Goal: Task Accomplishment & Management: Manage account settings

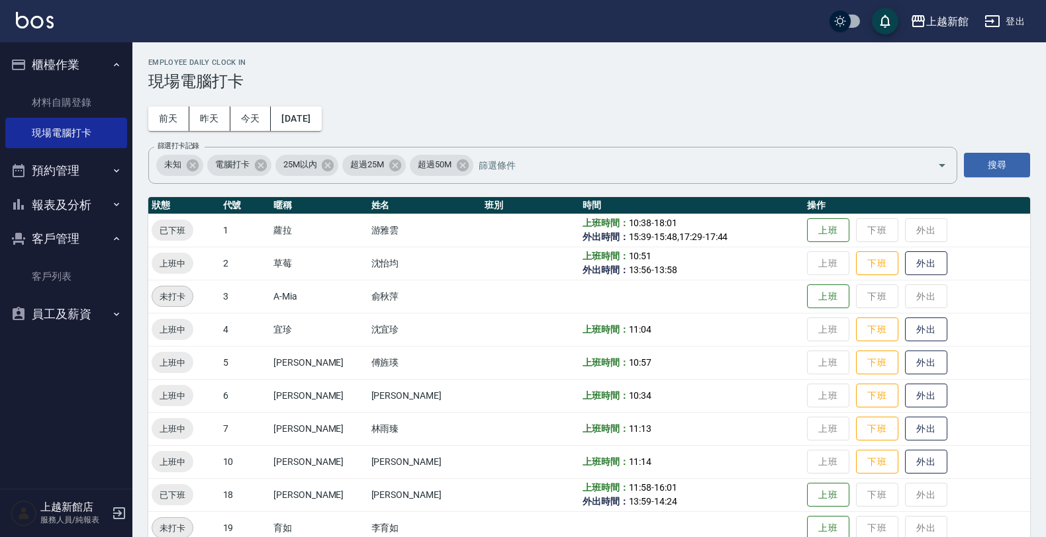
click at [120, 511] on icon "button" at bounding box center [119, 514] width 16 height 16
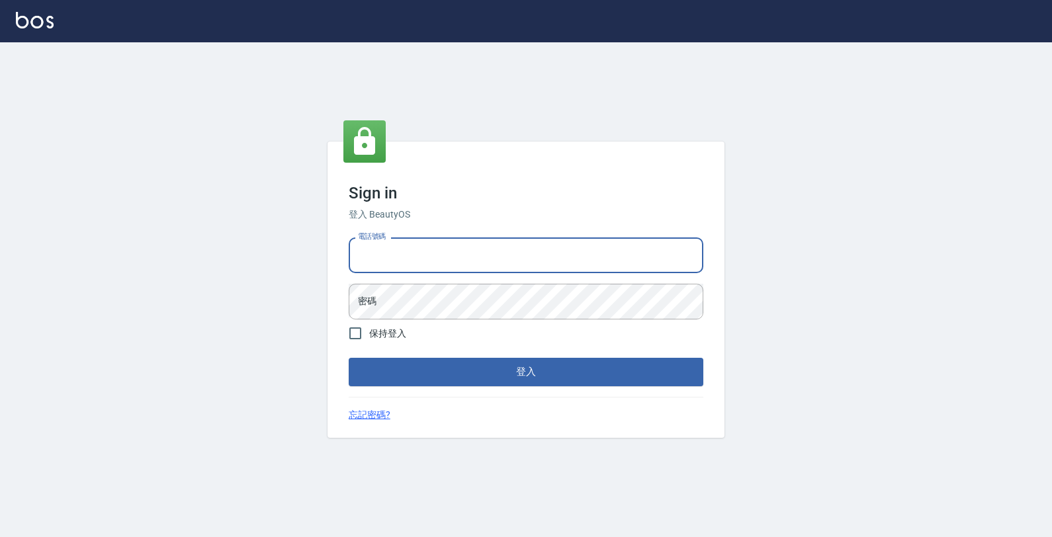
click at [377, 255] on input "電話號碼" at bounding box center [526, 256] width 355 height 36
type input "0974376310"
click at [349, 358] on button "登入" at bounding box center [526, 372] width 355 height 28
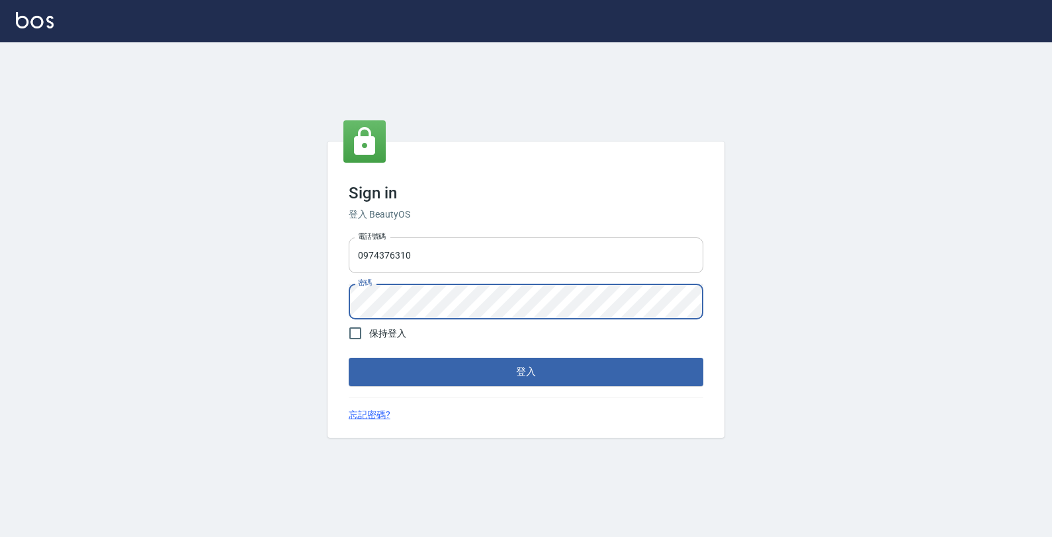
click at [349, 358] on button "登入" at bounding box center [526, 372] width 355 height 28
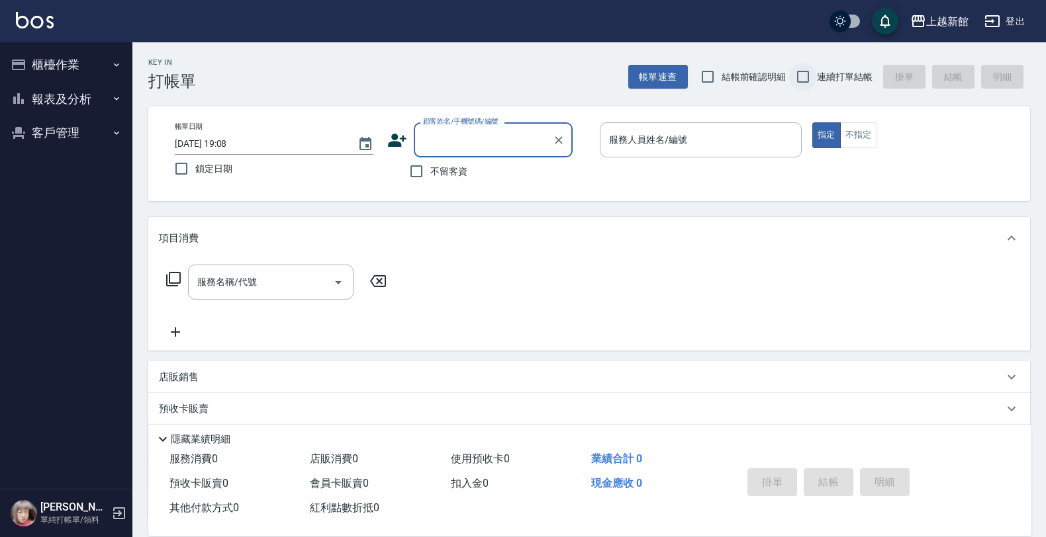
click at [806, 85] on input "連續打單結帳" at bounding box center [803, 77] width 28 height 28
checkbox input "true"
click at [465, 156] on div "顧客姓名/手機號碼/編號" at bounding box center [493, 139] width 159 height 35
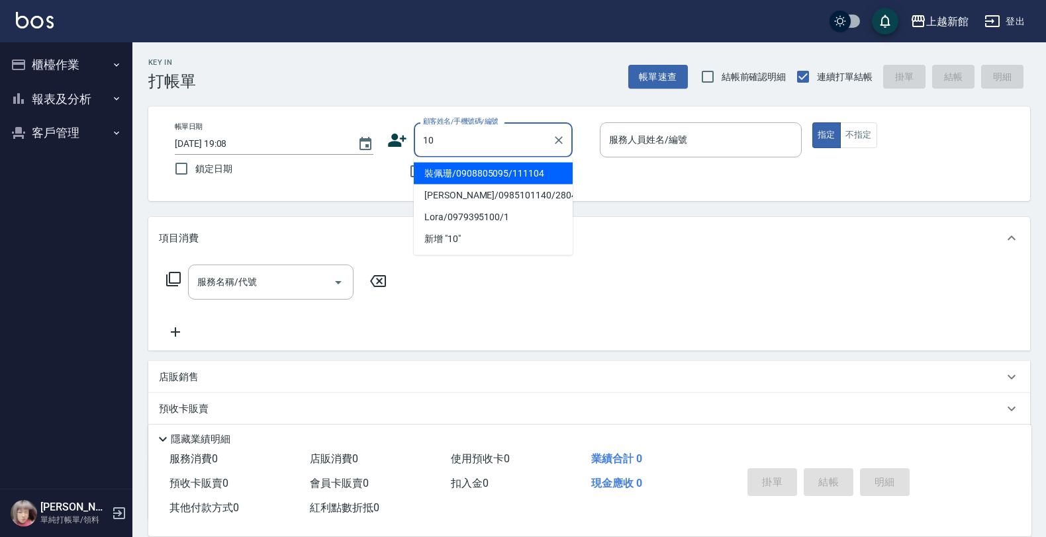
type input "裝佩珊/0908805095/111104"
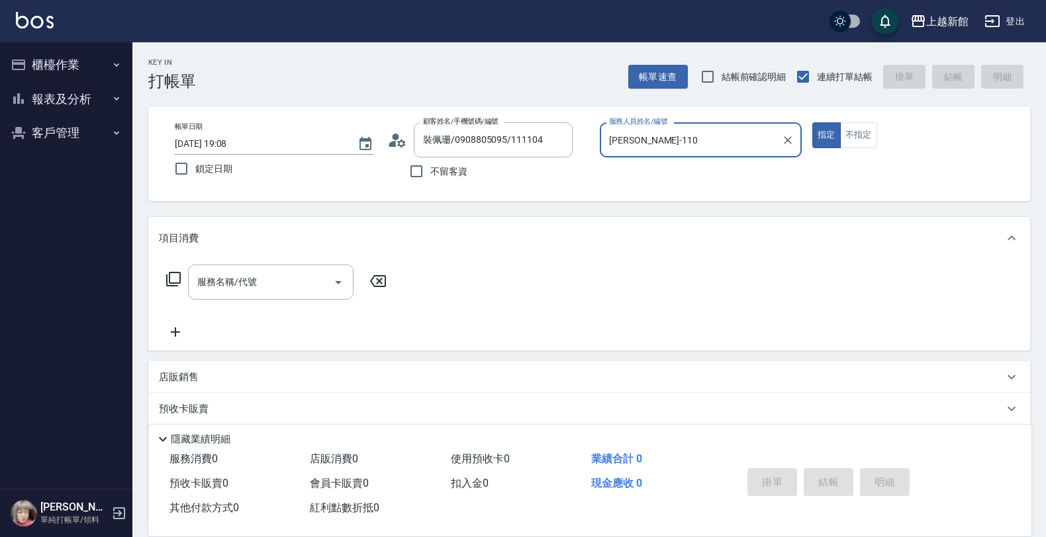
click at [812, 122] on button "指定" at bounding box center [826, 135] width 28 height 26
type input "蘿拉-1"
type button "true"
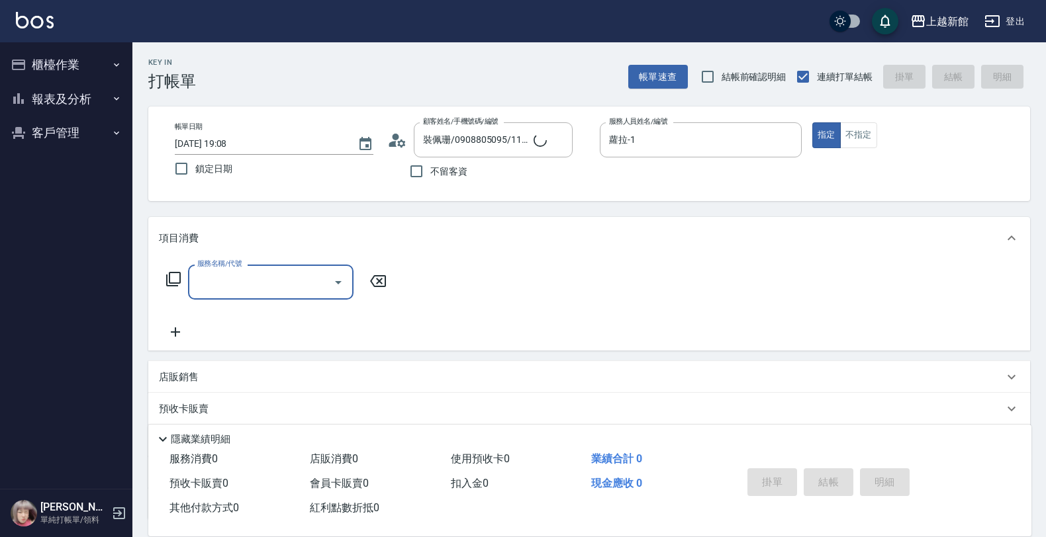
type input "[PERSON_NAME]/0974376310/10"
type input "[DEMOGRAPHIC_DATA]-10"
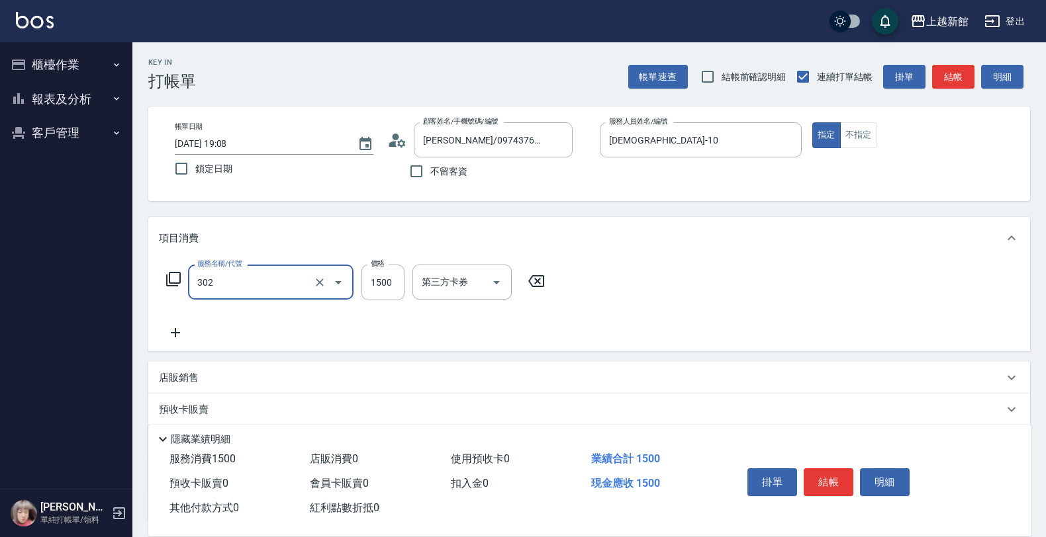
type input "設計燙髮(302)"
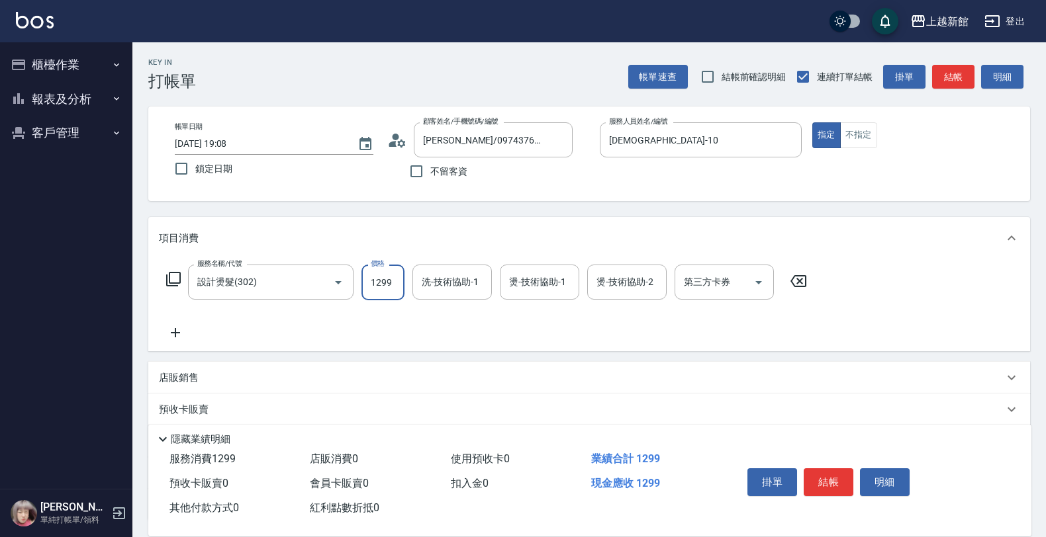
type input "1299"
type input "容綺-21"
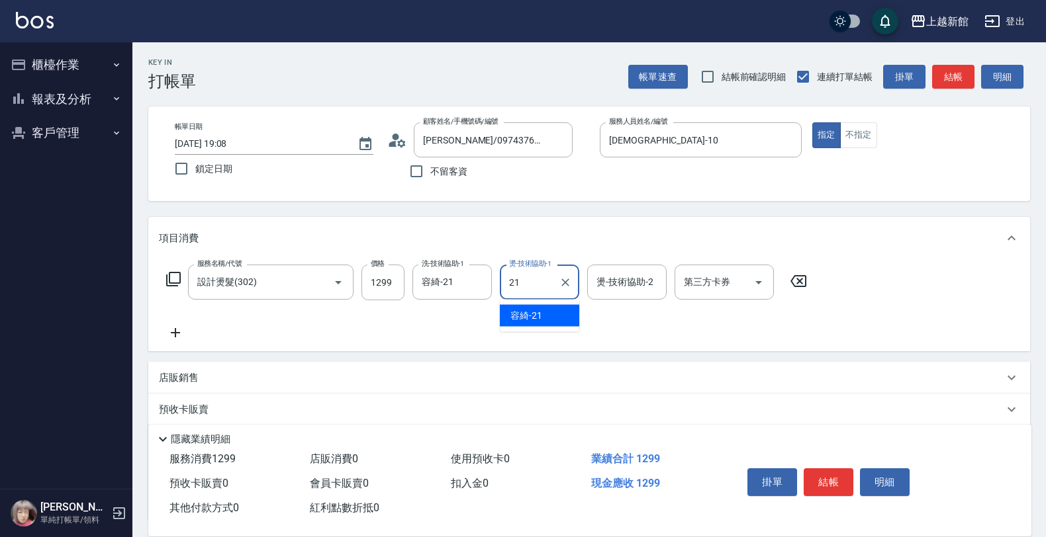
type input "容綺-21"
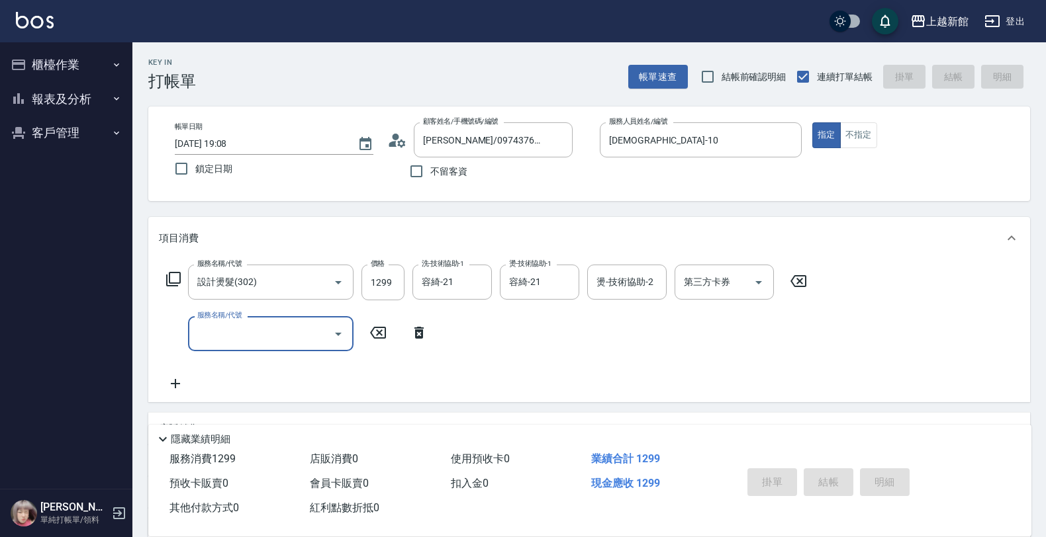
type input "2025/09/26 19:09"
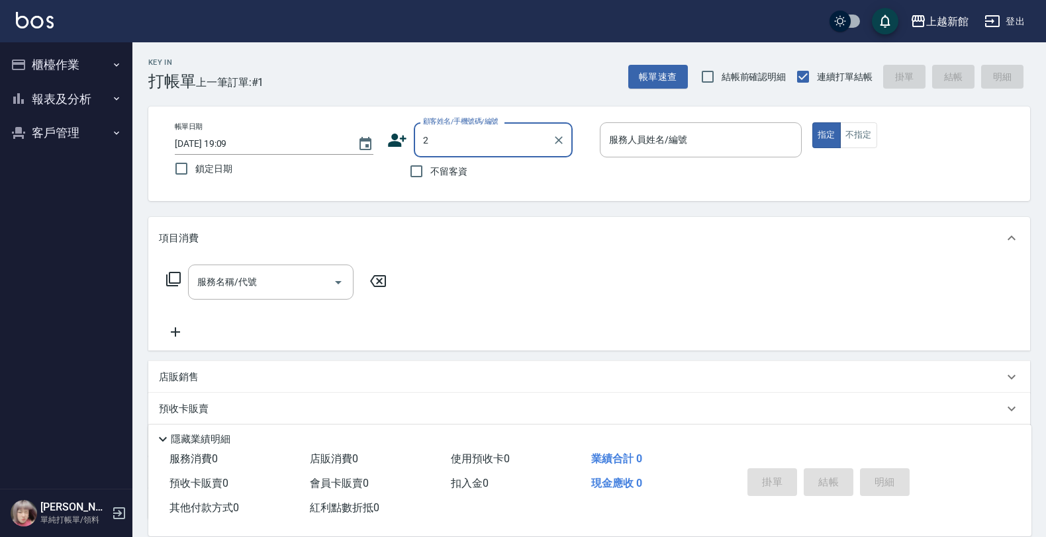
type input "陳韋伶/0985101140/280412"
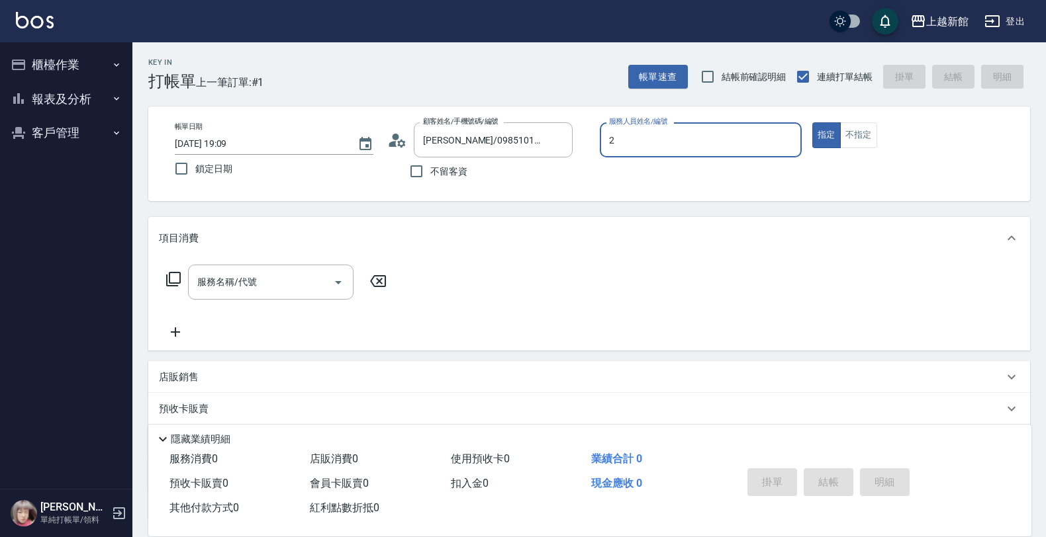
type input "蘿拉-1"
type input "店花草霉/0930557925/2"
type input "草莓-2"
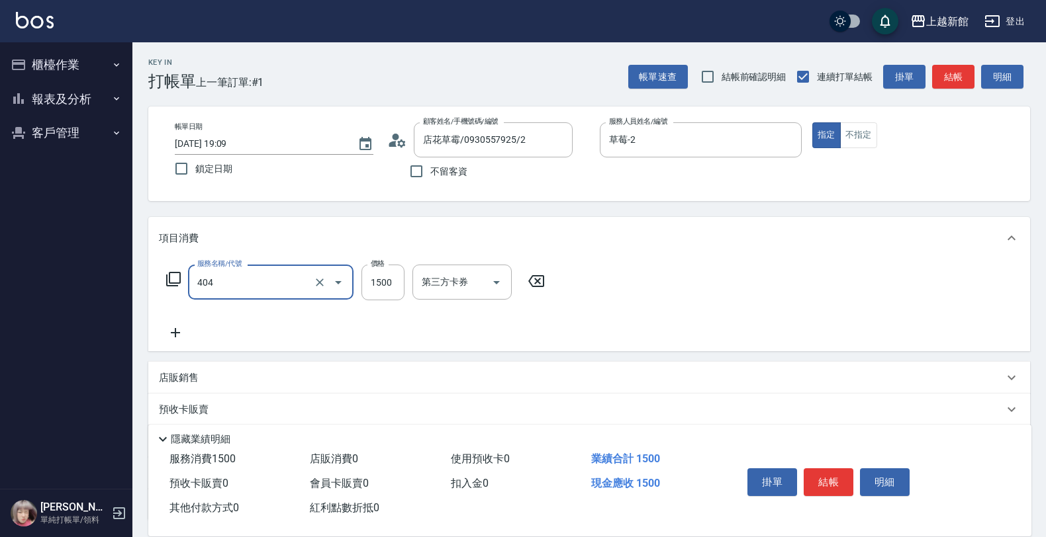
type input "設計染髮(404)"
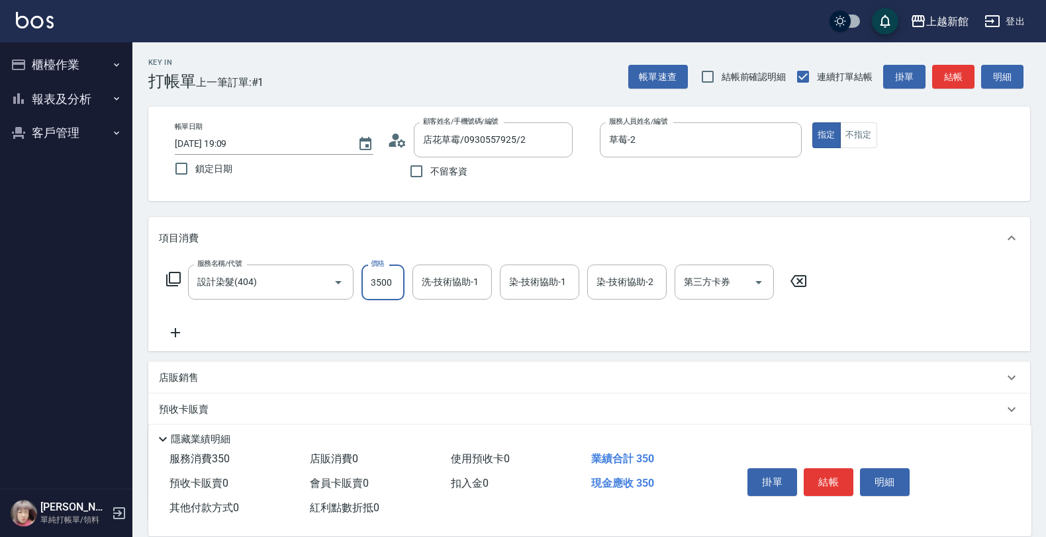
type input "3500"
type input "[PERSON_NAME]-25"
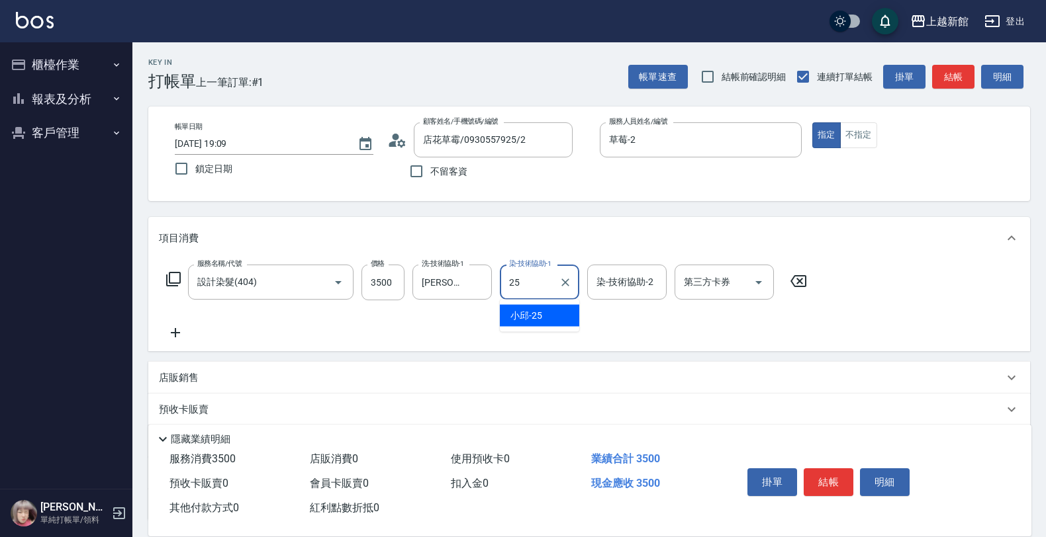
type input "[PERSON_NAME]-25"
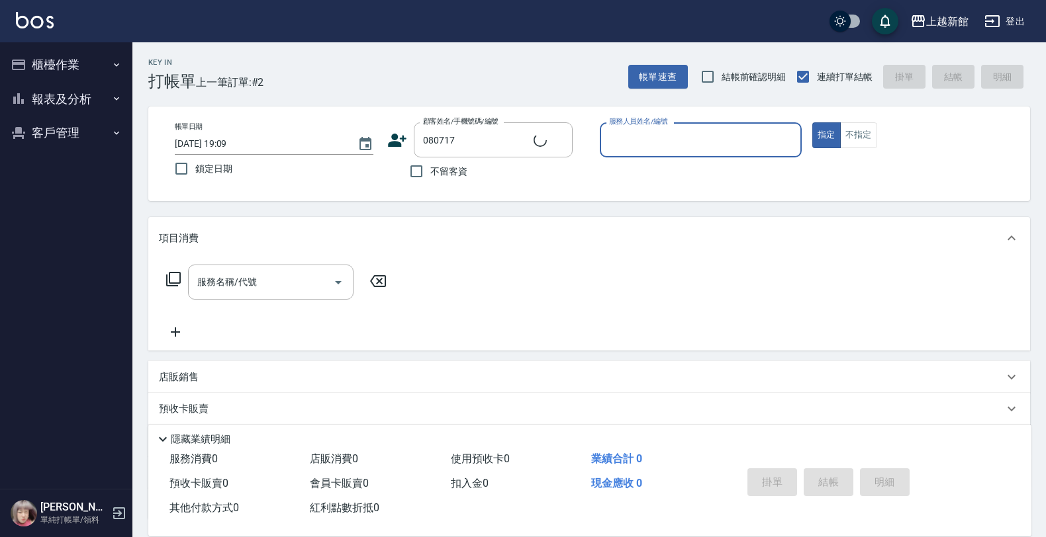
type input "曾妍婷/0903555241/080717"
type input "[DEMOGRAPHIC_DATA]-10"
click at [812, 122] on button "指定" at bounding box center [826, 135] width 28 height 26
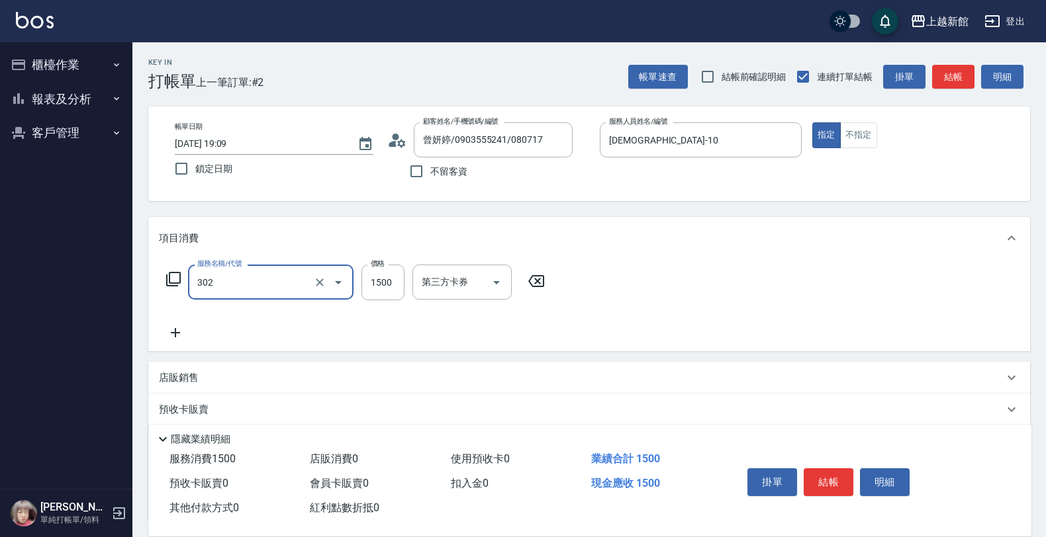
type input "設計燙髮(302)"
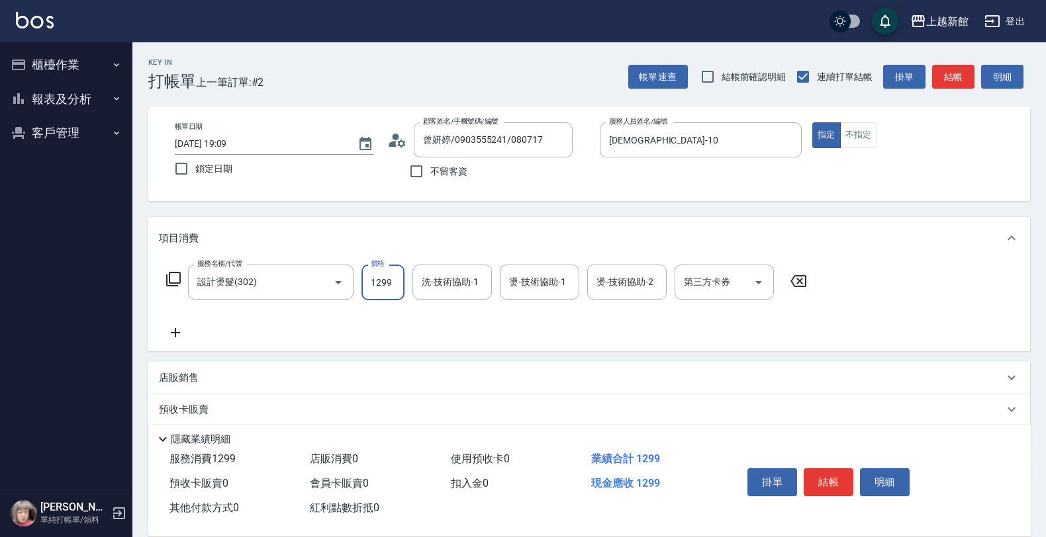
type input "1299"
type input "容綺-21"
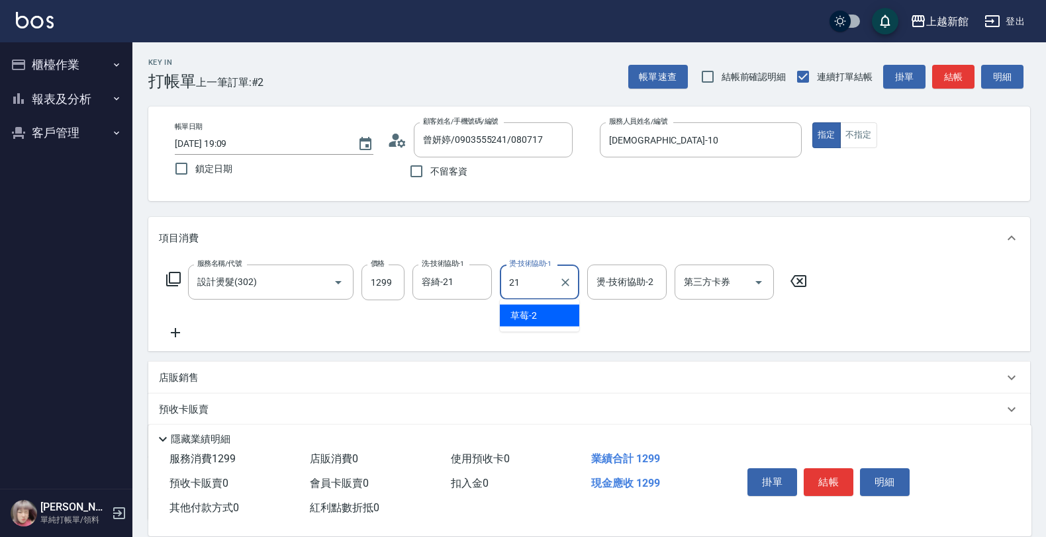
type input "容綺-21"
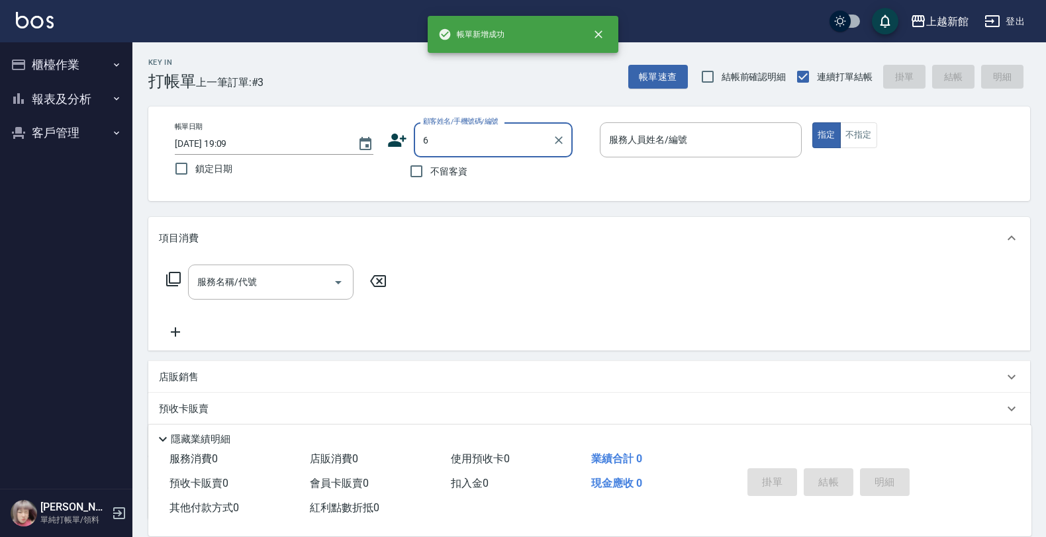
type input "6"
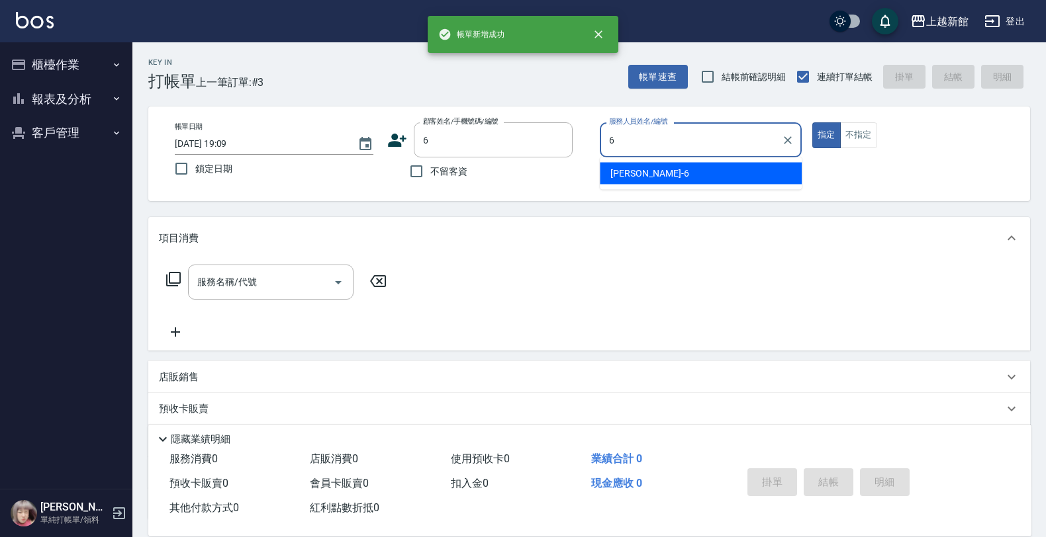
type input "[PERSON_NAME]-6"
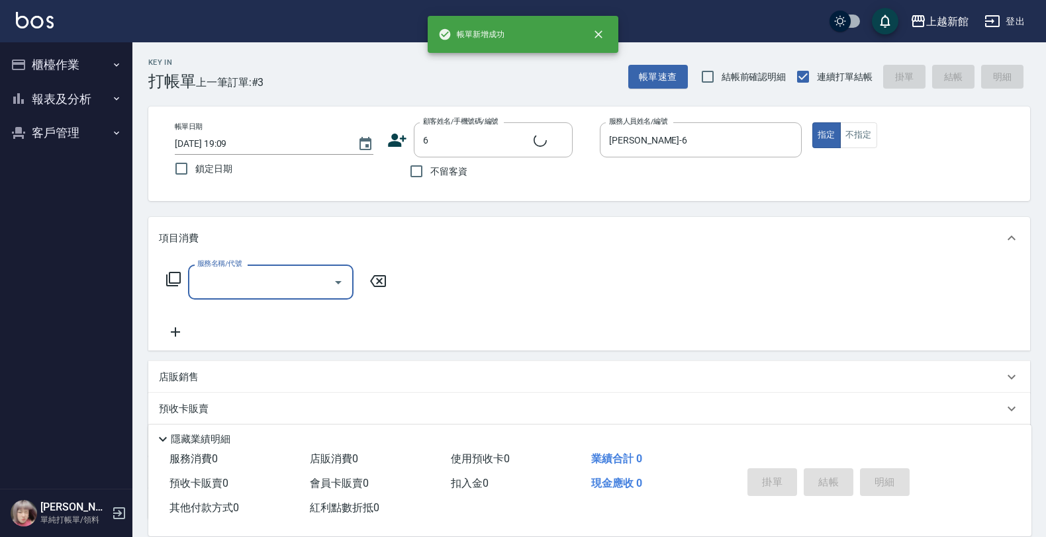
type input "[PERSON_NAME]/6_[PERSON_NAME]/6"
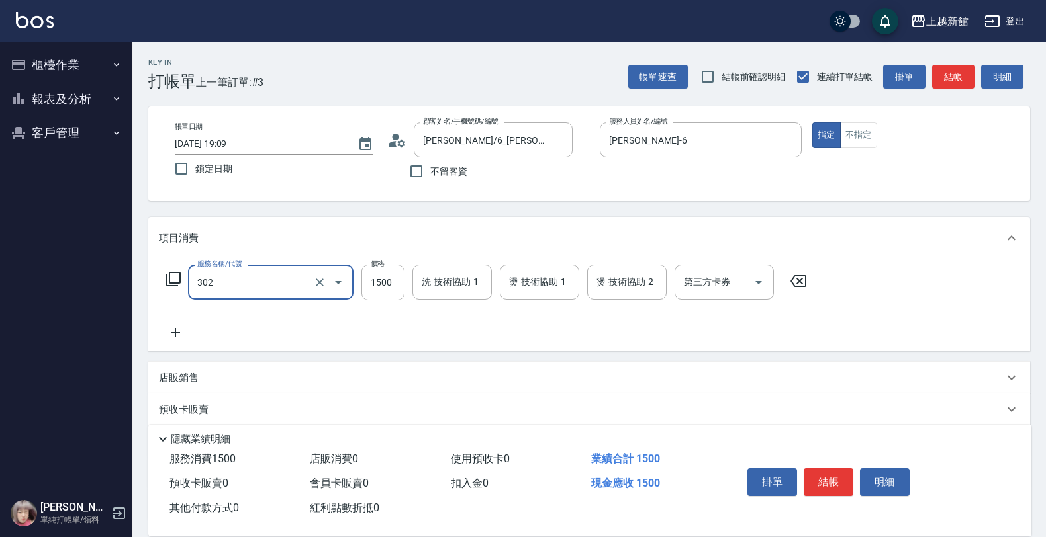
type input "設計燙髮(302)"
type input "3500"
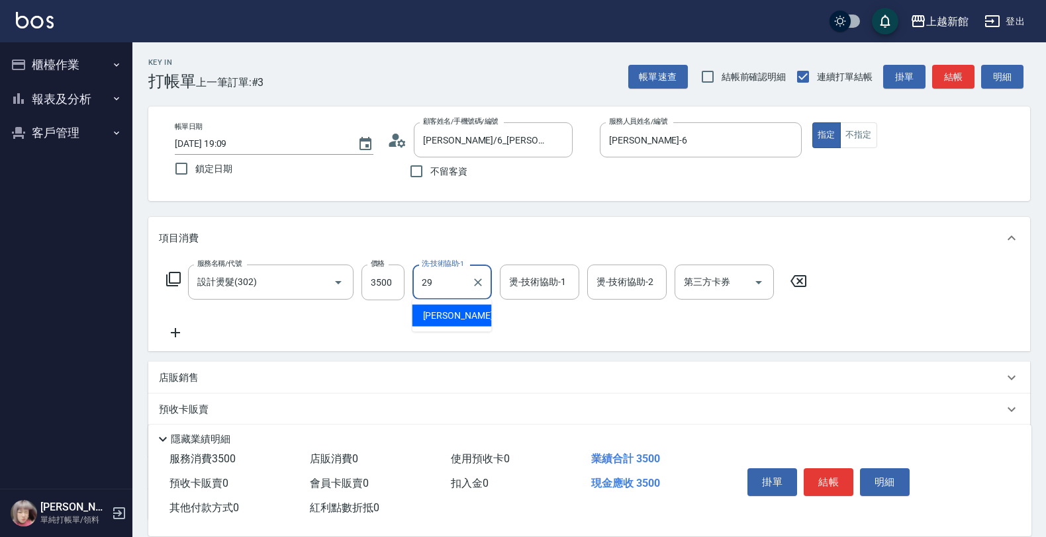
type input "[PERSON_NAME]-29"
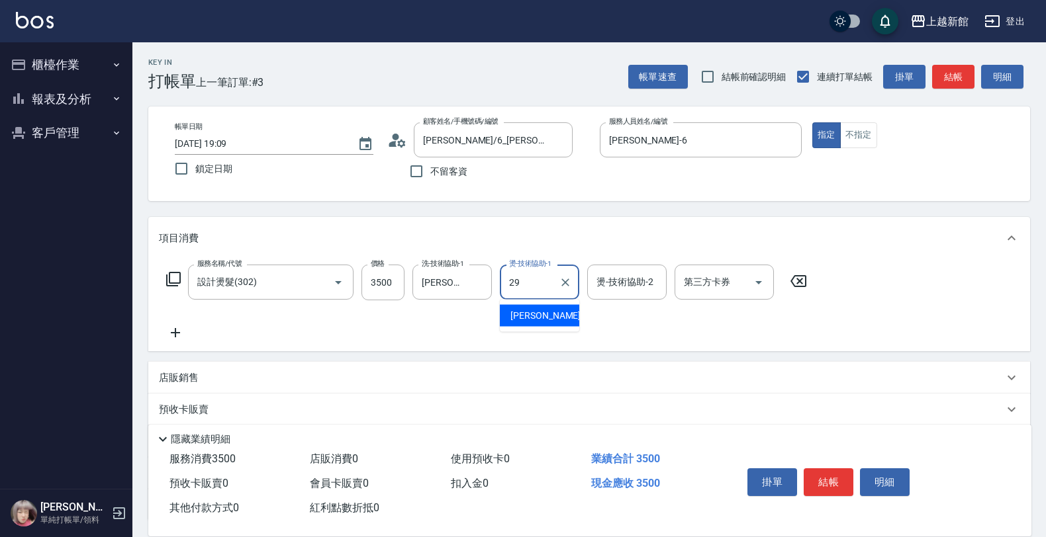
type input "[PERSON_NAME]-29"
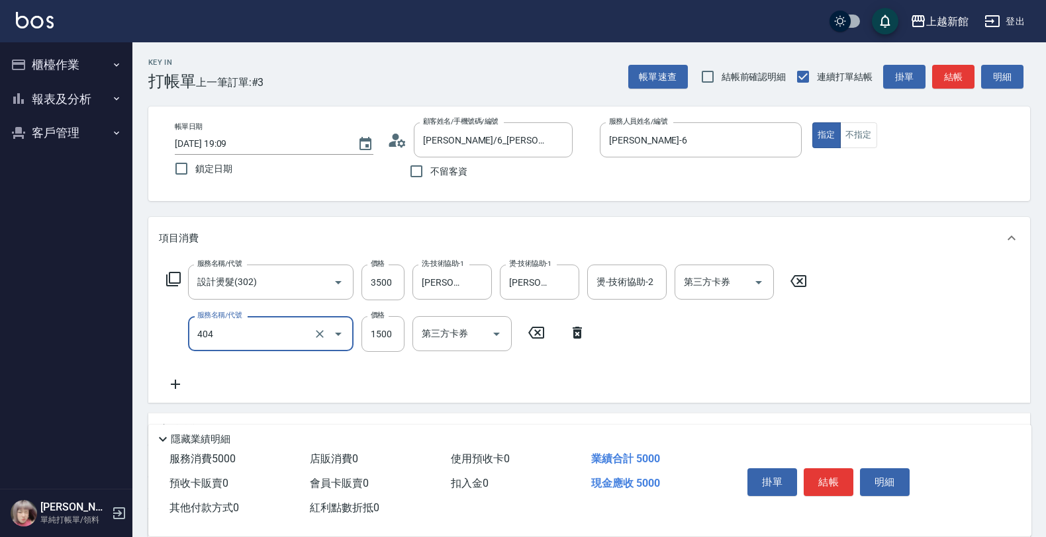
type input "設計染髮(404)"
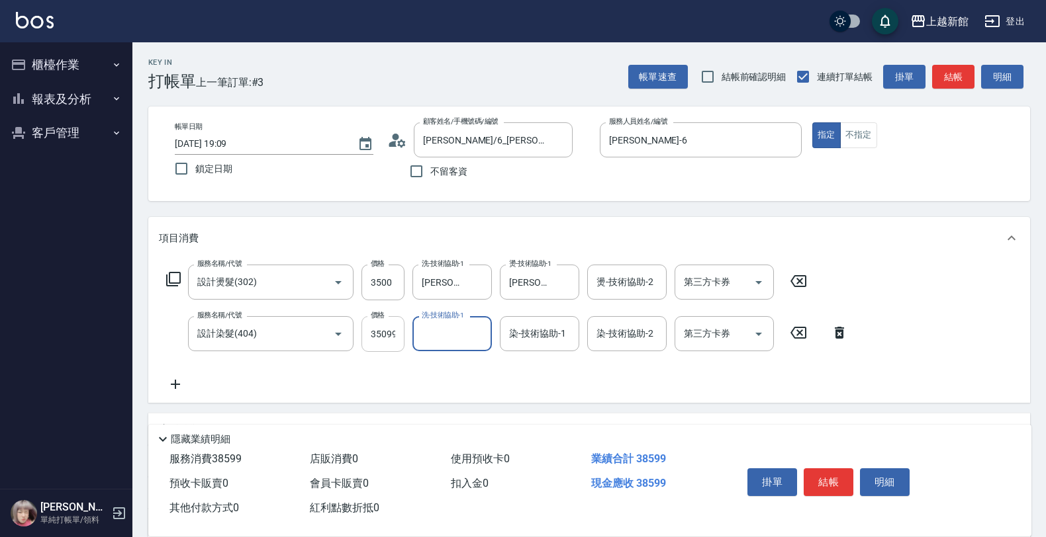
click at [399, 342] on input "35099" at bounding box center [382, 334] width 43 height 36
type input "3500"
type input "[PERSON_NAME]-29"
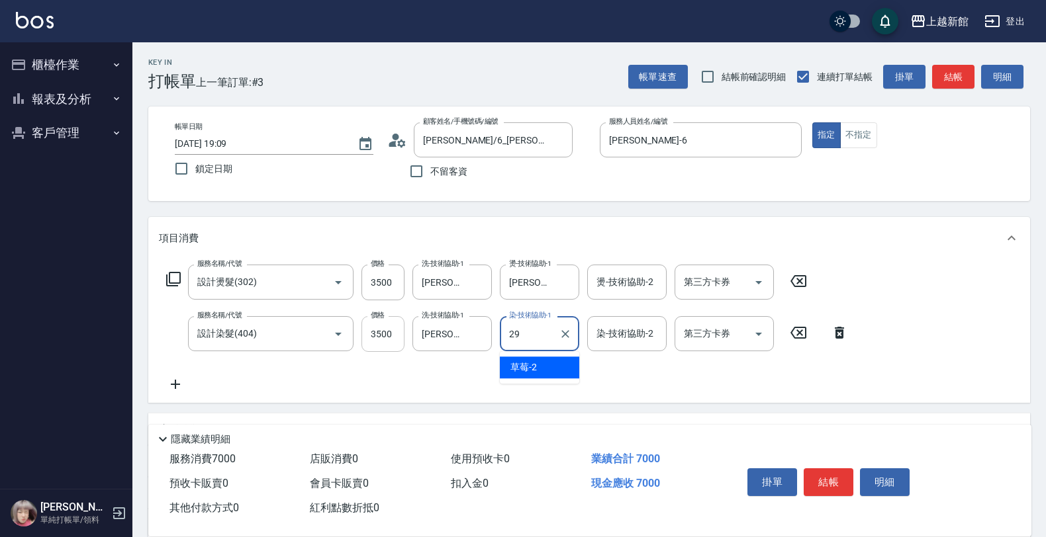
type input "[PERSON_NAME]-29"
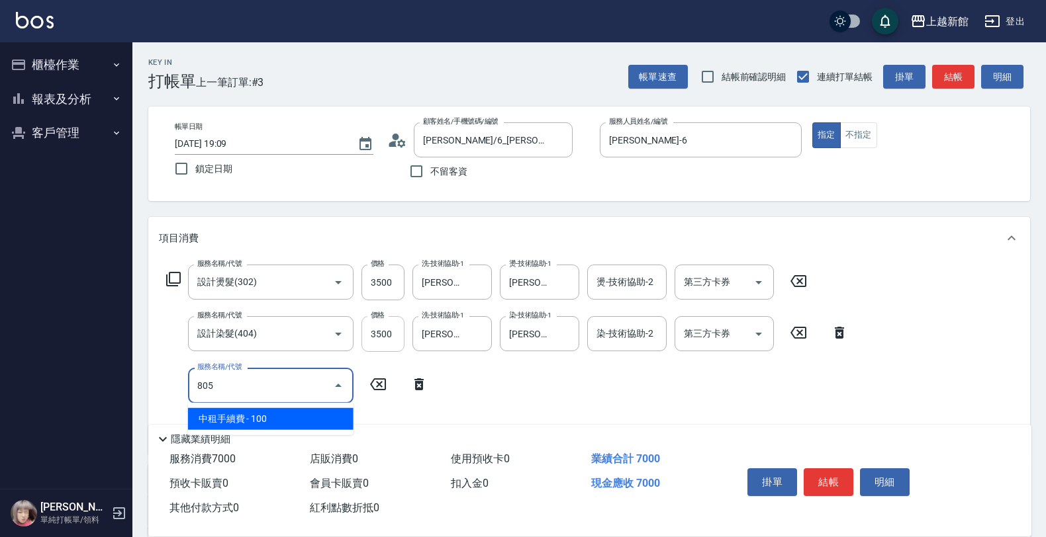
type input "中租手續費(805)"
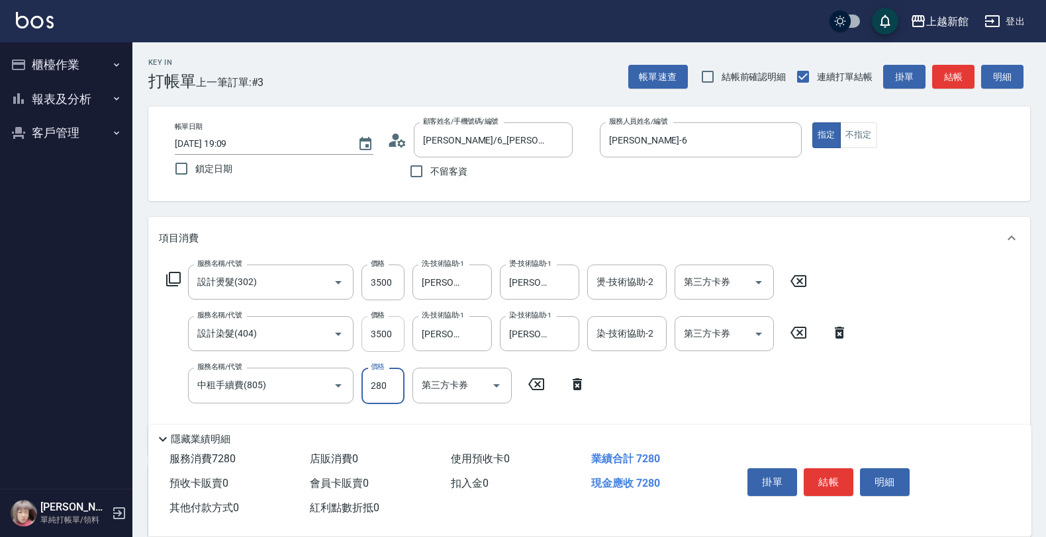
type input "280"
click at [399, 341] on input "3500" at bounding box center [382, 334] width 43 height 36
type input "3220"
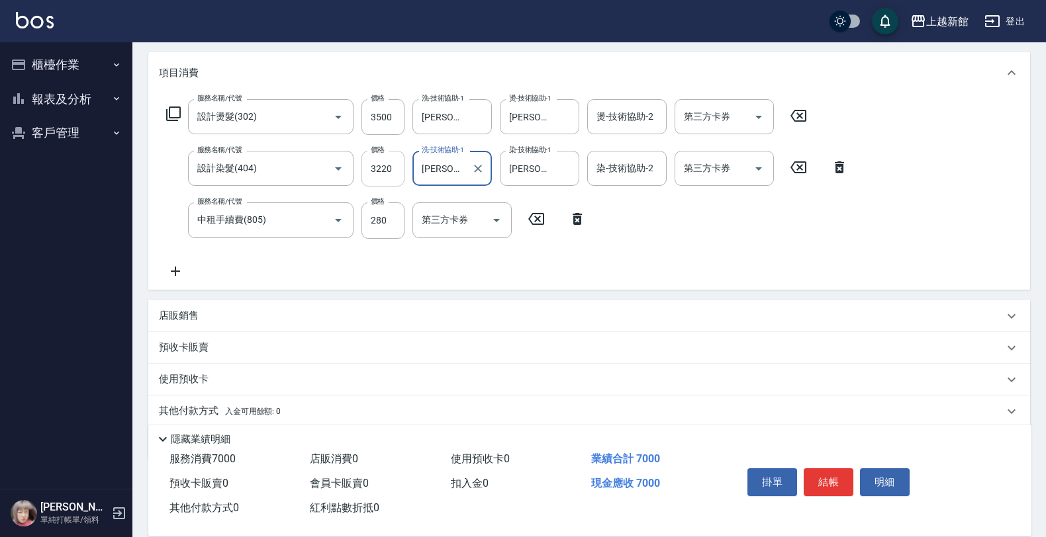
scroll to position [212, 0]
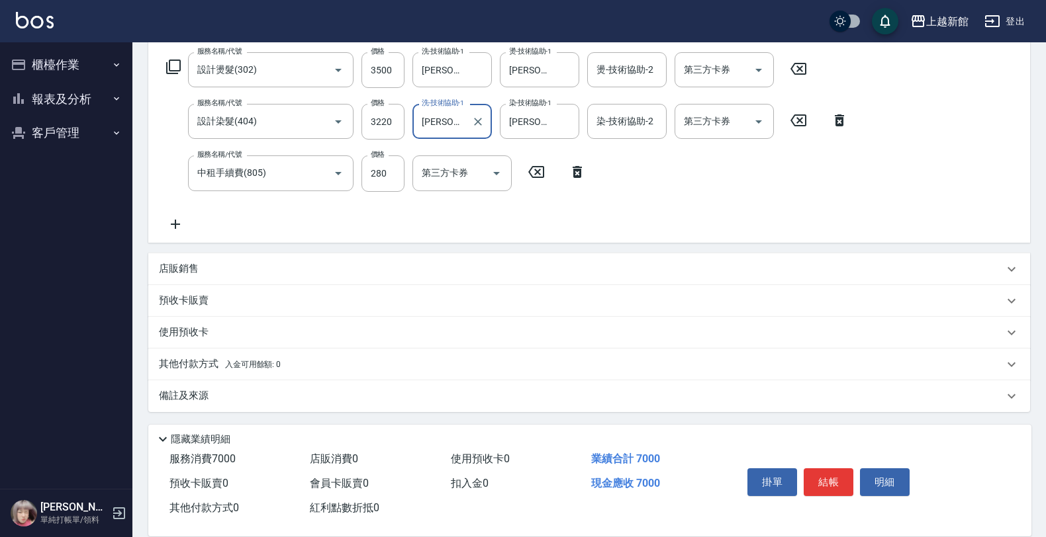
click at [302, 351] on div "其他付款方式 入金可用餘額: 0" at bounding box center [589, 365] width 882 height 32
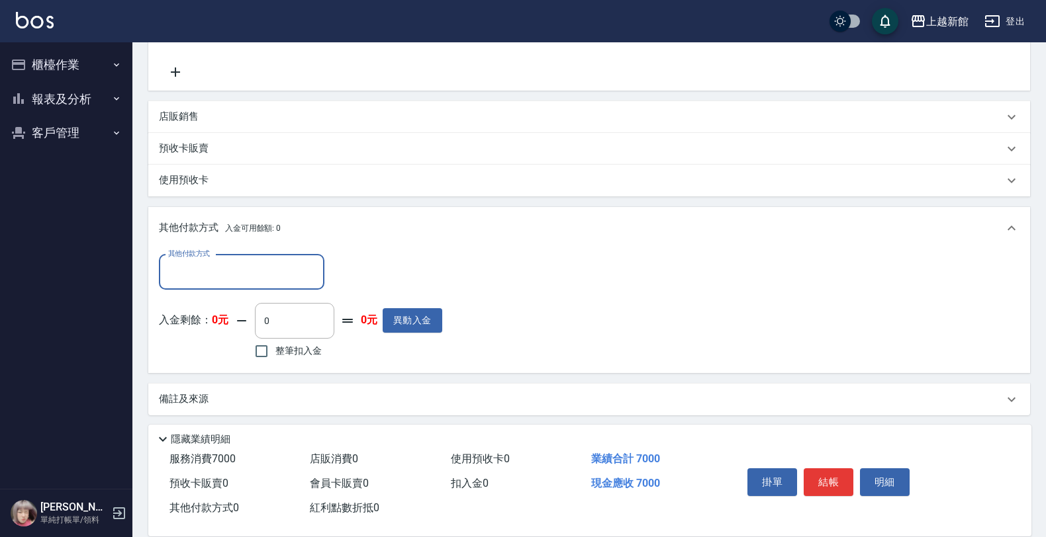
scroll to position [368, 0]
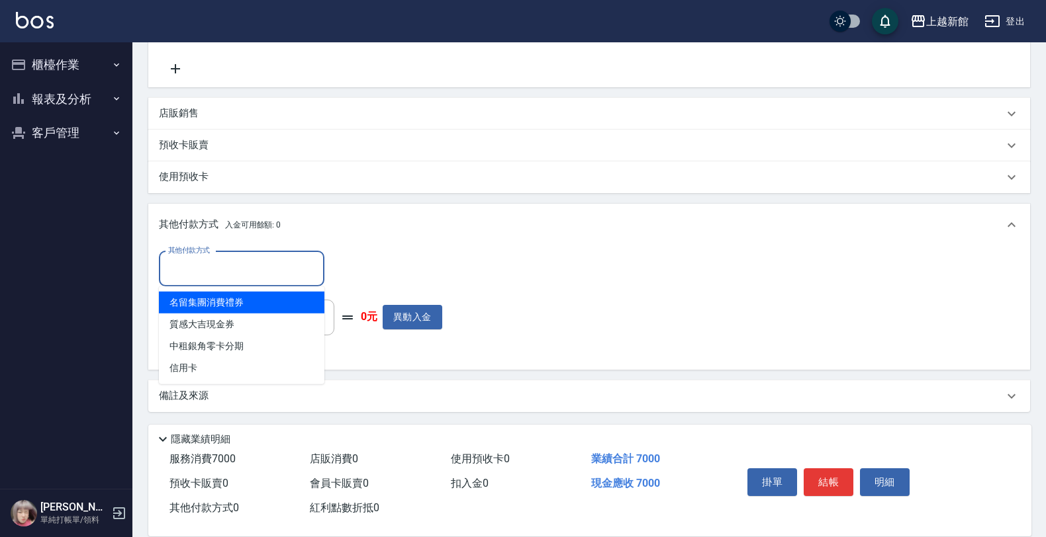
click at [260, 275] on input "其他付款方式" at bounding box center [242, 268] width 154 height 23
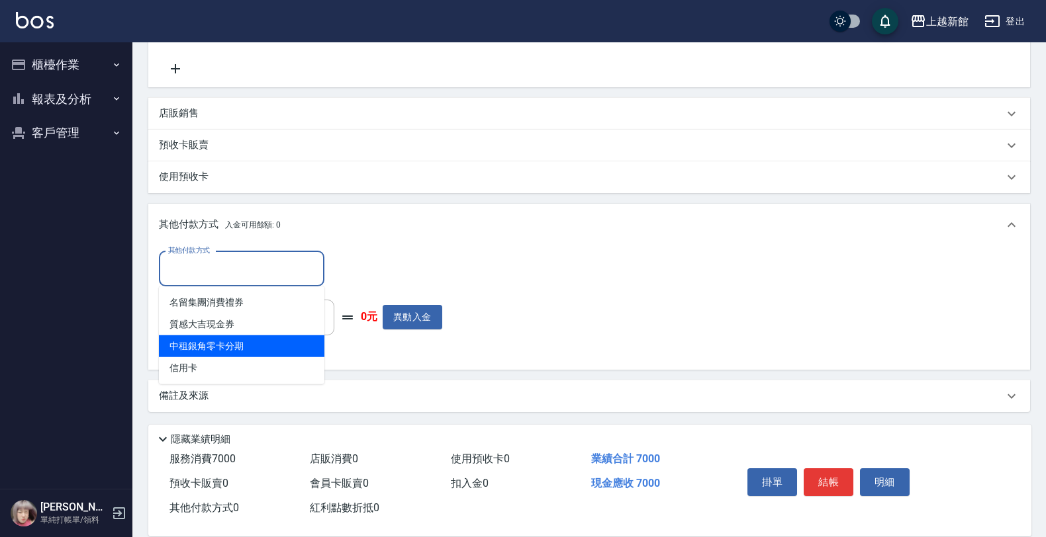
drag, startPoint x: 259, startPoint y: 349, endPoint x: 272, endPoint y: 341, distance: 15.8
click at [259, 351] on span "中租銀角零卡分期" at bounding box center [241, 347] width 165 height 22
type input "中租銀角零卡分期"
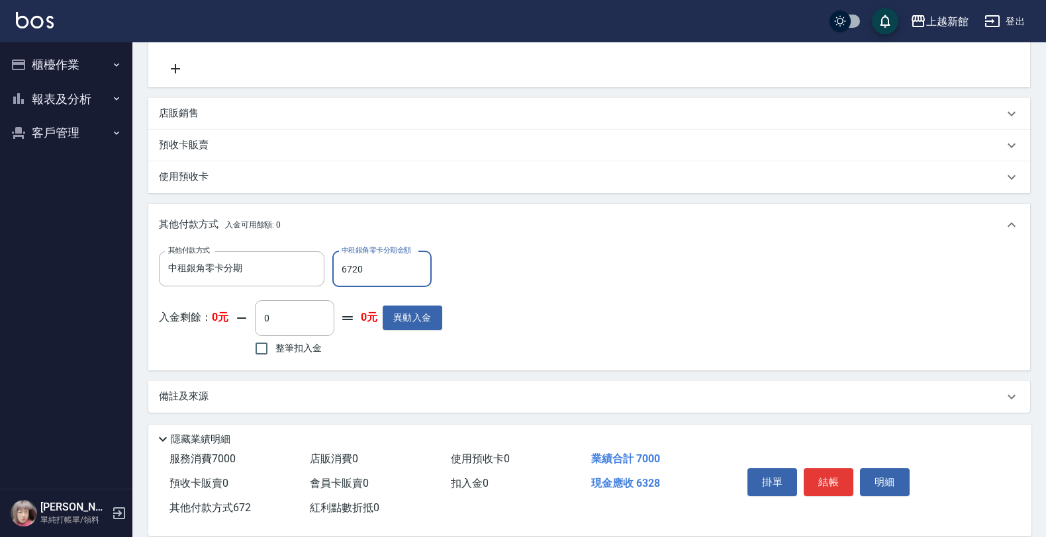
type input "6720"
type input "2025/09/26 19:10"
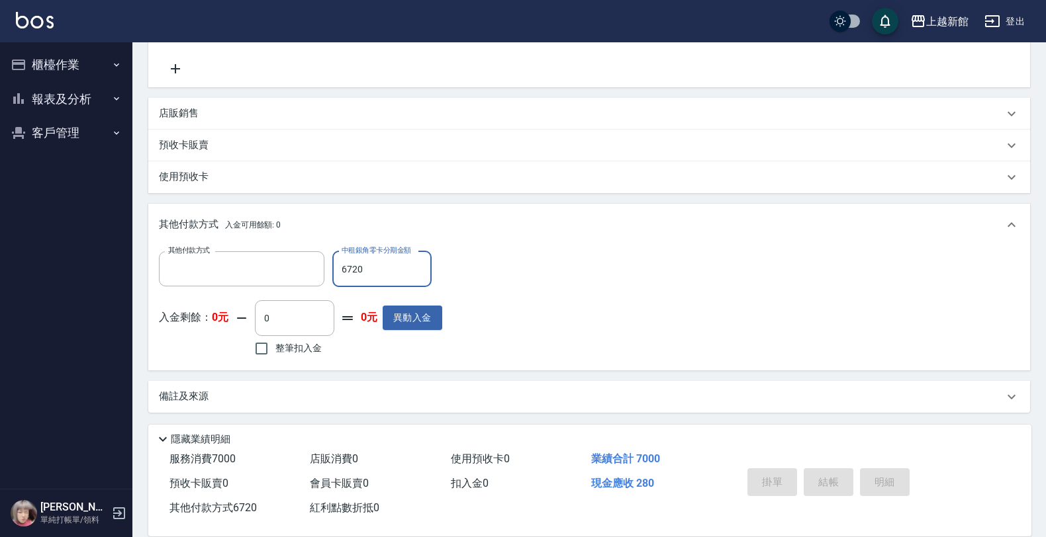
scroll to position [0, 0]
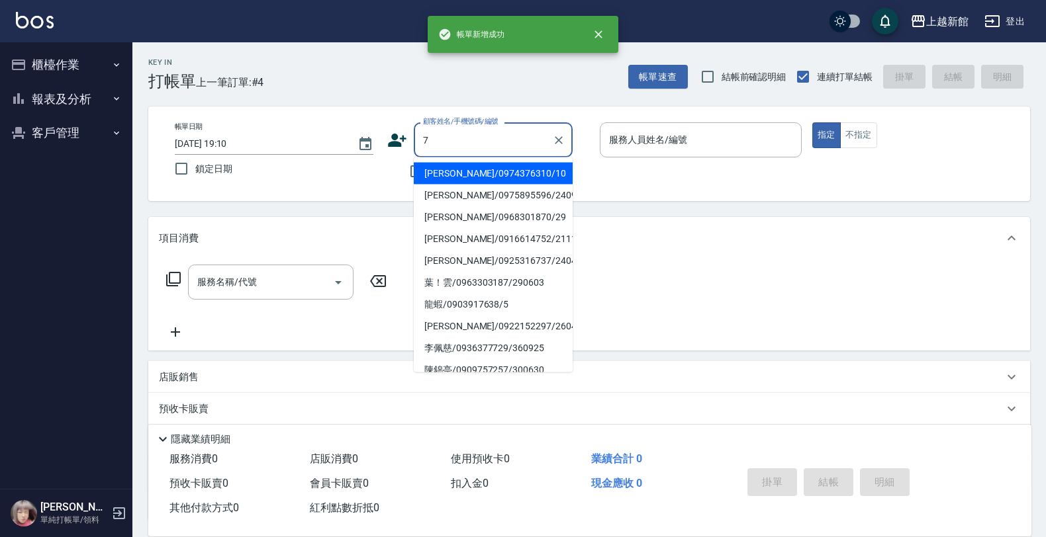
type input "[PERSON_NAME]/0974376310/10"
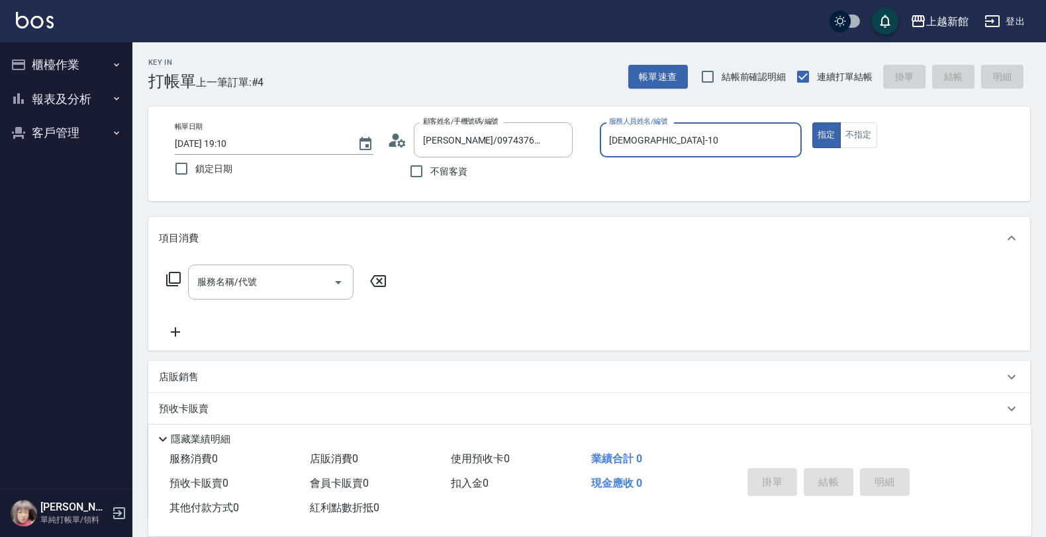
type input "[DEMOGRAPHIC_DATA]-10"
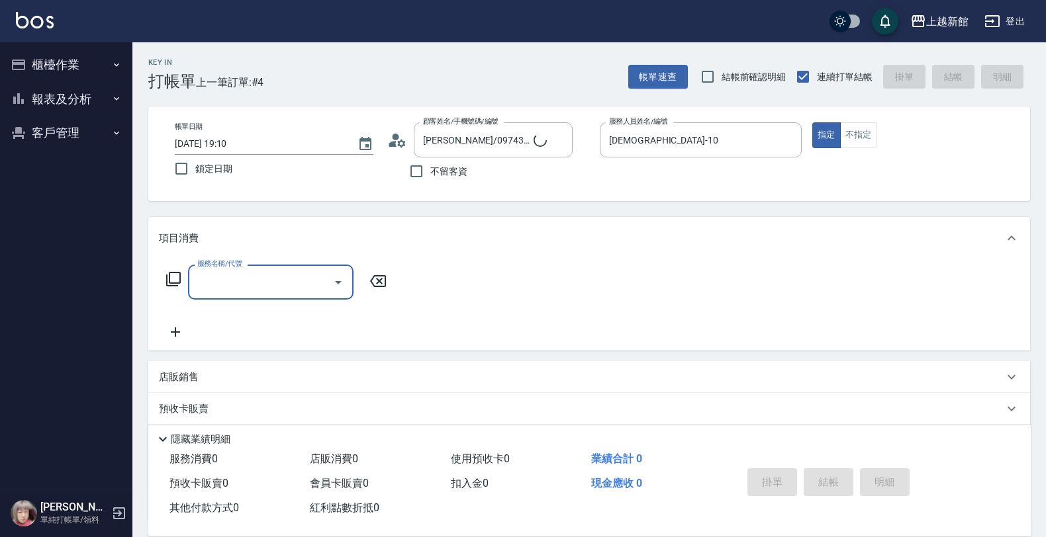
type input "[PERSON_NAME]卡/77/7"
type input "莫尼卡-7"
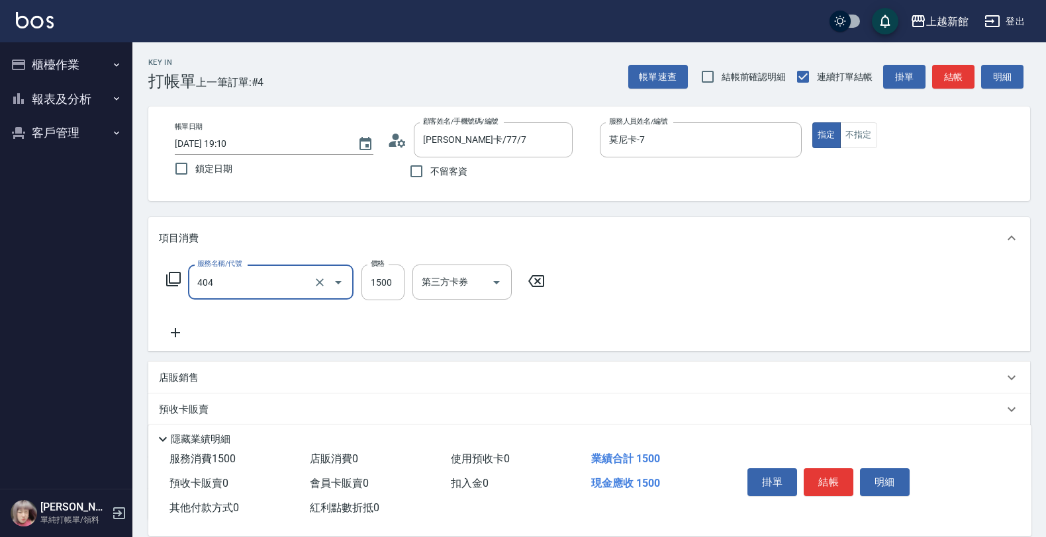
type input "設計染髮(404)"
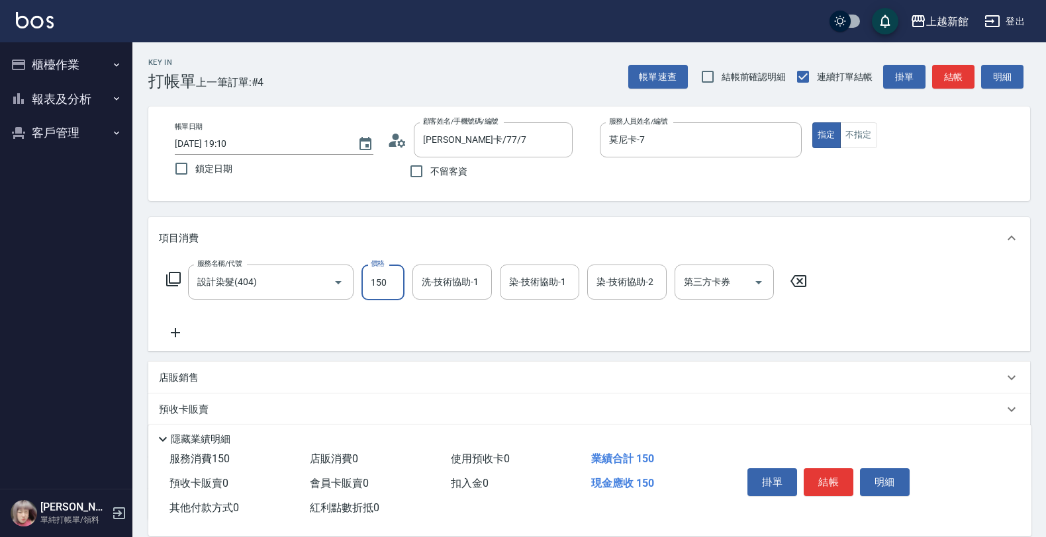
type input "1500"
type input "[PERSON_NAME]-25"
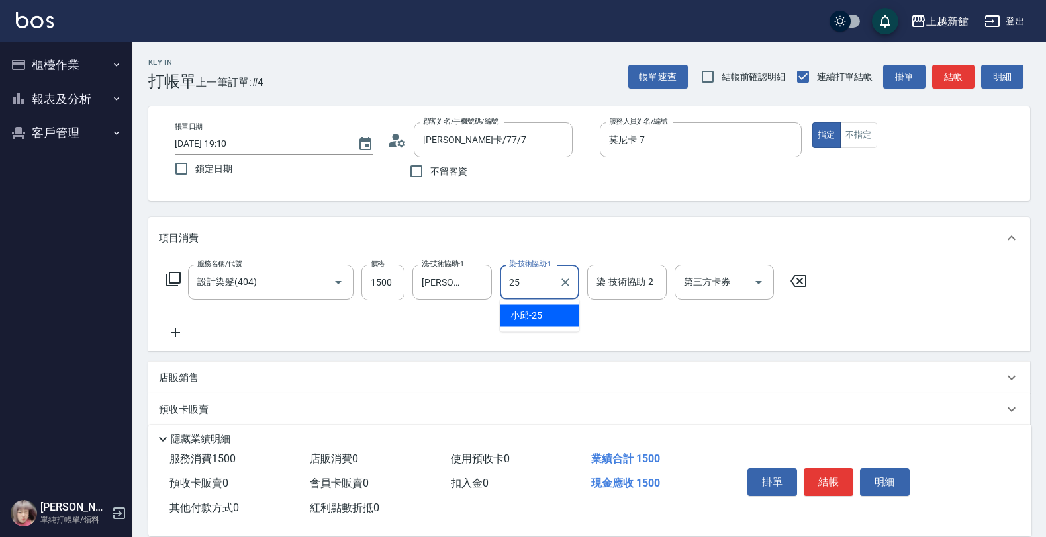
type input "[PERSON_NAME]-25"
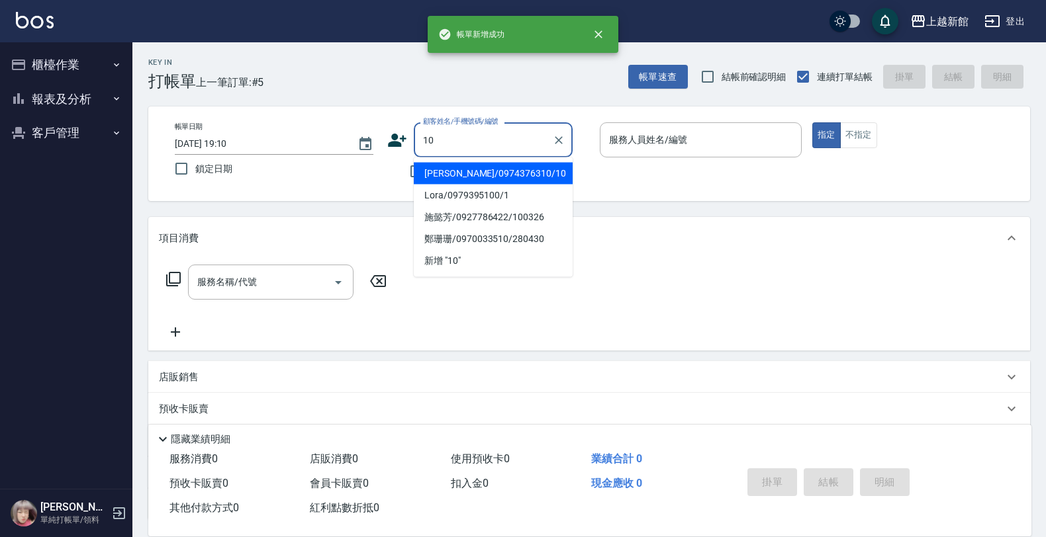
type input "[PERSON_NAME]/0974376310/10"
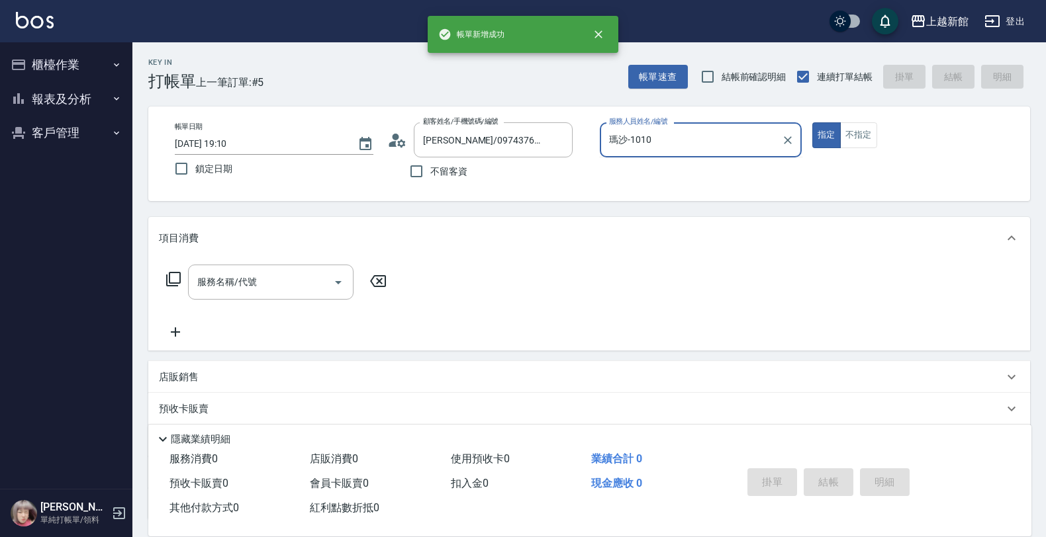
click at [812, 122] on button "指定" at bounding box center [826, 135] width 28 height 26
type input "[DEMOGRAPHIC_DATA]-10"
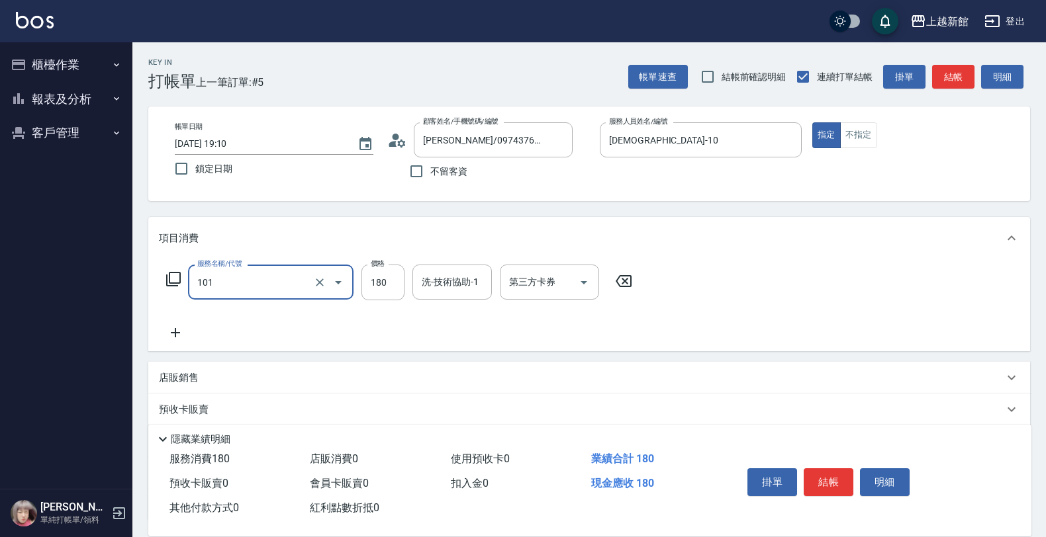
type input "洗髮250(101)"
type input "200"
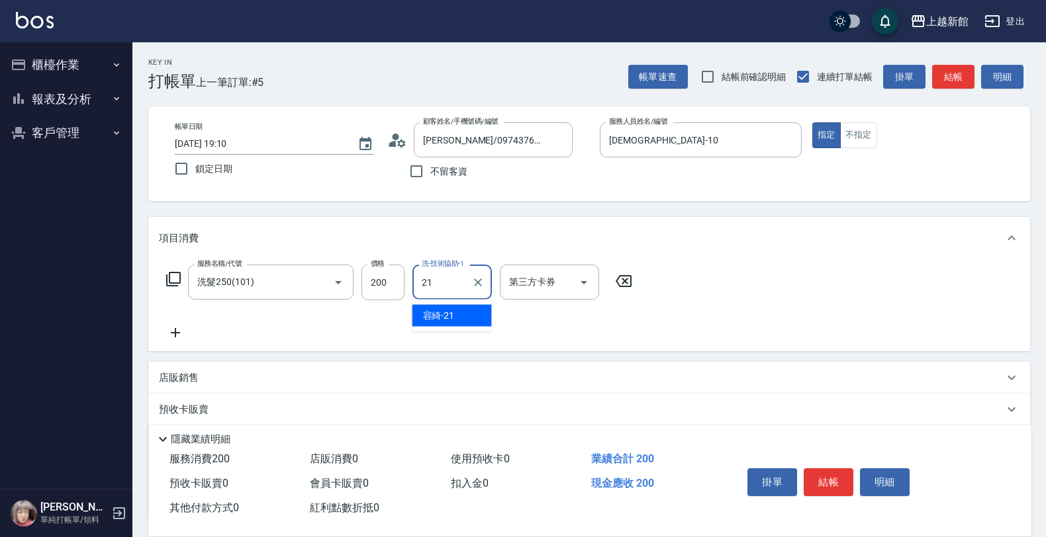
type input "容綺-21"
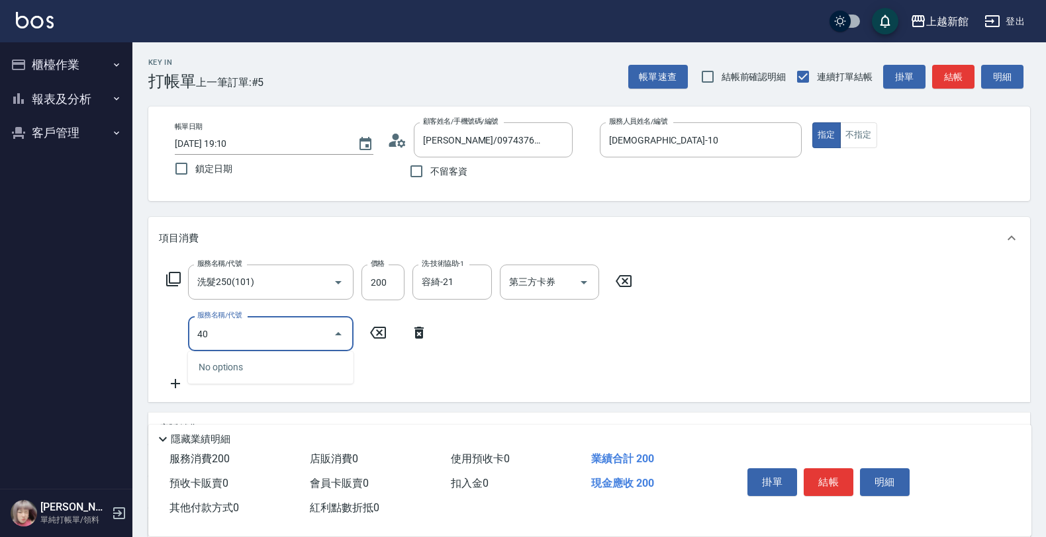
type input "4"
type input "補燙(301)"
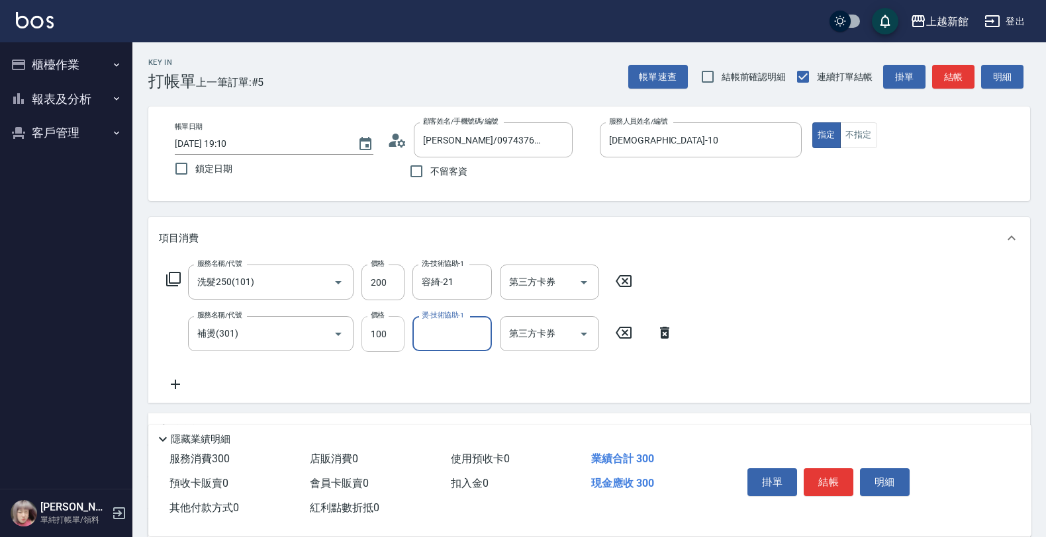
click at [395, 325] on input "100" at bounding box center [382, 334] width 43 height 36
type input "800"
type input "容綺-21"
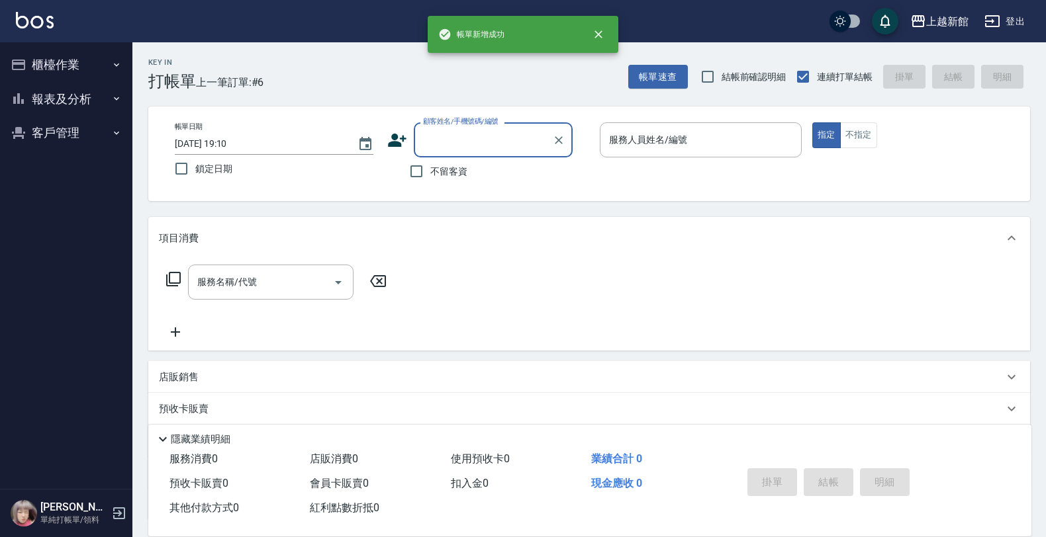
type input "1"
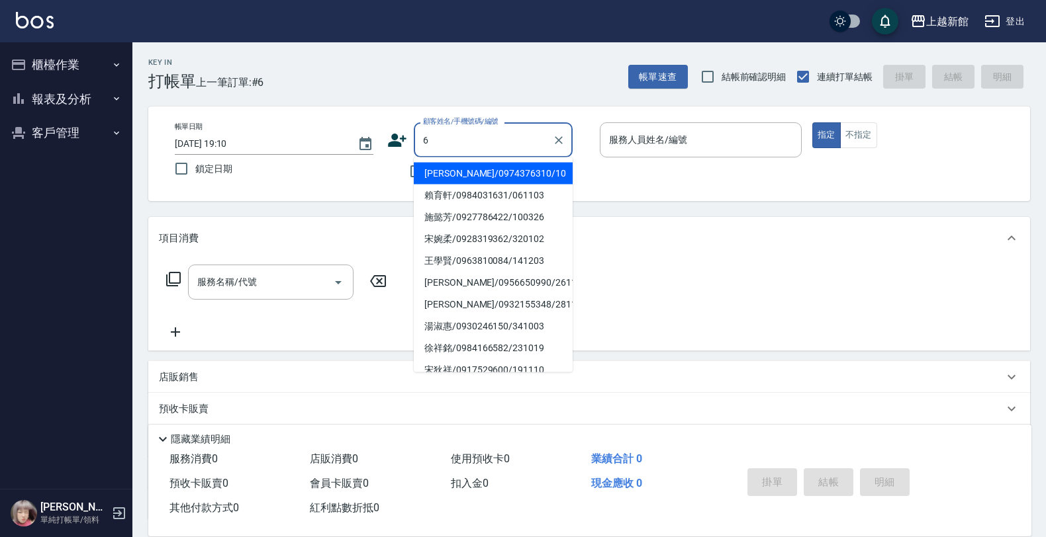
type input "[PERSON_NAME]/0974376310/10"
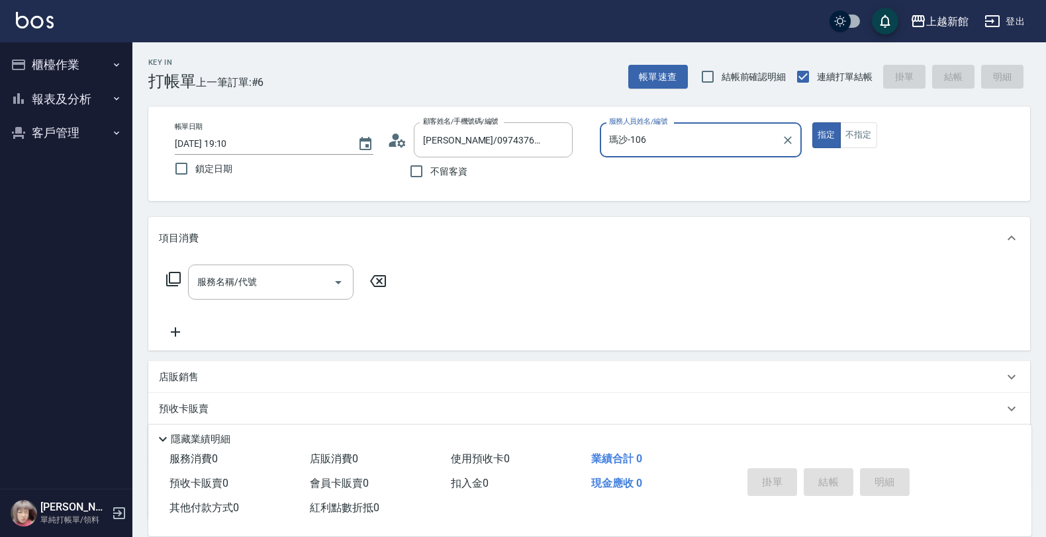
click at [812, 122] on button "指定" at bounding box center [826, 135] width 28 height 26
type input "[DEMOGRAPHIC_DATA]-10"
type input "[PERSON_NAME]/6_[PERSON_NAME]/6"
type input "[PERSON_NAME]-6"
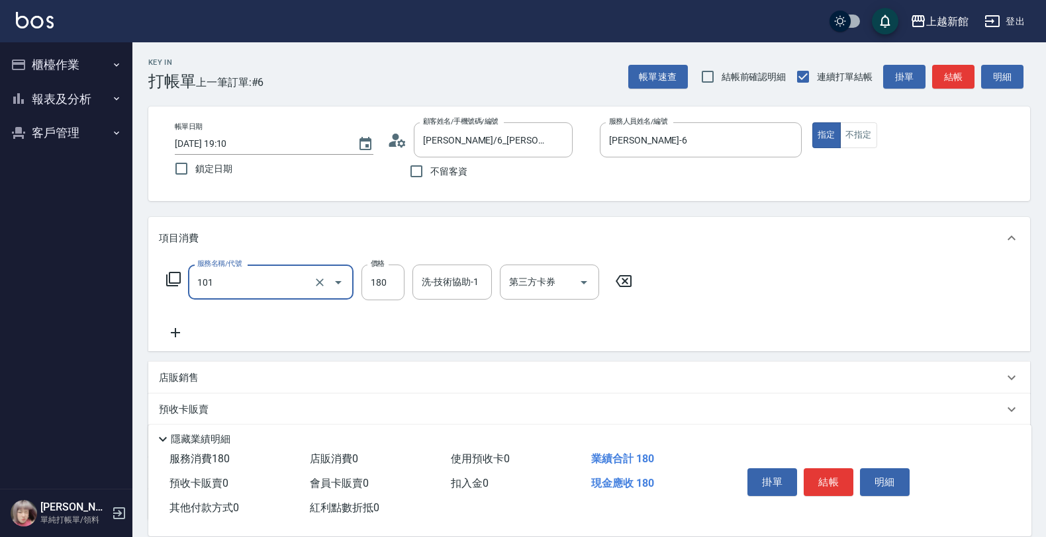
type input "洗髮250(101)"
type input "400"
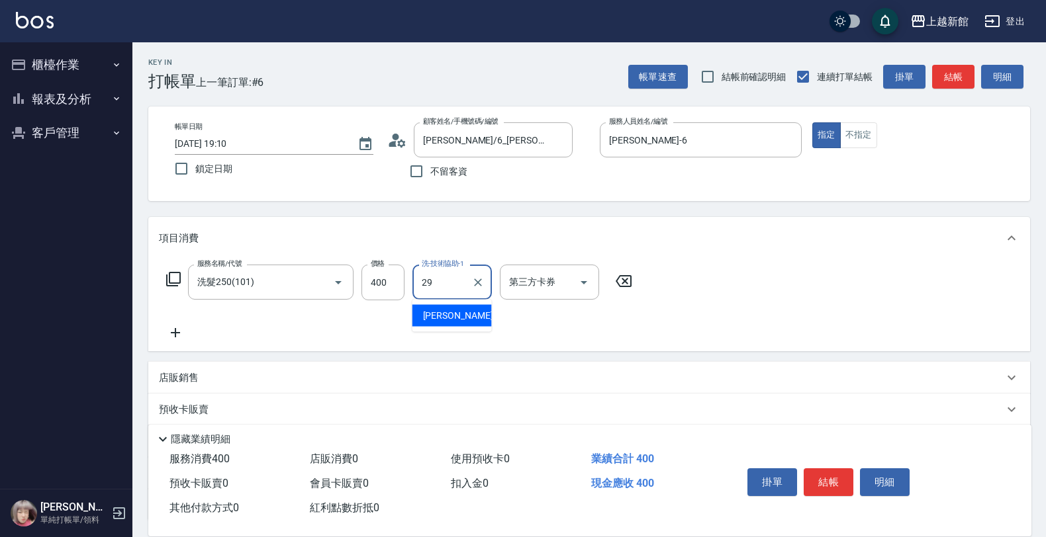
type input "[PERSON_NAME]-29"
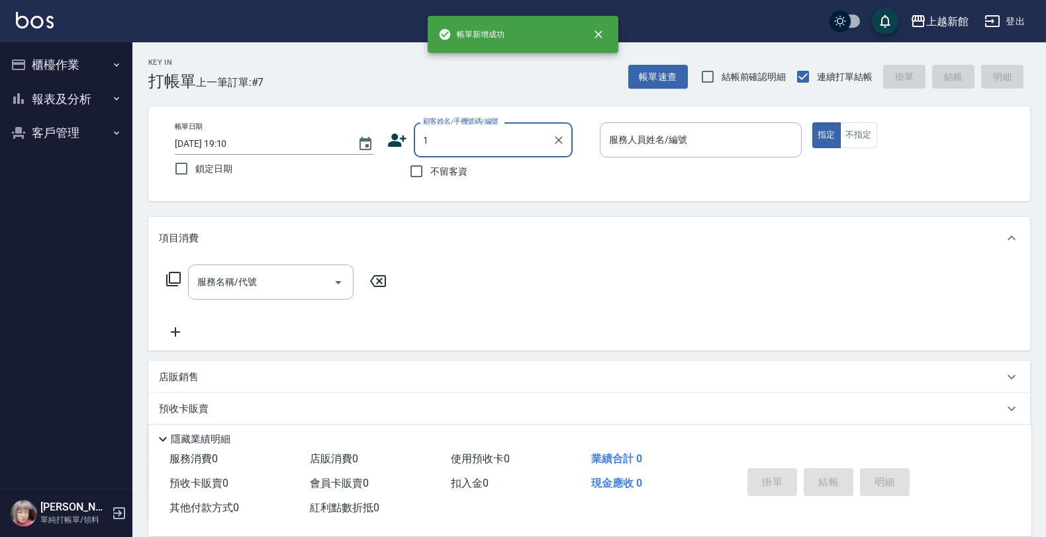
type input "[PERSON_NAME]/0974376310/10"
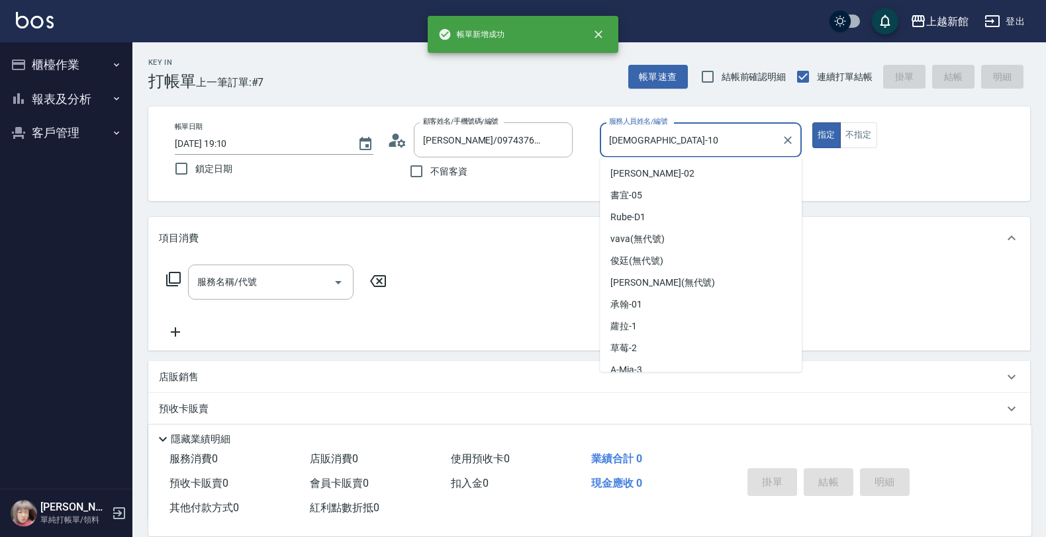
type input "[DEMOGRAPHIC_DATA]-10"
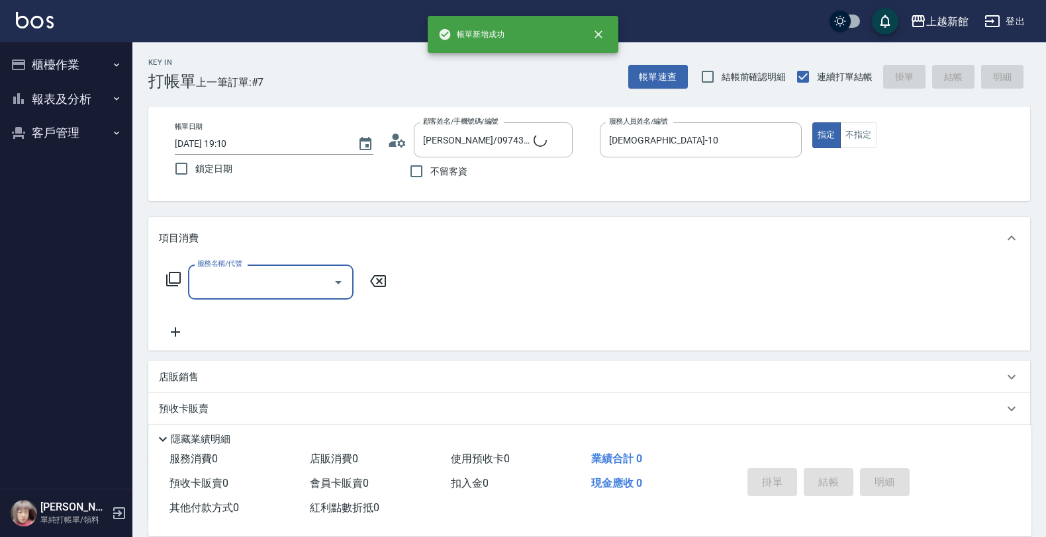
type input "Lora/0979395100/1"
type input "蘿拉-1"
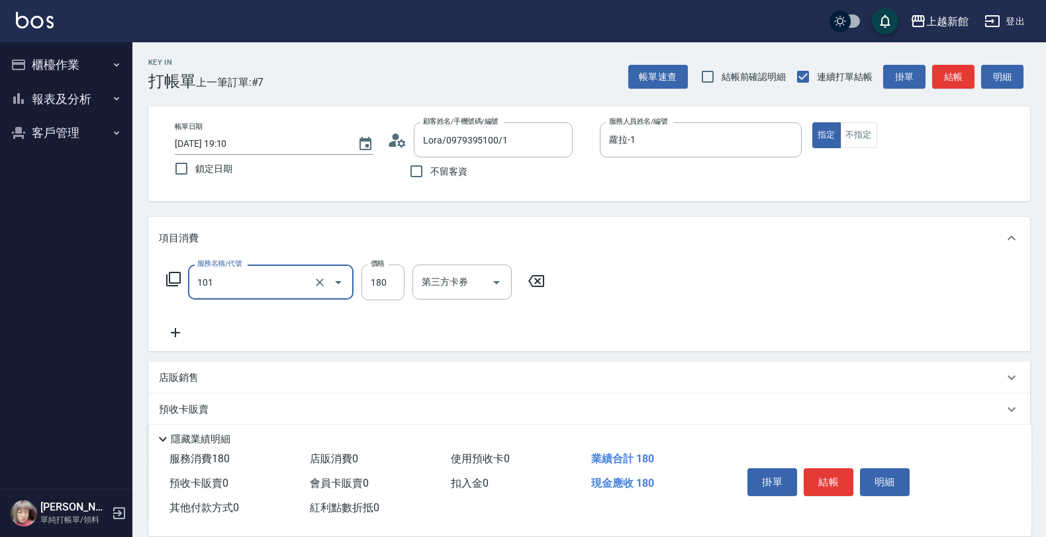
type input "洗髮250(101)"
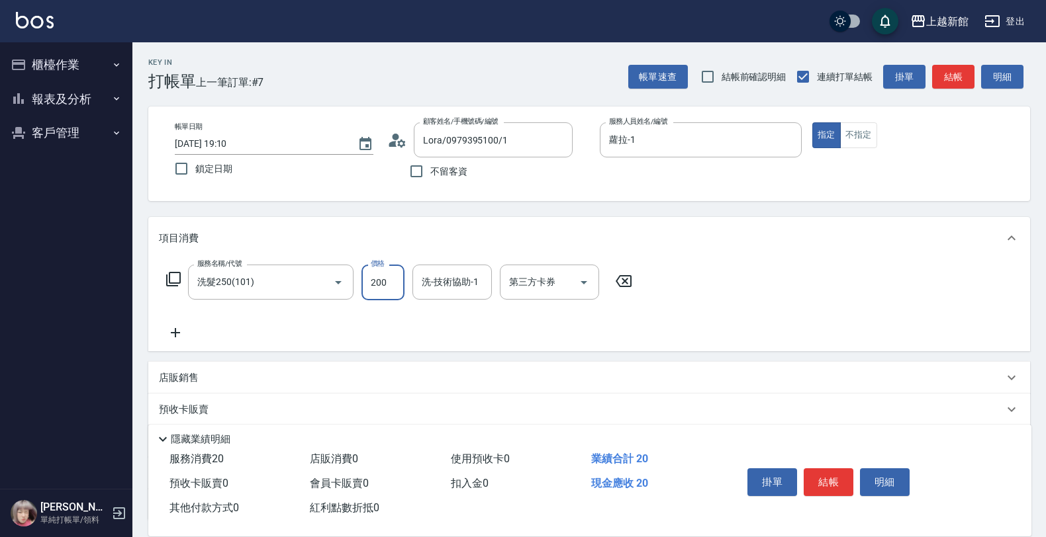
type input "200"
type input "[PERSON_NAME]-24"
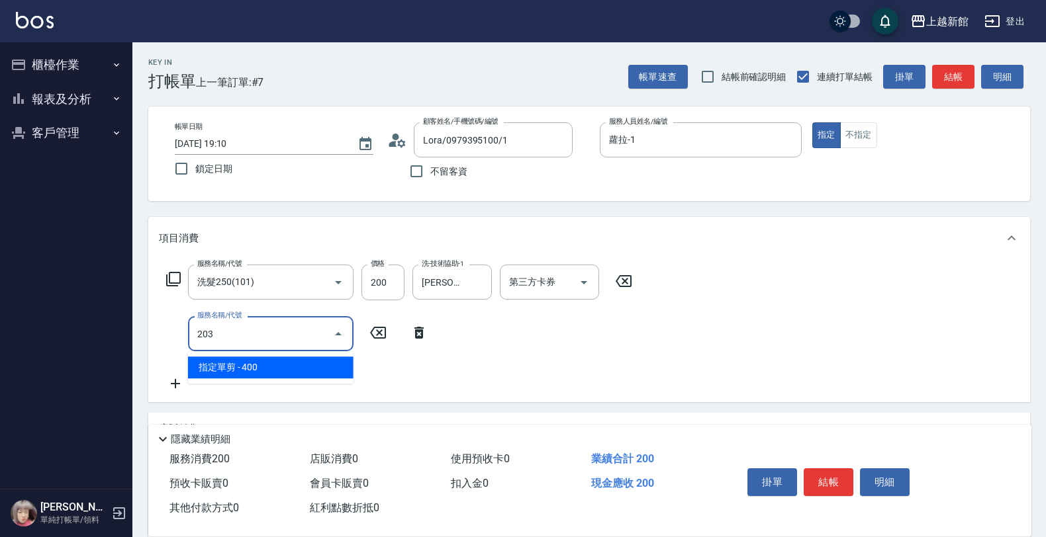
type input "指定單剪(203)"
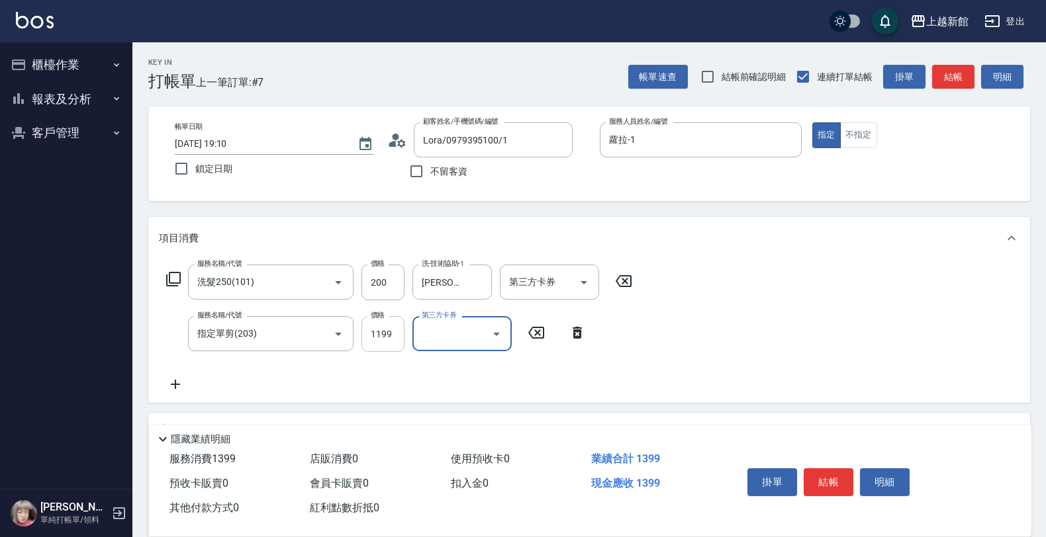
click at [401, 338] on input "1199" at bounding box center [382, 334] width 43 height 36
type input "199"
click at [870, 133] on button "不指定" at bounding box center [858, 135] width 37 height 26
type button "false"
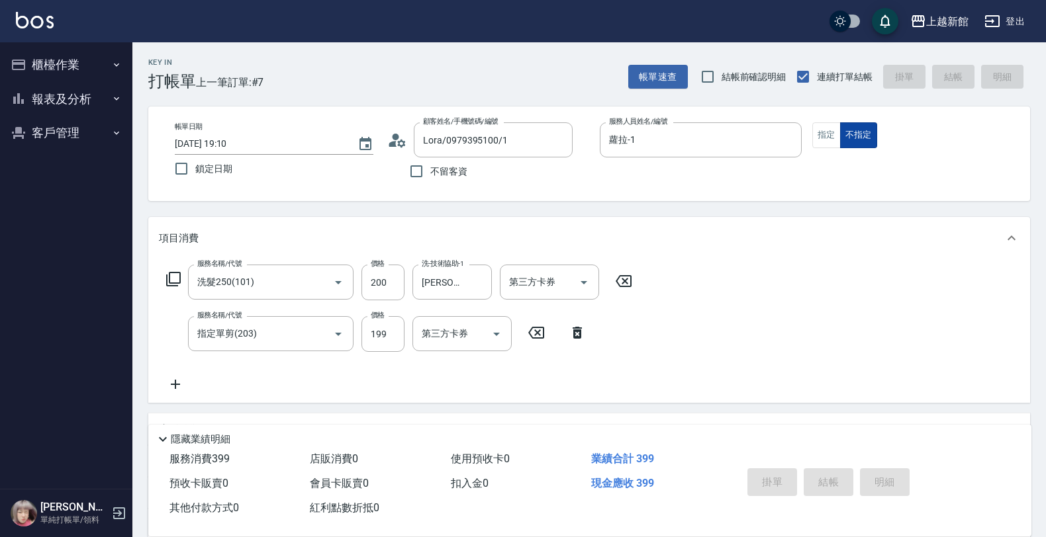
type input "2025/09/26 19:11"
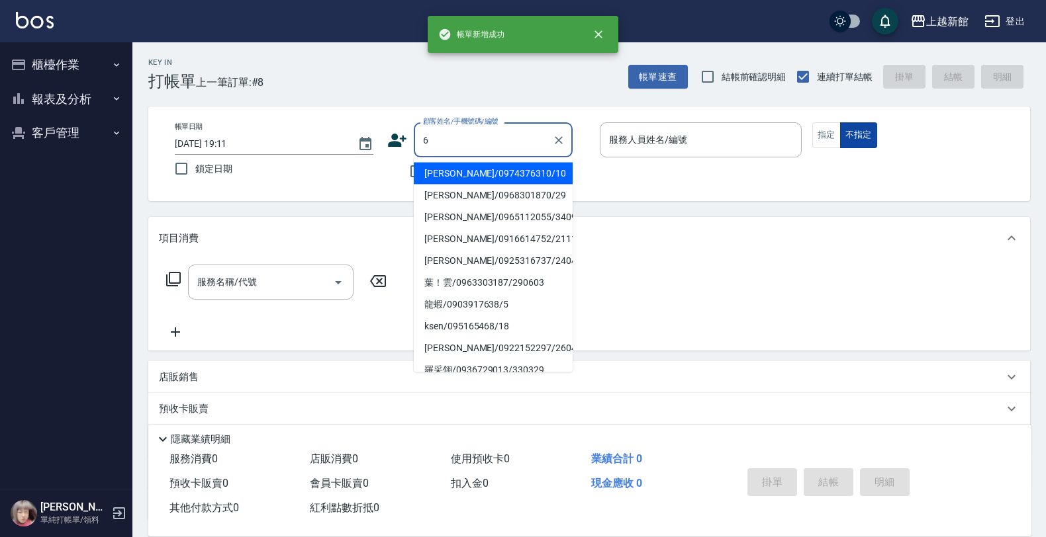
type input "[PERSON_NAME]/0974376310/10"
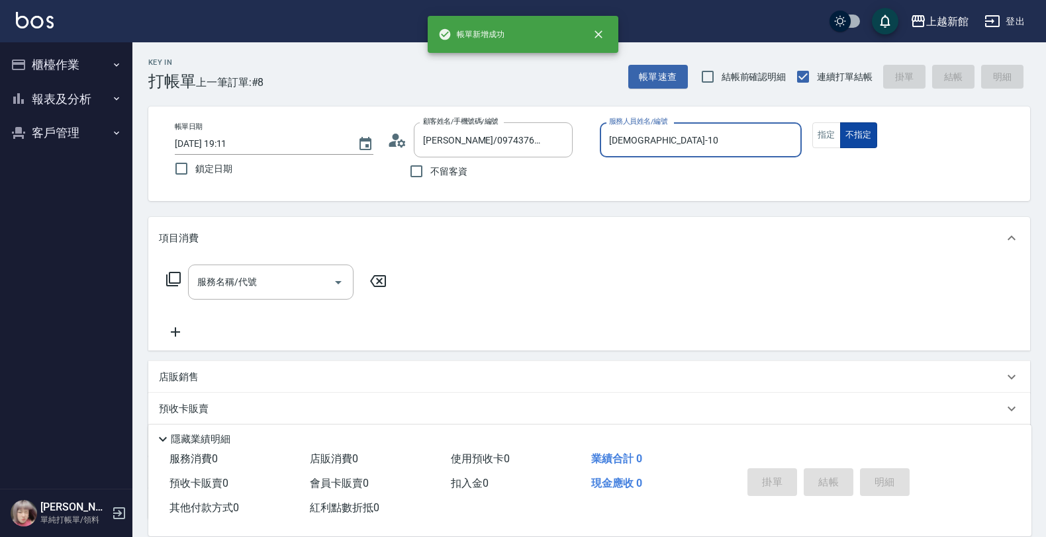
type input "[DEMOGRAPHIC_DATA]-10"
type input "[PERSON_NAME]/6_[PERSON_NAME]/6"
type input "[PERSON_NAME]-6"
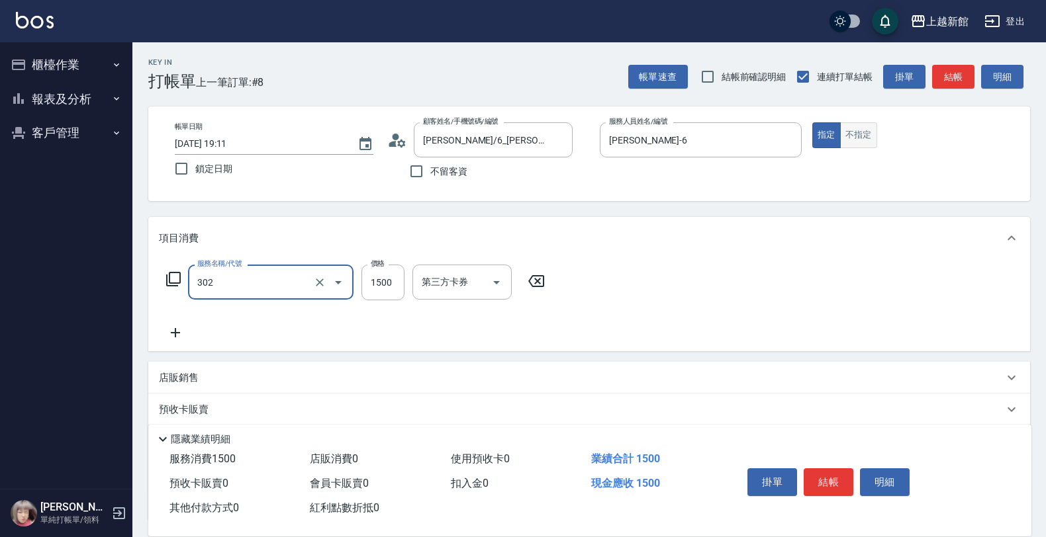
type input "設計燙髮(302)"
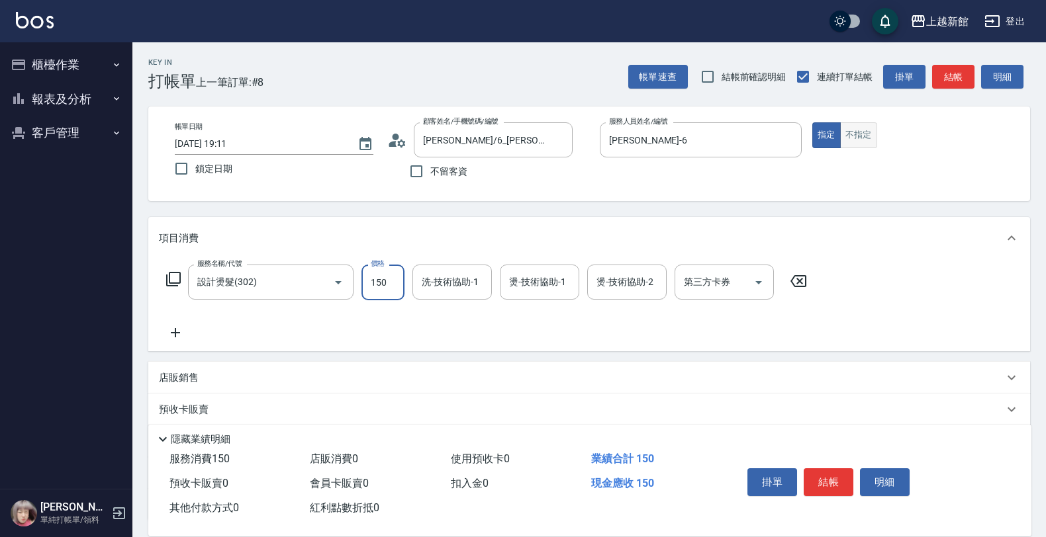
type input "1500"
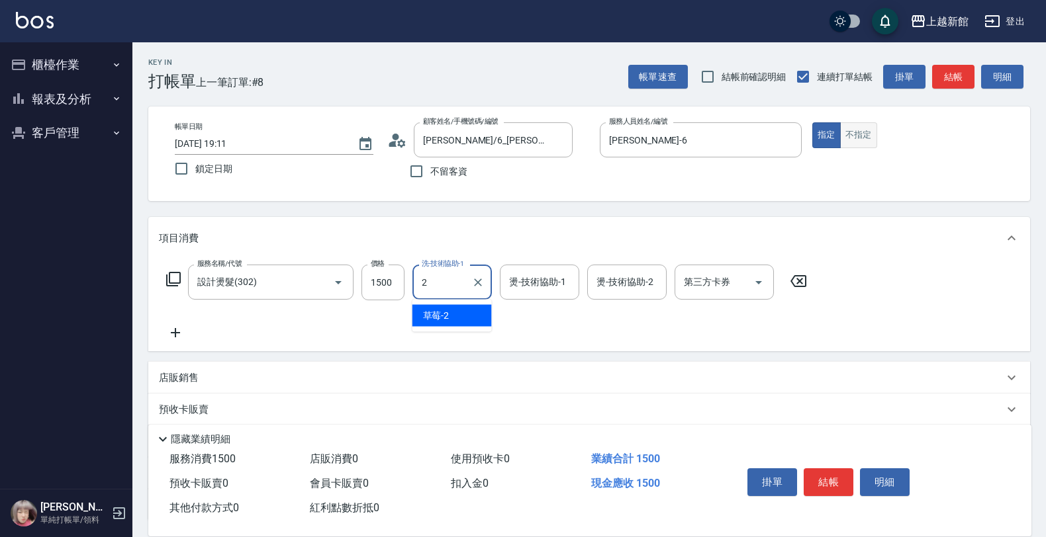
type input "草莓-2"
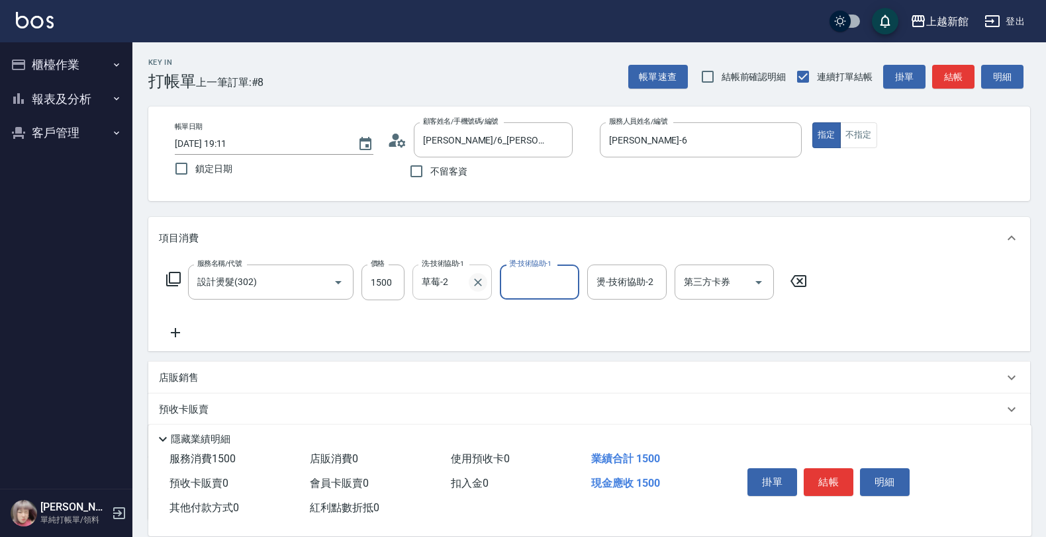
drag, startPoint x: 487, startPoint y: 275, endPoint x: 481, endPoint y: 280, distance: 8.0
click at [485, 276] on div "草莓-2 洗-技術協助-1" at bounding box center [451, 282] width 79 height 35
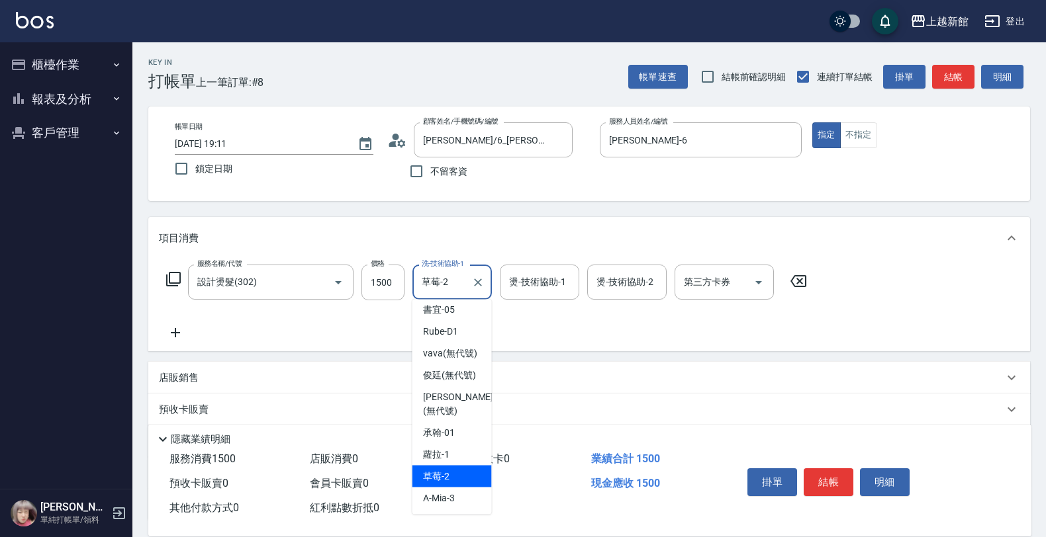
click at [481, 281] on icon "Clear" at bounding box center [477, 282] width 13 height 13
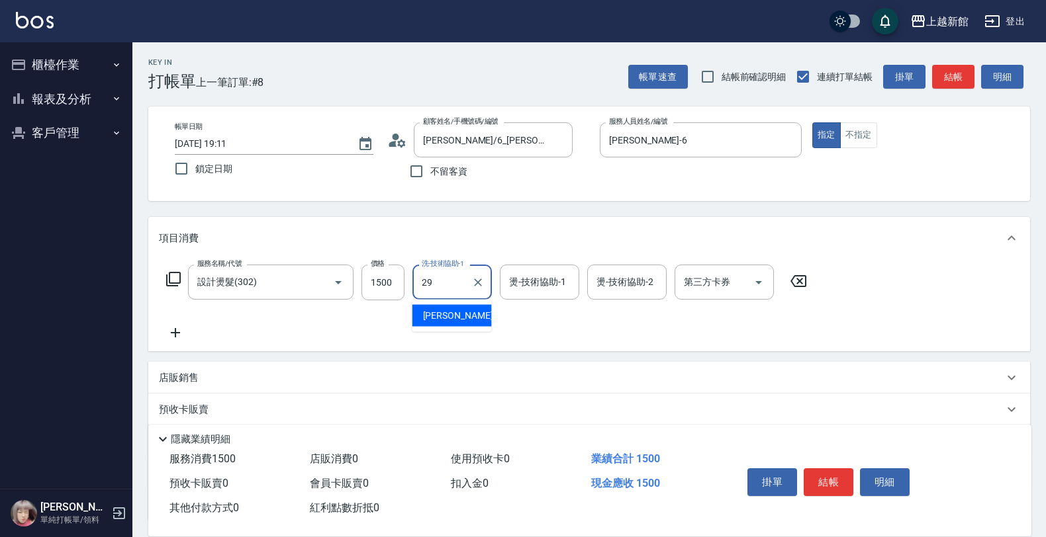
type input "[PERSON_NAME]-29"
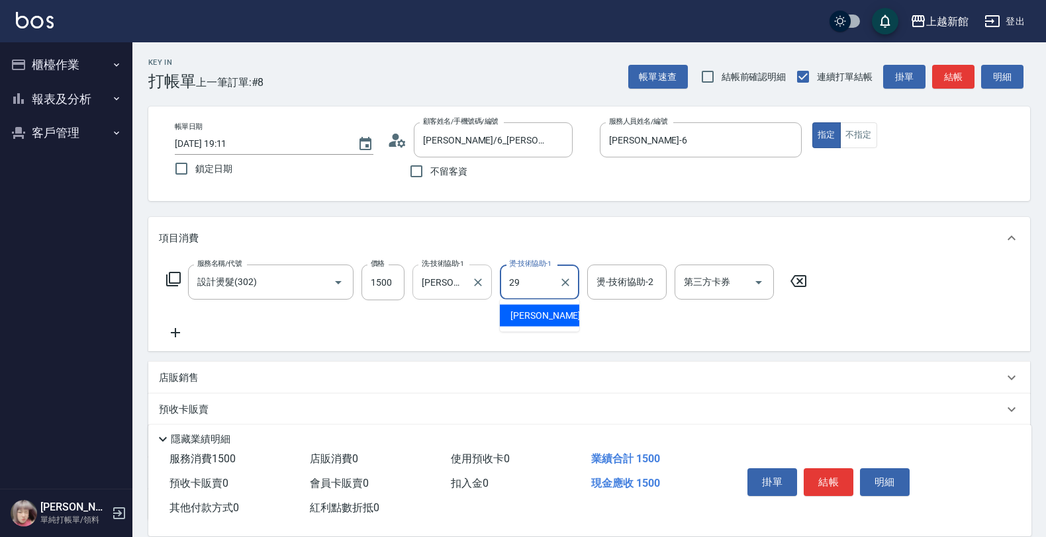
type input "[PERSON_NAME]-29"
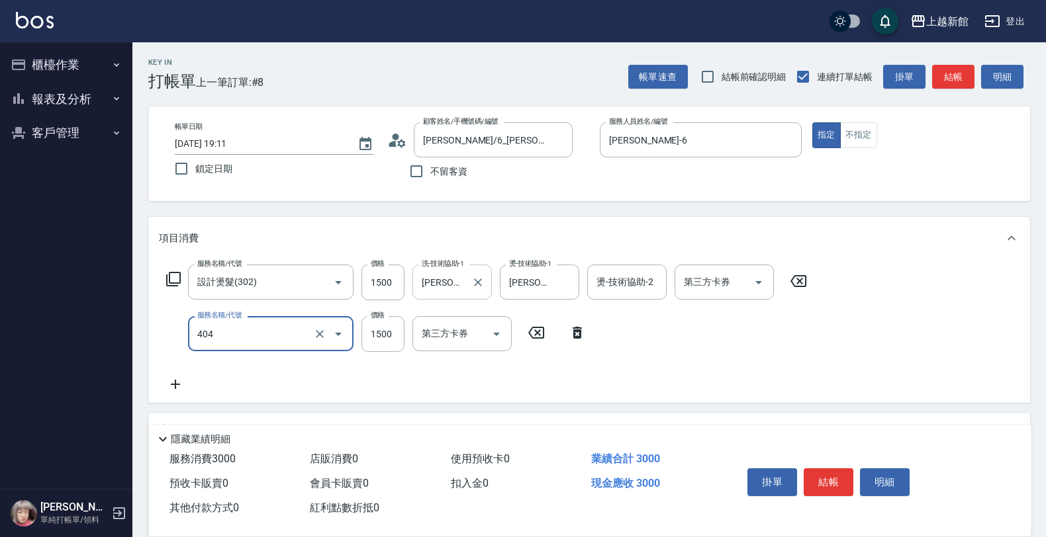
type input "設計染髮(404)"
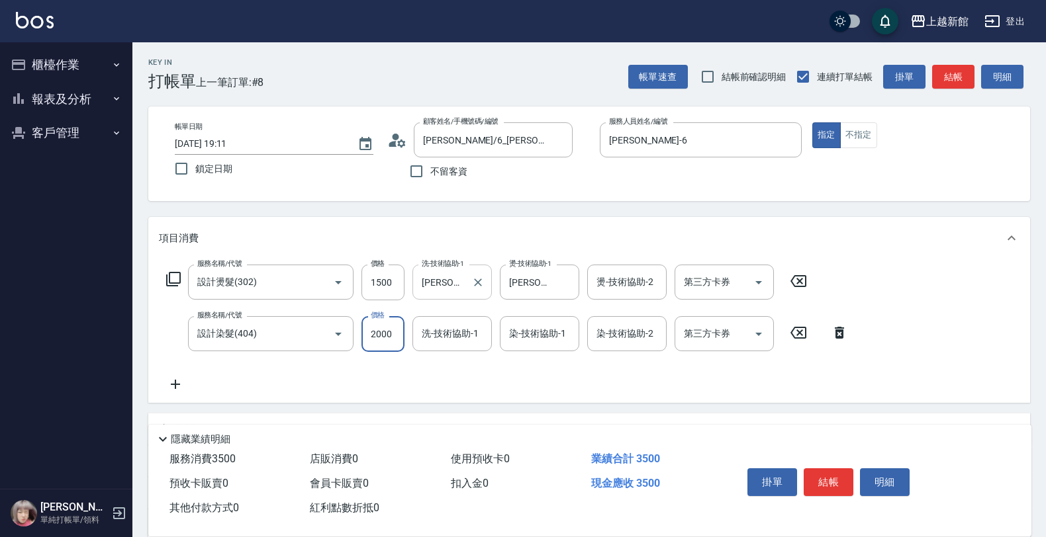
type input "2000"
type input "[PERSON_NAME]-29"
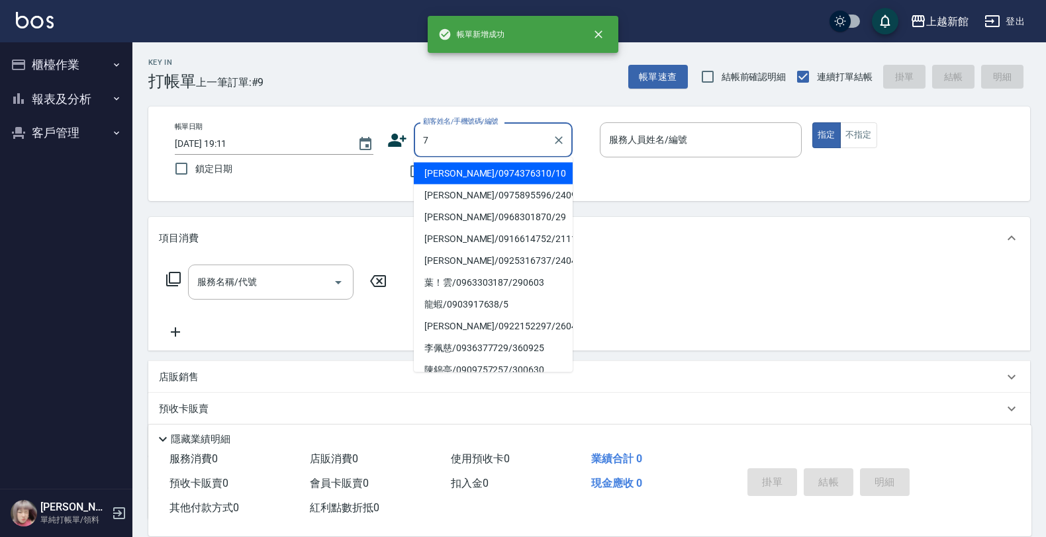
type input "[PERSON_NAME]/0974376310/10"
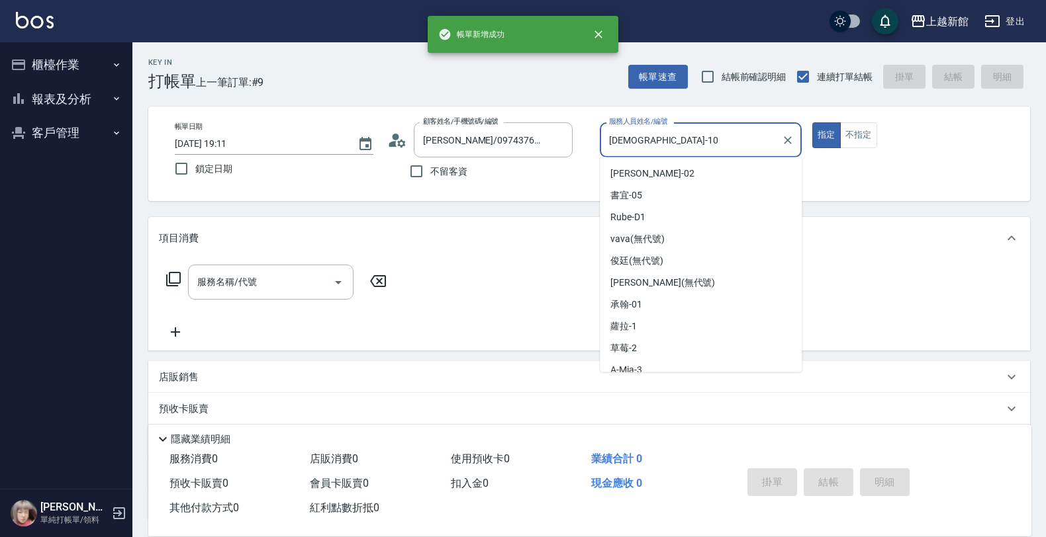
type input "[DEMOGRAPHIC_DATA]-10"
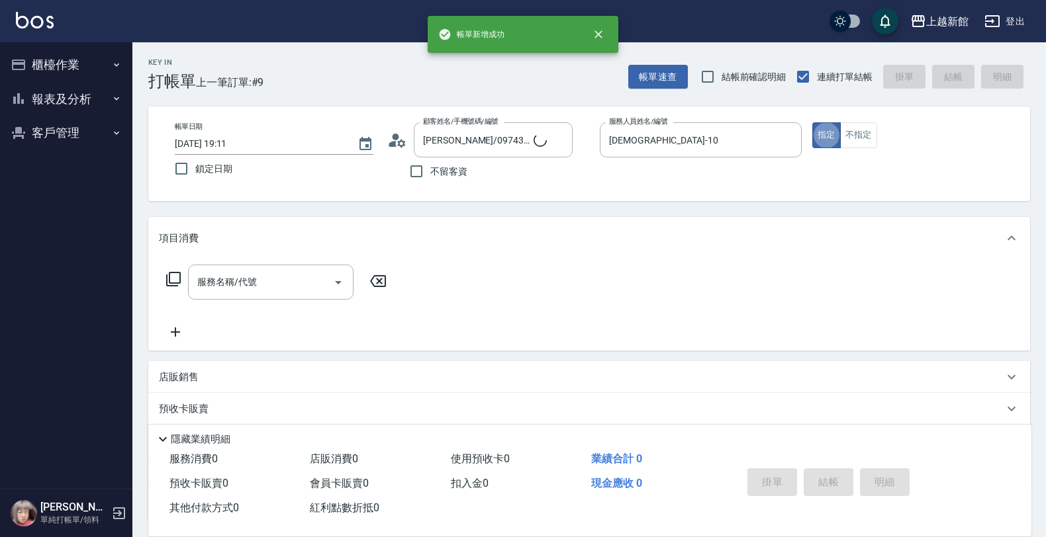
type input "[PERSON_NAME]卡/77/7"
type input "莫尼卡-7"
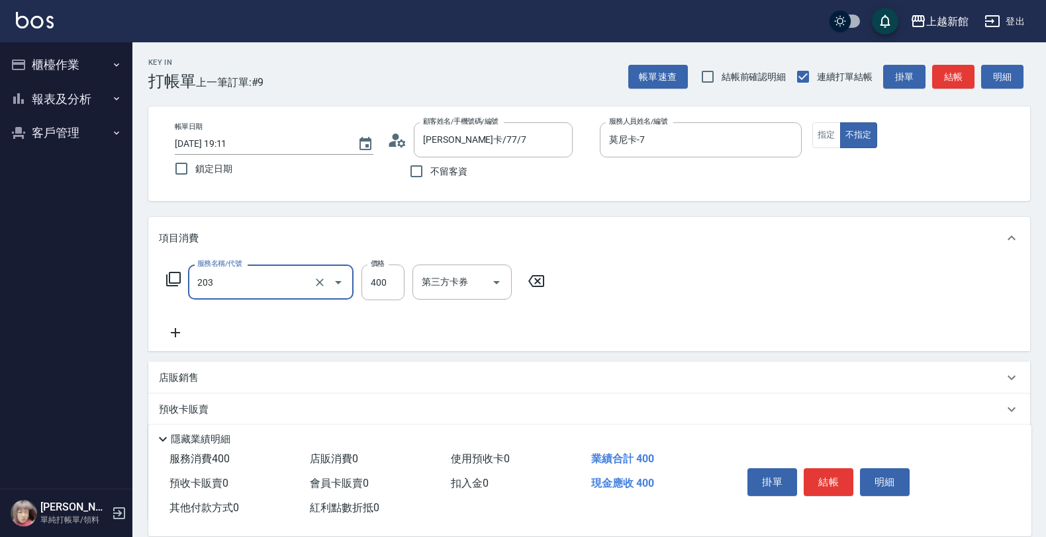
type input "指定單剪(203)"
type input "199"
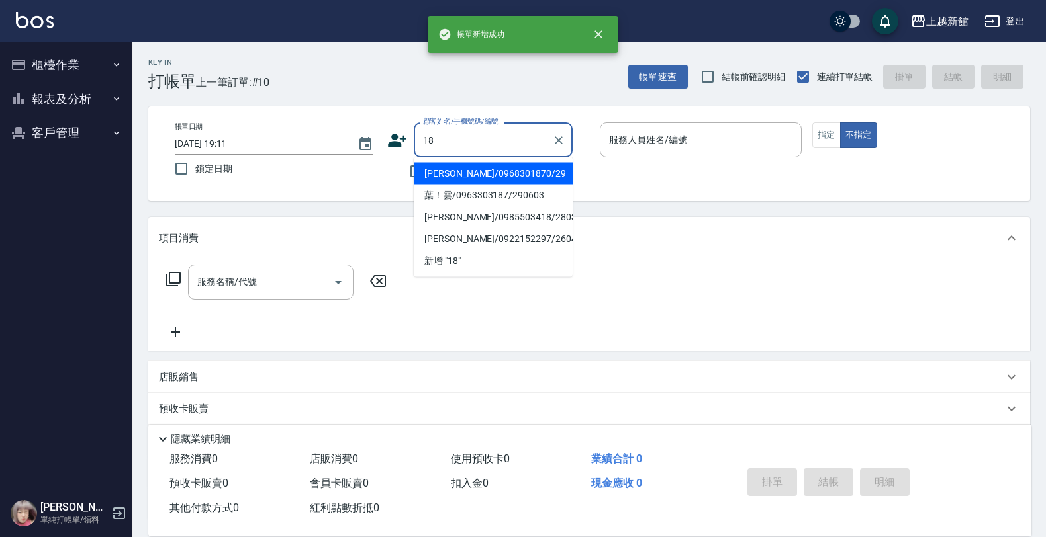
type input "[PERSON_NAME]/0968301870/29"
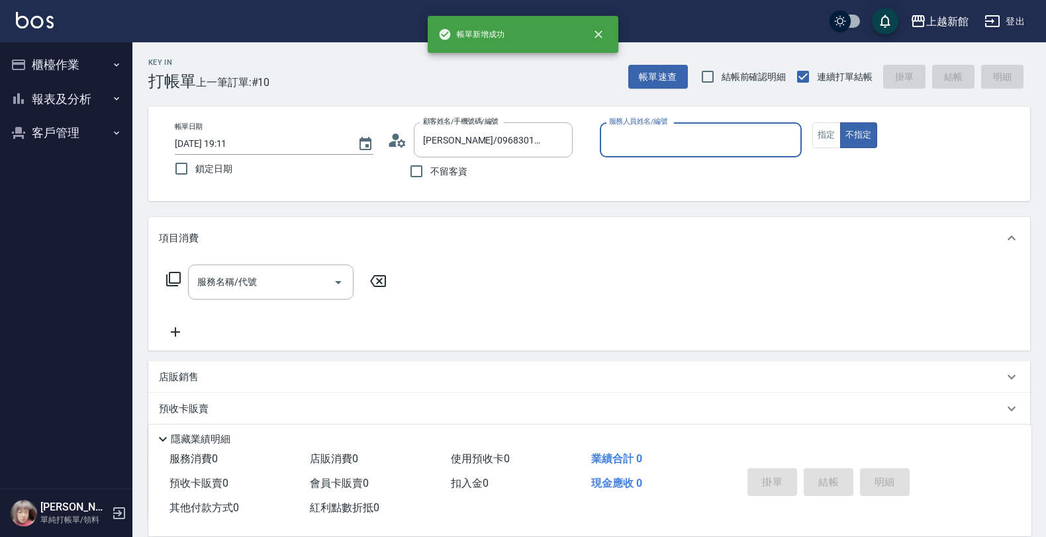
type input "[PERSON_NAME]-29"
click at [840, 122] on button "不指定" at bounding box center [858, 135] width 37 height 26
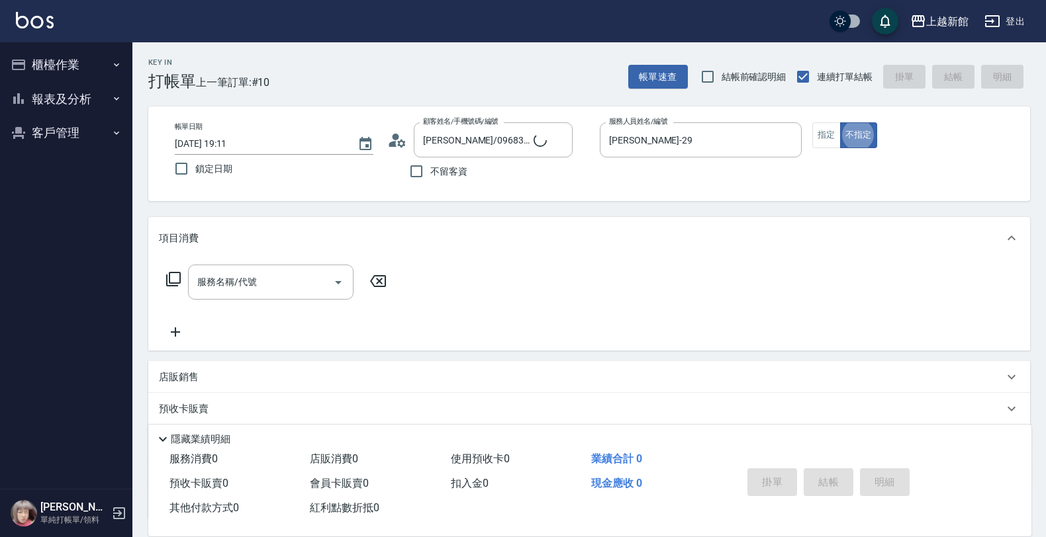
type input "ksen/095165468/18"
type input "[PERSON_NAME]-18"
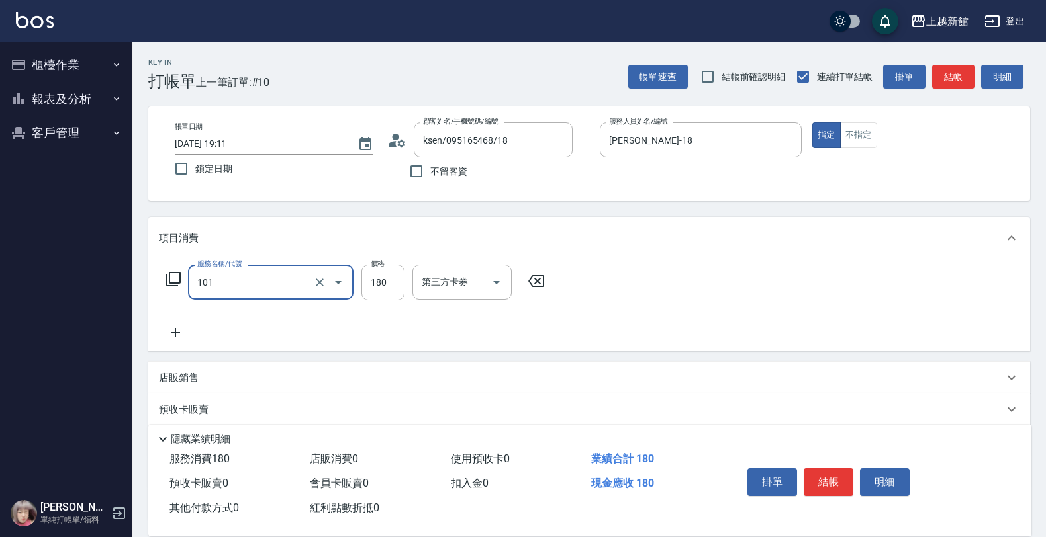
type input "洗髮250(101)"
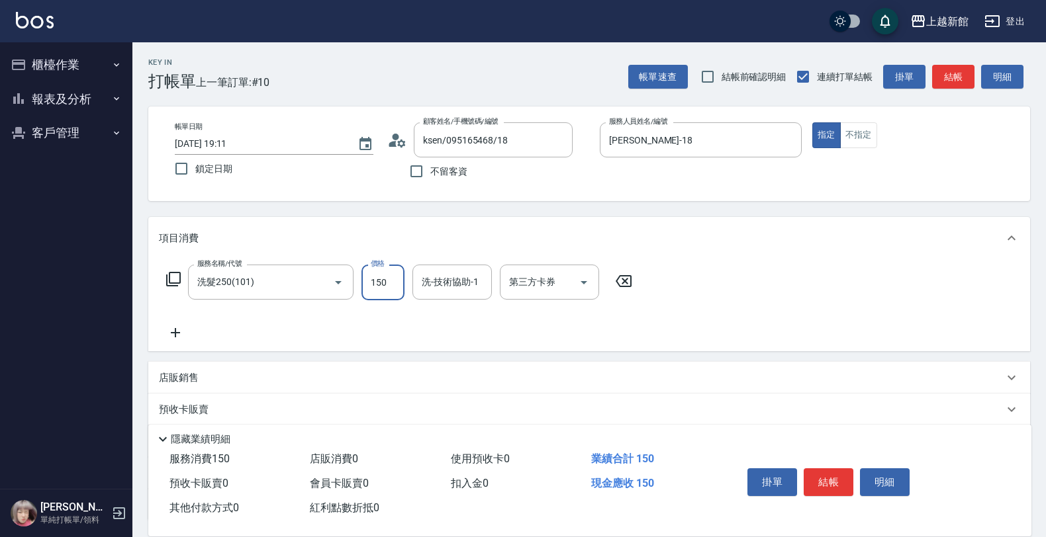
type input "150"
type input "2"
type input "[PERSON_NAME]-18"
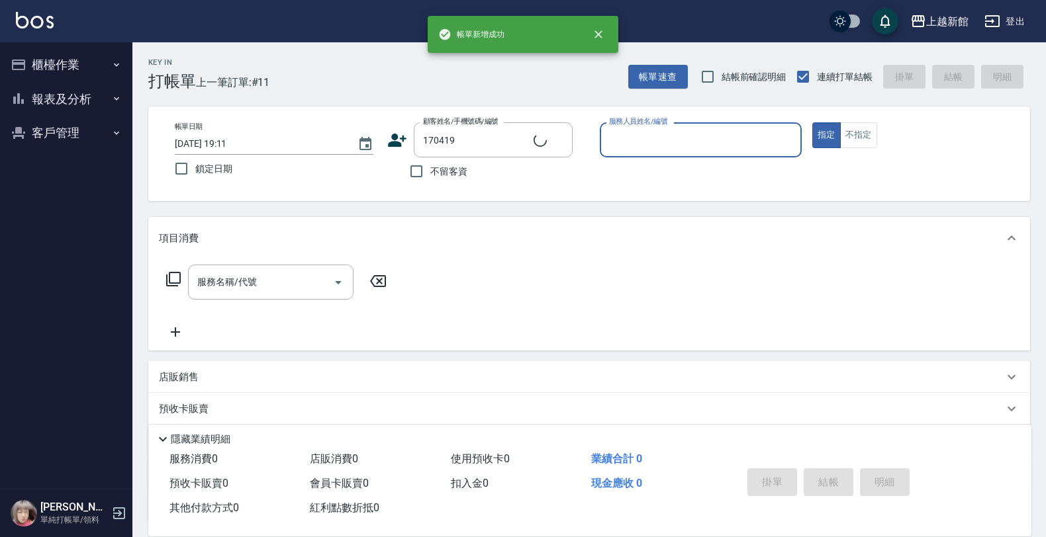
type input "謝沛淇/0938788508/170419"
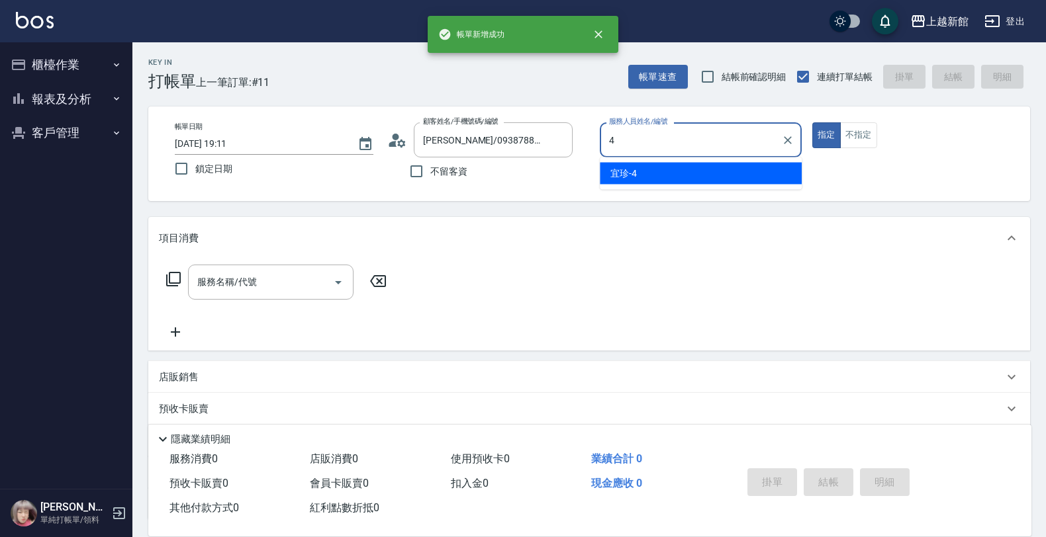
type input "宜珍-4"
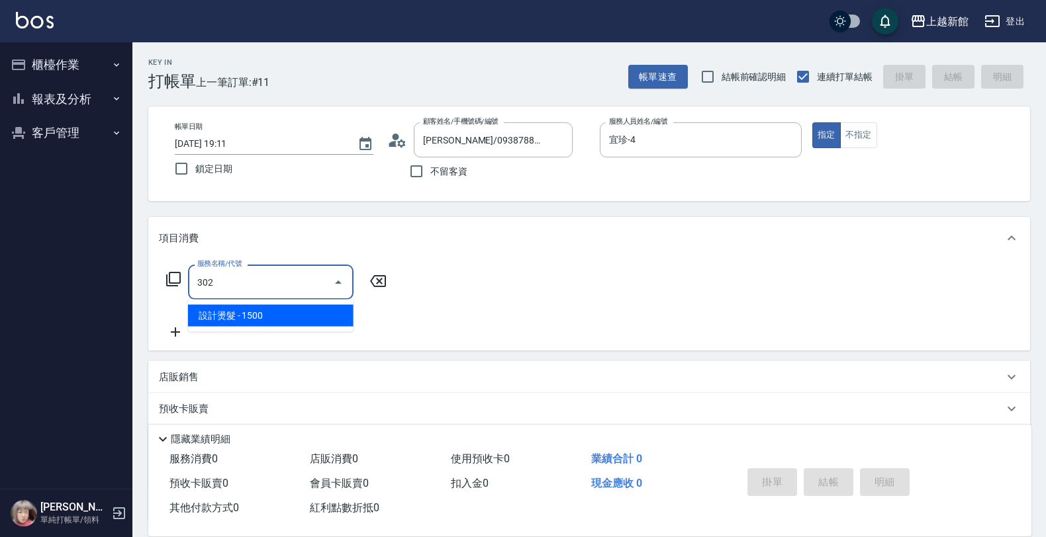
type input "設計燙髮(302)"
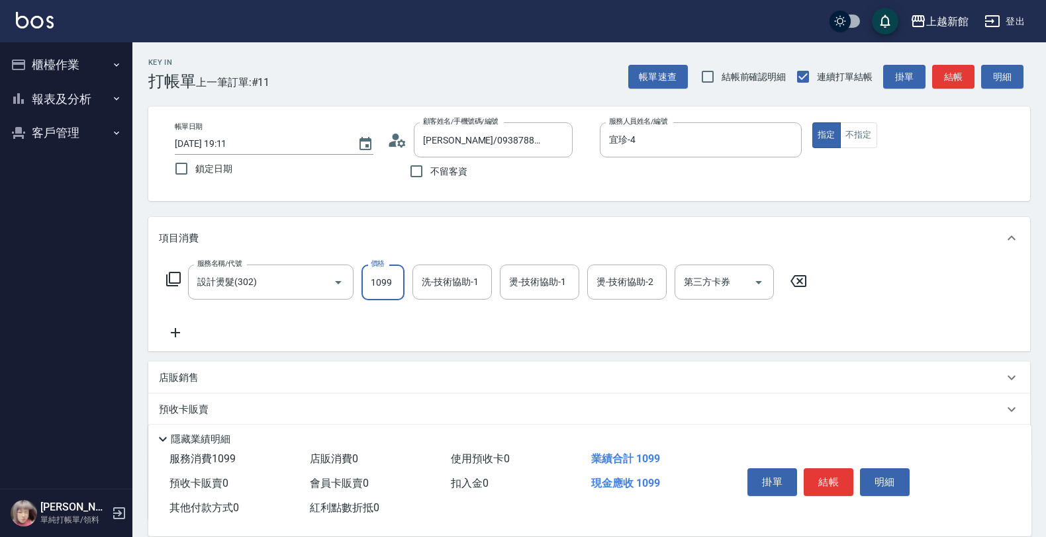
type input "1099"
type input "[PERSON_NAME]-29"
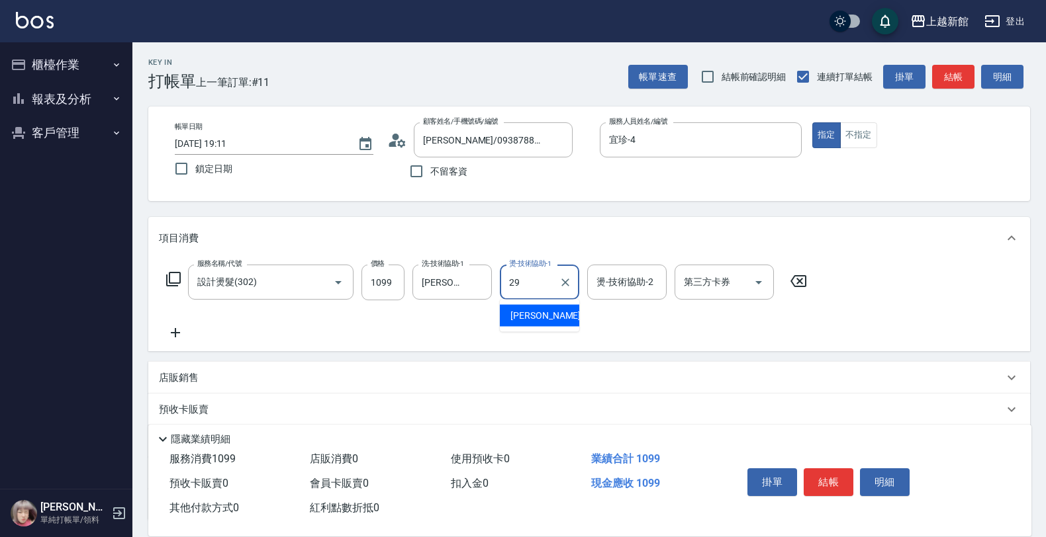
type input "[PERSON_NAME]-29"
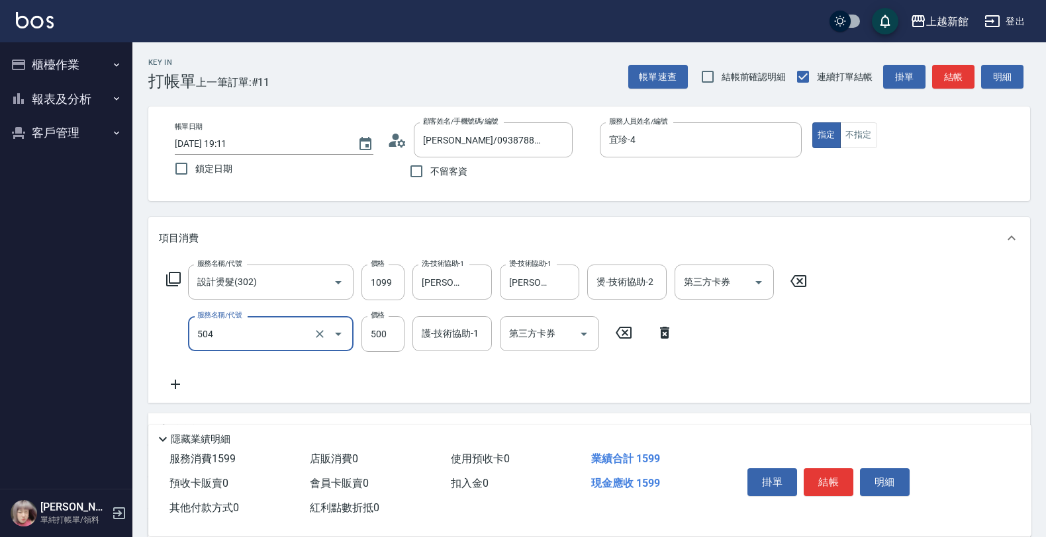
type input "順子護髮(504)"
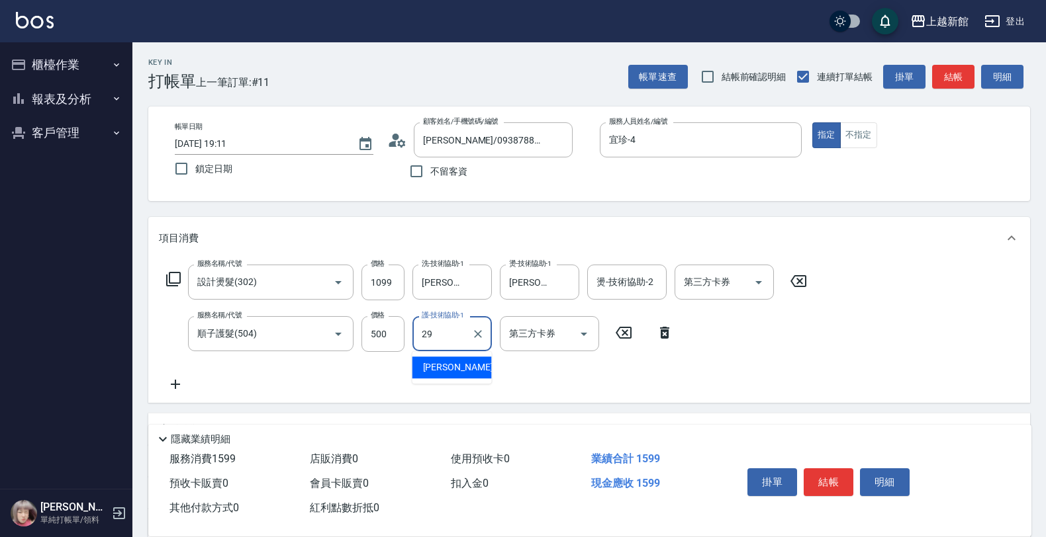
type input "[PERSON_NAME]-29"
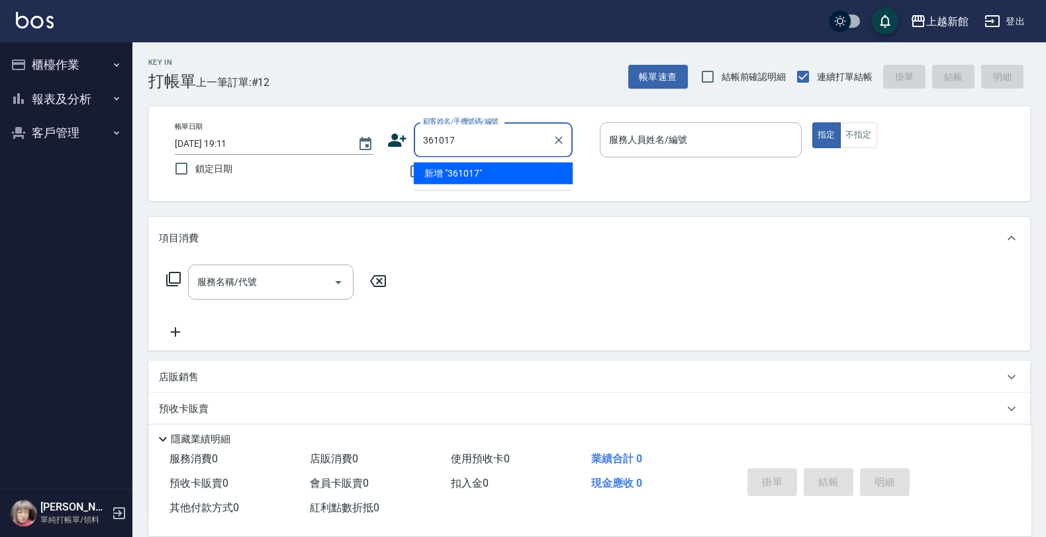
type input "361017"
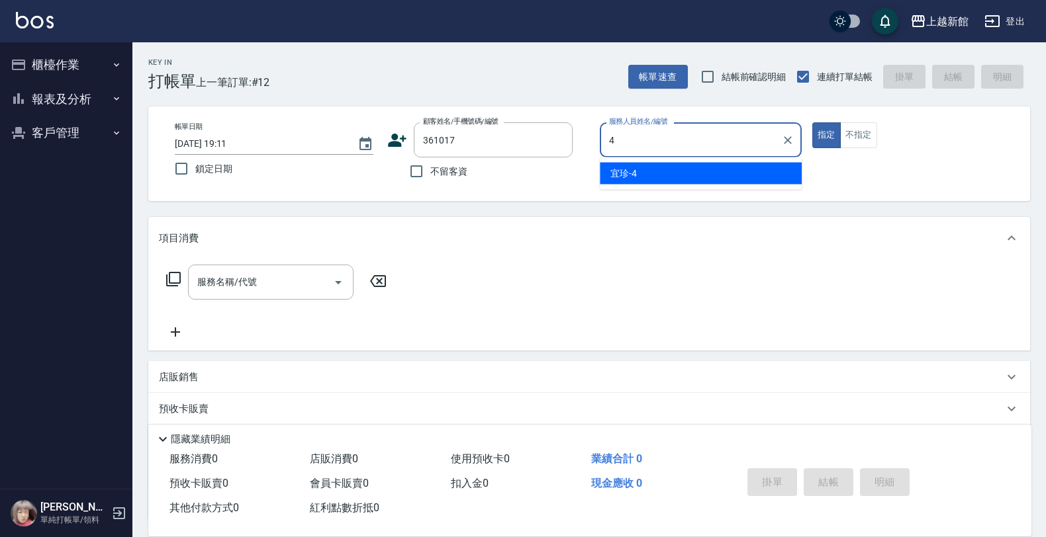
type input "宜珍-4"
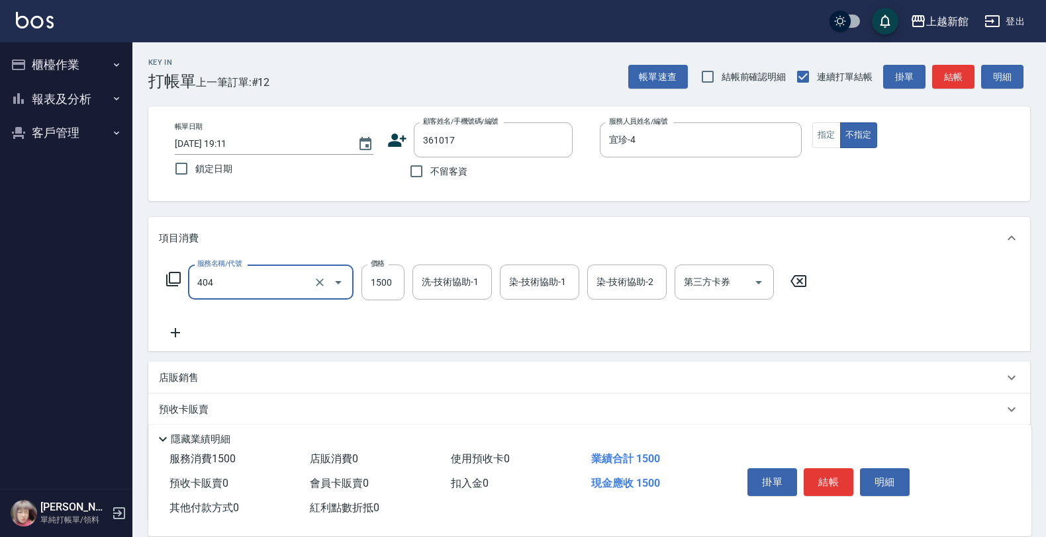
type input "設計染髮(404)"
type input "1500"
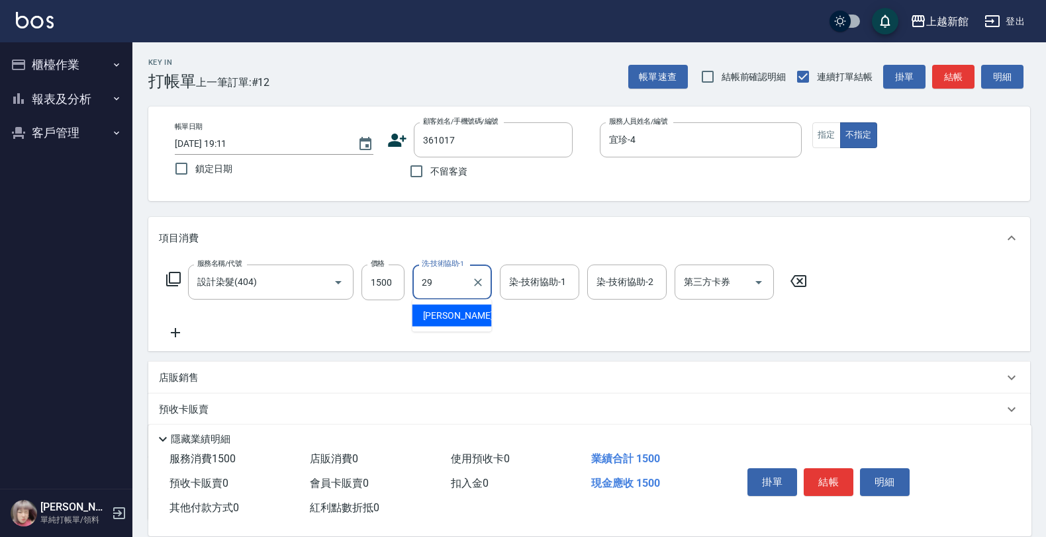
type input "[PERSON_NAME]-29"
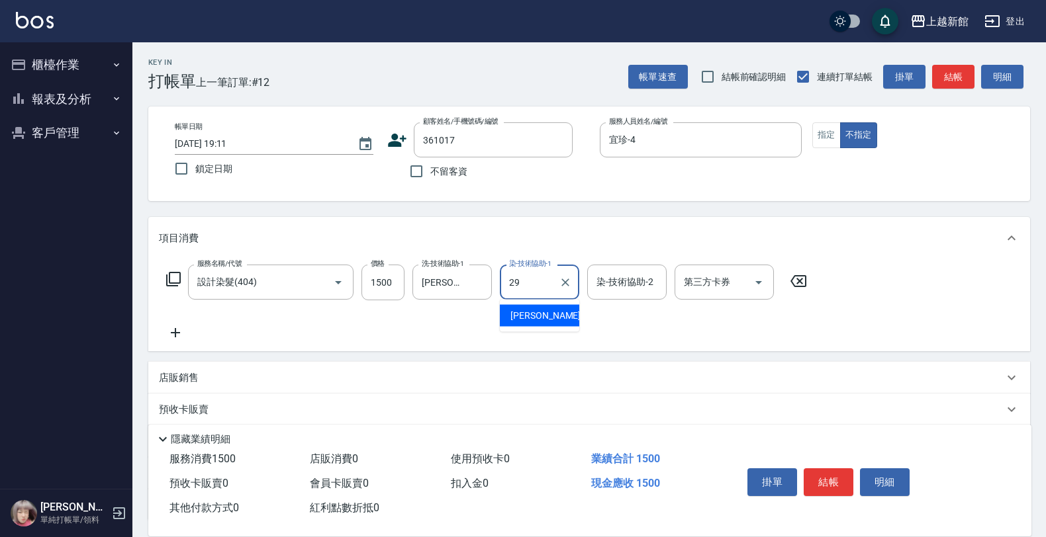
type input "[PERSON_NAME]-29"
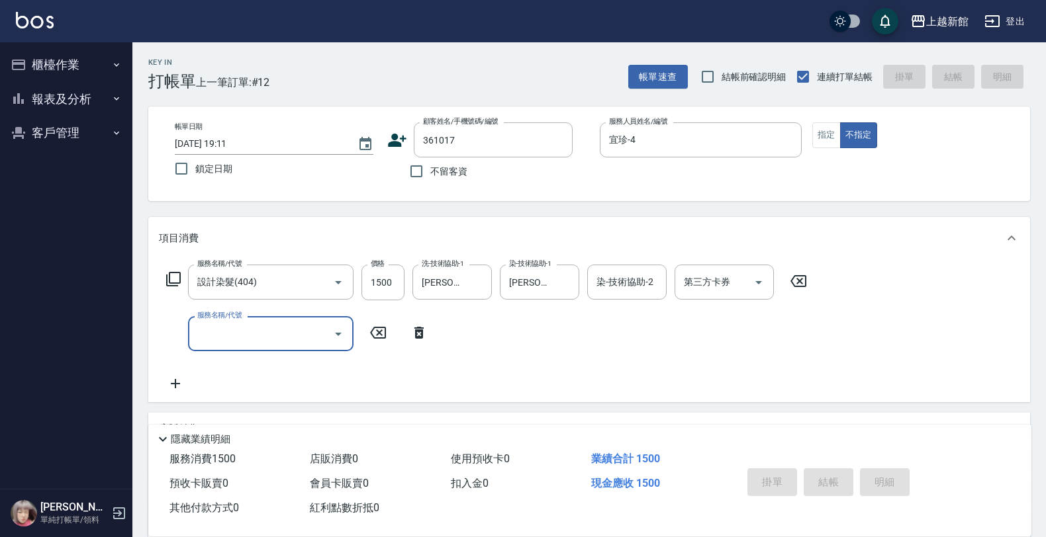
type input "[DATE] 19:12"
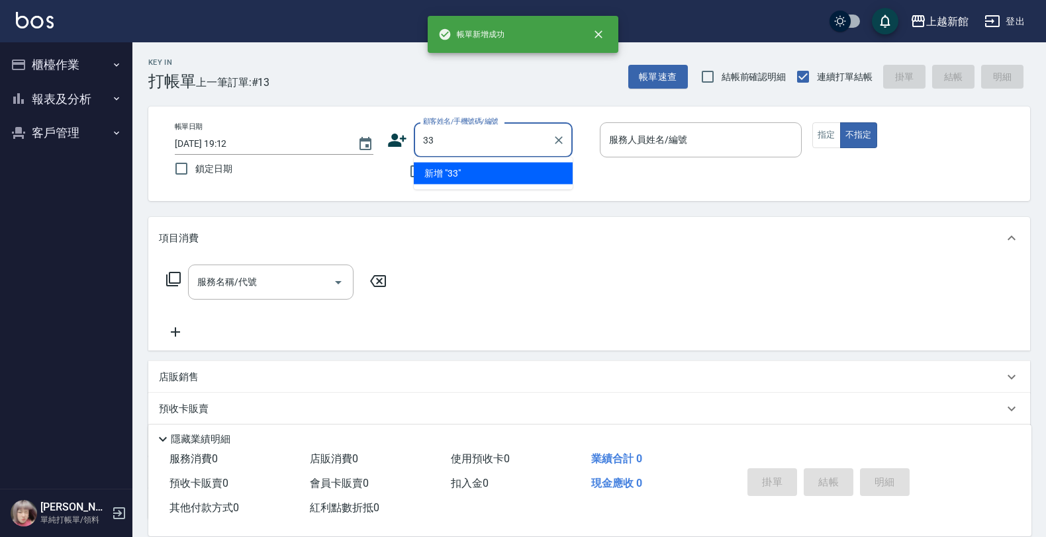
type input "3"
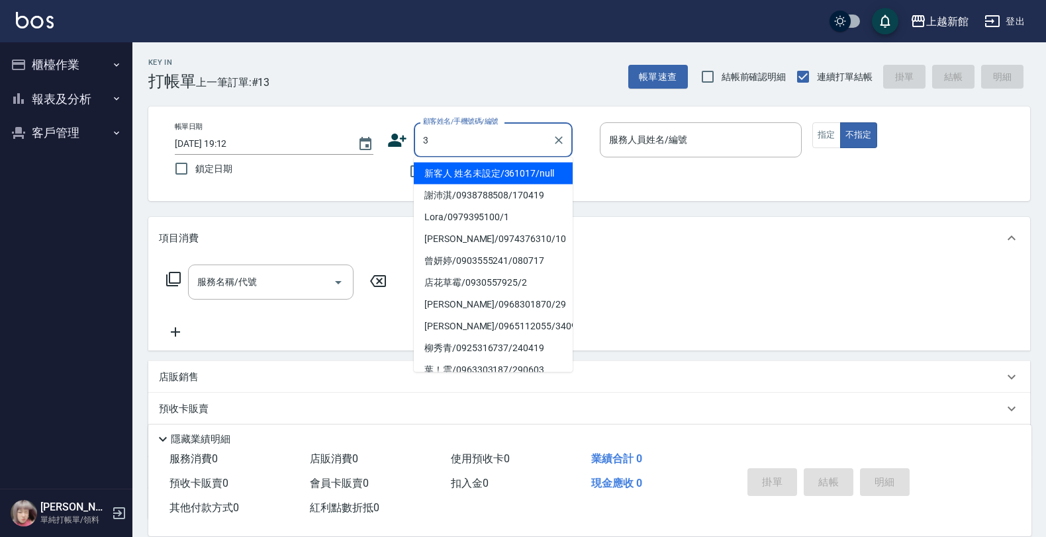
type input "新客人 姓名未設定/361017/null"
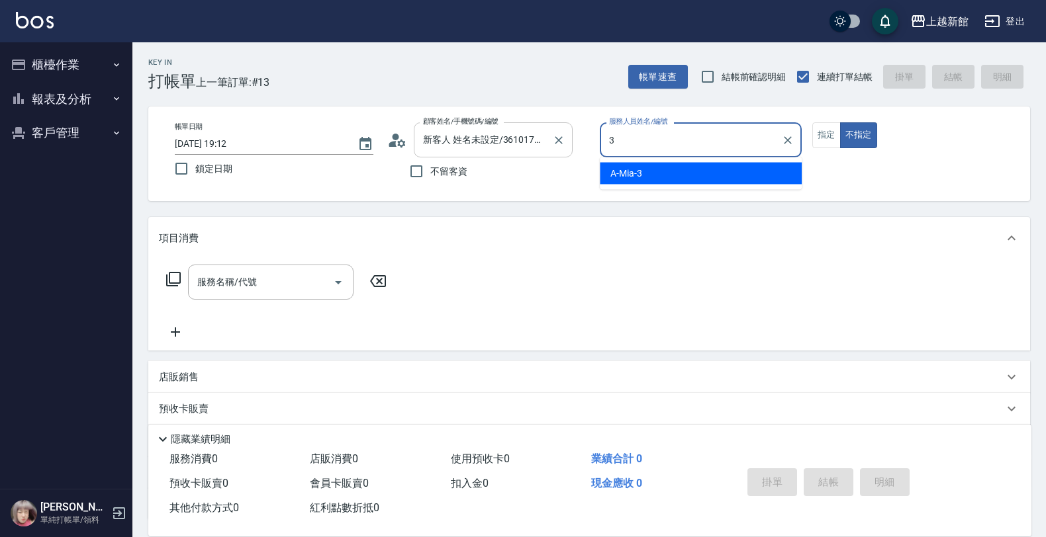
type input "A-Mia -3"
type button "false"
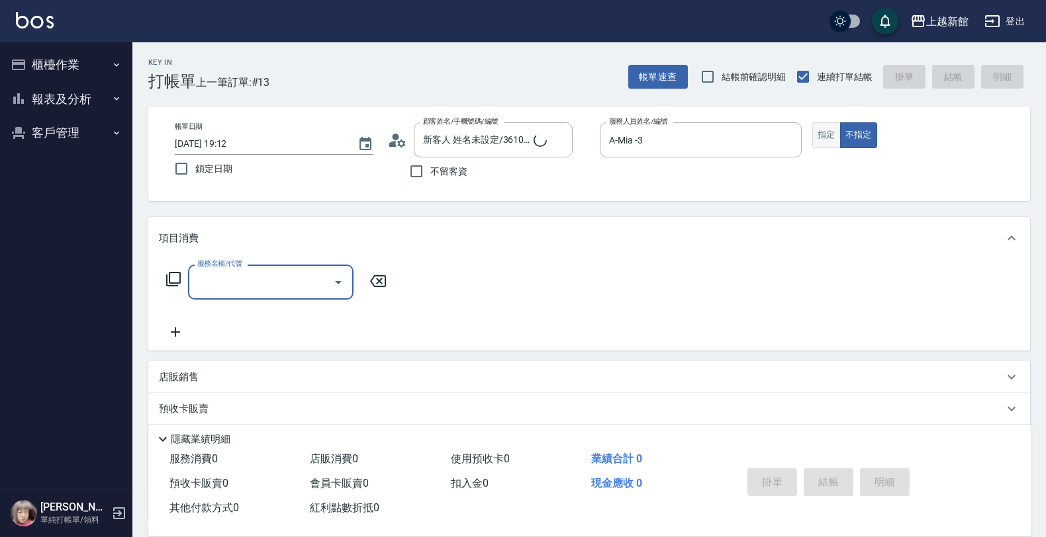
type input "阿咪/3_阿咪/3"
click at [815, 139] on button "指定" at bounding box center [826, 135] width 28 height 26
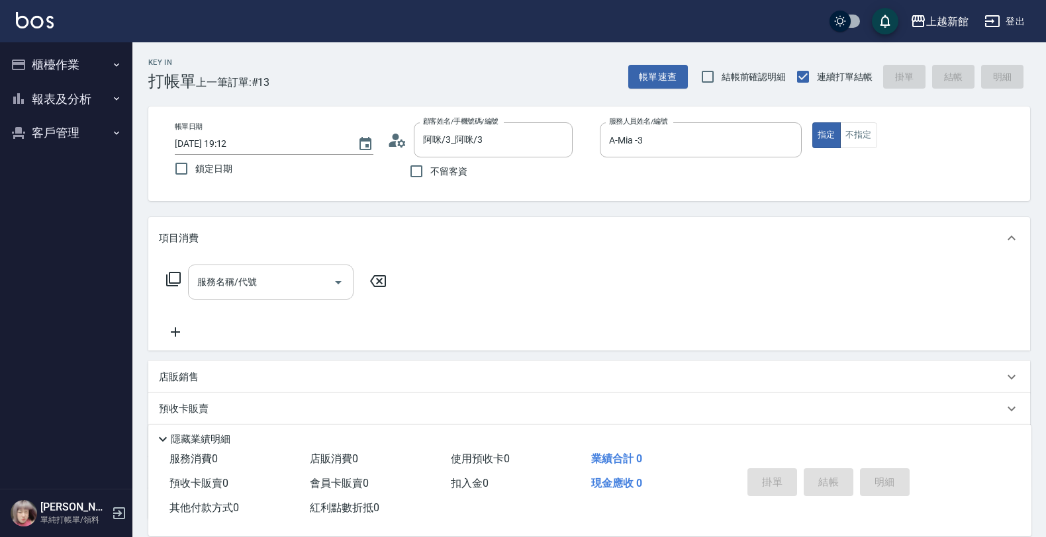
click at [270, 293] on input "服務名稱/代號" at bounding box center [261, 282] width 134 height 23
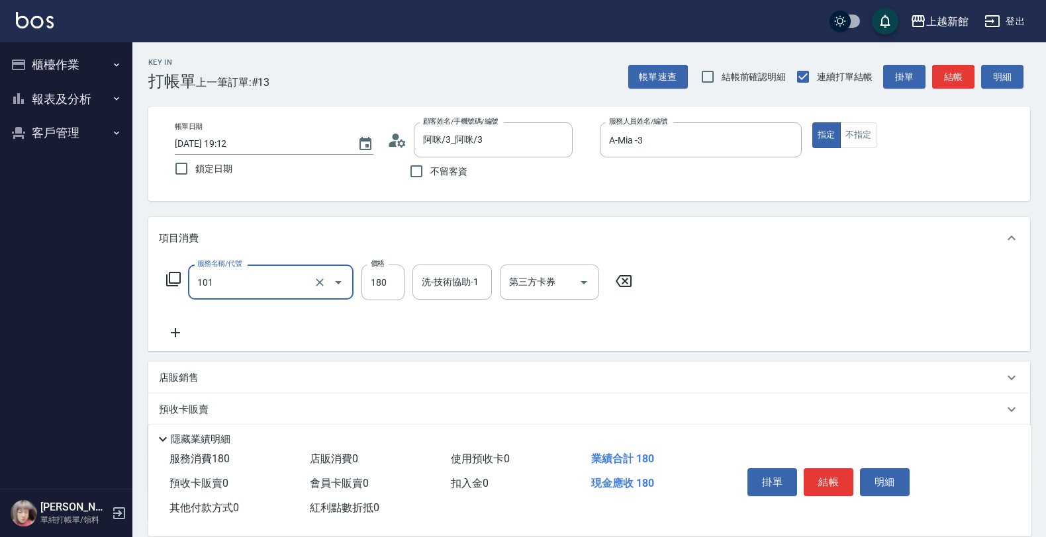
type input "洗髮250(101)"
type input "200"
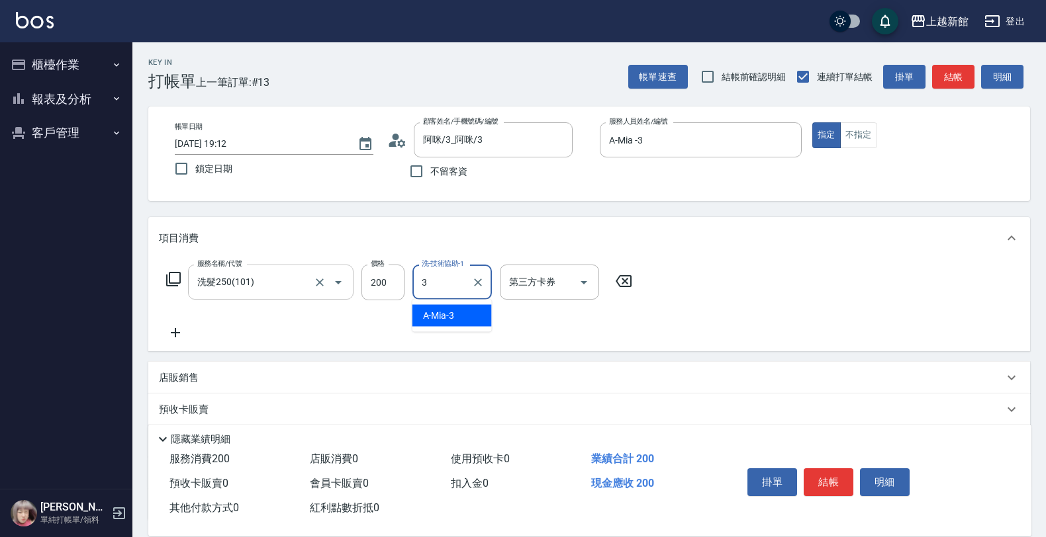
type input "A-Mia -3"
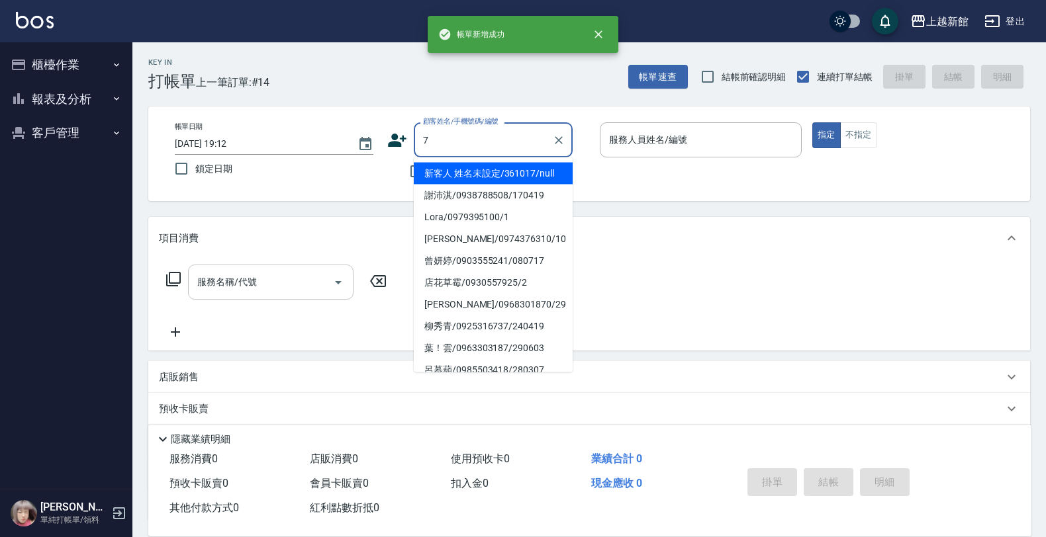
type input "新客人 姓名未設定/361017/null"
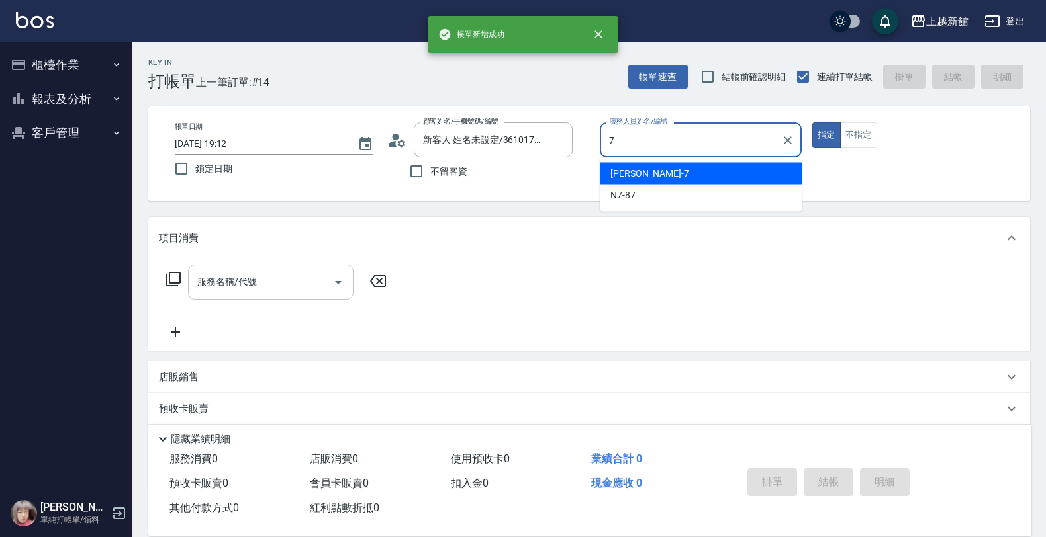
type input "莫尼卡-7"
type button "true"
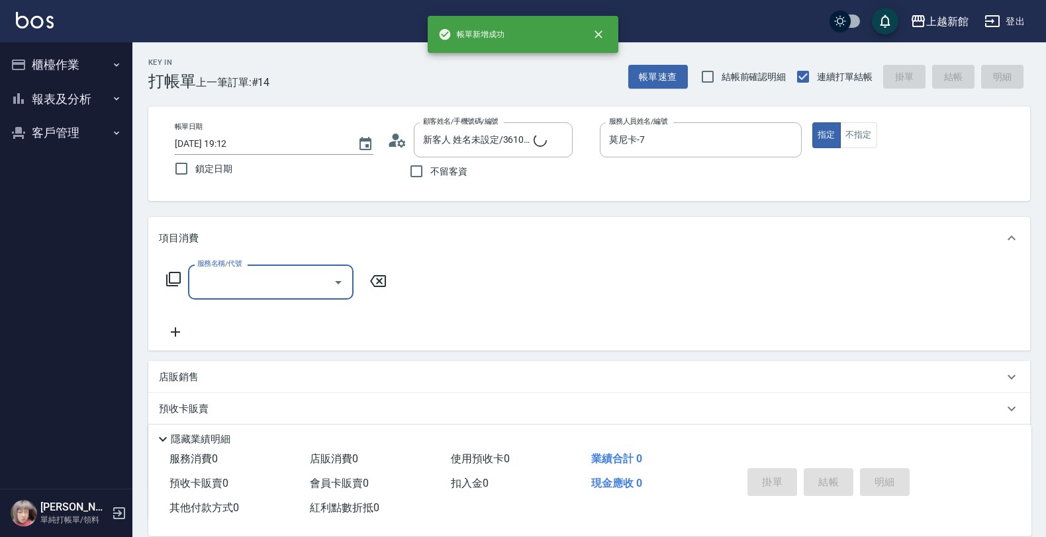
type input "[PERSON_NAME]卡/77/7"
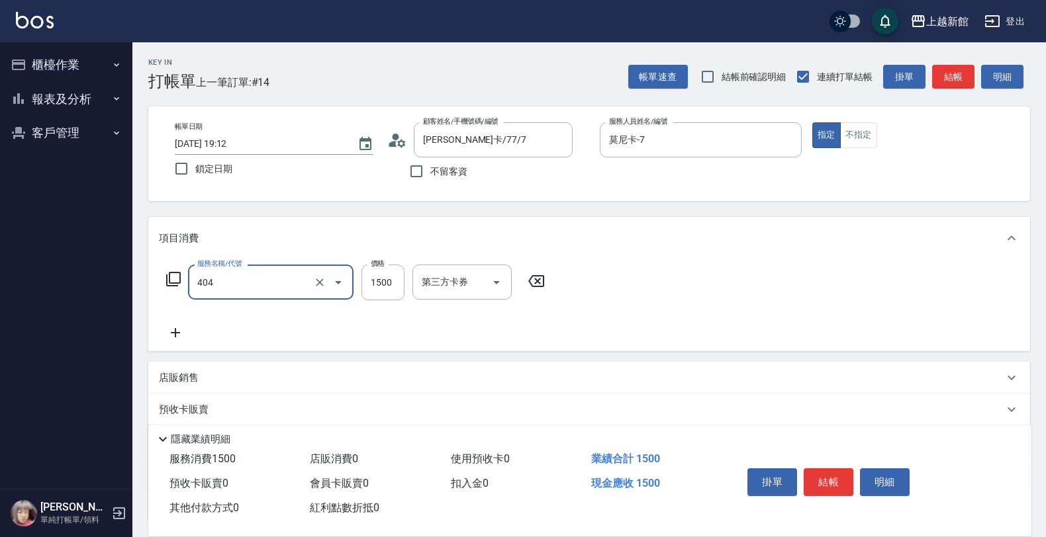
type input "設計染髮(404)"
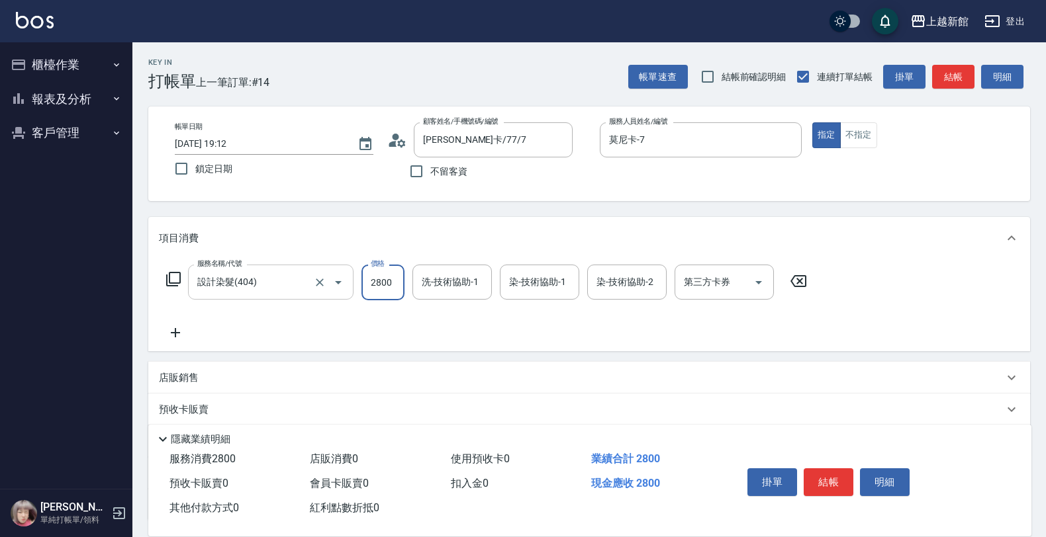
type input "2800"
type input "[PERSON_NAME]-25"
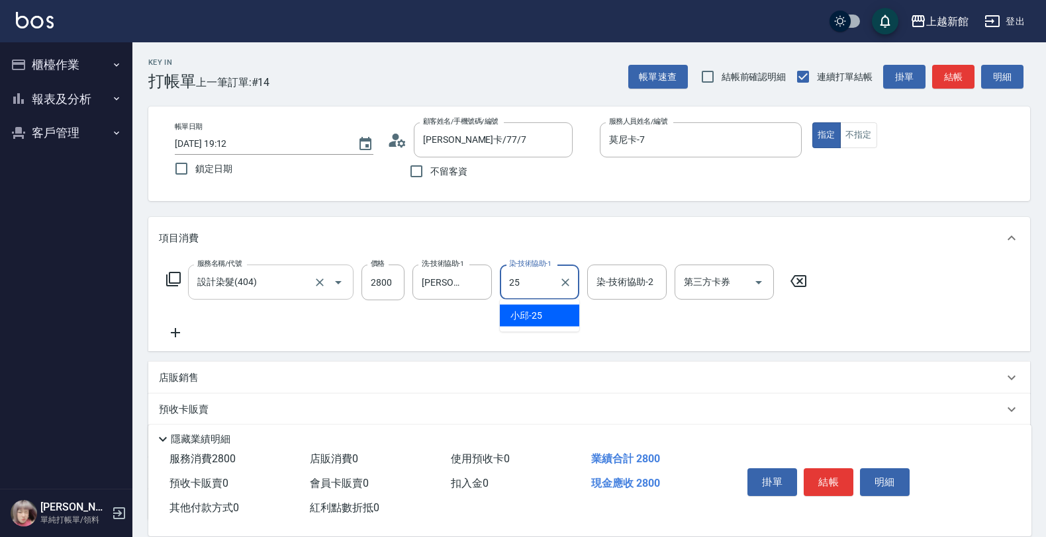
type input "[PERSON_NAME]-25"
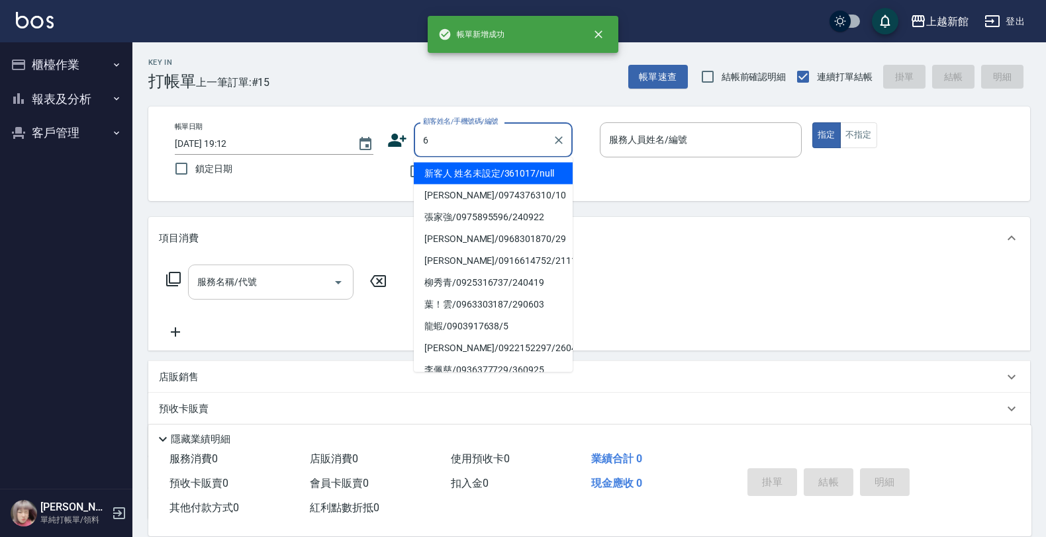
type input "新客人 姓名未設定/361017/null"
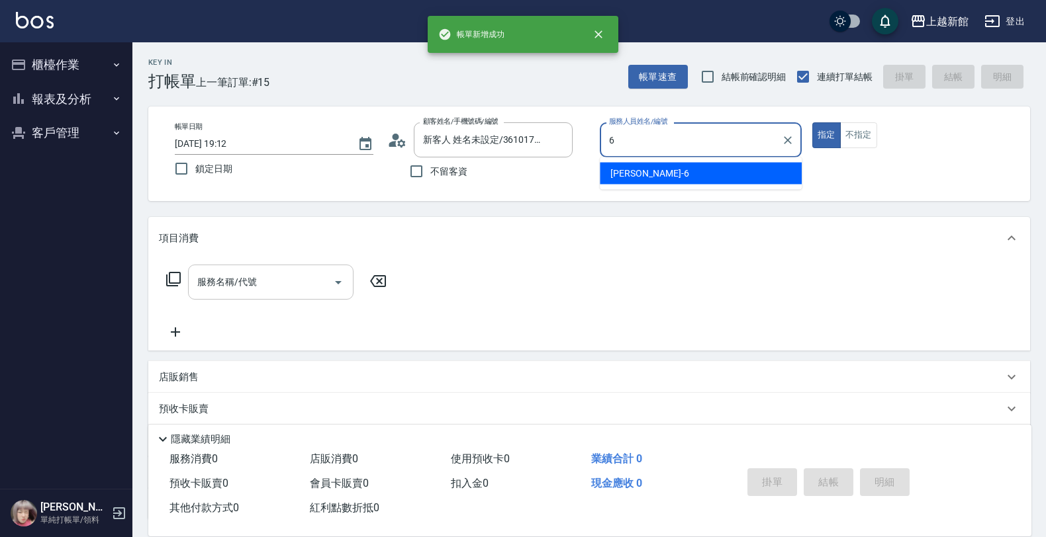
type input "[PERSON_NAME]-6"
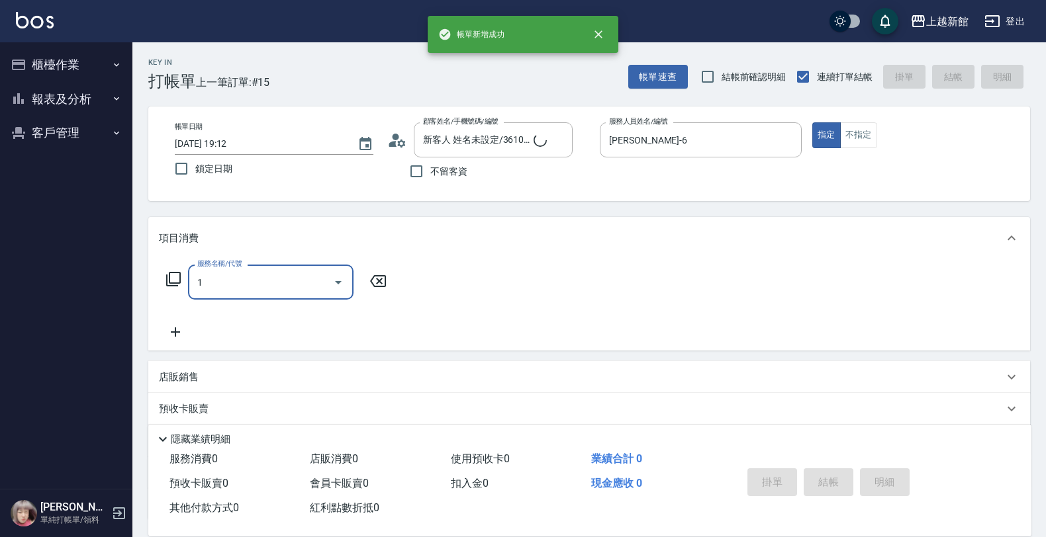
type input "10"
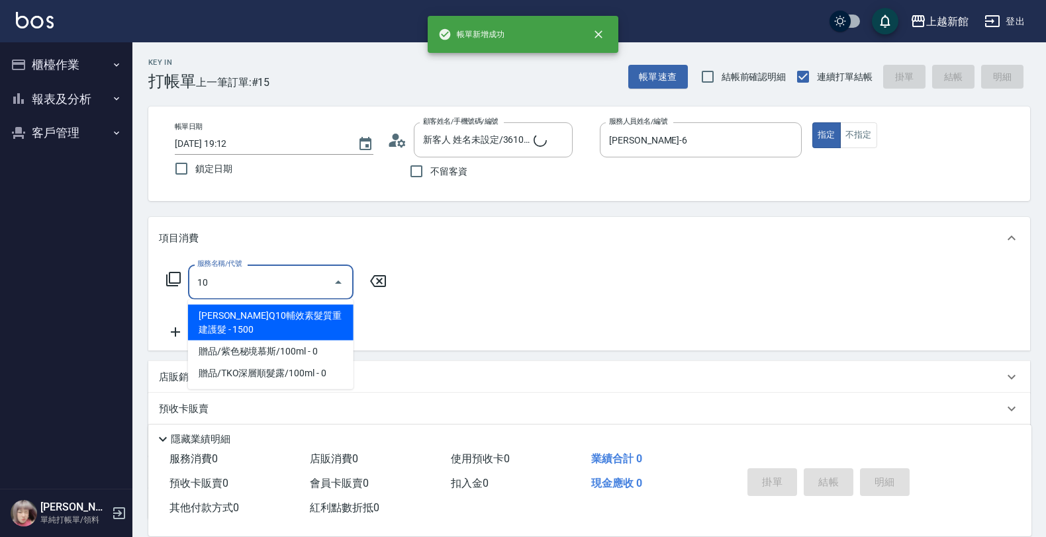
type input "[PERSON_NAME]/6_[PERSON_NAME]/6"
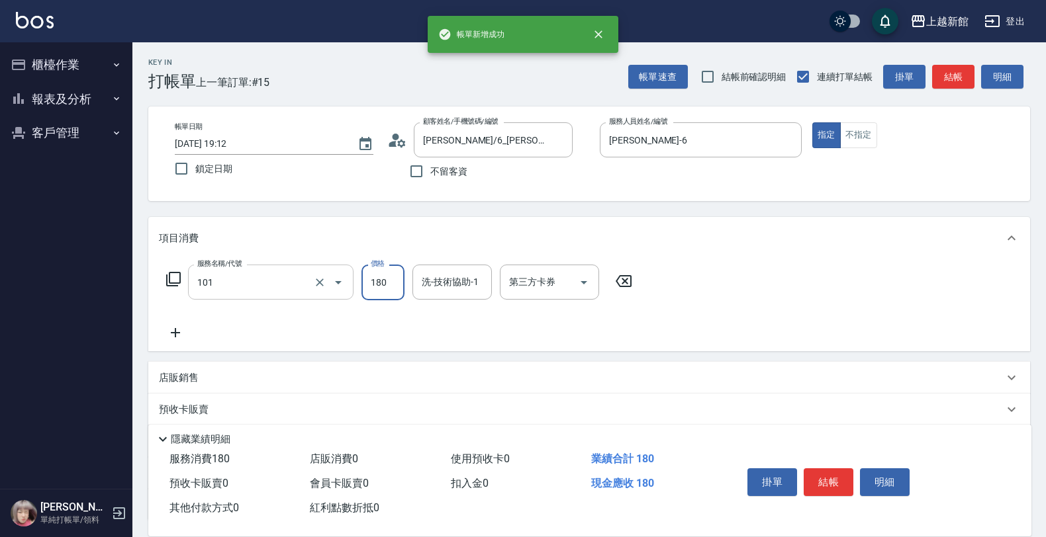
type input "洗髮250(101)"
type input "300"
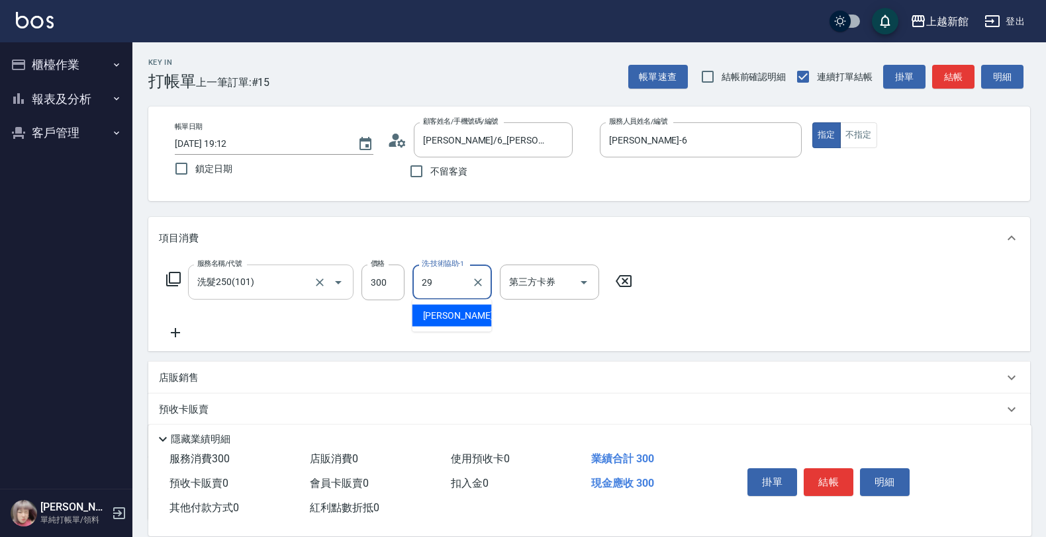
type input "[PERSON_NAME]-29"
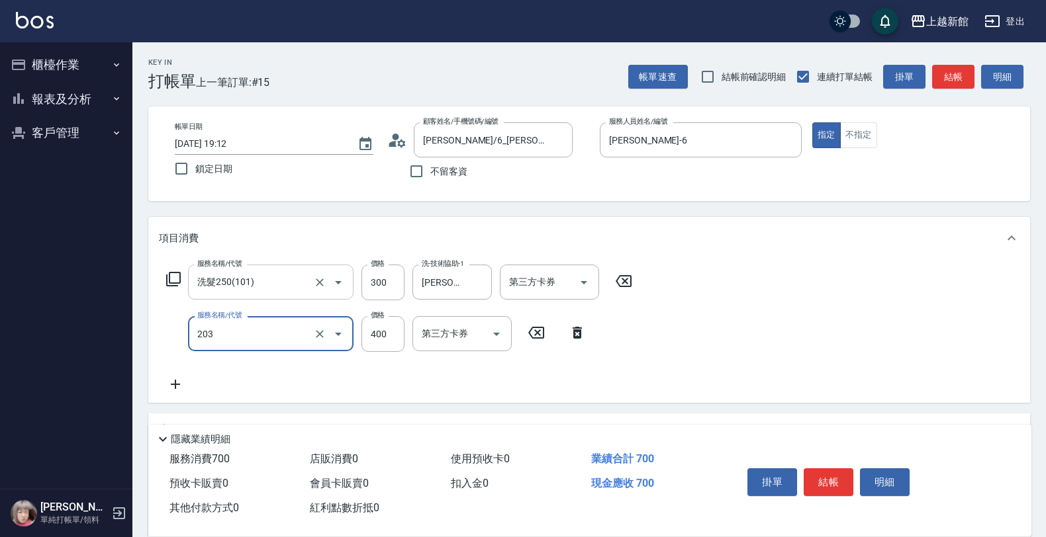
type input "指定單剪(203)"
type input "300"
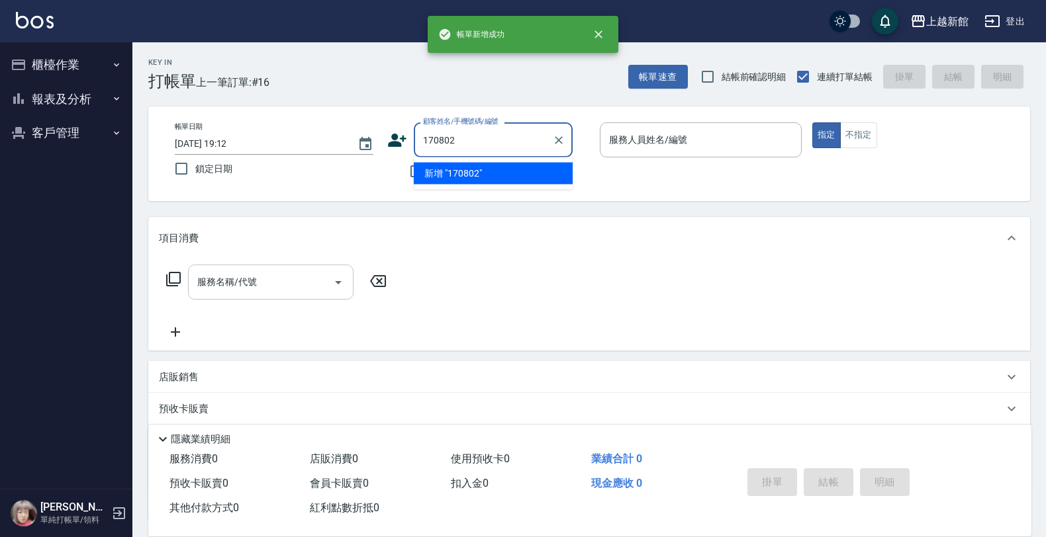
type input "170802"
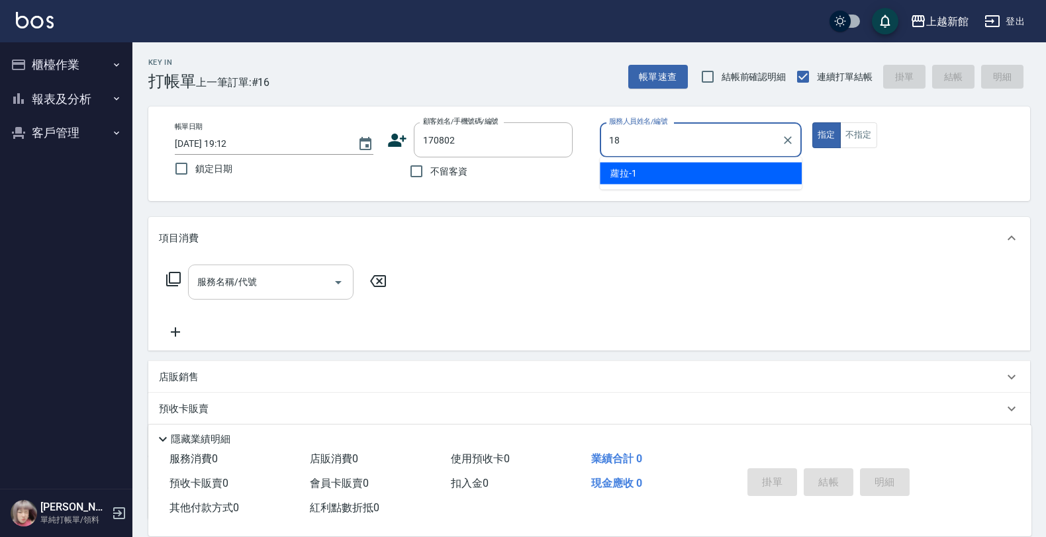
type input "18"
type input "李國基/0909043282/170802"
type input "[PERSON_NAME]-18"
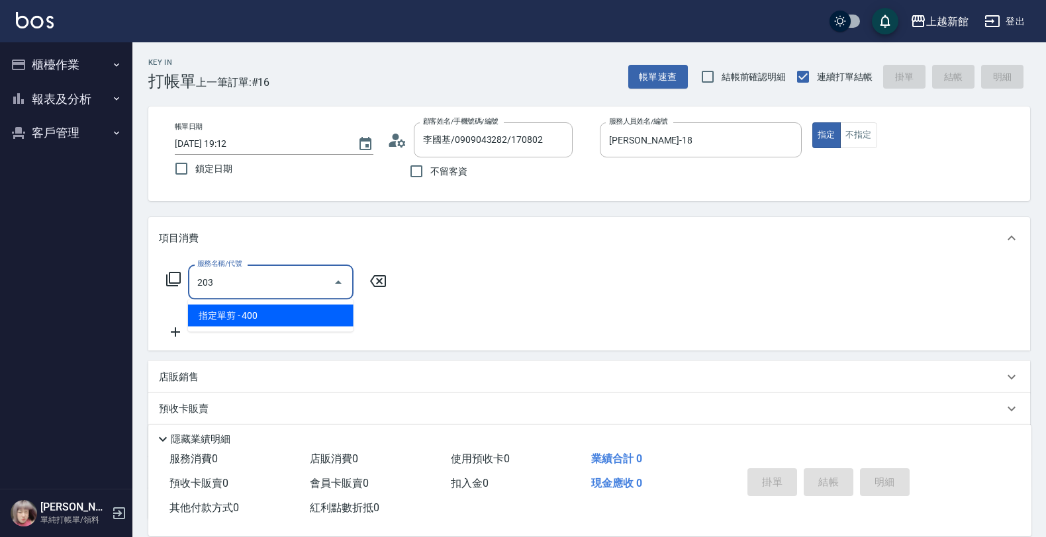
type input "指定單剪(203)"
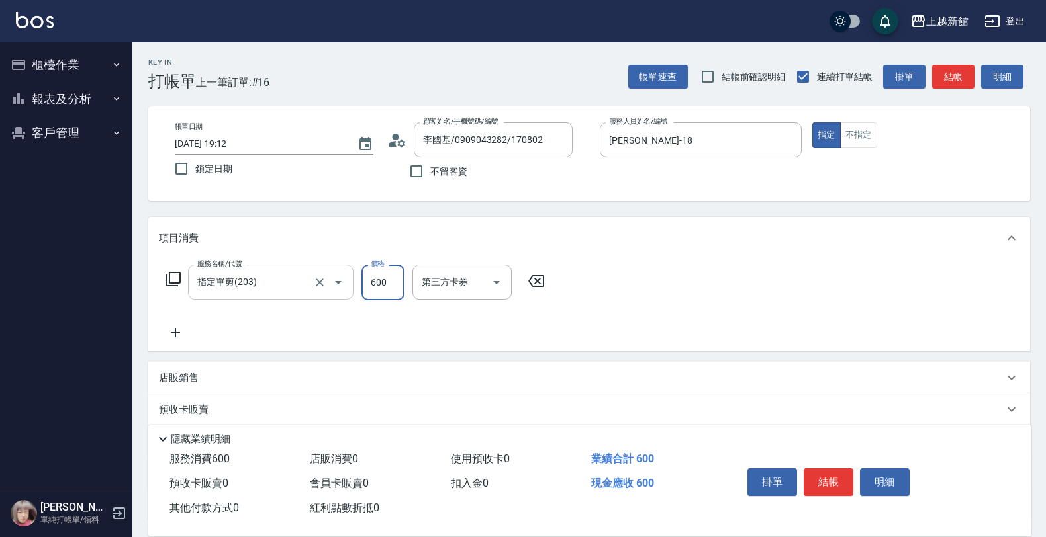
type input "600"
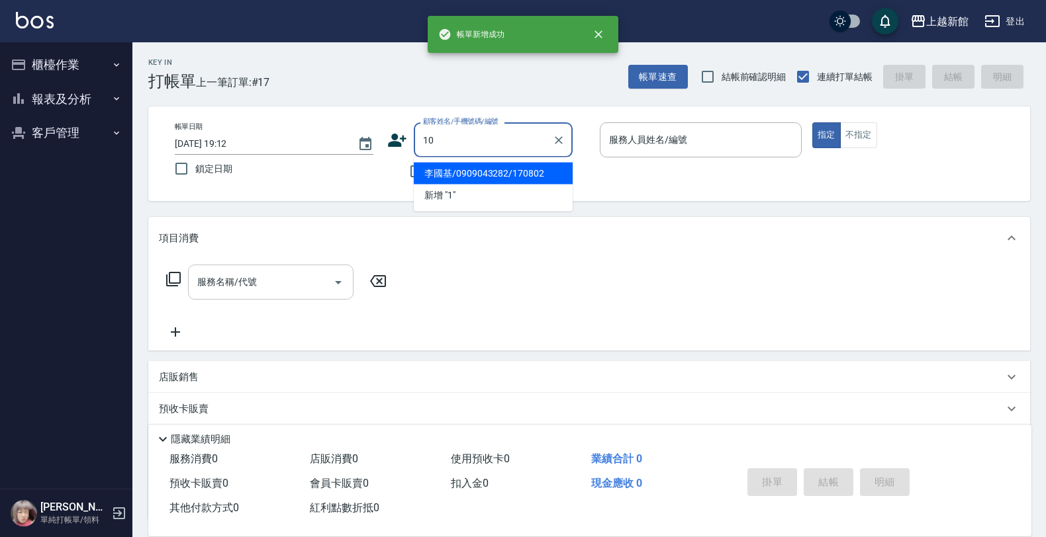
type input "10"
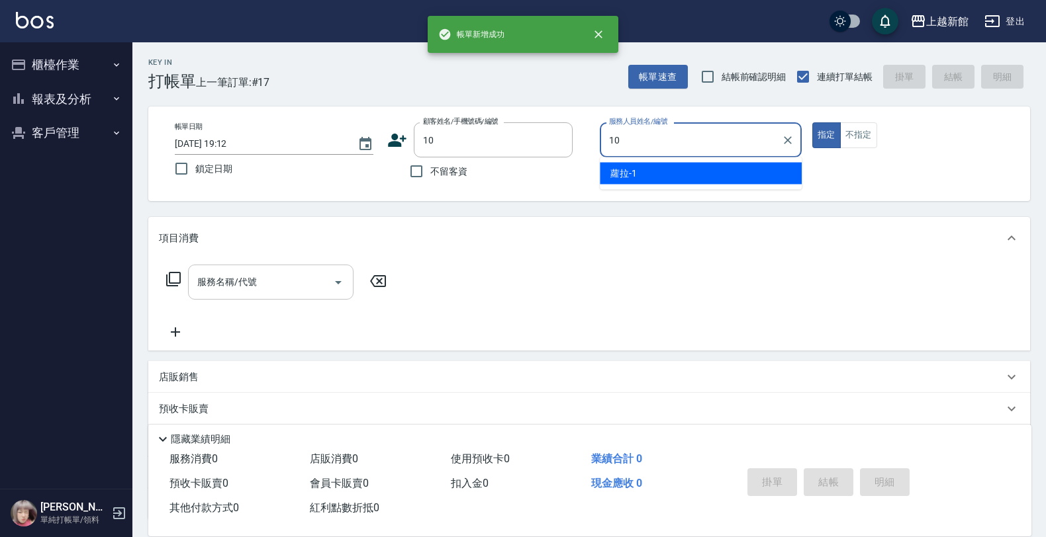
type input "[DEMOGRAPHIC_DATA]-10"
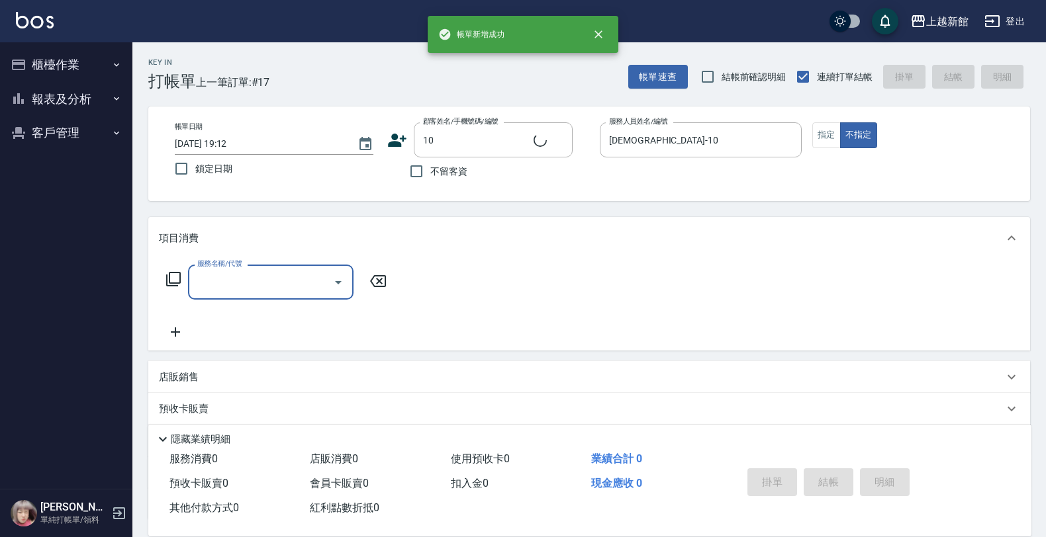
type input "[PERSON_NAME]/0974376310/10"
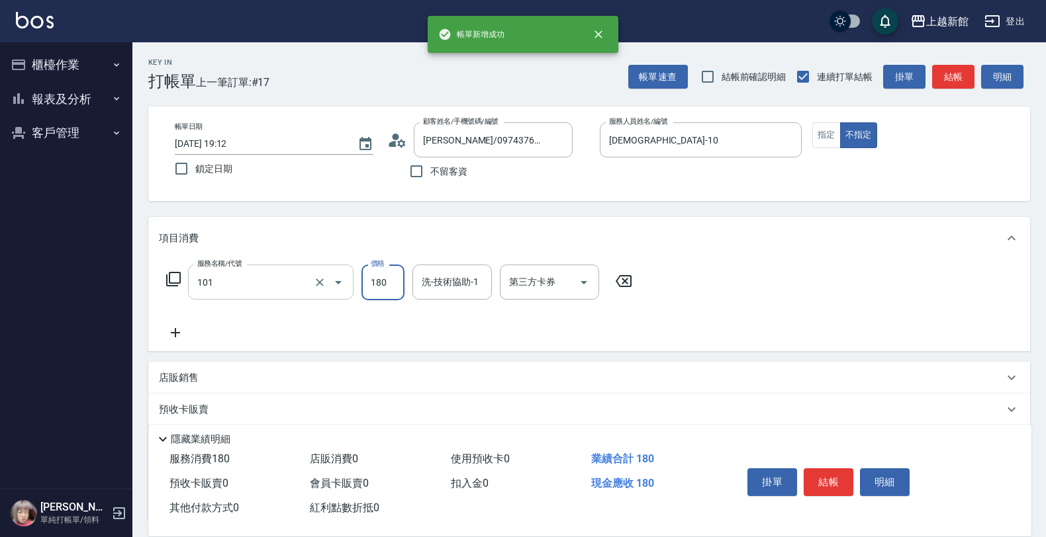
type input "洗髮250(101)"
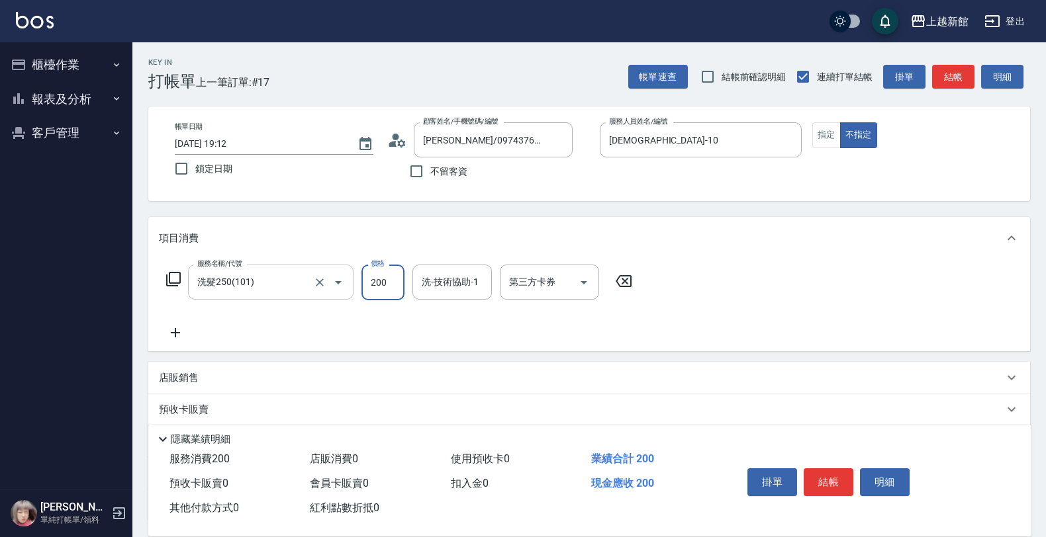
type input "200"
type input "[PERSON_NAME]-25"
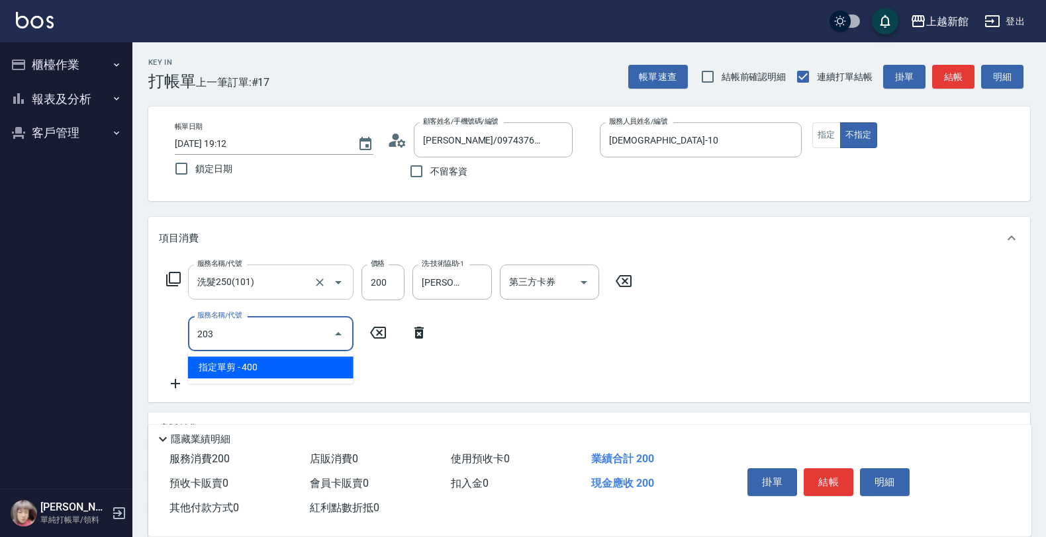
type input "指定單剪(203)"
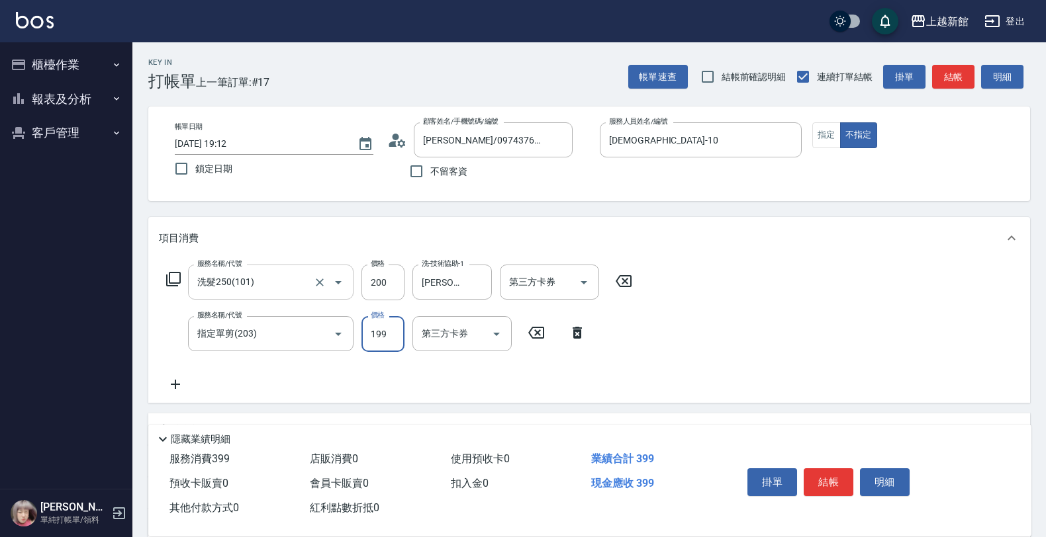
type input "199"
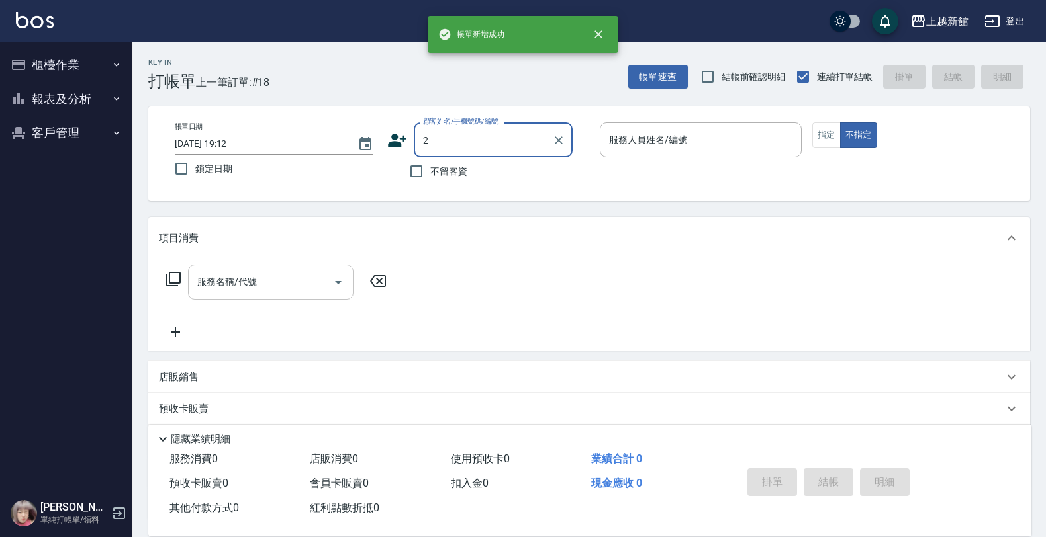
type input "陳韋伶/0985101140/280412"
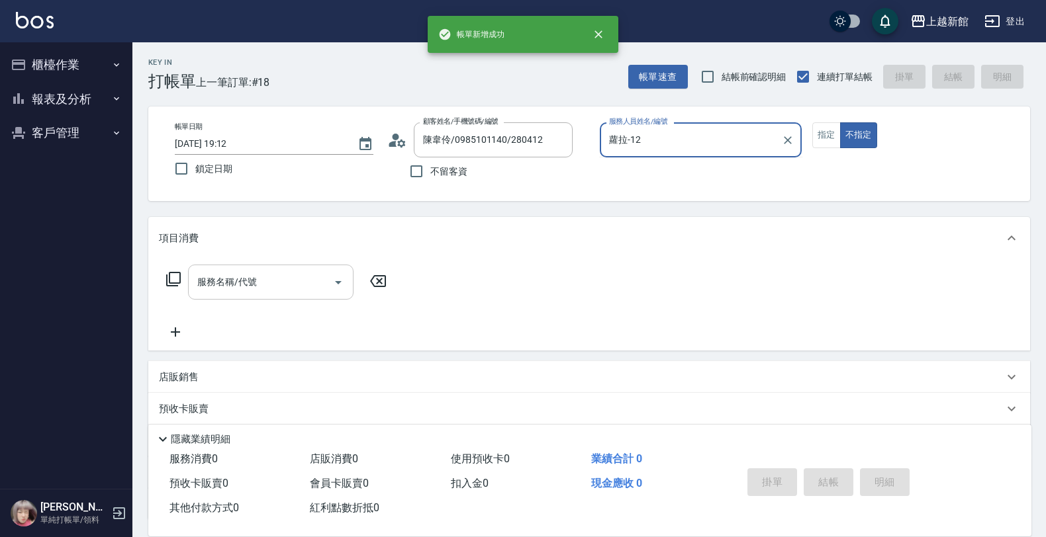
click at [840, 122] on button "不指定" at bounding box center [858, 135] width 37 height 26
type input "蘿拉-1"
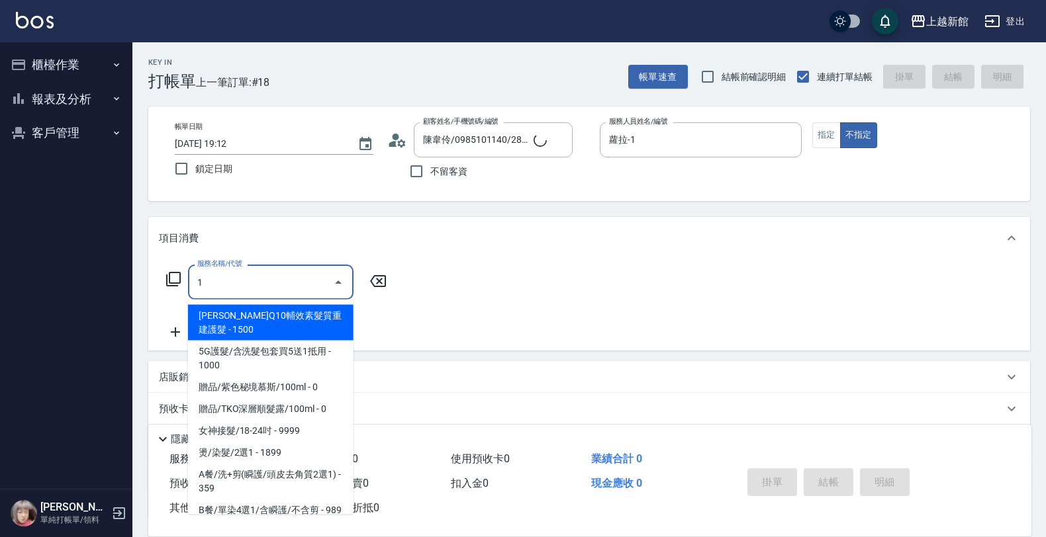
type input "10"
type input "店花草霉/0930557925/2"
type input "101"
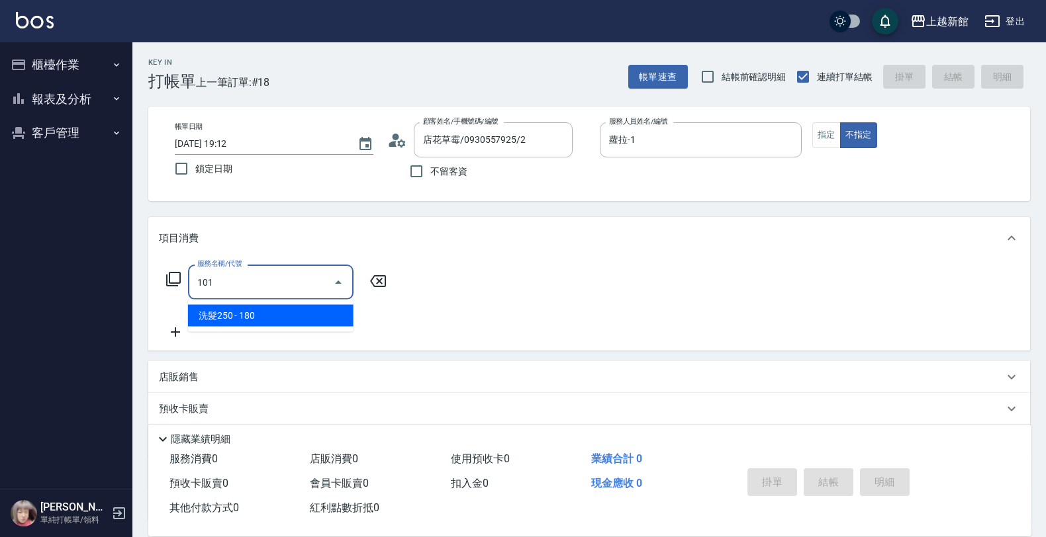
type input "草莓-2"
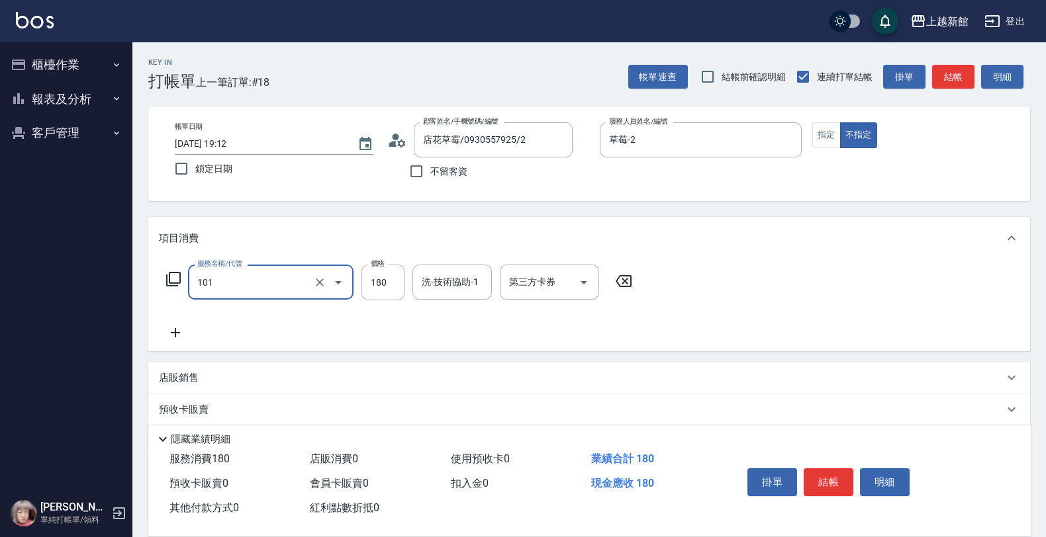
type input "洗髮250(101)"
type input "200"
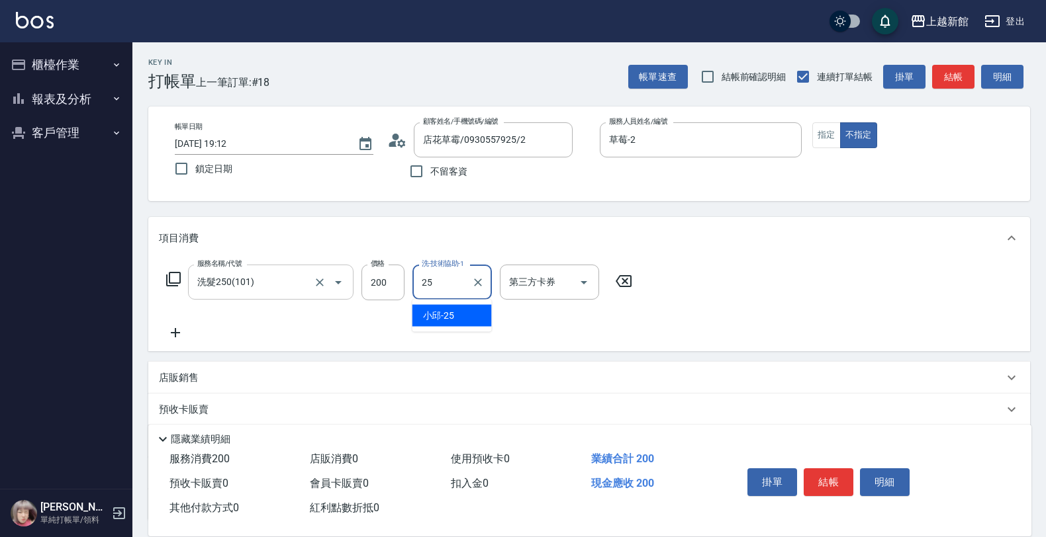
type input "[PERSON_NAME]-25"
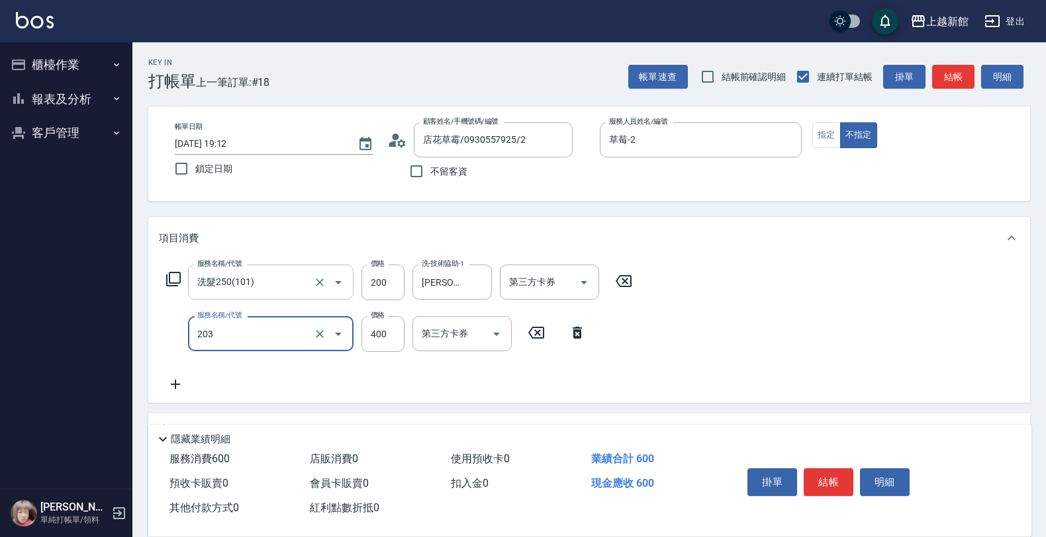
type input "指定單剪(203)"
type input "199"
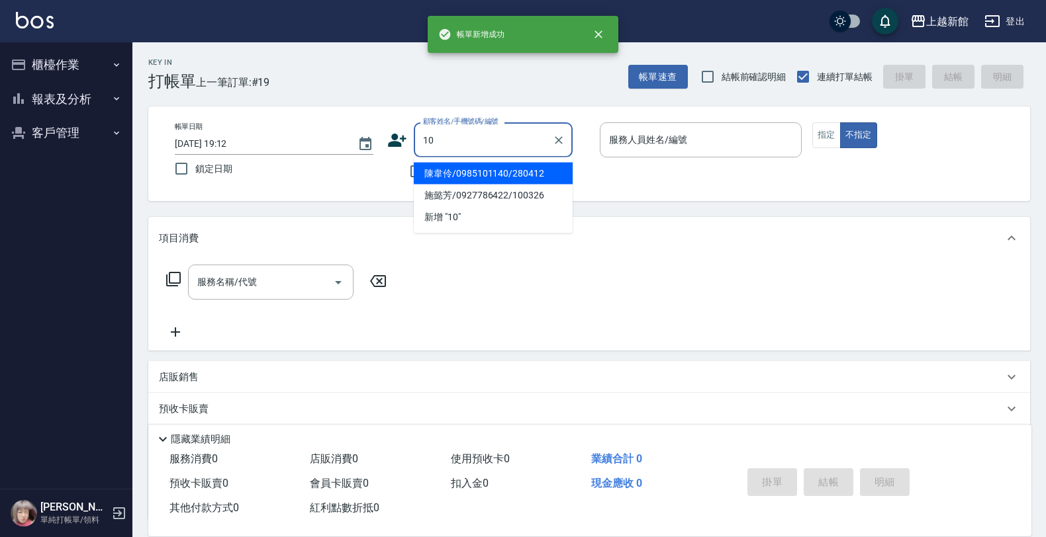
type input "陳韋伶/0985101140/280412"
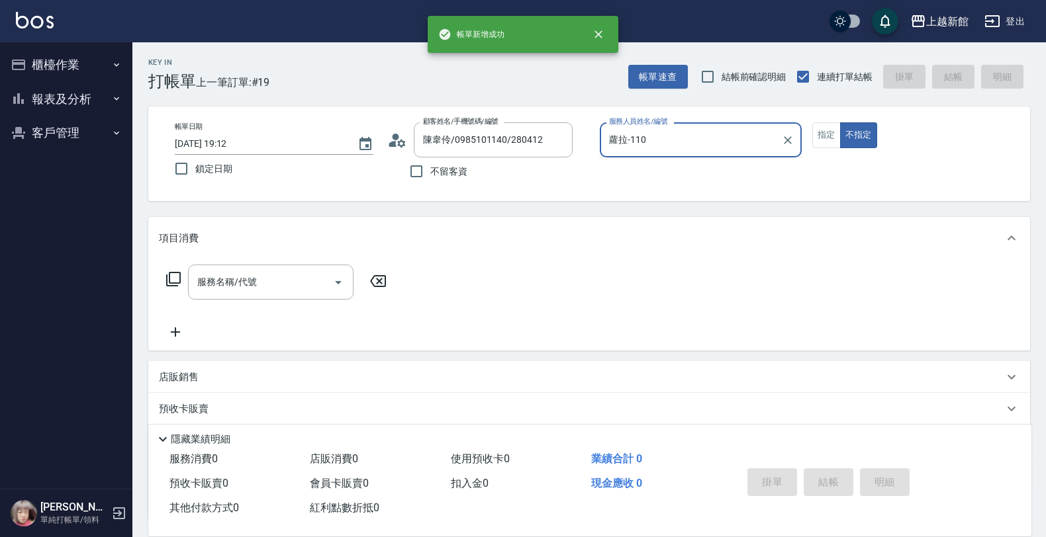
click at [840, 122] on button "不指定" at bounding box center [858, 135] width 37 height 26
type input "蘿拉-1"
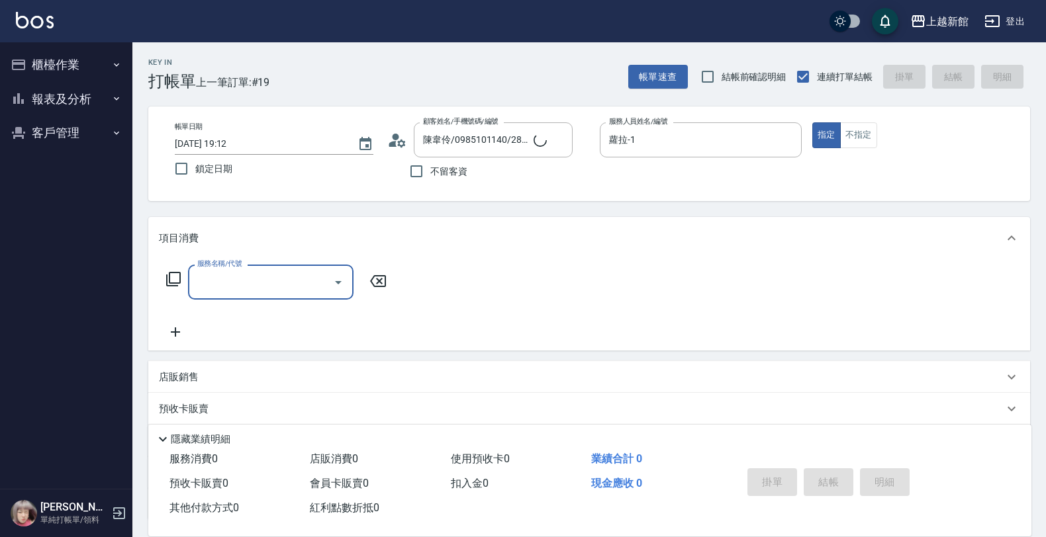
type input "[PERSON_NAME]/0974376310/10"
type input "[DEMOGRAPHIC_DATA]-10"
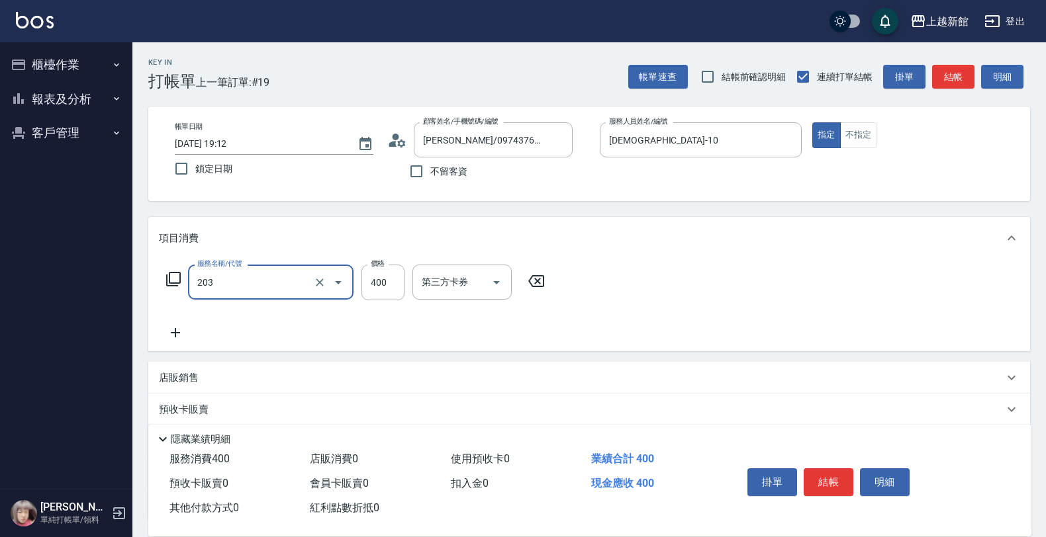
type input "指定單剪(203)"
type input "200"
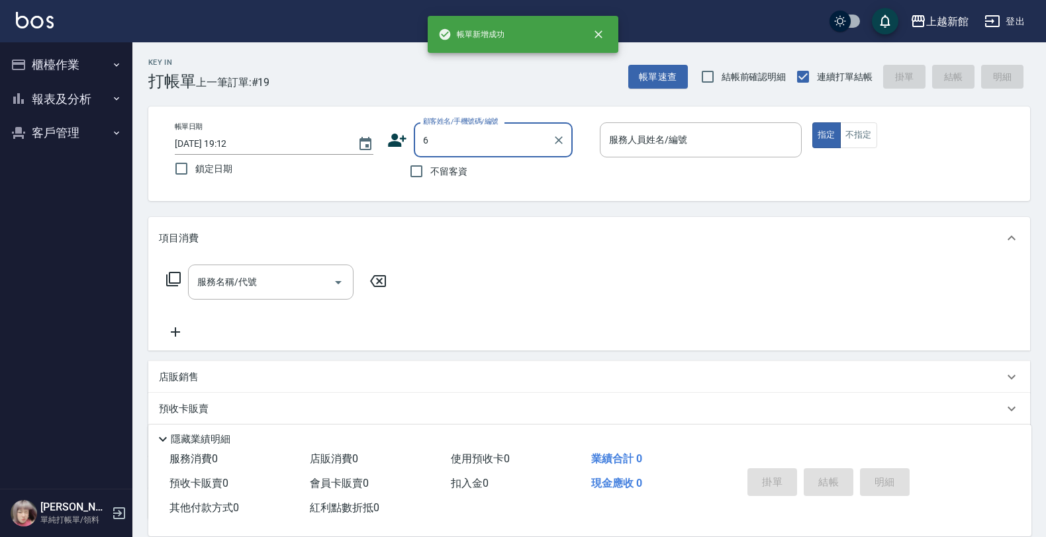
type input "[PERSON_NAME]/0974376310/10"
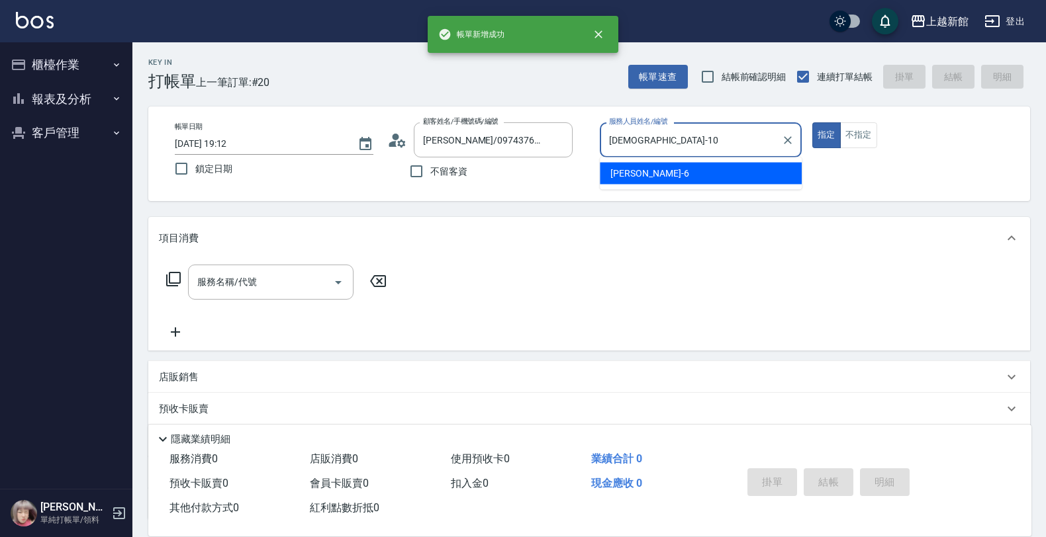
type input "[DEMOGRAPHIC_DATA]-10"
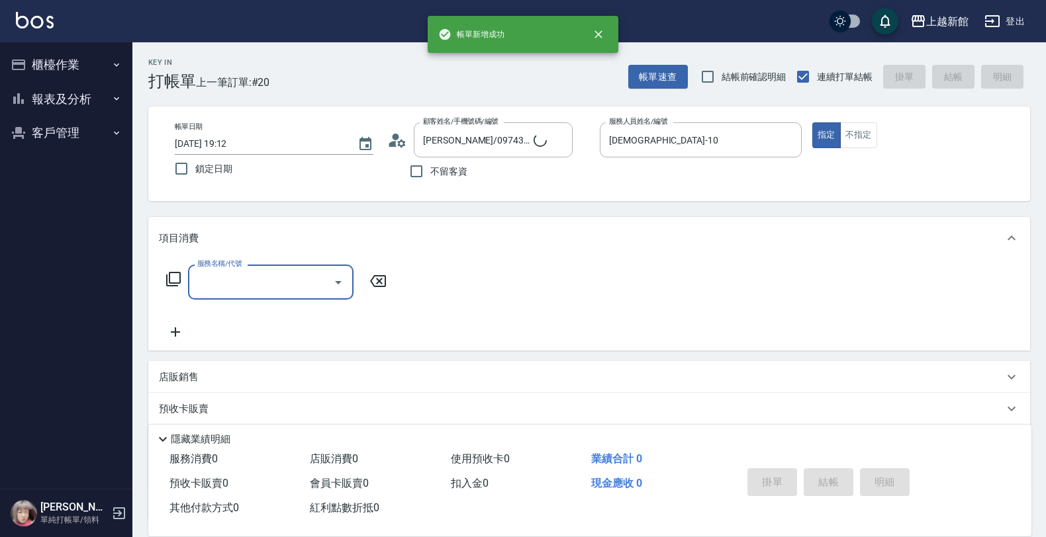
type input "[PERSON_NAME]/6_[PERSON_NAME]/6"
type input "[PERSON_NAME]-6"
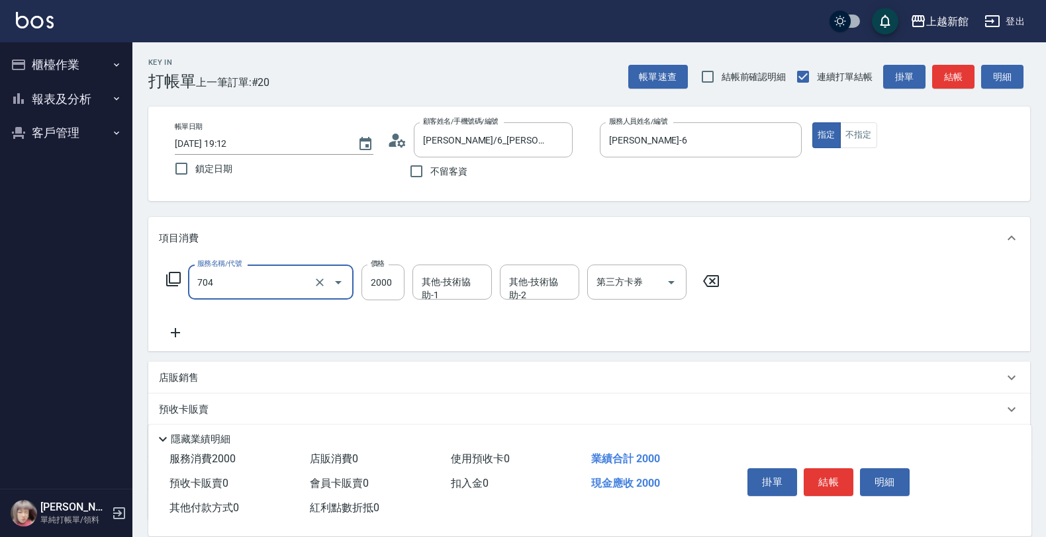
type input "髮片重整(704)"
click at [394, 279] on input "88277" at bounding box center [382, 283] width 43 height 36
type input "8277"
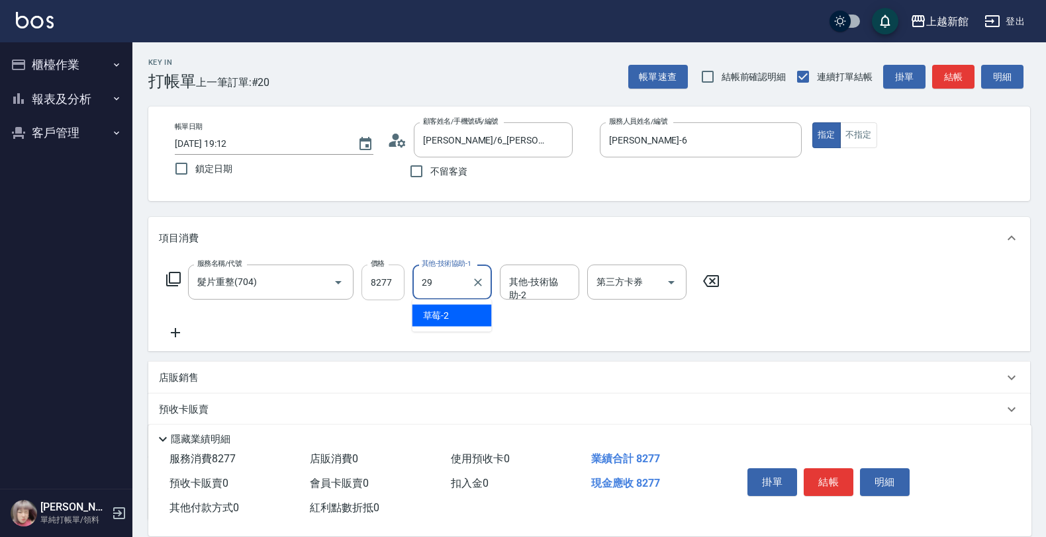
type input "[PERSON_NAME]-29"
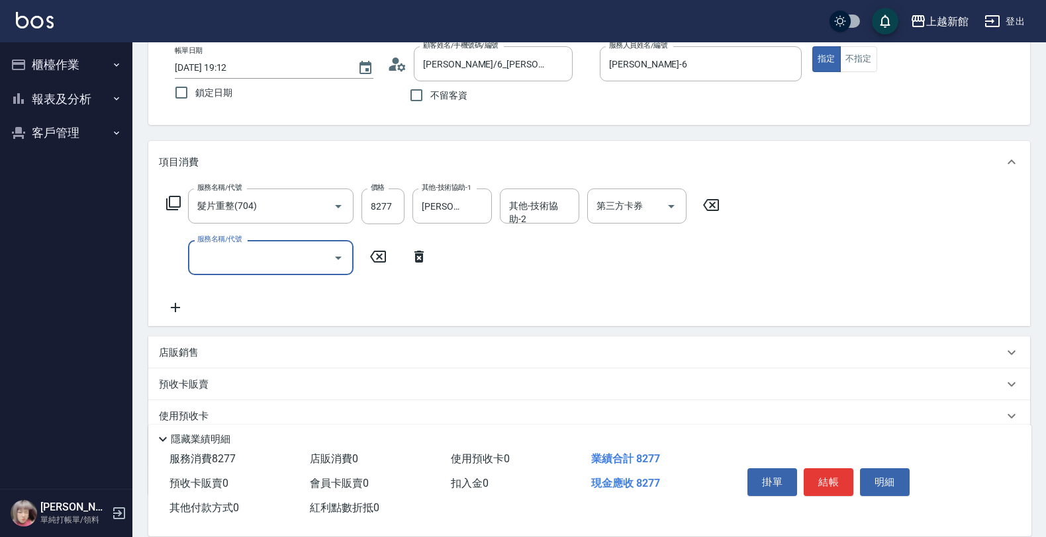
scroll to position [160, 0]
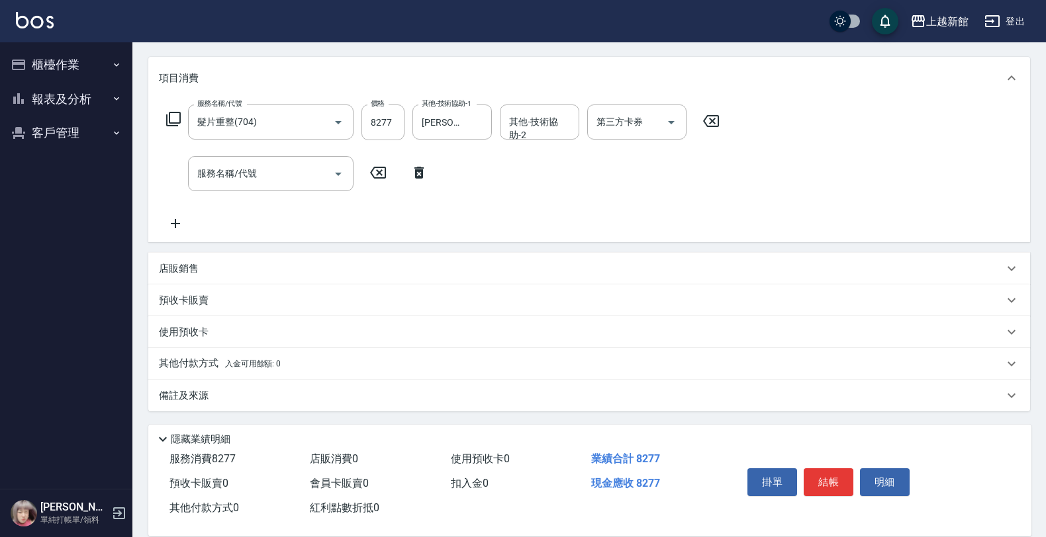
click at [243, 357] on p "其他付款方式 入金可用餘額: 0" at bounding box center [220, 364] width 122 height 15
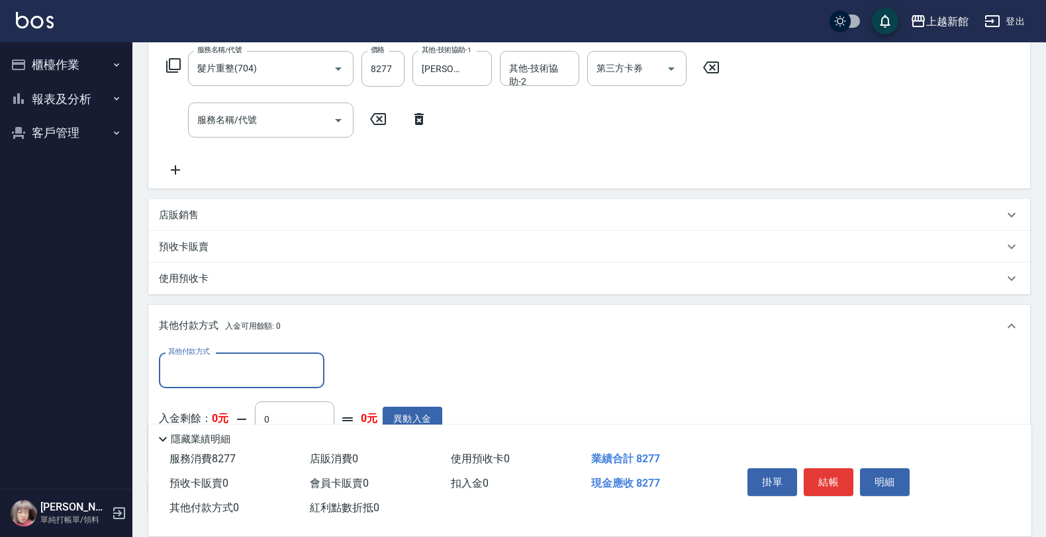
scroll to position [243, 0]
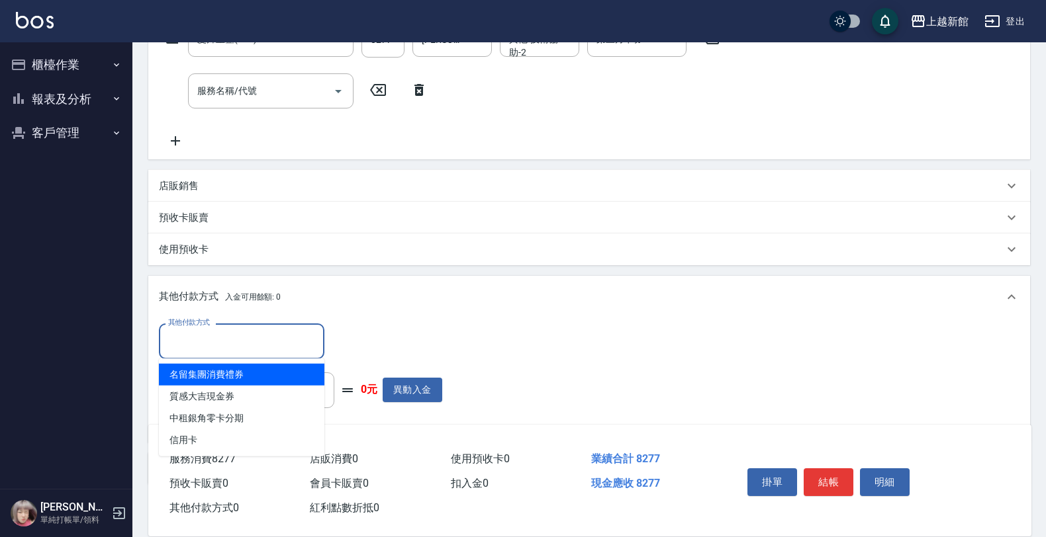
click at [222, 330] on input "其他付款方式" at bounding box center [242, 341] width 154 height 23
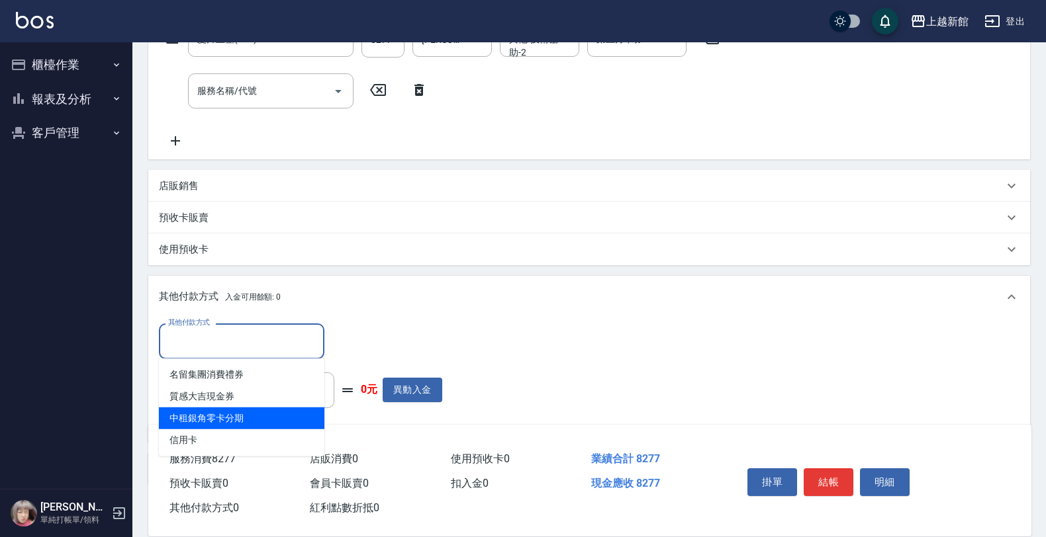
drag, startPoint x: 220, startPoint y: 410, endPoint x: 225, endPoint y: 400, distance: 11.0
click at [220, 408] on span "中租銀角零卡分期" at bounding box center [241, 419] width 165 height 22
type input "中租銀角零卡分期"
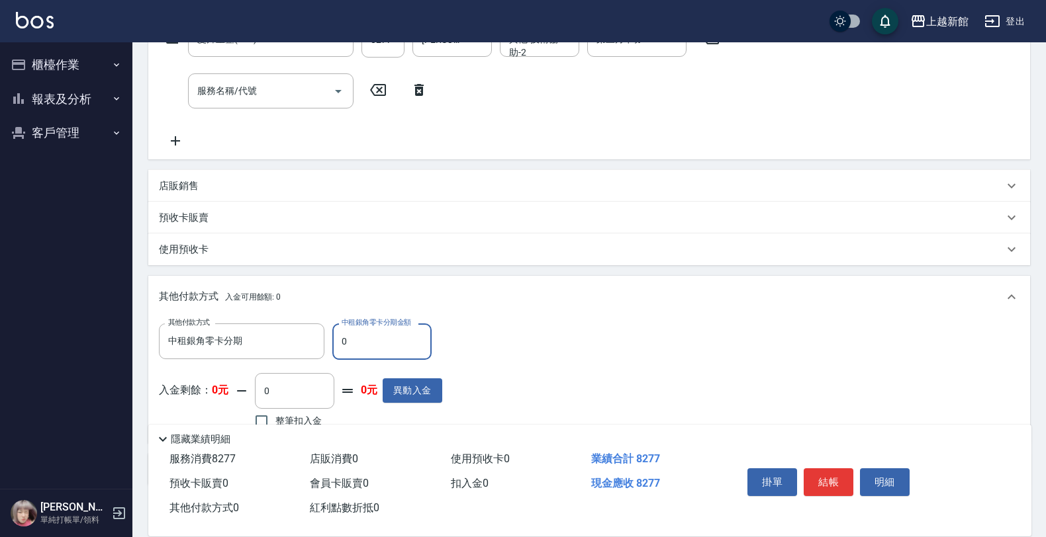
click at [343, 339] on input "0" at bounding box center [381, 342] width 99 height 36
type input "8277"
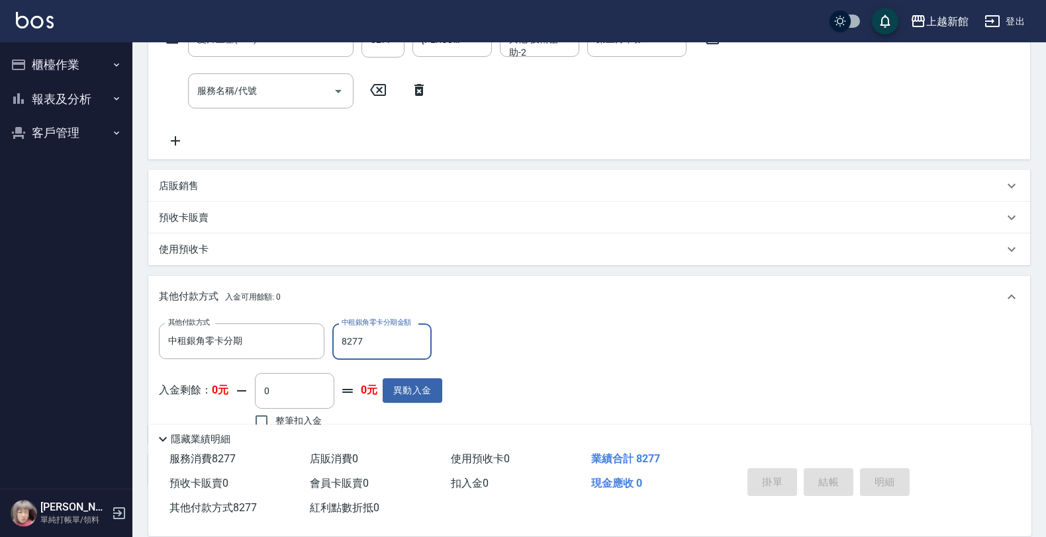
type input "[DATE] 19:13"
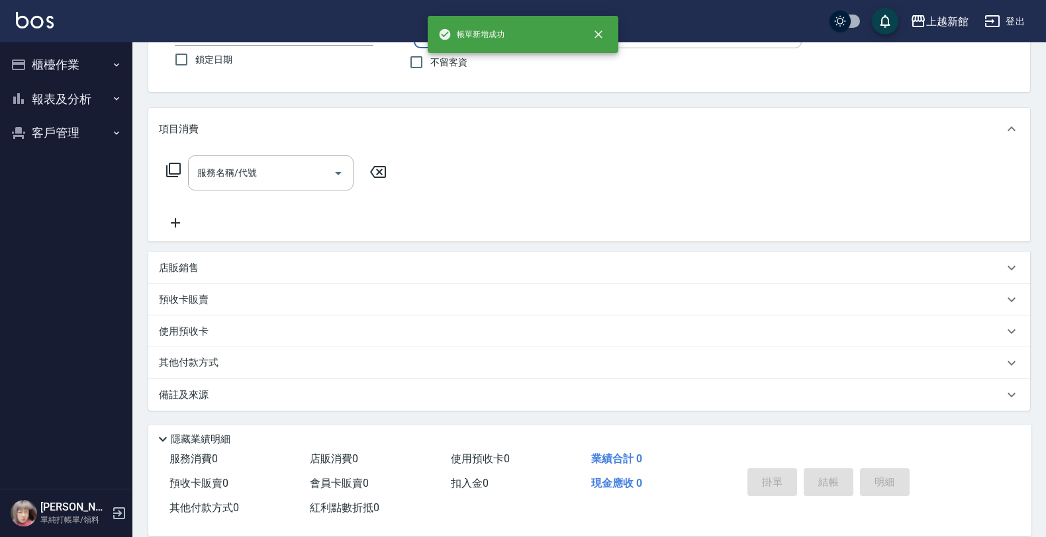
scroll to position [0, 0]
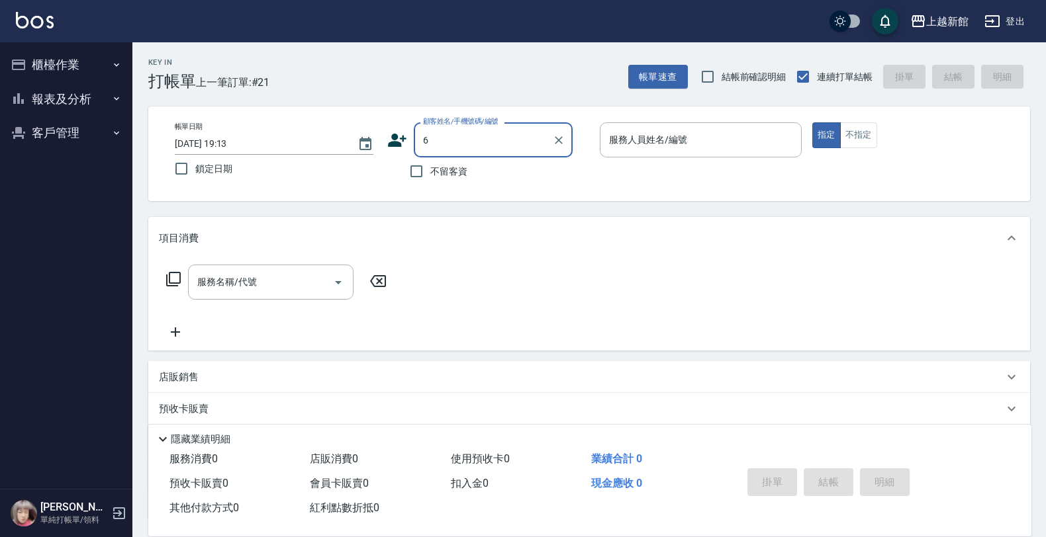
type input "[PERSON_NAME]/6_[PERSON_NAME]/6"
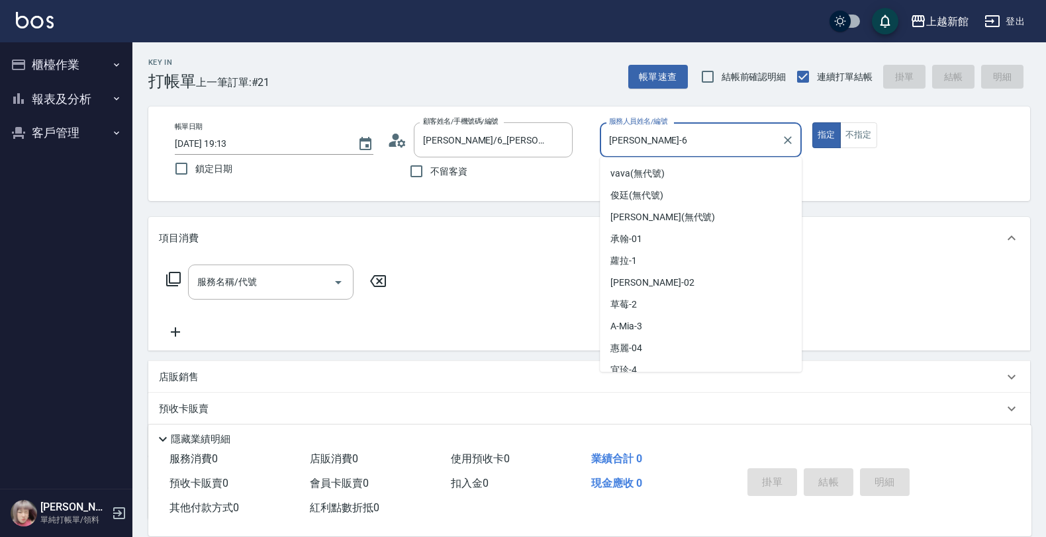
type input "[PERSON_NAME]-6"
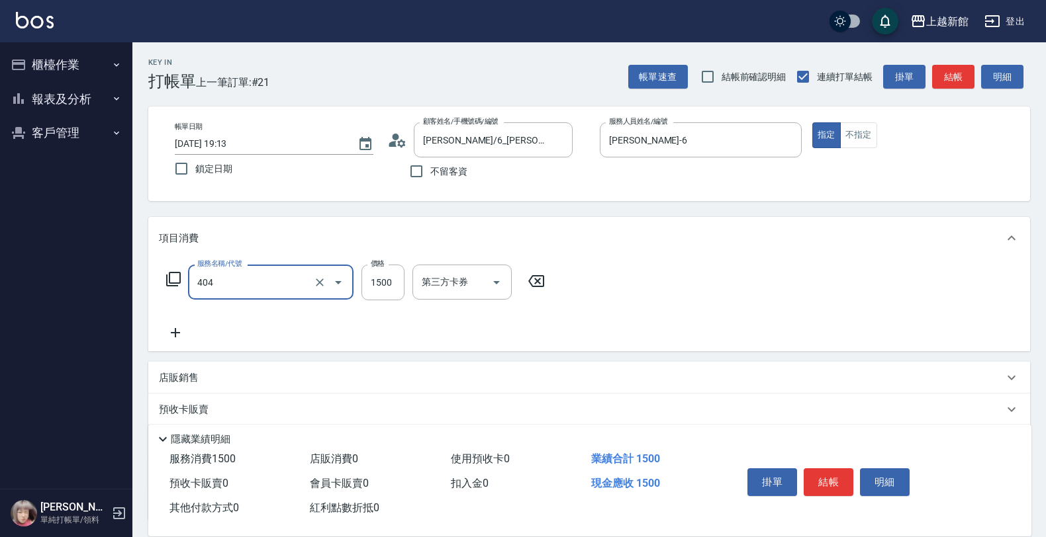
type input "設計染髮(404)"
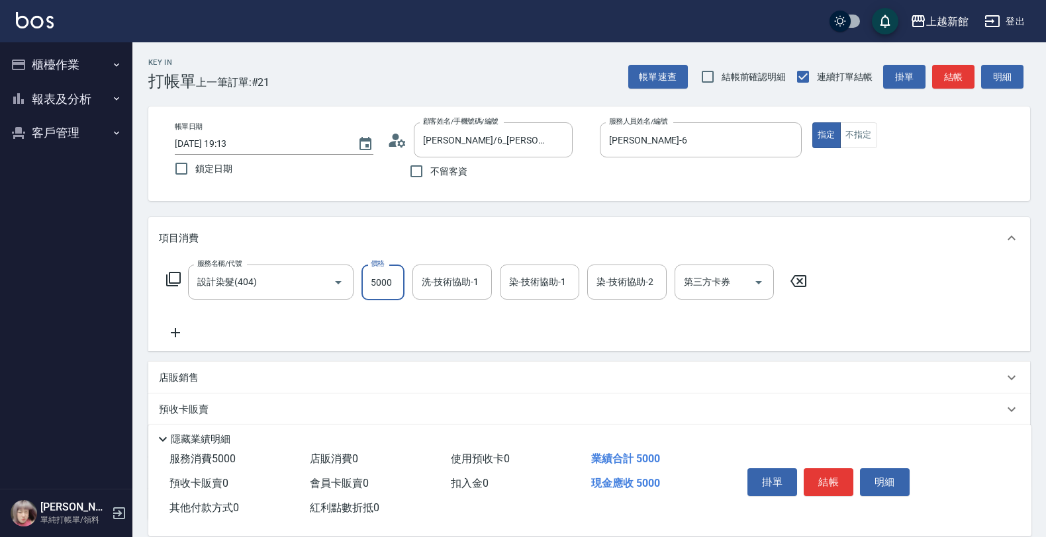
type input "5000"
type input "[PERSON_NAME]-29"
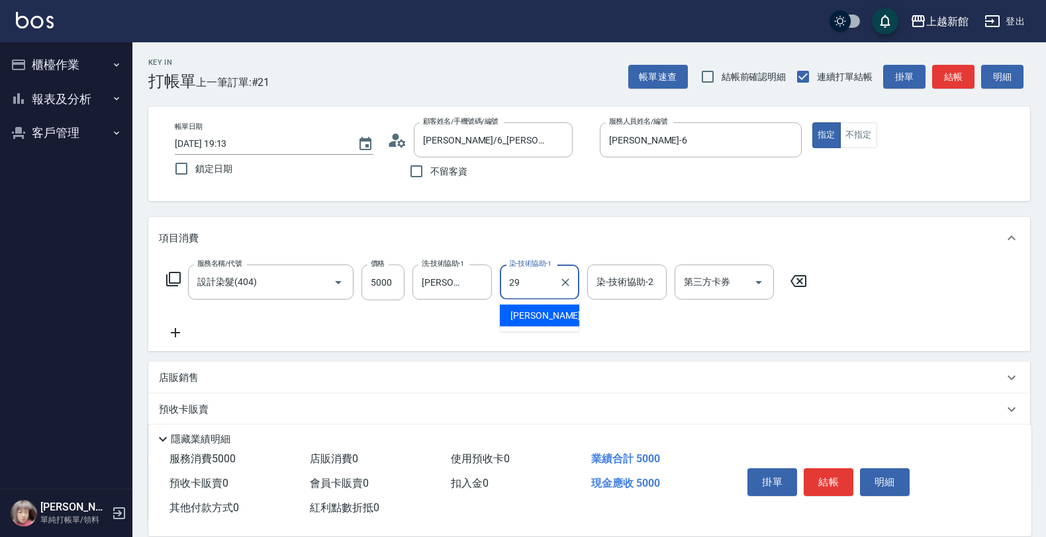
type input "[PERSON_NAME]-29"
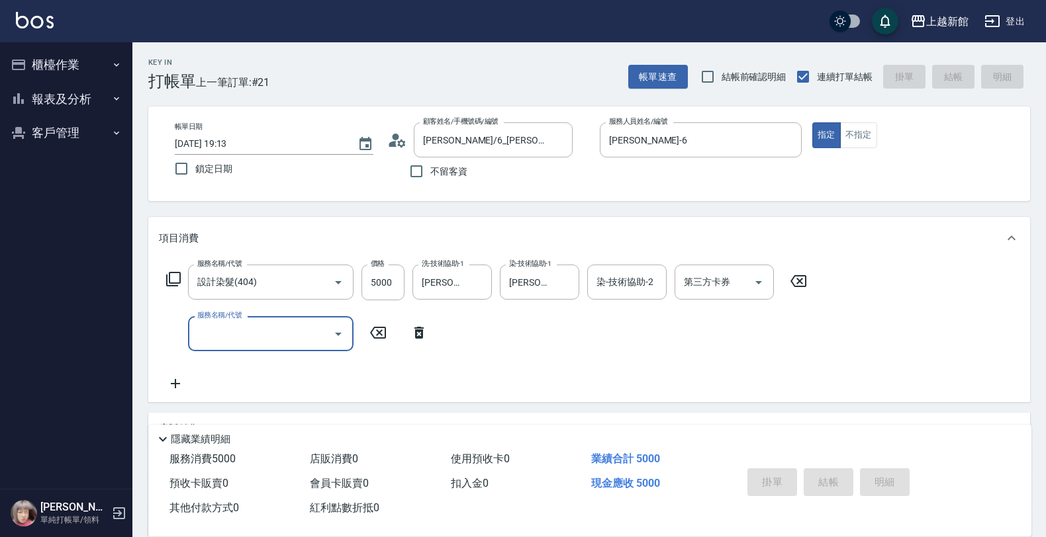
type input "[DATE] 19:14"
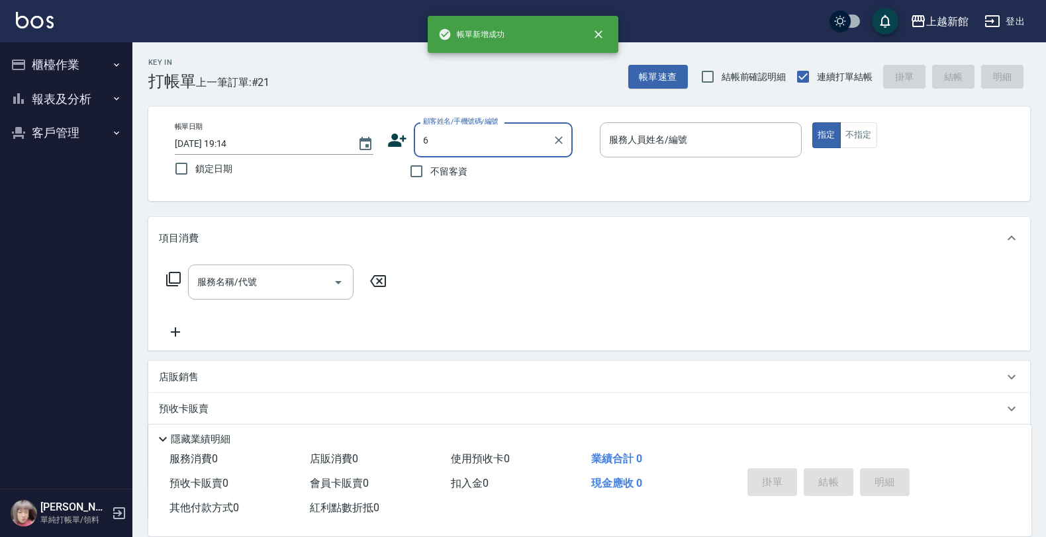
type input "[PERSON_NAME]/6_[PERSON_NAME]/6"
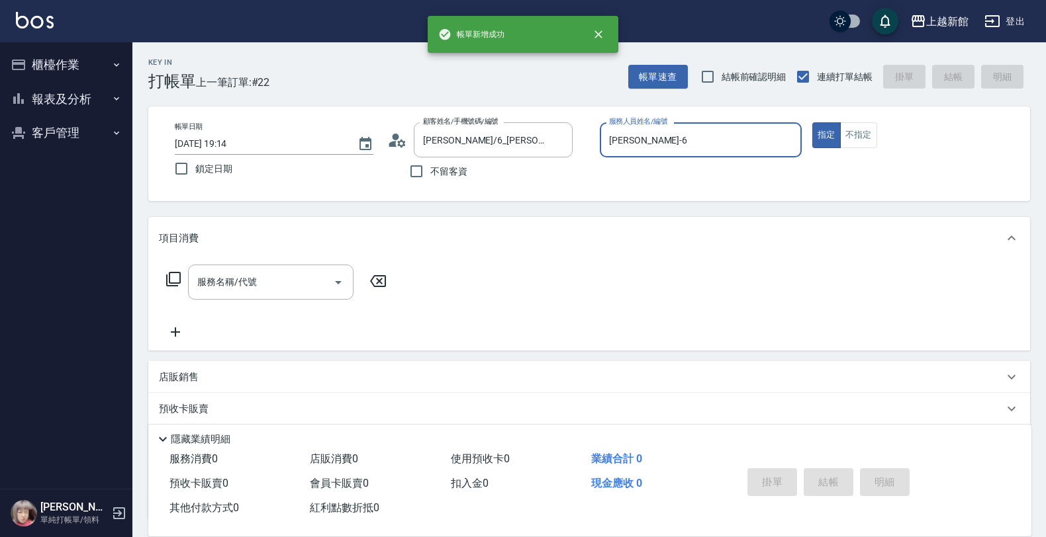
type input "[PERSON_NAME]-6"
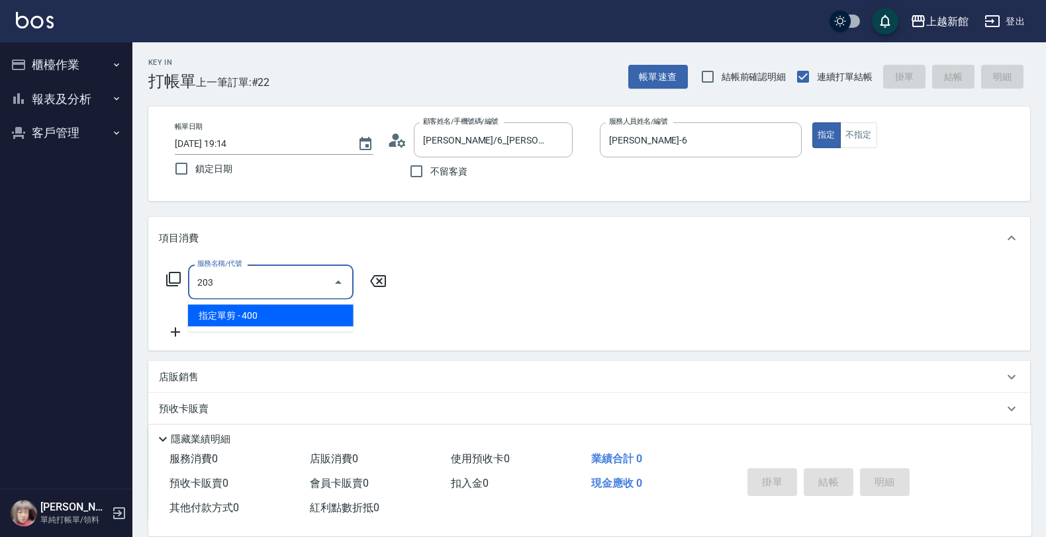
type input "指定單剪(203)"
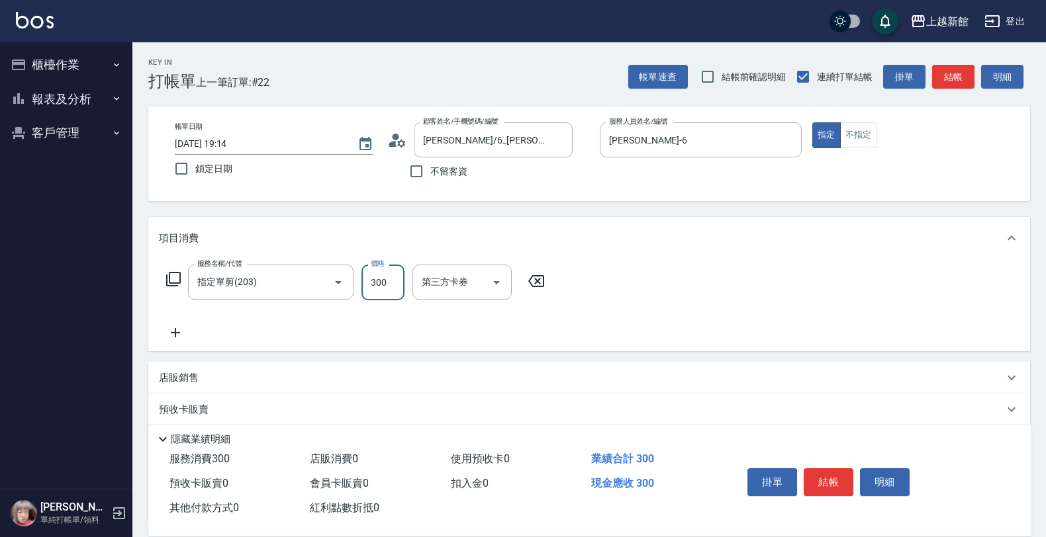
type input "300"
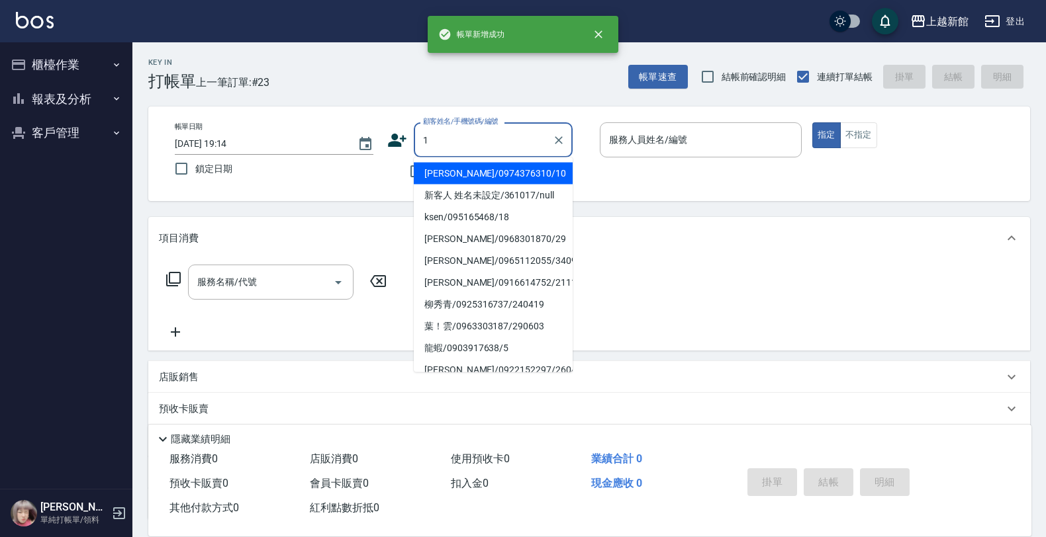
type input "[PERSON_NAME]/0974376310/10"
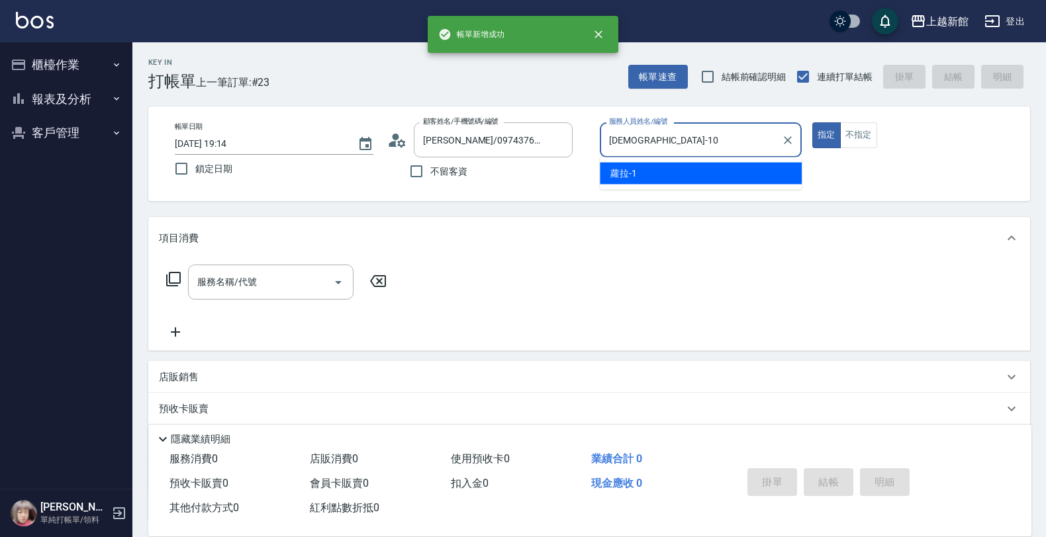
type input "[DEMOGRAPHIC_DATA]-10"
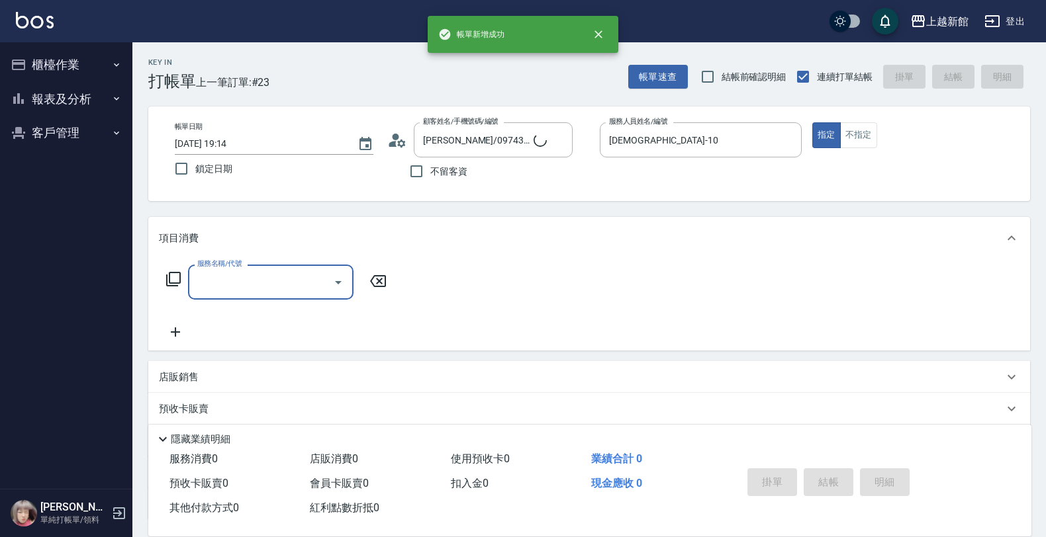
type input "1"
type input "Lora/0979395100/1"
type input "10"
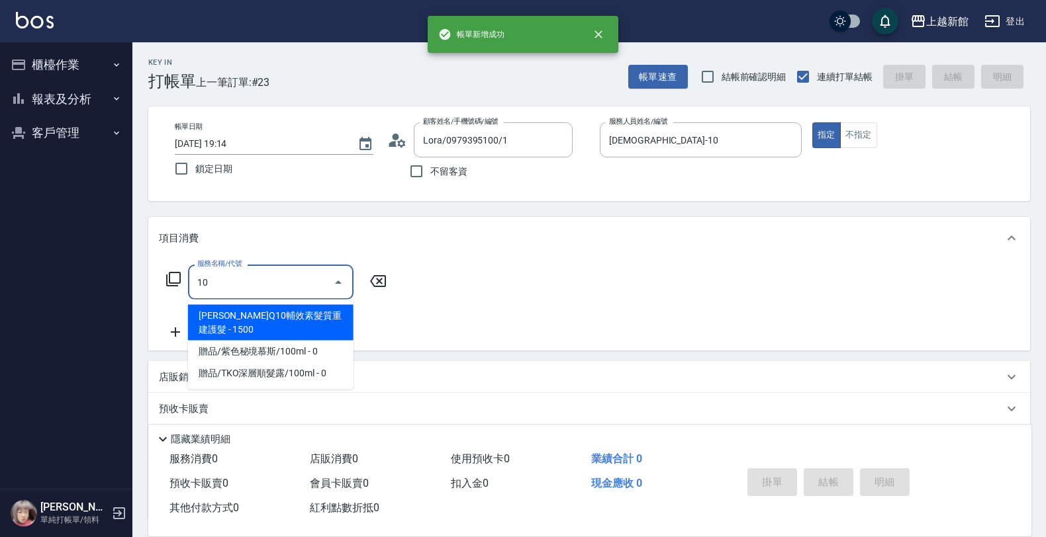
type input "蘿拉-1"
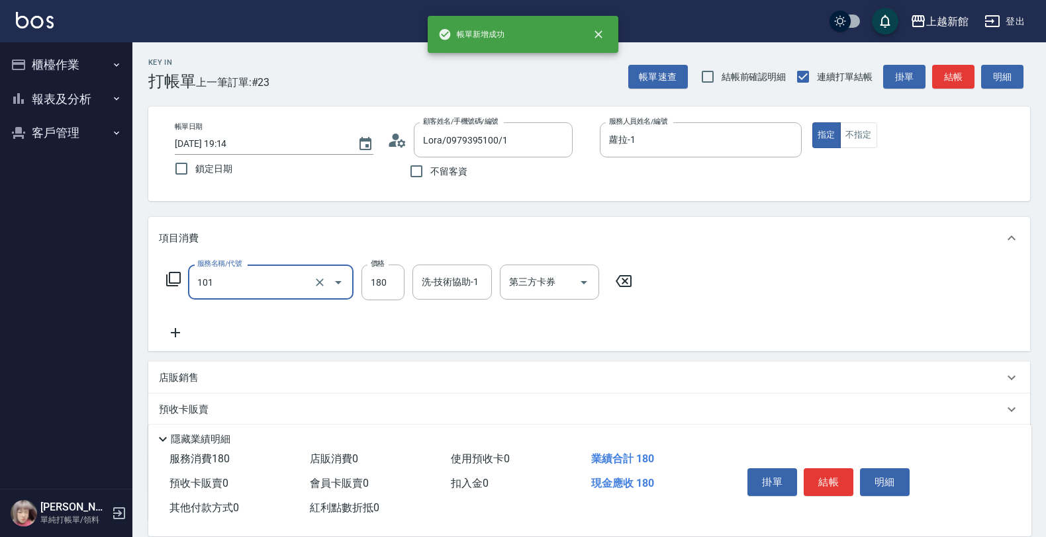
type input "洗髮250(101)"
type input "300"
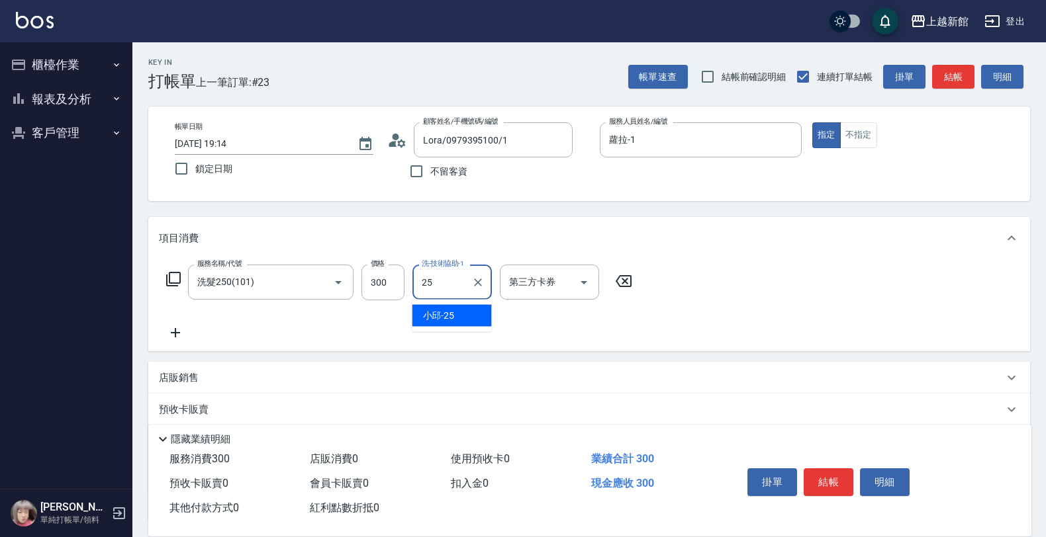
type input "[PERSON_NAME]-25"
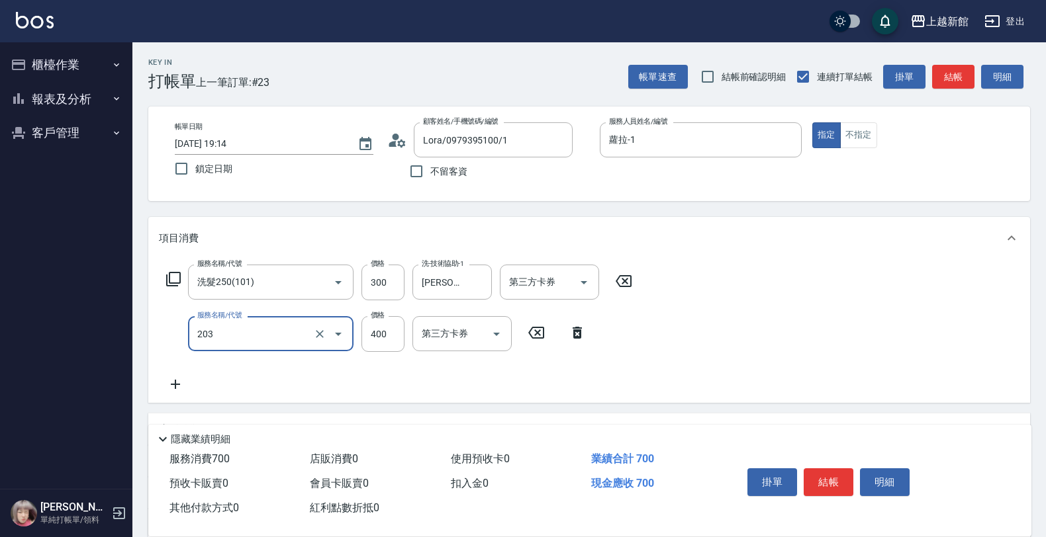
type input "指定單剪(203)"
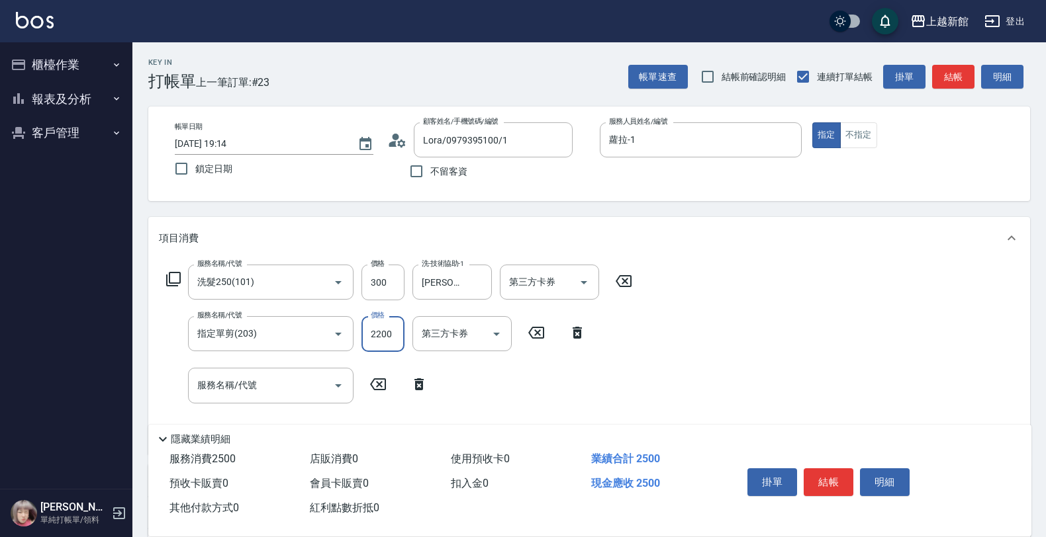
click at [385, 328] on input "2200" at bounding box center [382, 334] width 43 height 36
type input "200"
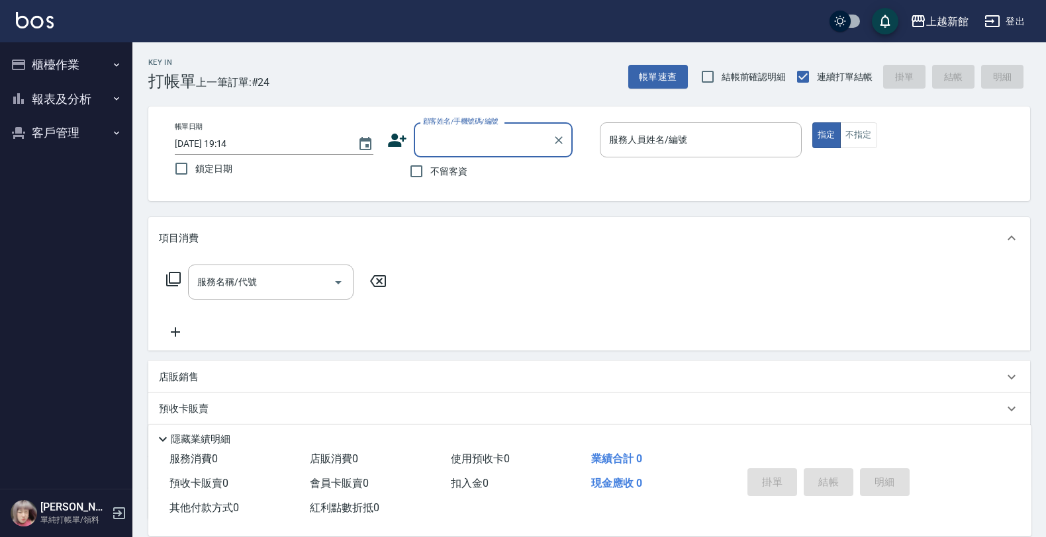
click at [47, 144] on button "客戶管理" at bounding box center [66, 133] width 122 height 34
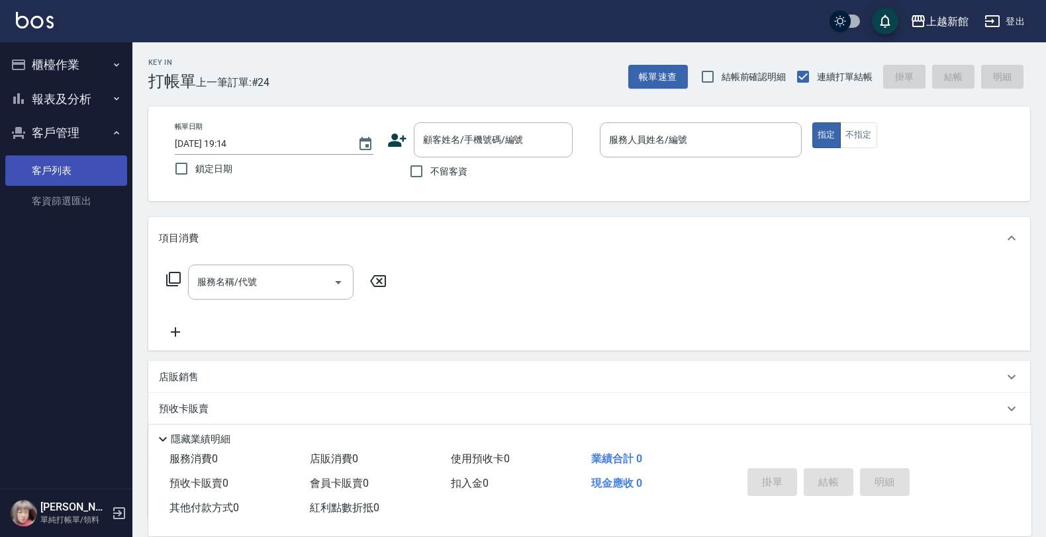
click at [52, 163] on link "客戶列表" at bounding box center [66, 171] width 122 height 30
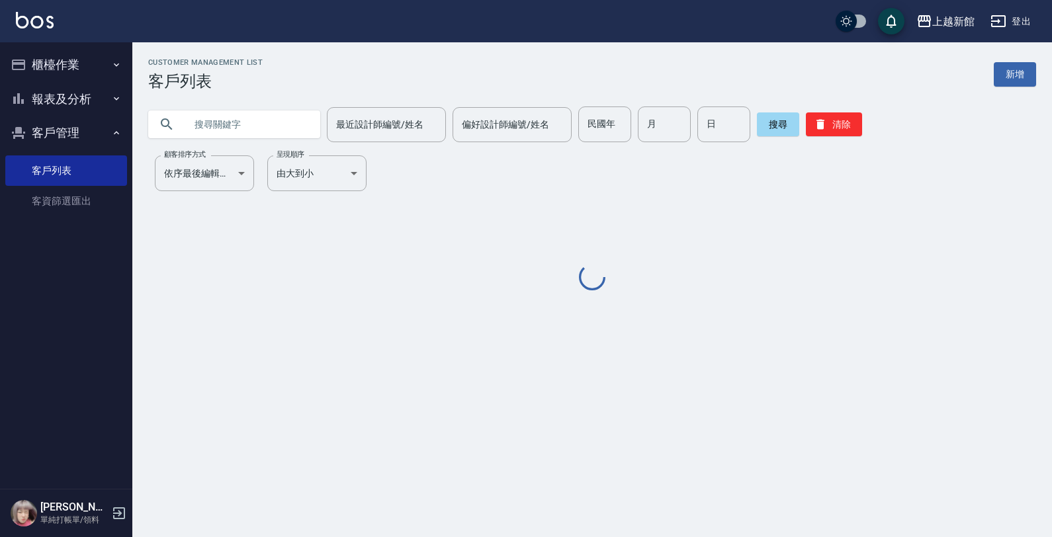
click at [240, 131] on input "text" at bounding box center [247, 125] width 124 height 36
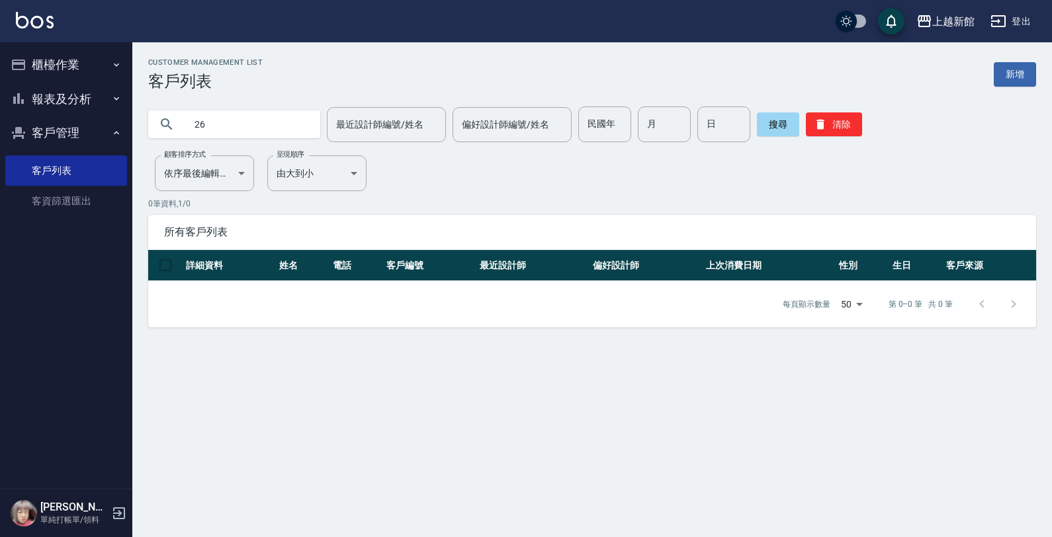
type input "2"
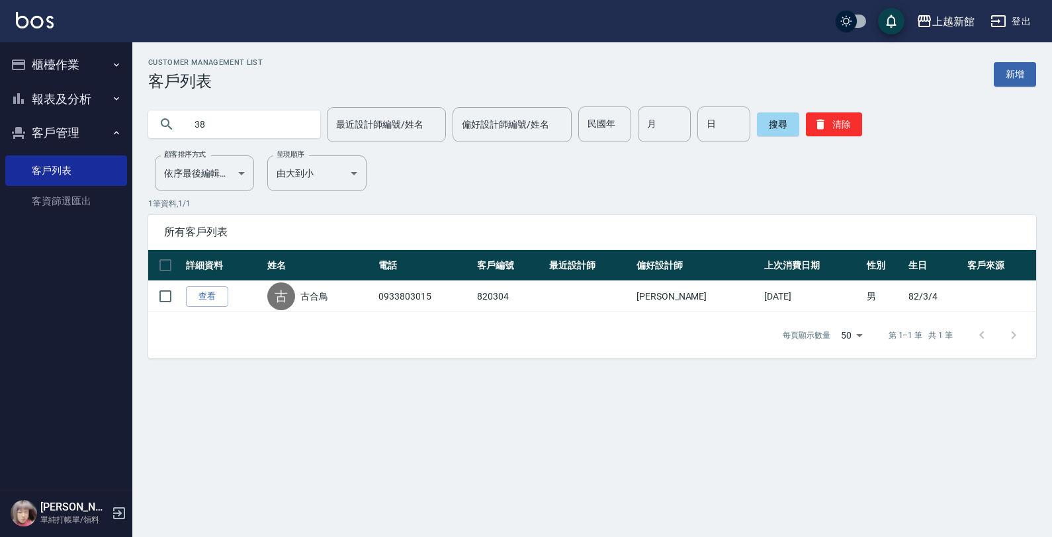
type input "3"
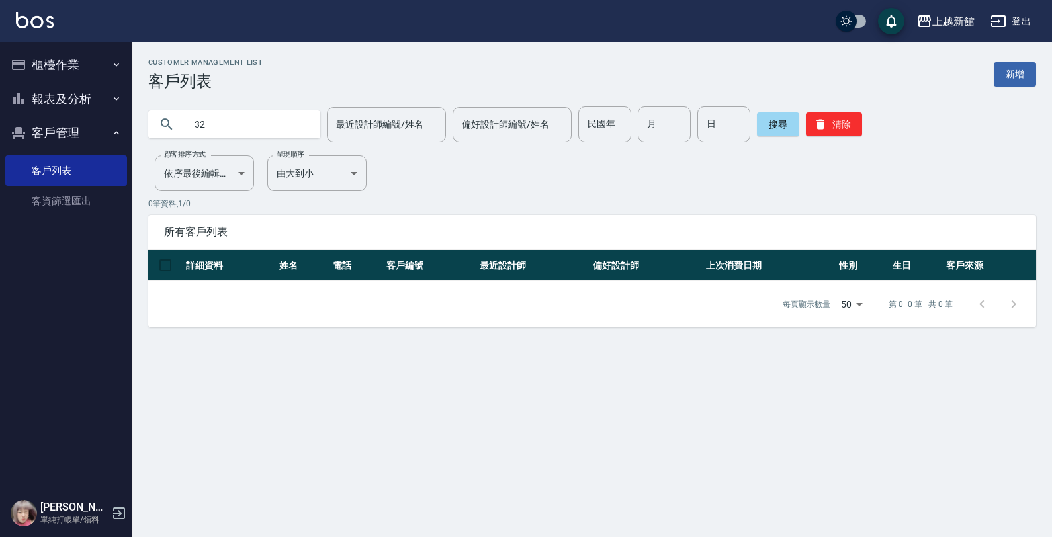
type input "3"
type input "2"
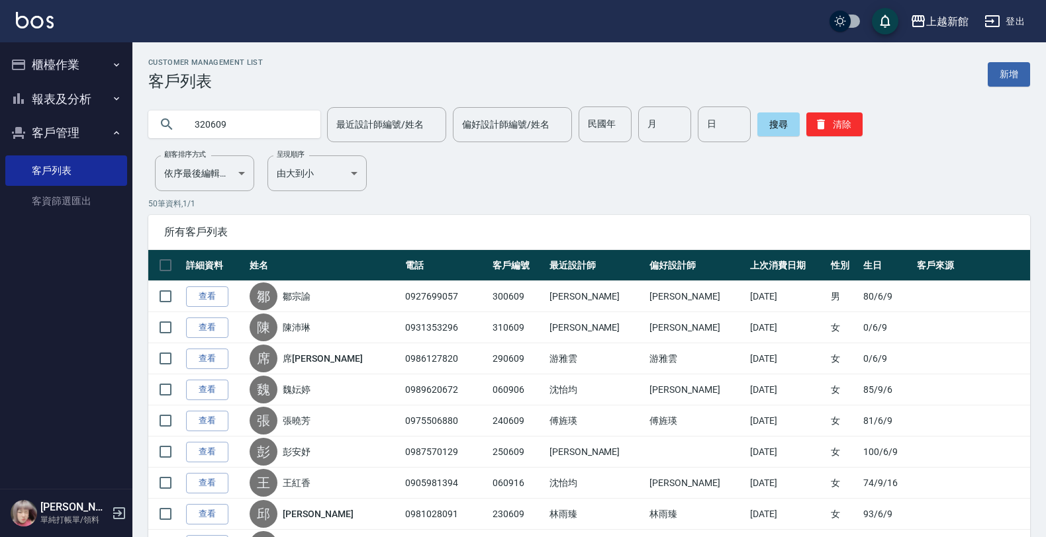
type input "320609"
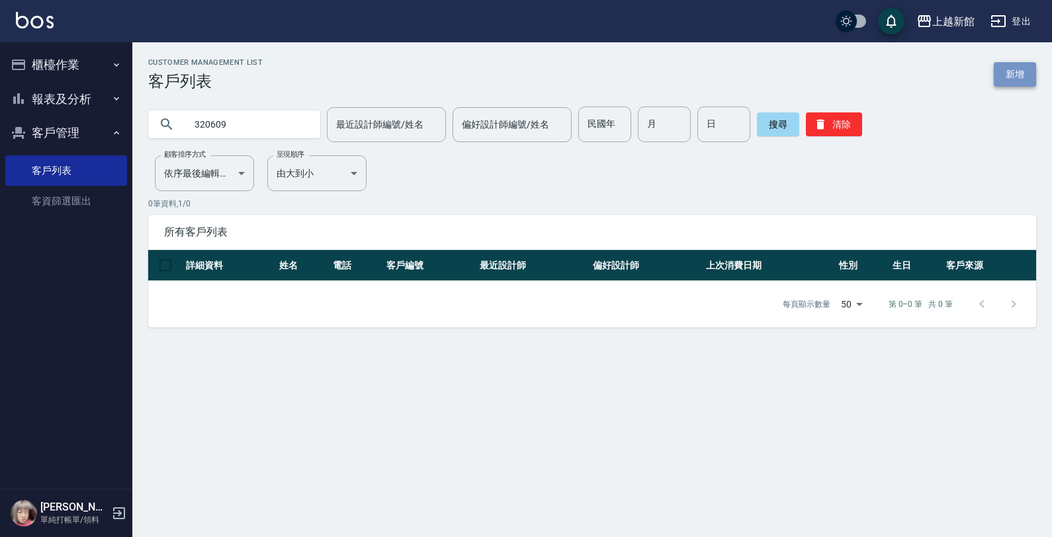
click at [1003, 71] on link "新增" at bounding box center [1015, 74] width 42 height 24
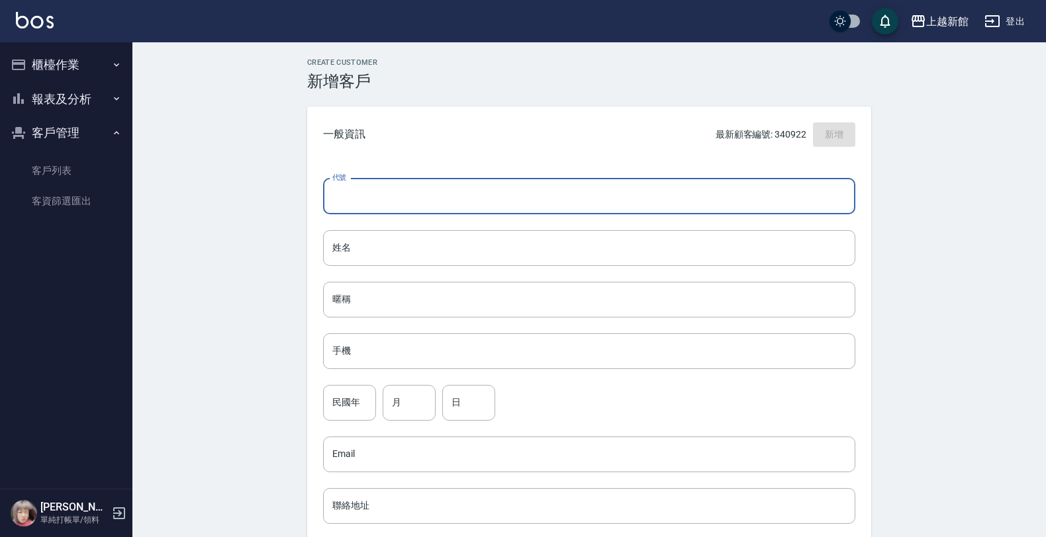
drag, startPoint x: 518, startPoint y: 194, endPoint x: 512, endPoint y: 206, distance: 13.6
click at [512, 206] on input "代號" at bounding box center [589, 197] width 532 height 36
type input "250220"
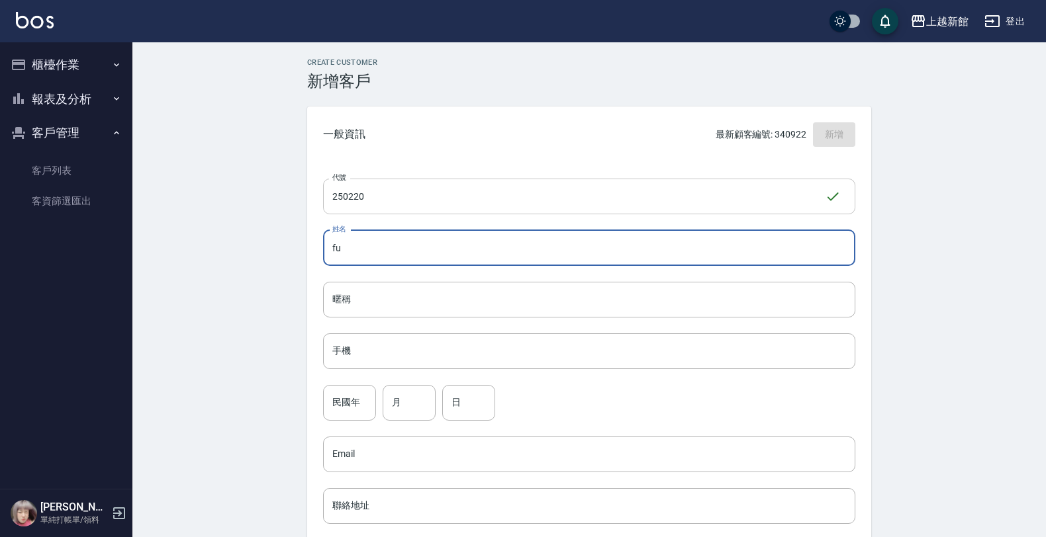
type input "f"
type input "[PERSON_NAME]"
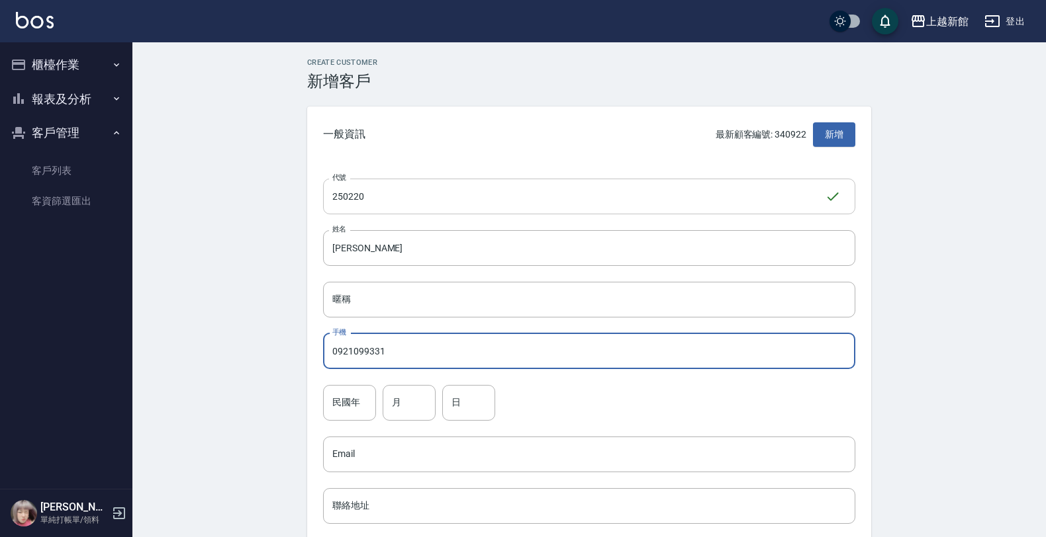
type input "0921099331"
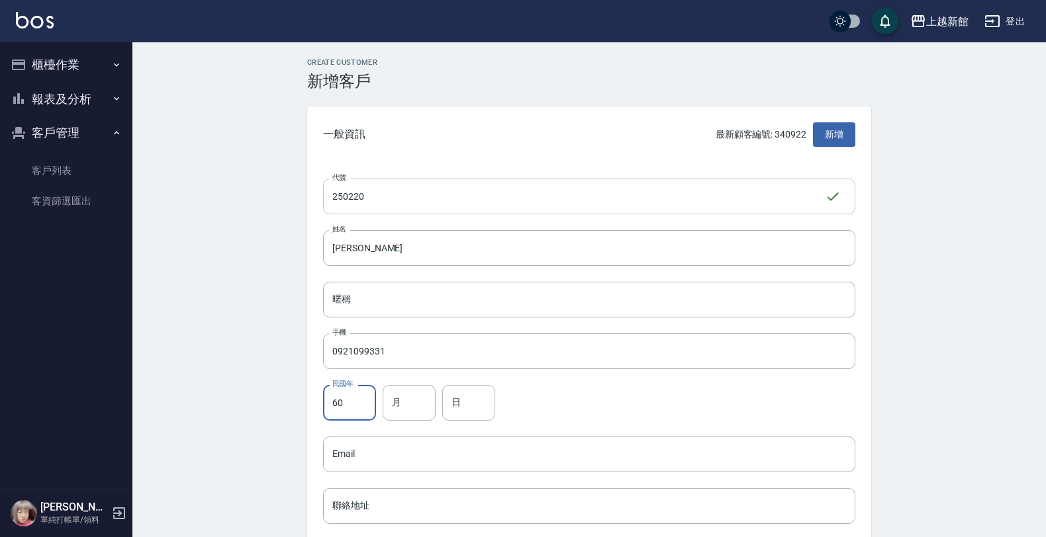
type input "60"
type input "2"
type input "20"
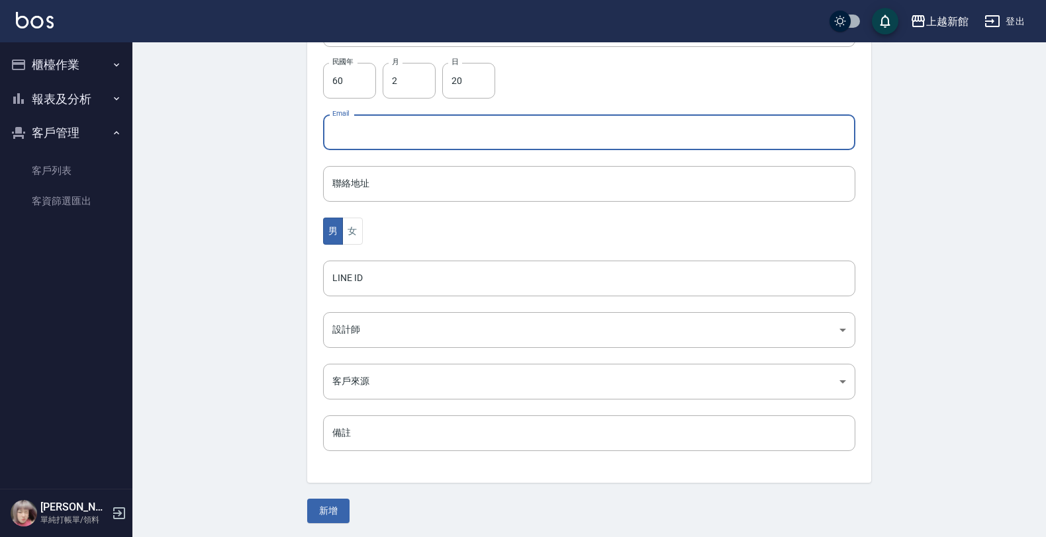
scroll to position [323, 0]
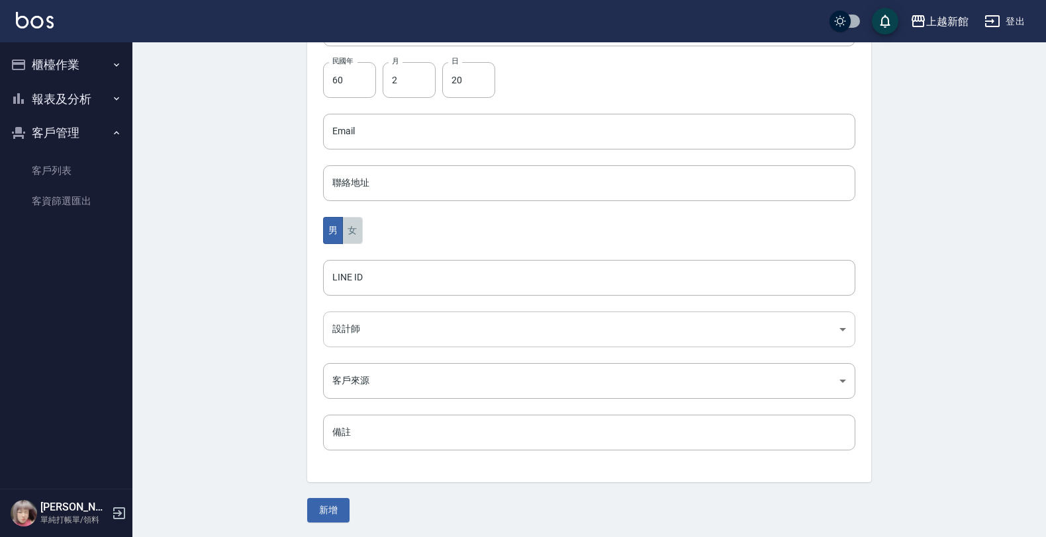
drag, startPoint x: 359, startPoint y: 233, endPoint x: 369, endPoint y: 318, distance: 86.0
click at [359, 235] on button "女" at bounding box center [352, 230] width 20 height 27
click at [377, 352] on div "代號 250220 ​ 代號 姓名 [PERSON_NAME] 姓名 暱稱 暱稱 手機 0921099331 手機 民國年 60 民國年 月 2 月 日 20…" at bounding box center [589, 161] width 564 height 643
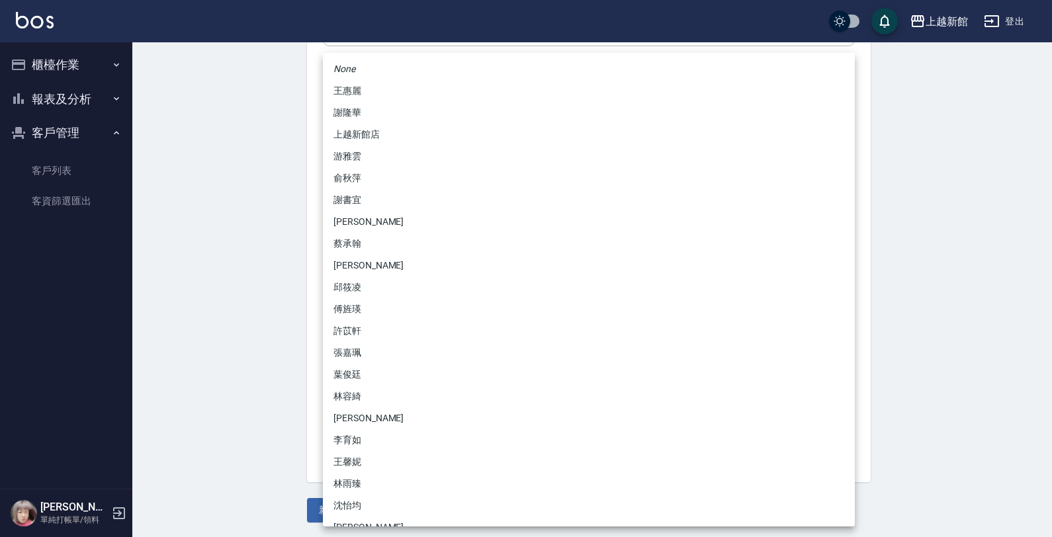
click at [383, 328] on body "上越新館 登出 櫃檯作業 打帳單 帳單列表 掛單列表 現金收支登錄 高階收支登錄 材料自購登錄 每日結帳 排班表 現場電腦打卡 報表及分析 報表目錄 店家日報…" at bounding box center [526, 108] width 1052 height 862
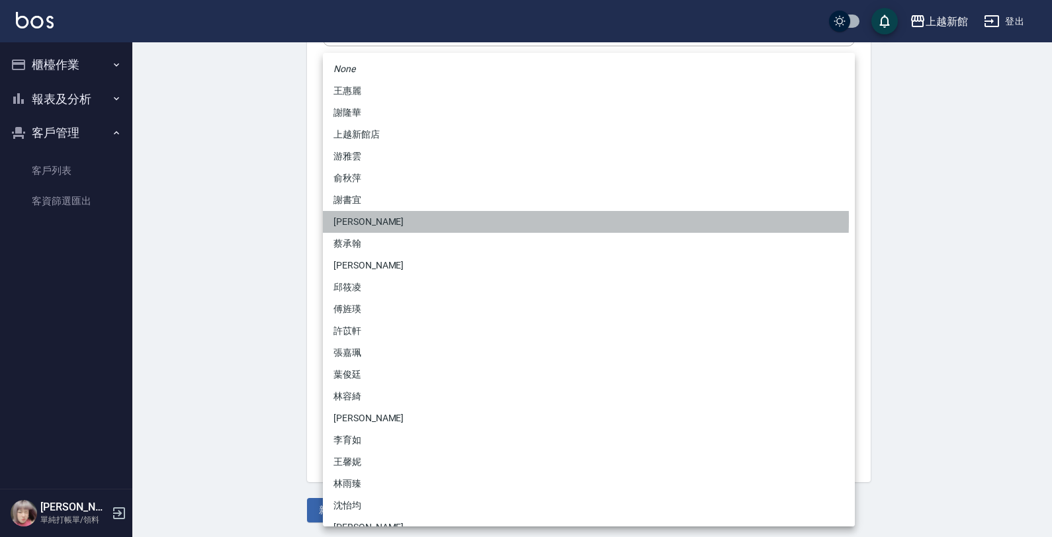
click at [355, 220] on li "[PERSON_NAME]" at bounding box center [589, 222] width 532 height 22
type input "f2df2d98-d013-4630-b475-e8e0bdc1e845"
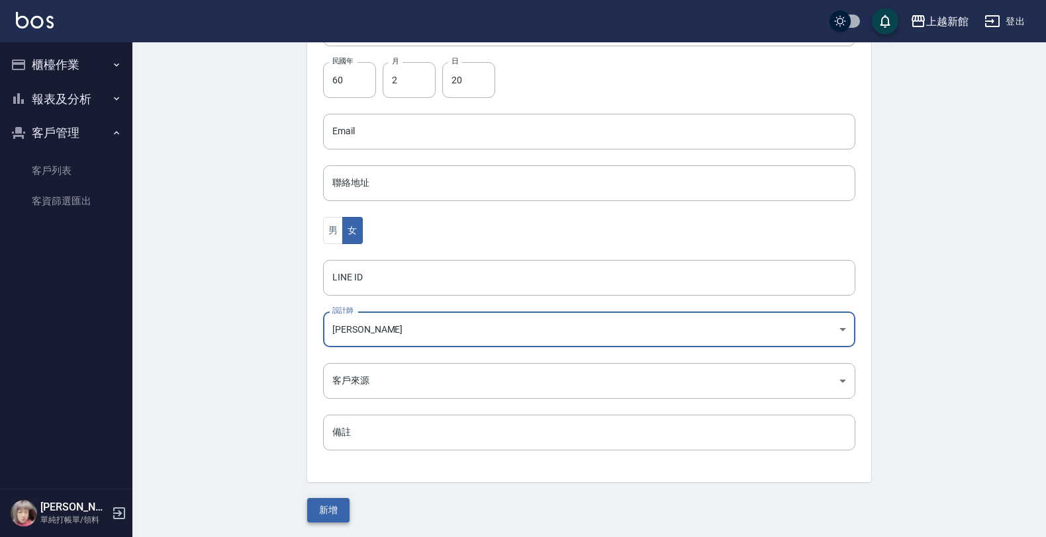
click at [336, 518] on button "新增" at bounding box center [328, 510] width 42 height 24
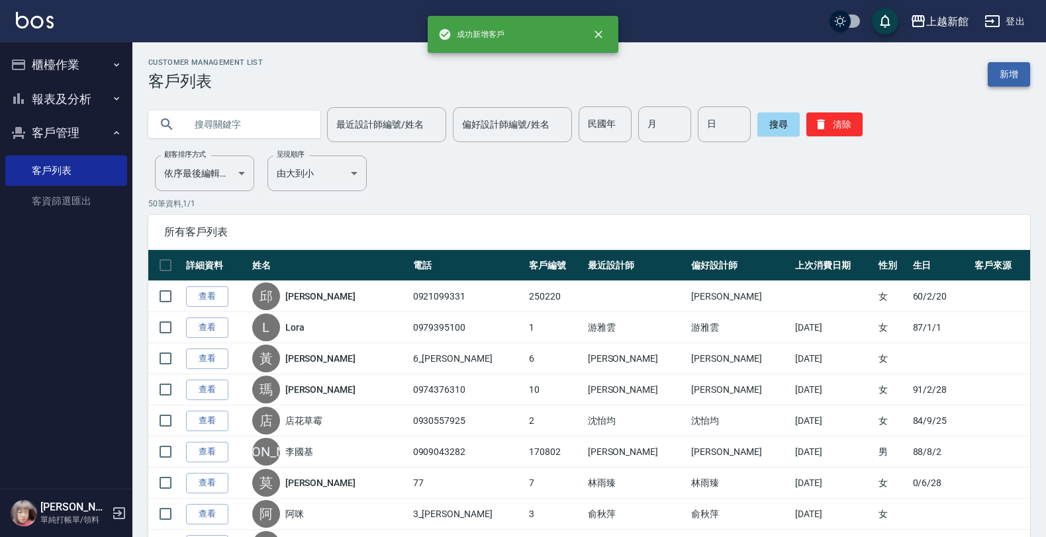
click at [1019, 75] on link "新增" at bounding box center [1008, 74] width 42 height 24
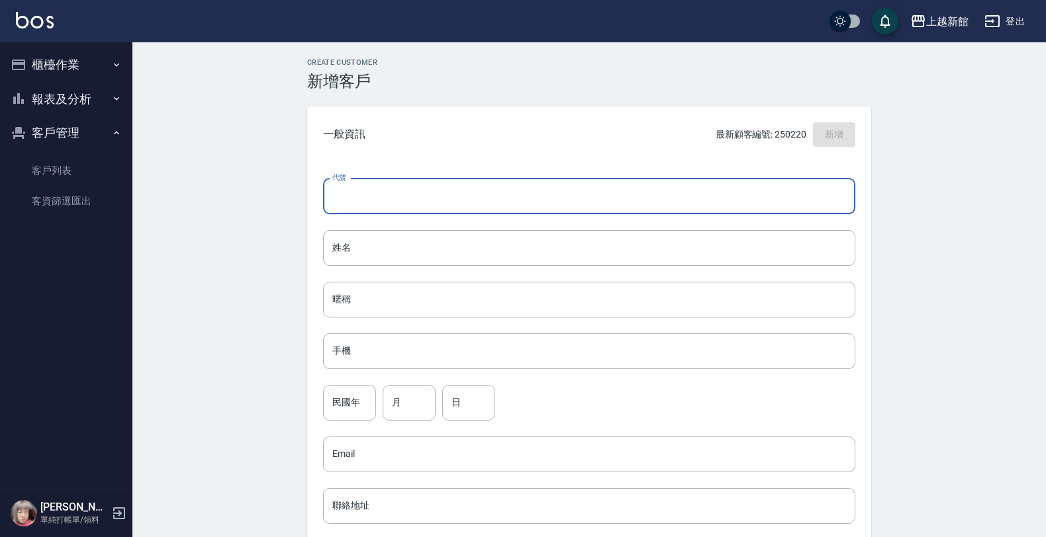
click at [706, 194] on input "代號" at bounding box center [589, 197] width 532 height 36
type input "250908"
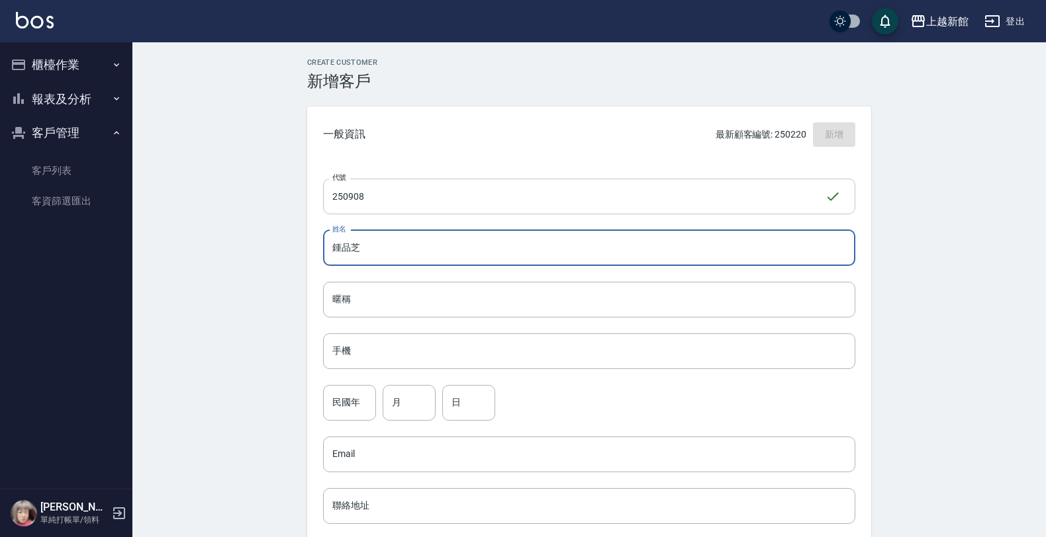
type input "鍾品芝"
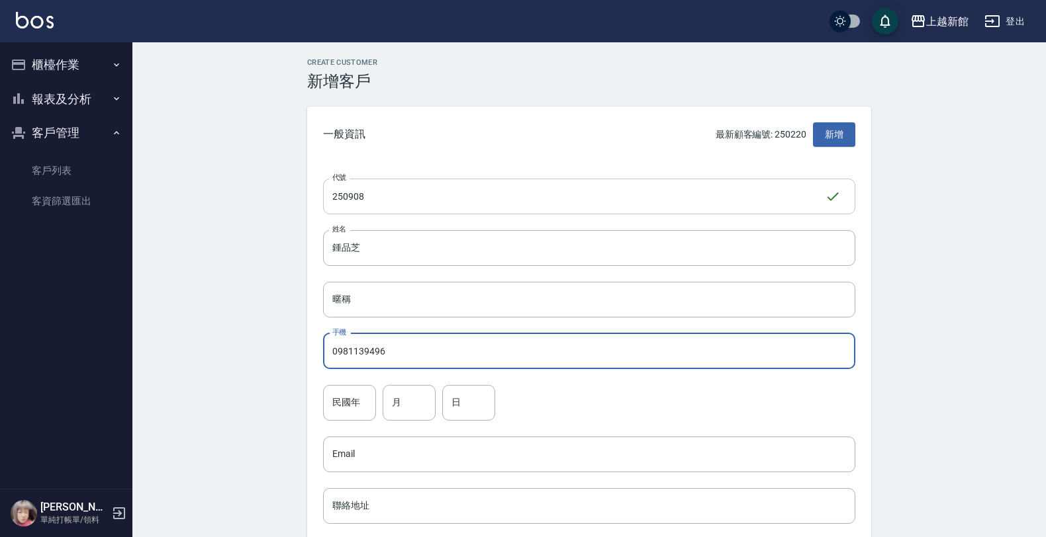
type input "0981139496"
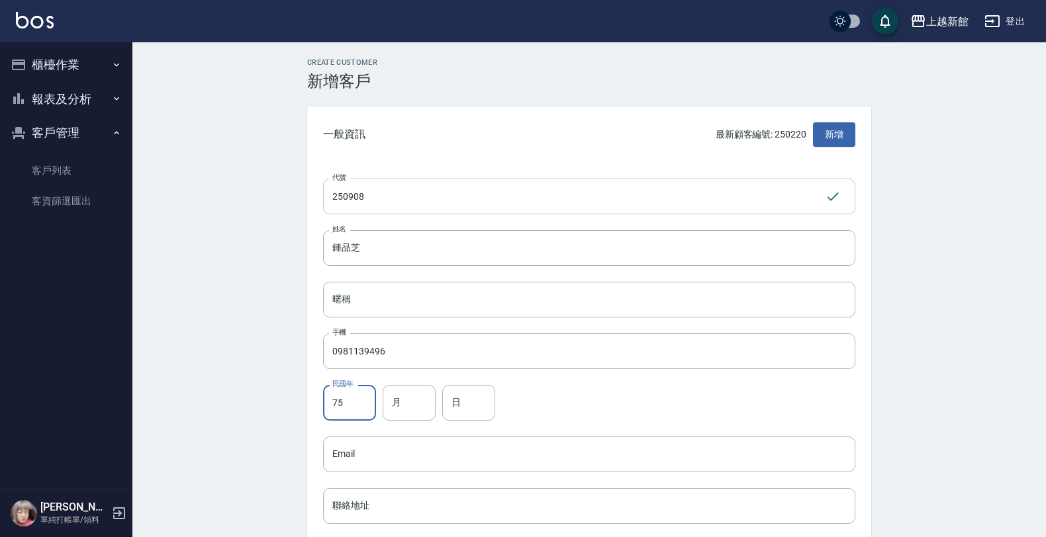
type input "75"
type input "9"
type input "8"
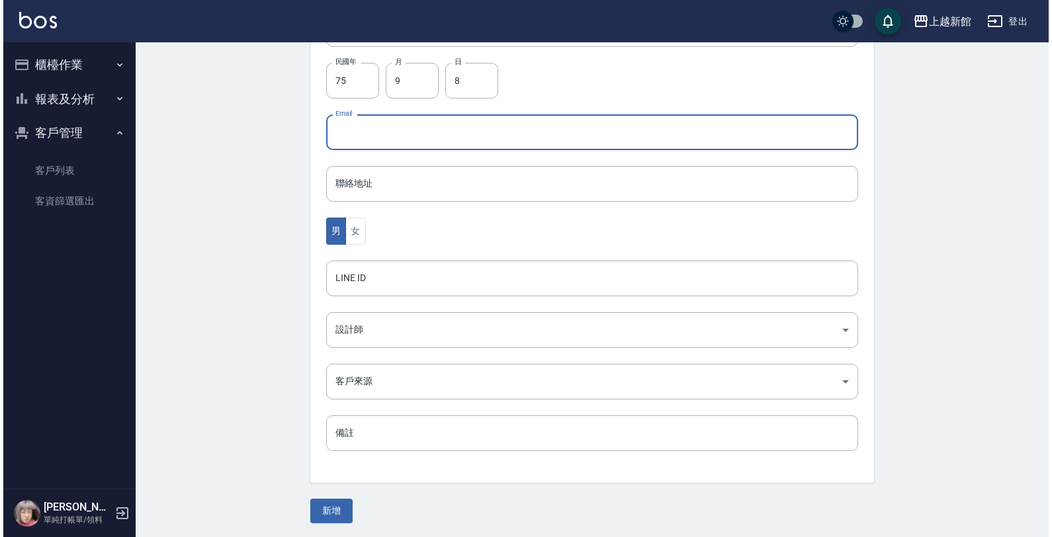
scroll to position [323, 0]
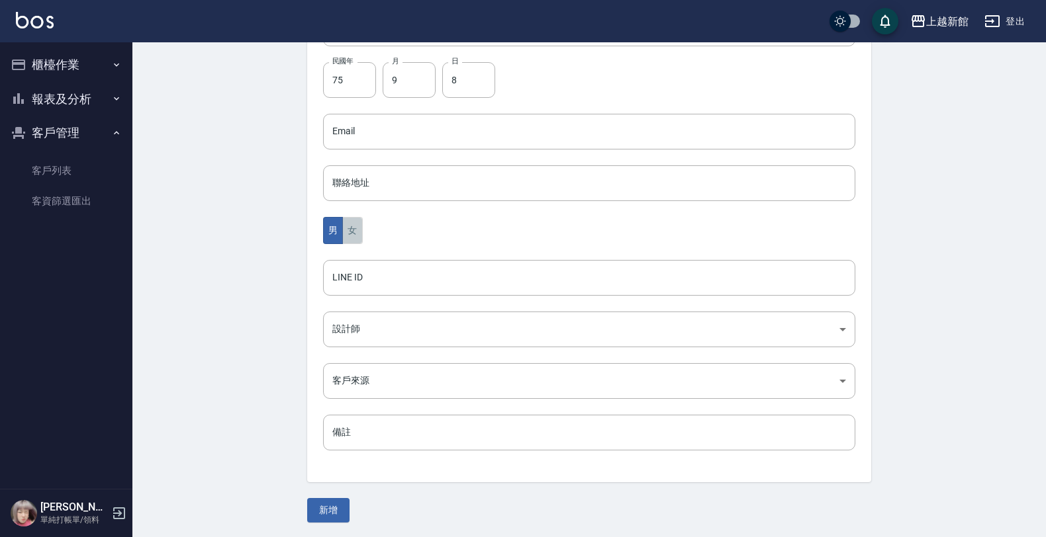
drag, startPoint x: 349, startPoint y: 224, endPoint x: 349, endPoint y: 234, distance: 9.9
click at [349, 225] on button "女" at bounding box center [352, 230] width 20 height 27
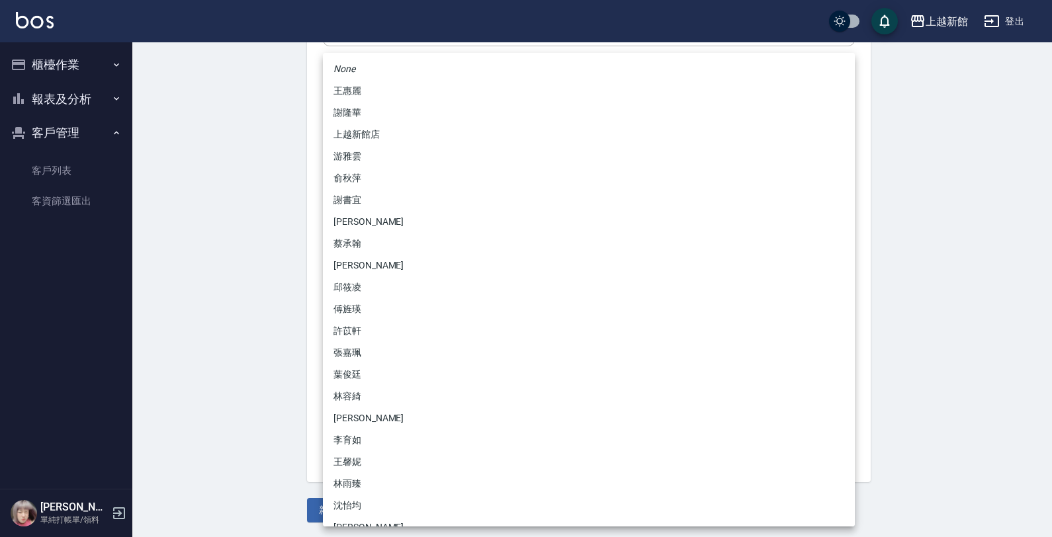
click at [369, 326] on body "上越新館 登出 櫃檯作業 打帳單 帳單列表 掛單列表 現金收支登錄 高階收支登錄 材料自購登錄 每日結帳 排班表 現場電腦打卡 報表及分析 報表目錄 店家日報…" at bounding box center [526, 108] width 1052 height 862
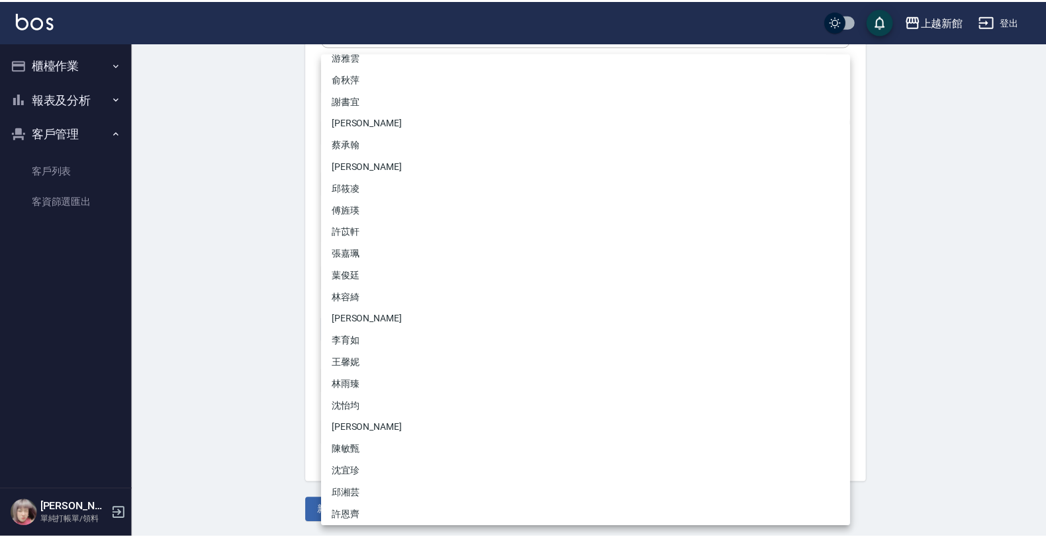
scroll to position [104, 0]
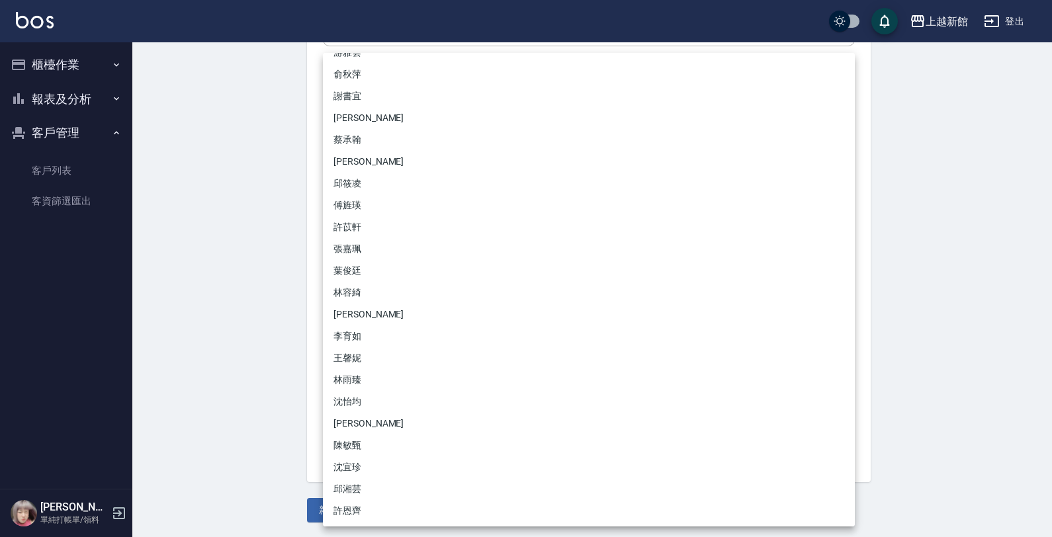
click at [347, 461] on li "沈宜珍" at bounding box center [589, 468] width 532 height 22
type input "d1a7700f-ed7d-493f-ab9c-4628fc9935fc"
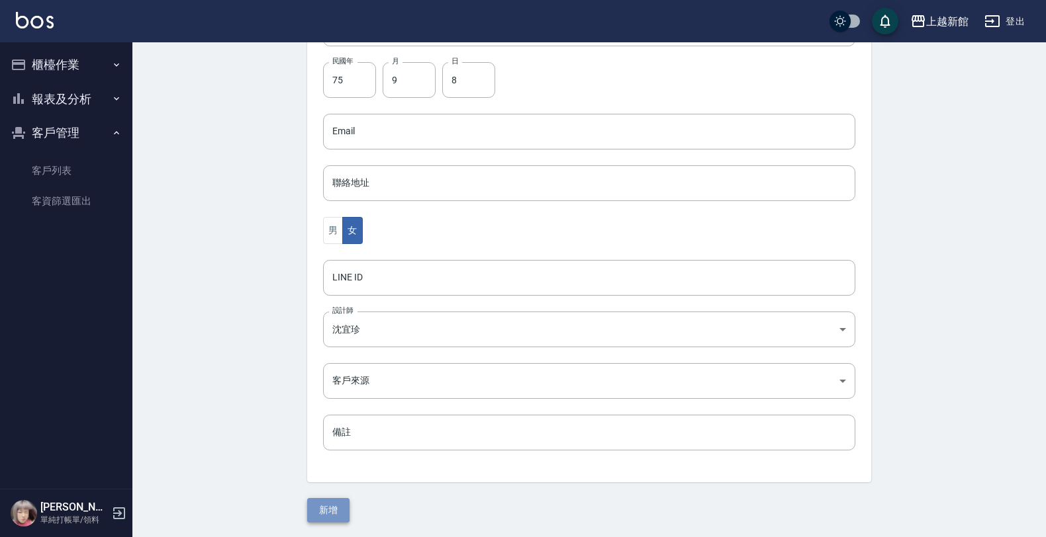
click at [330, 501] on button "新增" at bounding box center [328, 510] width 42 height 24
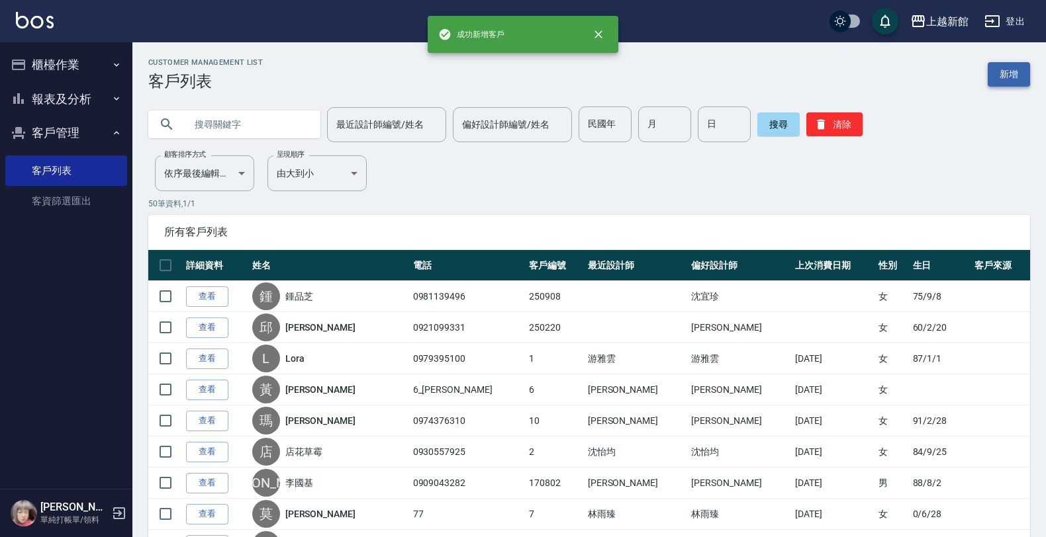
click at [1023, 78] on link "新增" at bounding box center [1008, 74] width 42 height 24
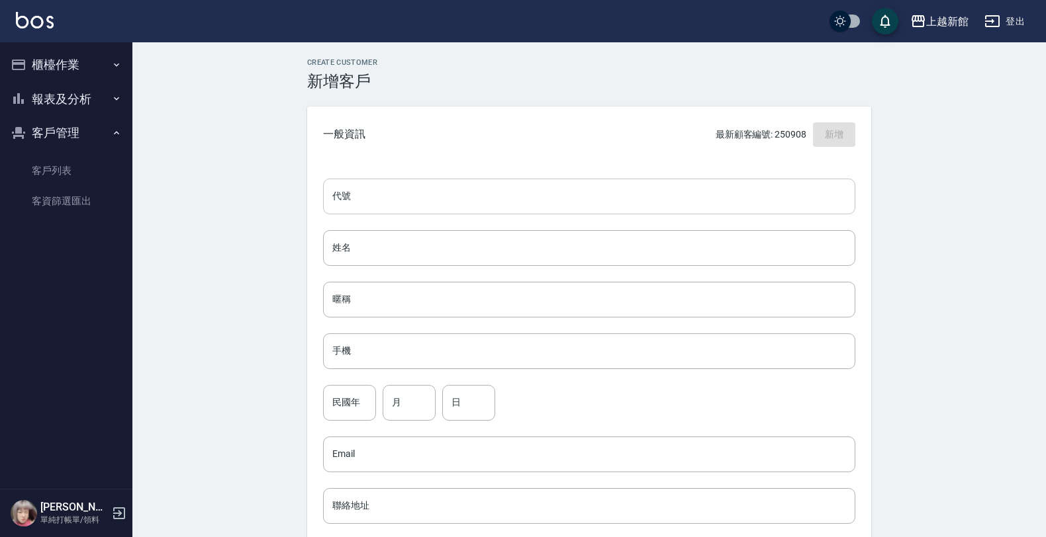
click at [733, 203] on input "代號" at bounding box center [589, 197] width 532 height 36
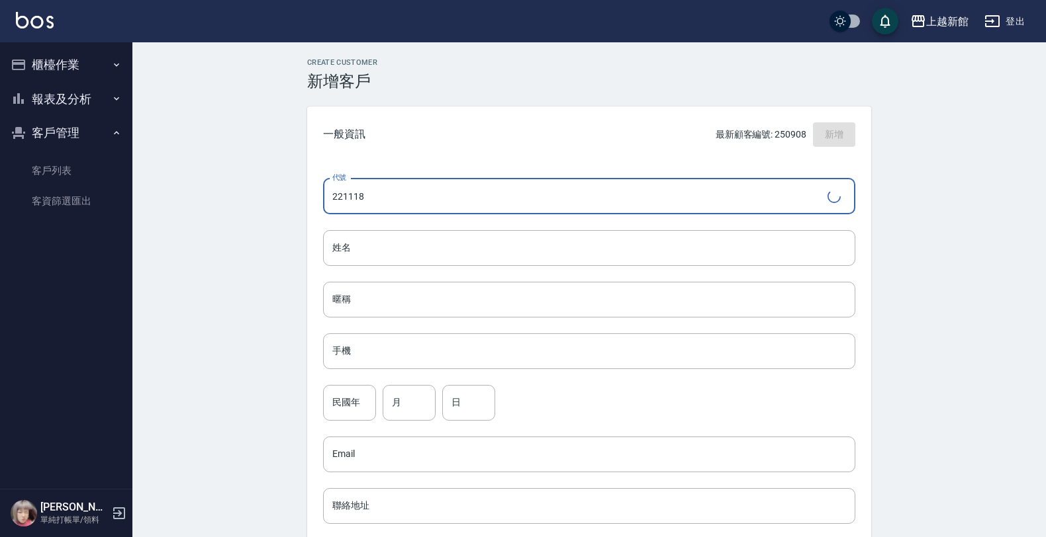
type input "221118"
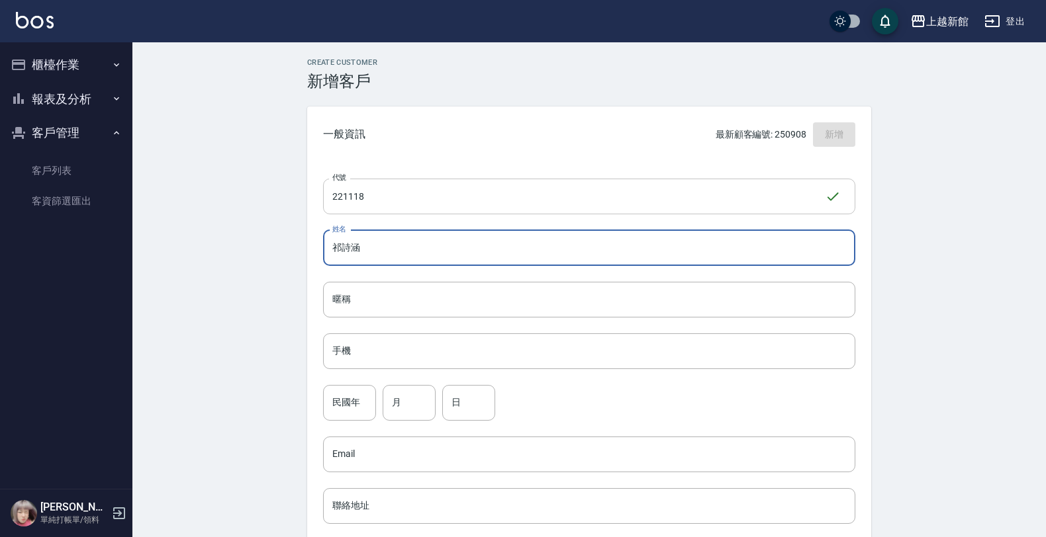
type input "祁詩涵"
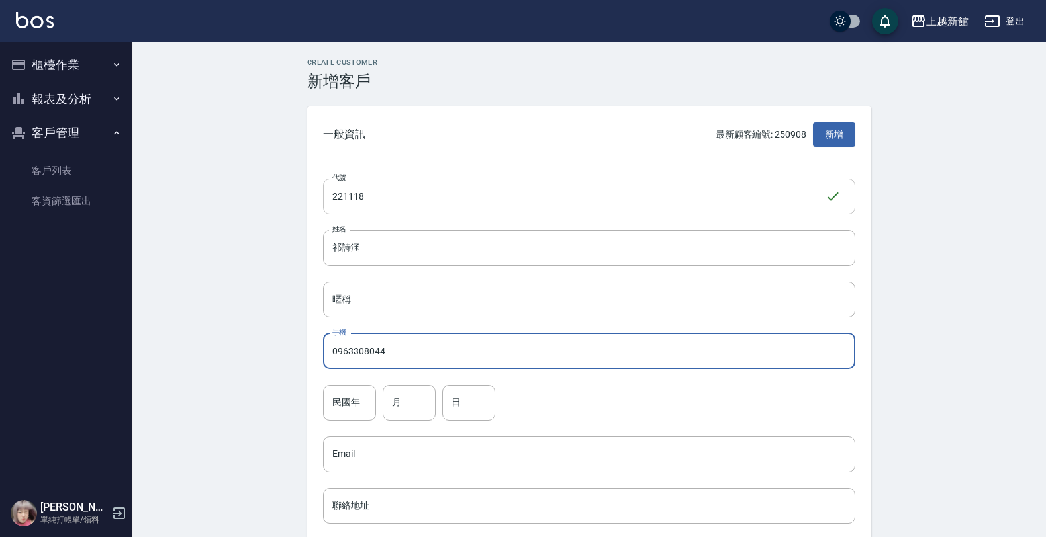
type input "0963308044"
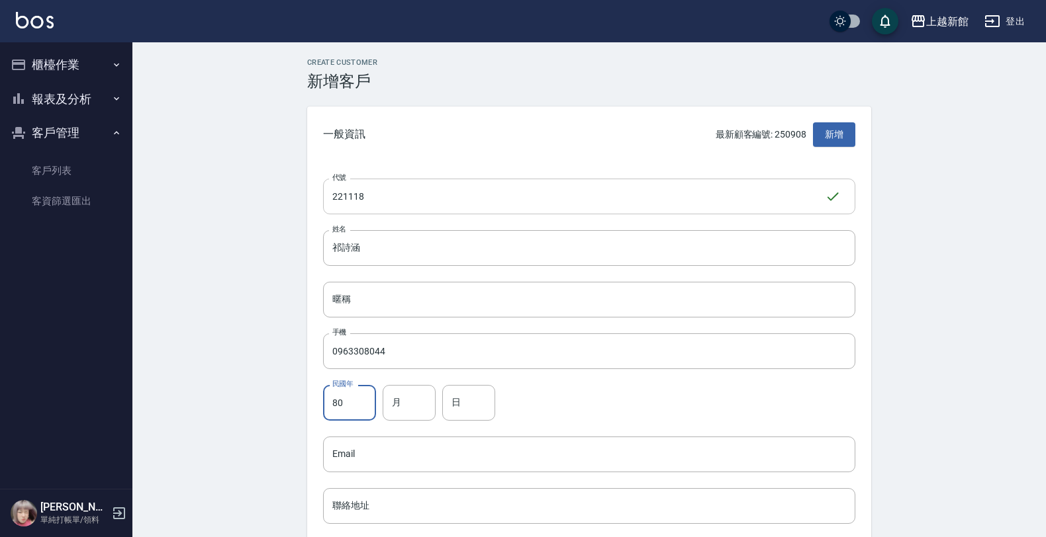
type input "80"
type input "11"
type input "18"
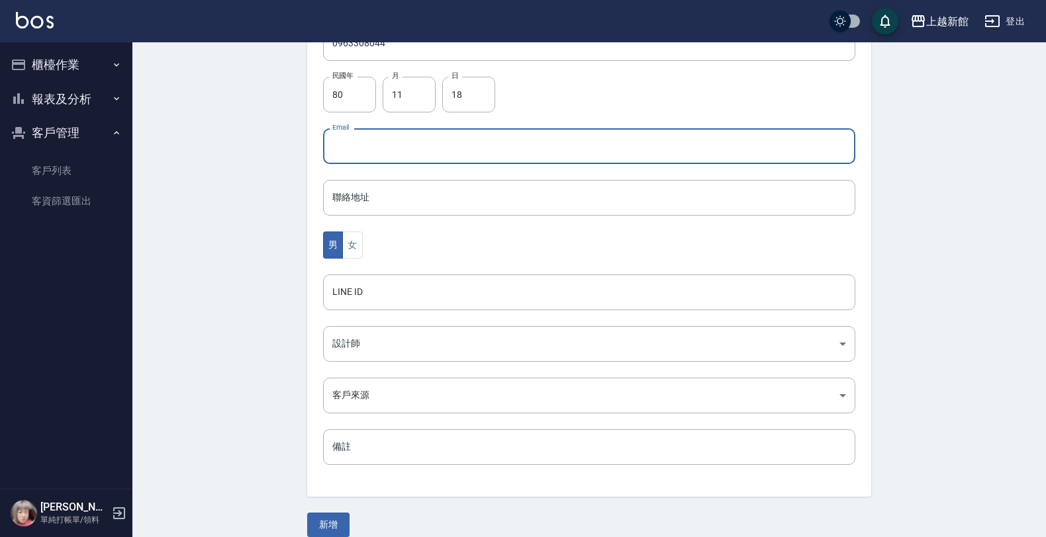
scroll to position [323, 0]
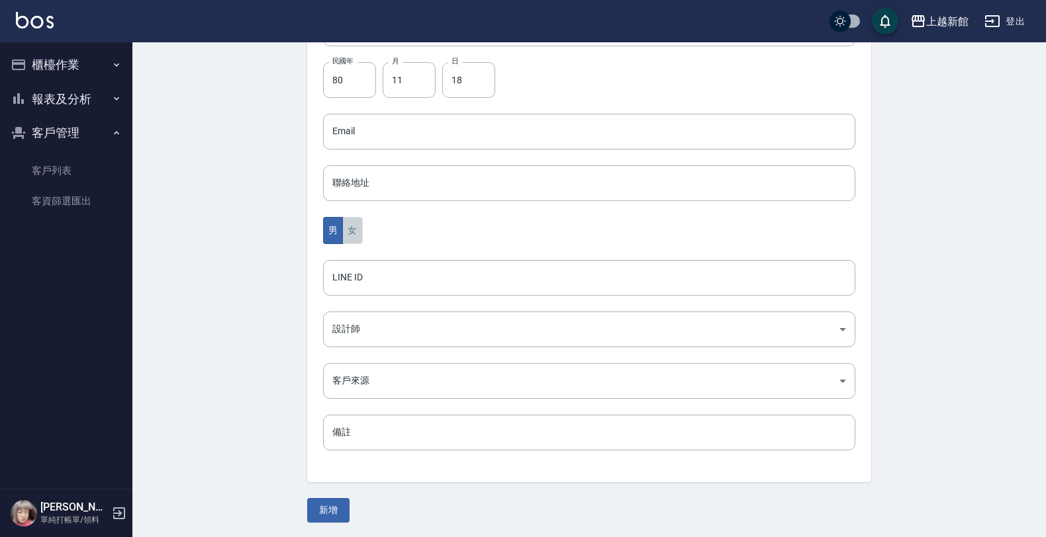
drag, startPoint x: 355, startPoint y: 237, endPoint x: 365, endPoint y: 303, distance: 66.8
click at [355, 239] on button "女" at bounding box center [352, 230] width 20 height 27
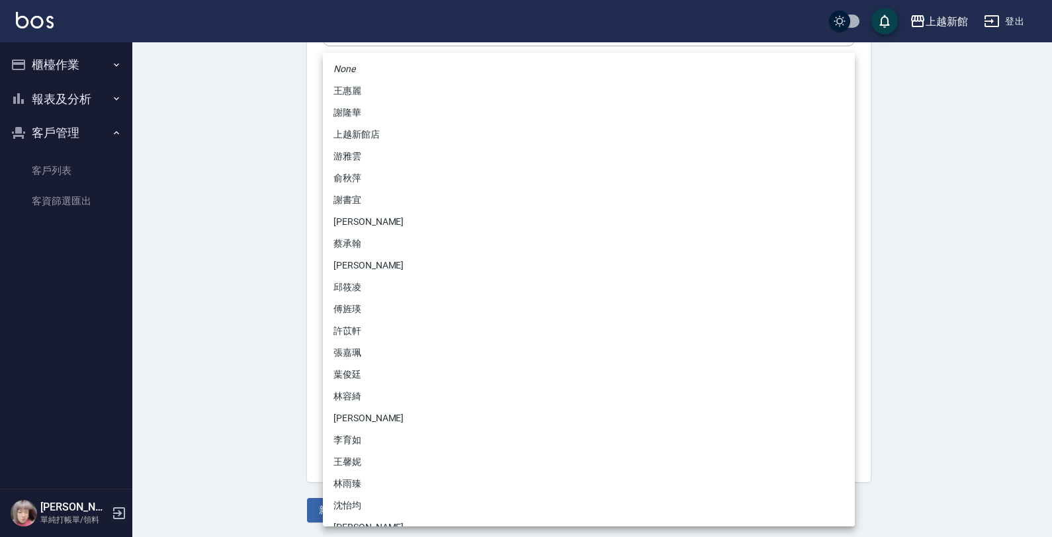
click at [365, 312] on body "上越新館 登出 櫃檯作業 打帳單 帳單列表 掛單列表 現金收支登錄 高階收支登錄 材料自購登錄 每日結帳 排班表 現場電腦打卡 報表及分析 報表目錄 店家日報…" at bounding box center [526, 108] width 1052 height 862
drag, startPoint x: 372, startPoint y: 309, endPoint x: 351, endPoint y: 342, distance: 38.9
click at [372, 310] on li "傅旌瑛" at bounding box center [589, 309] width 532 height 22
type input "1211b317-6865-4b65-8ce4-66e34f8d1fd8"
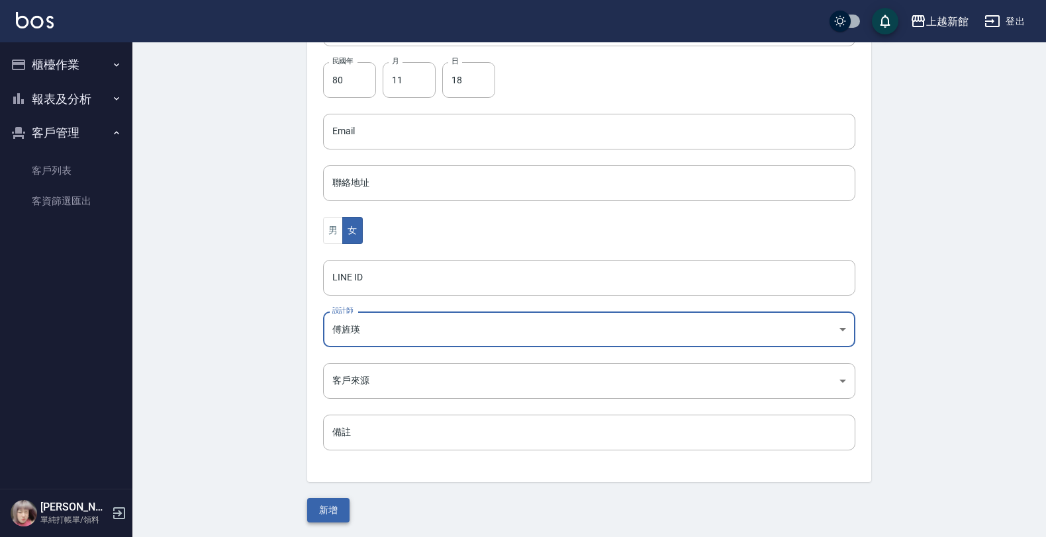
click at [332, 508] on button "新增" at bounding box center [328, 510] width 42 height 24
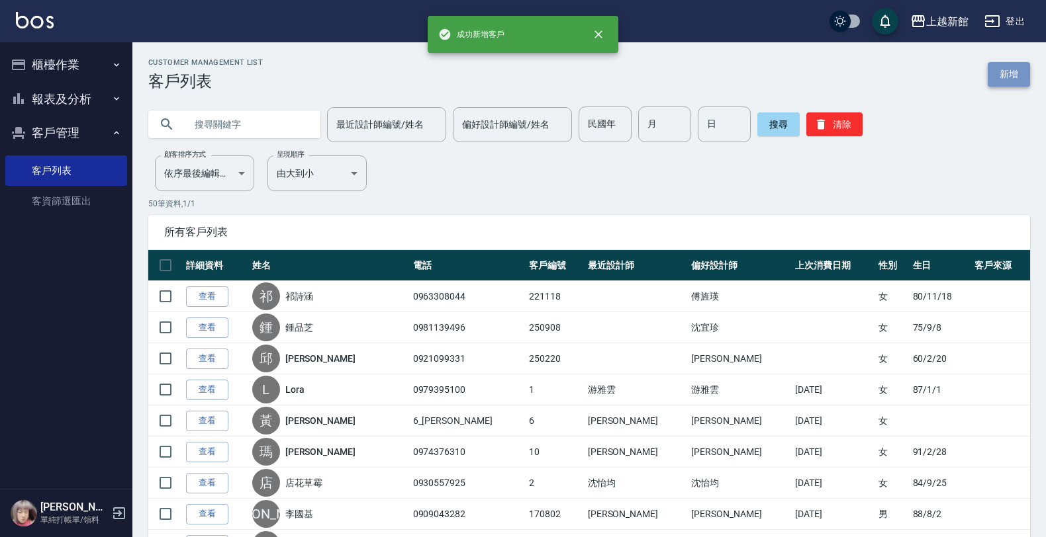
click at [1000, 68] on link "新增" at bounding box center [1008, 74] width 42 height 24
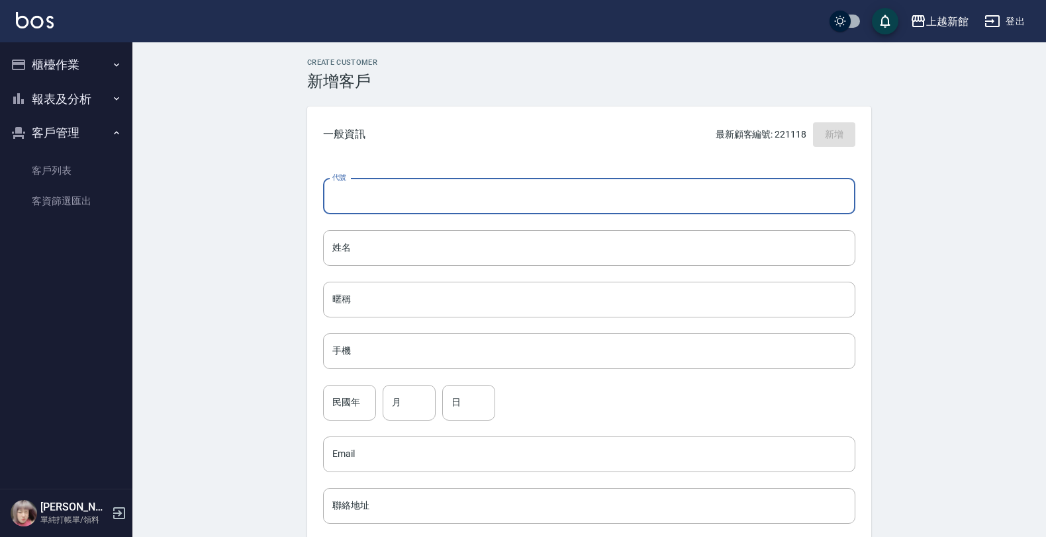
click at [765, 194] on input "代號" at bounding box center [589, 197] width 532 height 36
type input "290921"
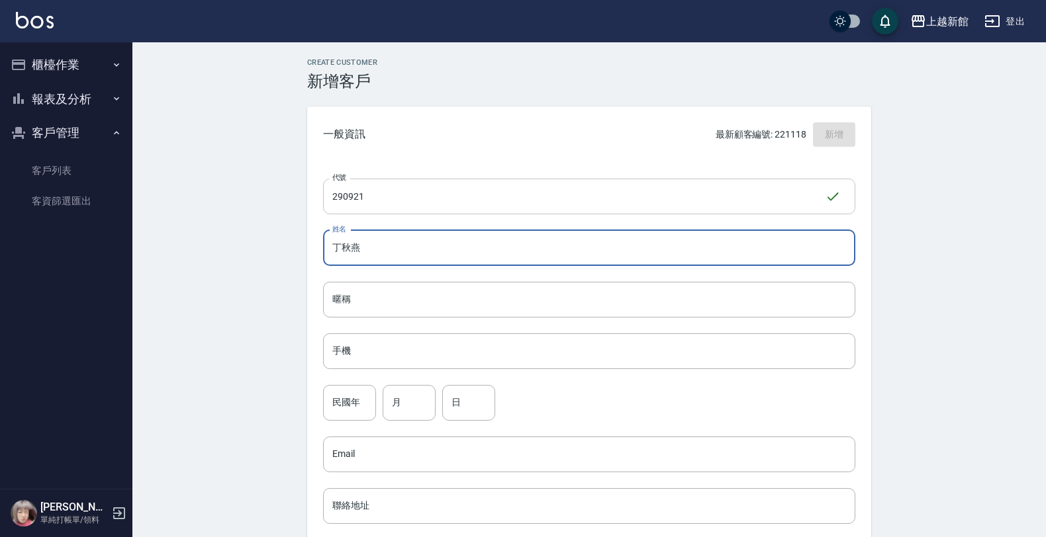
type input "丁秋燕"
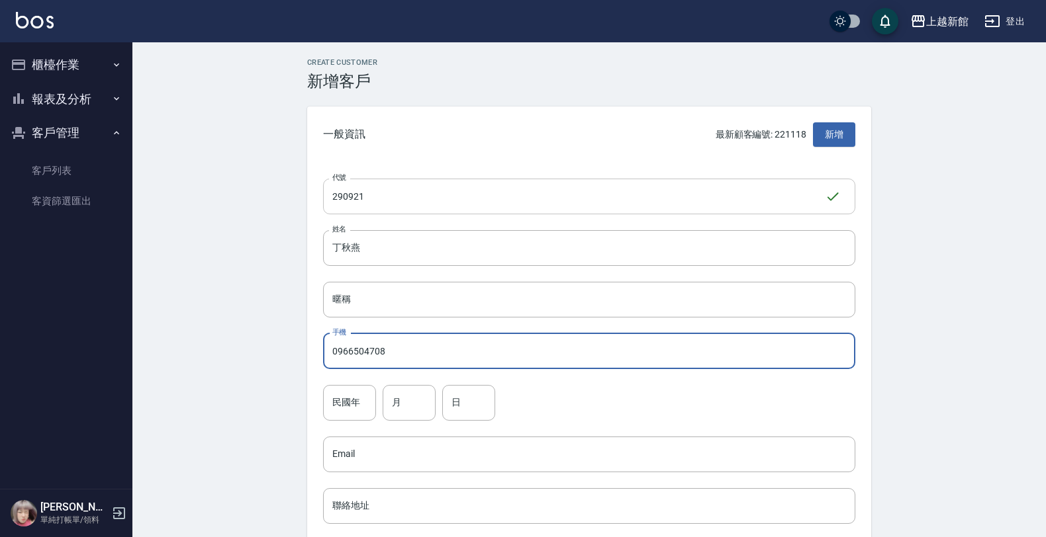
type input "0966504708"
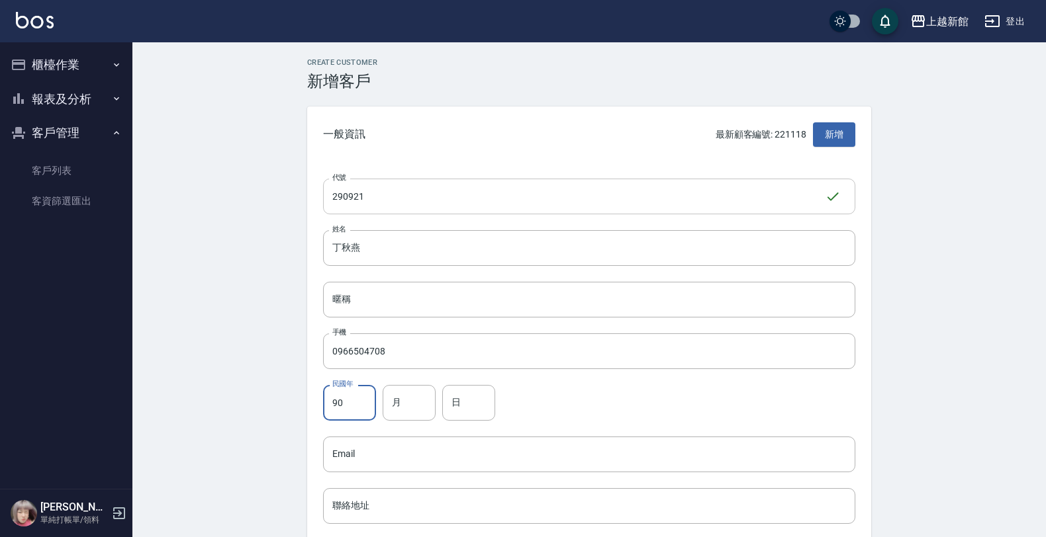
type input "90"
type input "8"
type input "9"
type input "21"
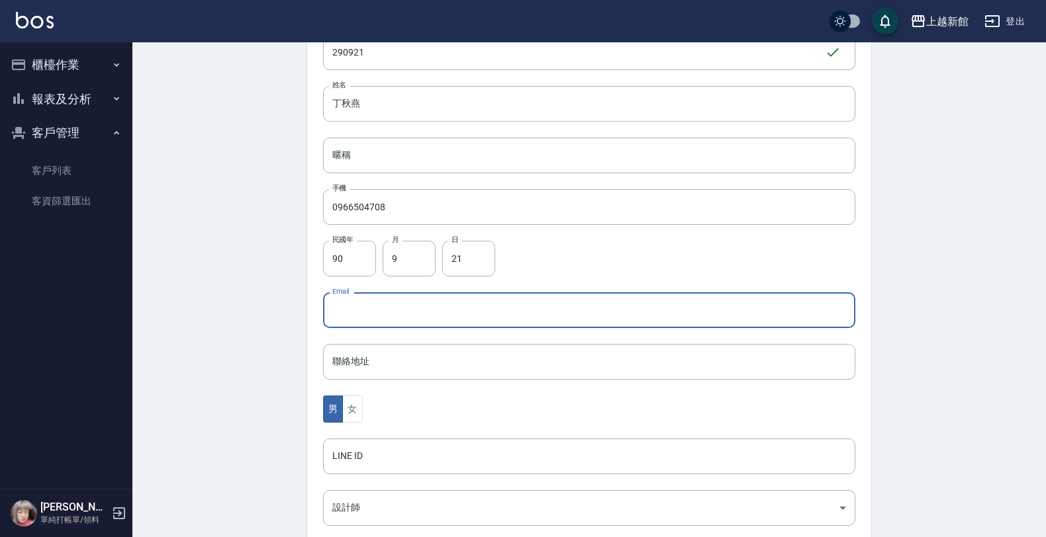
scroll to position [323, 0]
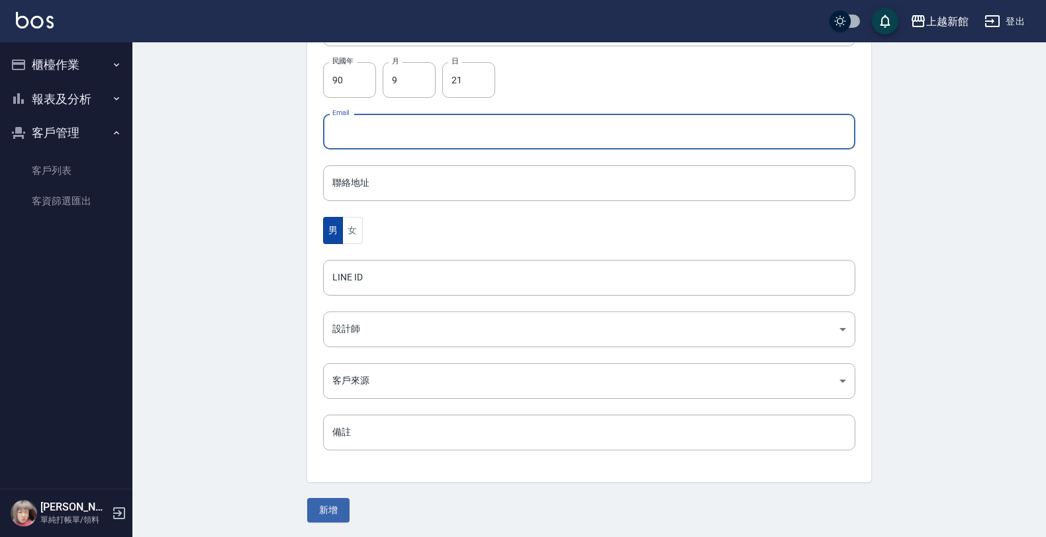
click at [338, 232] on button "男" at bounding box center [333, 230] width 20 height 27
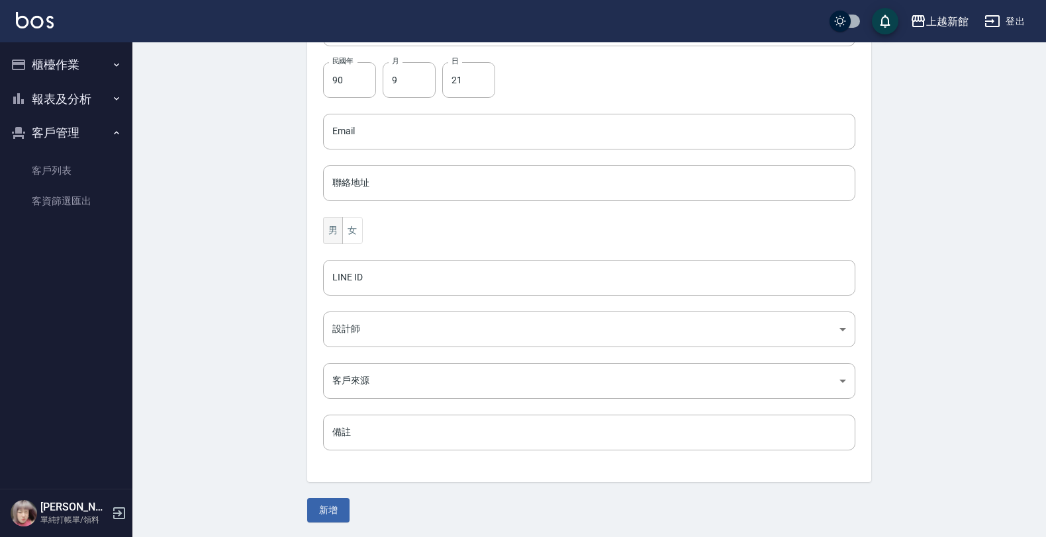
click at [338, 232] on button "男" at bounding box center [333, 230] width 20 height 27
click at [345, 235] on button "女" at bounding box center [352, 230] width 20 height 27
click at [364, 315] on body "上越新館 登出 櫃檯作業 打帳單 帳單列表 掛單列表 現金收支登錄 高階收支登錄 材料自購登錄 每日結帳 排班表 現場電腦打卡 報表及分析 報表目錄 店家日報…" at bounding box center [526, 108] width 1052 height 862
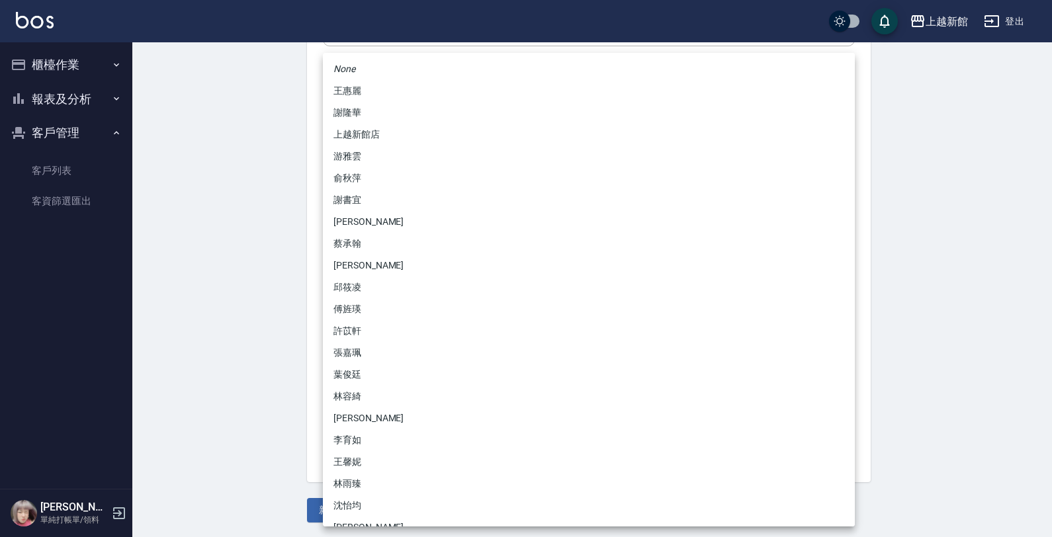
click at [363, 299] on li "傅旌瑛" at bounding box center [589, 309] width 532 height 22
type input "1211b317-6865-4b65-8ce4-66e34f8d1fd8"
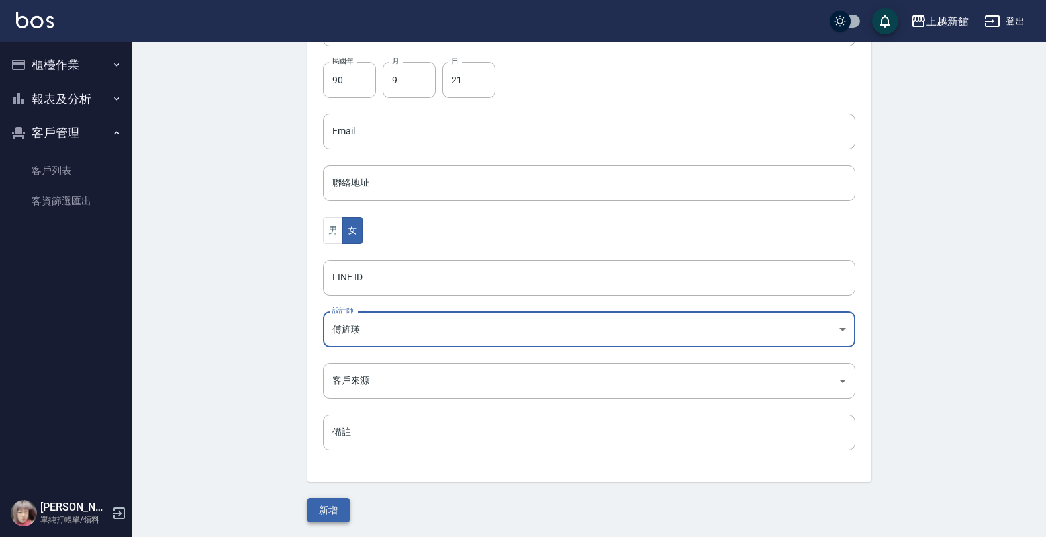
click at [326, 508] on button "新增" at bounding box center [328, 510] width 42 height 24
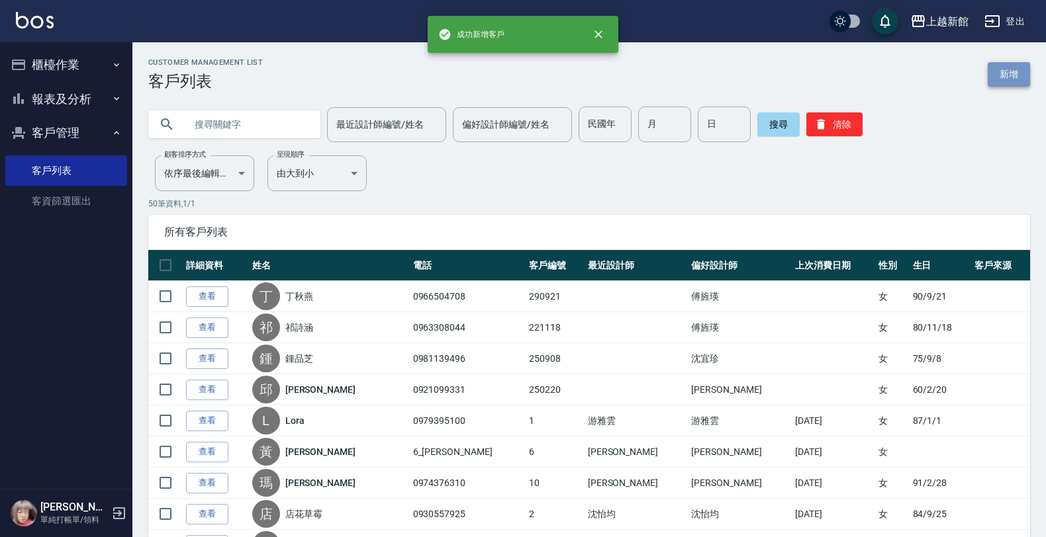
click at [1006, 66] on link "新增" at bounding box center [1008, 74] width 42 height 24
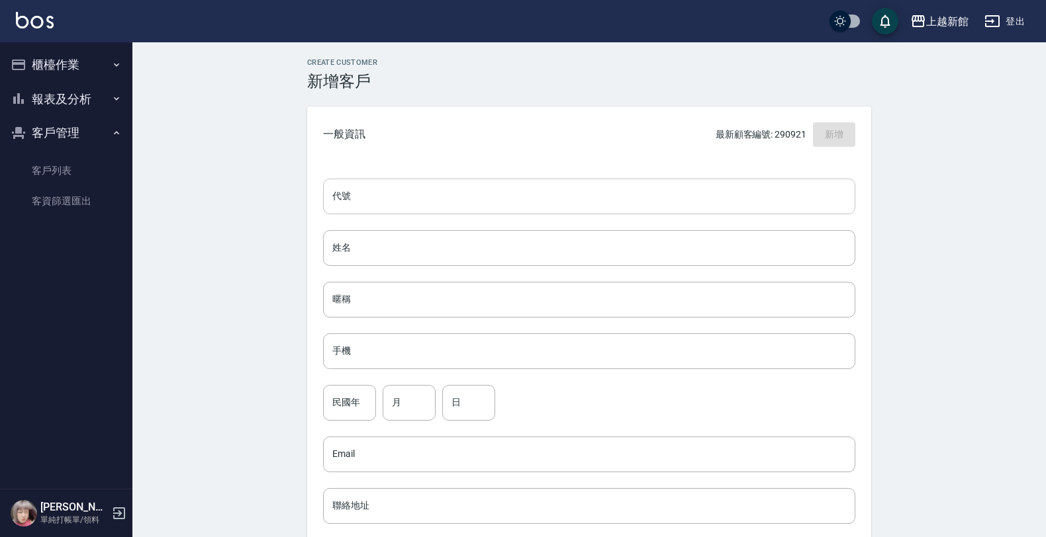
drag, startPoint x: 814, startPoint y: 222, endPoint x: 809, endPoint y: 210, distance: 12.2
click at [811, 214] on div "代號 代號 姓名 姓名 暱稱 暱稱 手機 手機 民國年 民國年 月 月 日 日 Email Email 聯絡地址 聯絡地址 男 女 LINE ID LINE …" at bounding box center [589, 484] width 564 height 643
click at [809, 210] on input "代號" at bounding box center [589, 197] width 532 height 36
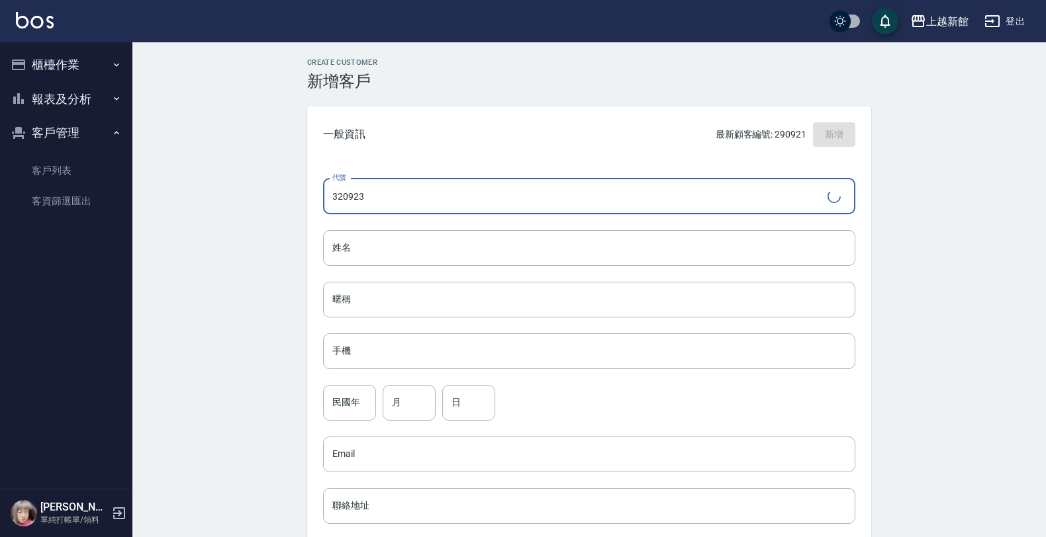
type input "320923"
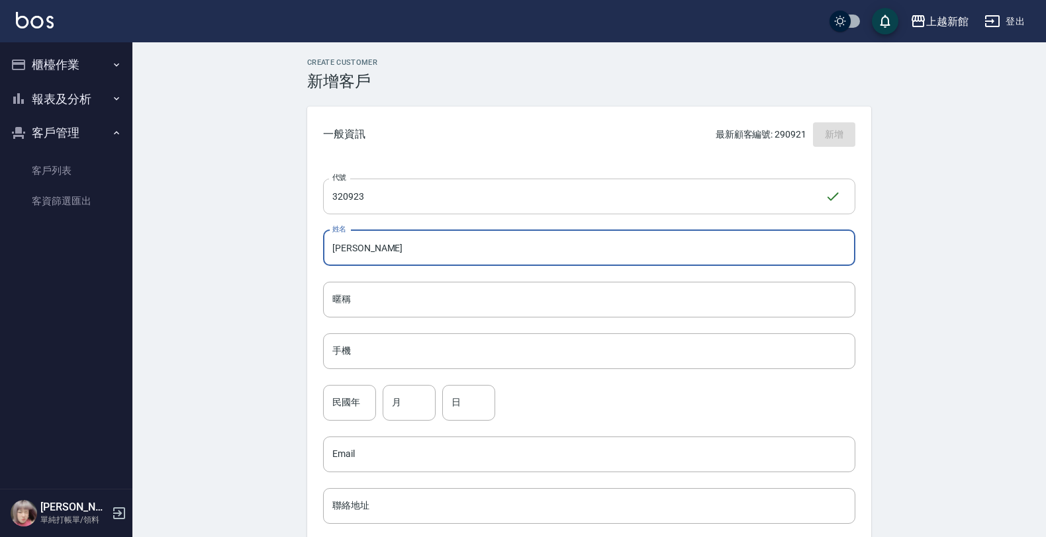
type input "[PERSON_NAME]"
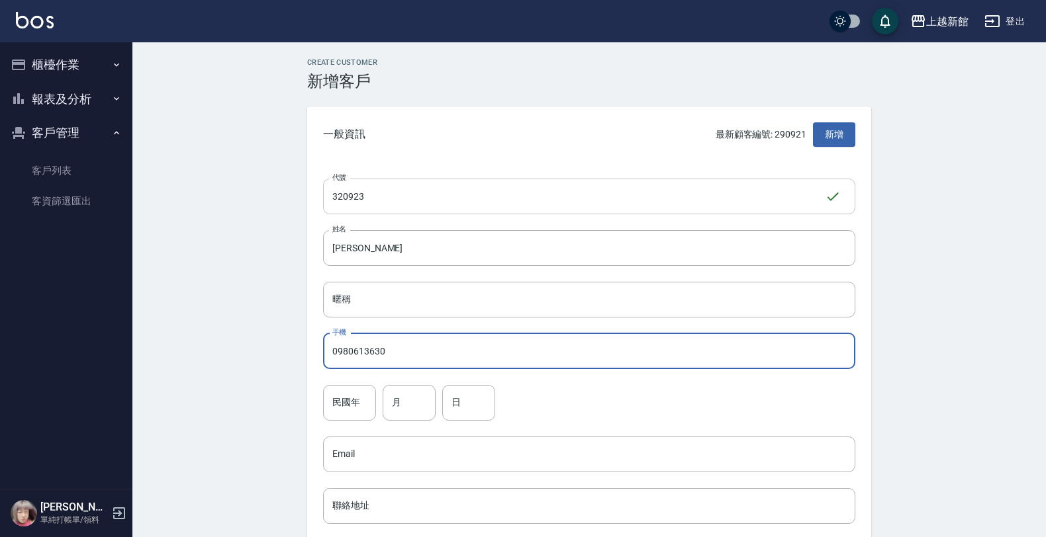
type input "0980613630"
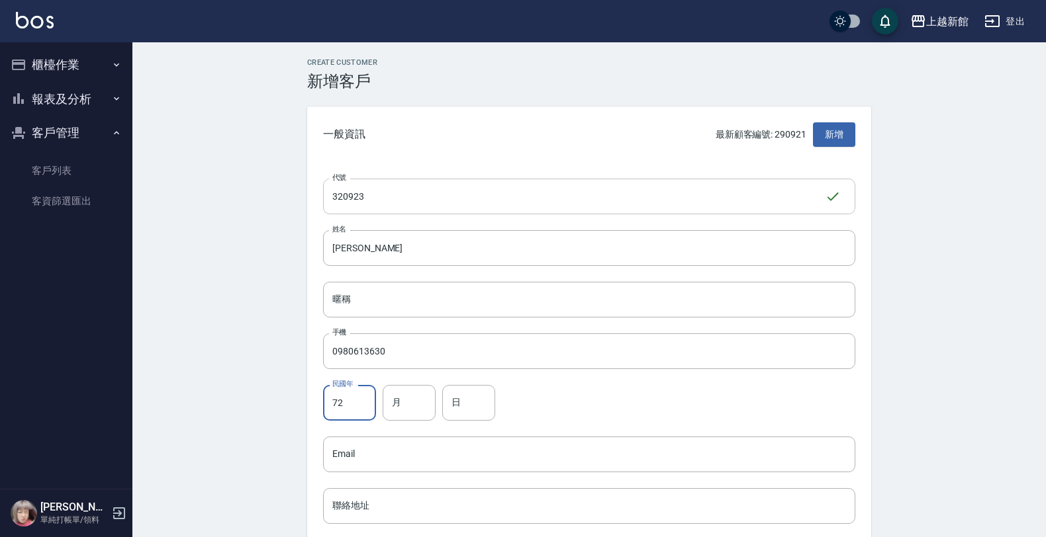
type input "72"
type input "9"
type input "23"
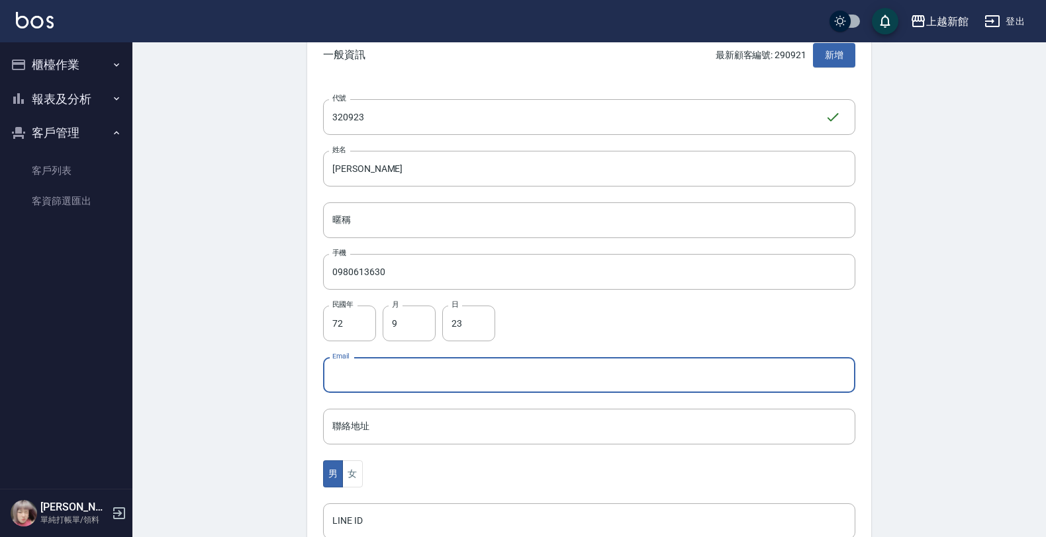
scroll to position [323, 0]
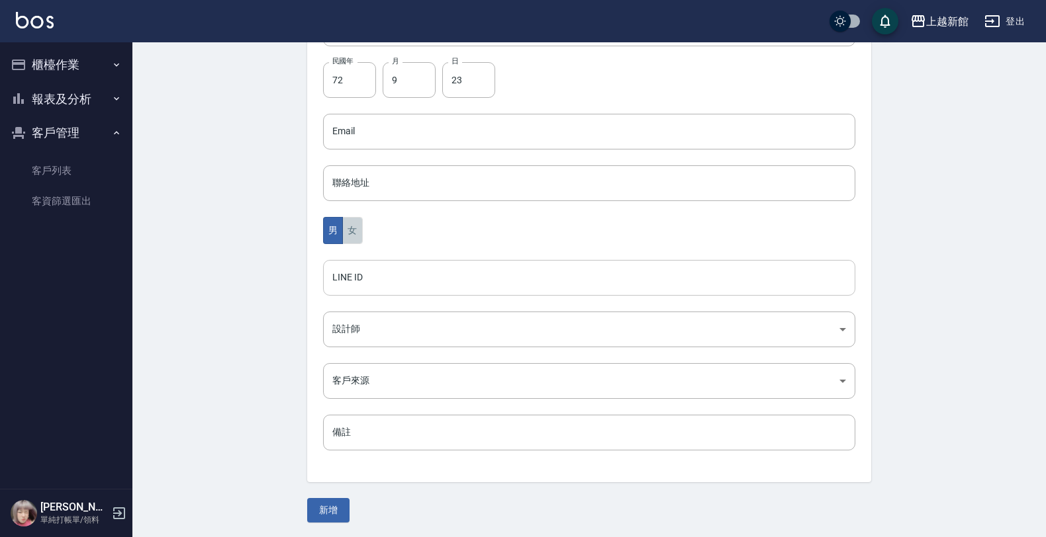
drag, startPoint x: 349, startPoint y: 233, endPoint x: 345, endPoint y: 269, distance: 36.7
click at [347, 244] on div "代號 320923 ​ 代號 姓名 [PERSON_NAME] 暱稱 暱稱 手機 0980613630 手機 民國年 72 民國年 月 9 月 日 23 日 …" at bounding box center [589, 161] width 564 height 643
drag, startPoint x: 347, startPoint y: 225, endPoint x: 346, endPoint y: 335, distance: 109.9
click at [346, 230] on button "女" at bounding box center [352, 230] width 20 height 27
click at [346, 339] on body "上越新館 登出 櫃檯作業 打帳單 帳單列表 掛單列表 現金收支登錄 高階收支登錄 材料自購登錄 每日結帳 排班表 現場電腦打卡 報表及分析 報表目錄 店家日報…" at bounding box center [526, 108] width 1052 height 862
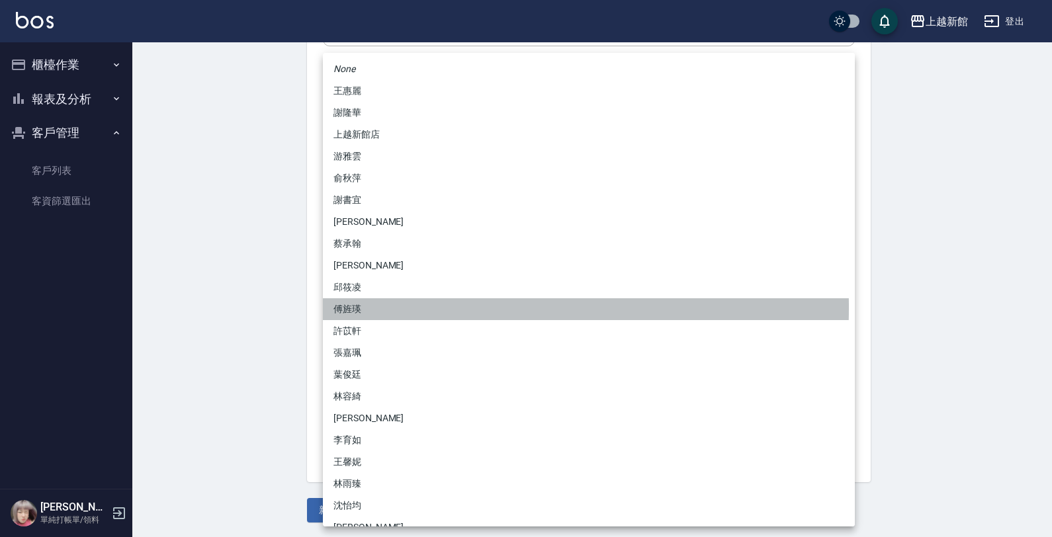
click at [369, 308] on li "傅旌瑛" at bounding box center [589, 309] width 532 height 22
type input "1211b317-6865-4b65-8ce4-66e34f8d1fd8"
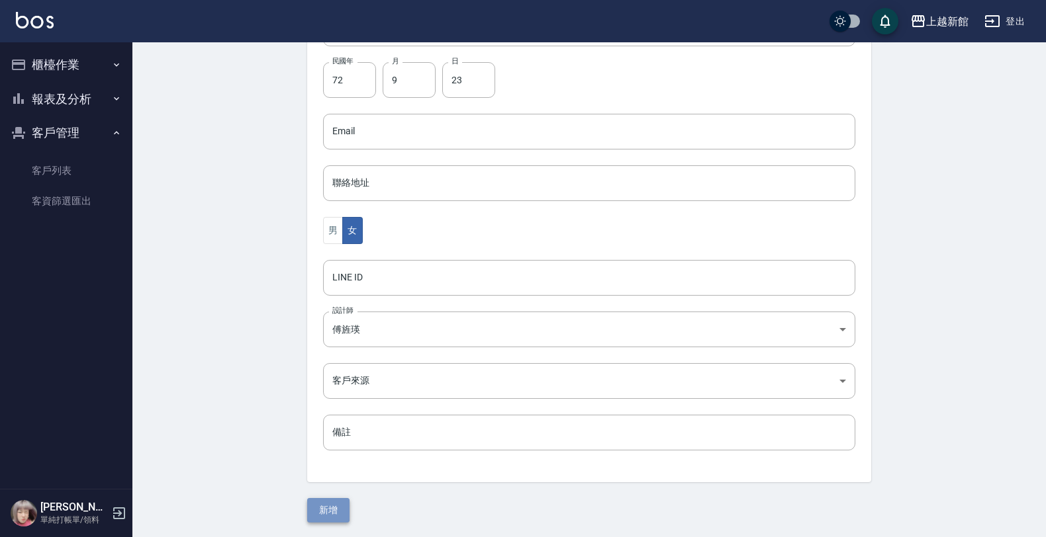
click at [342, 503] on button "新增" at bounding box center [328, 510] width 42 height 24
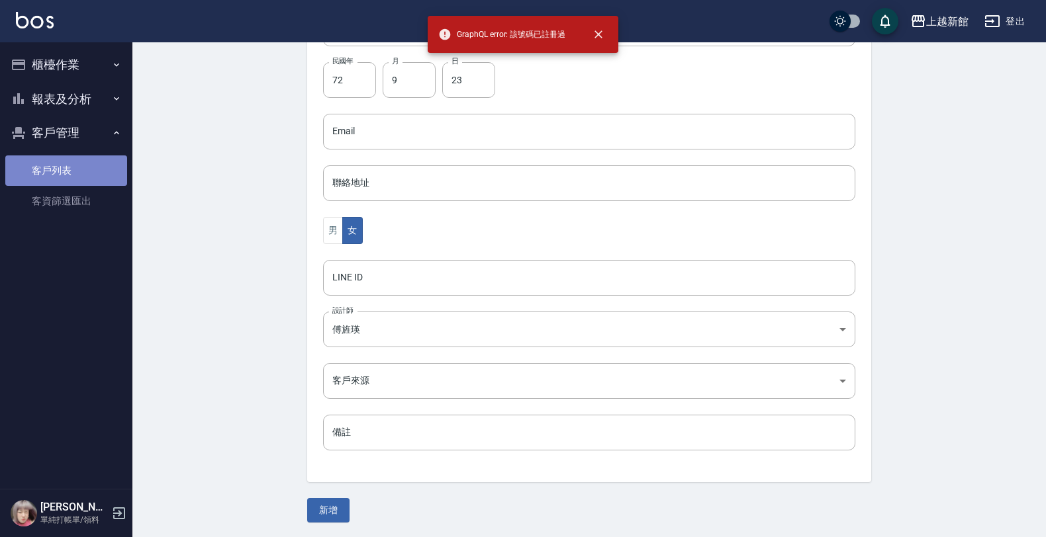
click at [71, 177] on link "客戶列表" at bounding box center [66, 171] width 122 height 30
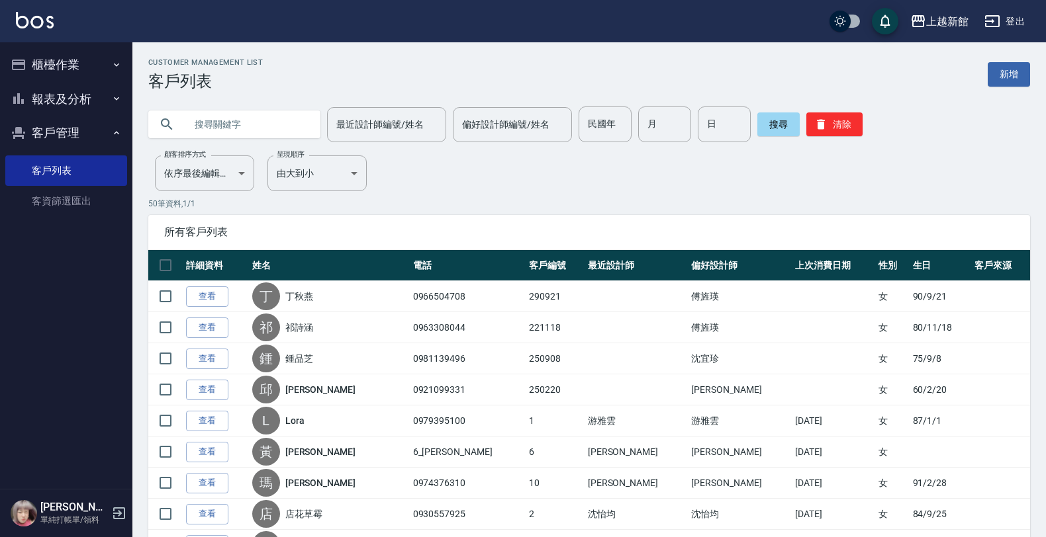
click at [201, 120] on input "text" at bounding box center [247, 125] width 124 height 36
type input "0980613630"
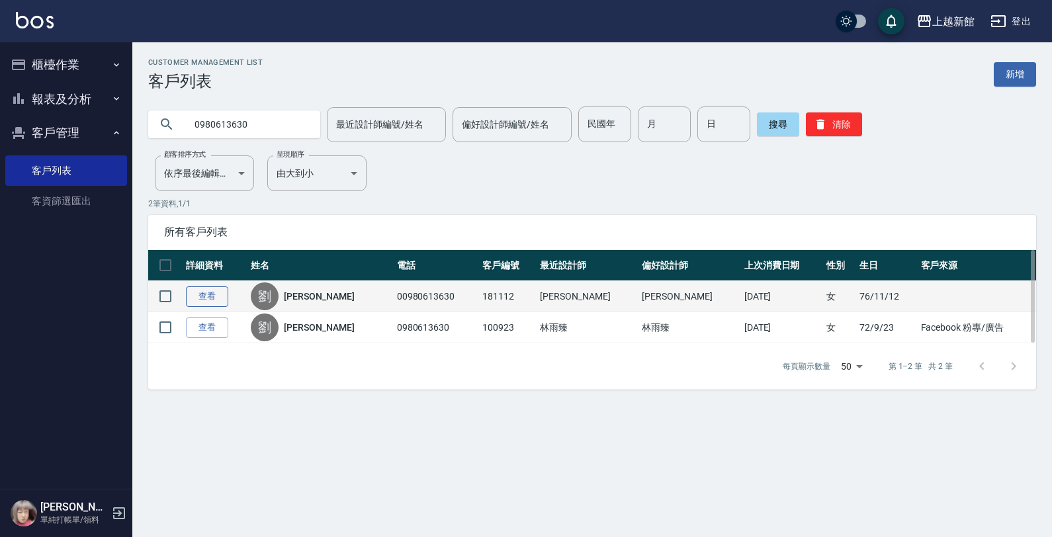
click at [206, 305] on link "查看" at bounding box center [207, 297] width 42 height 21
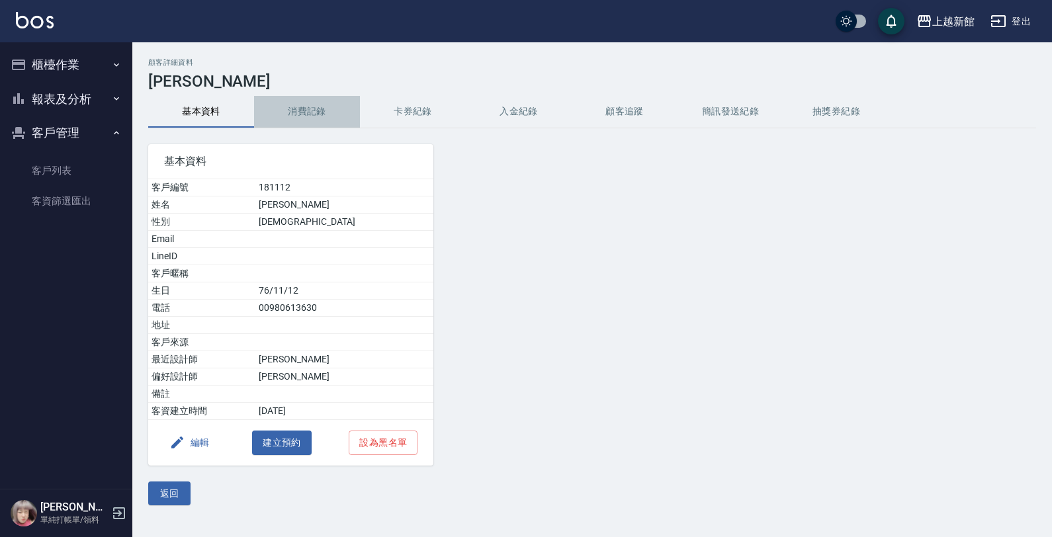
click at [298, 110] on button "消費記錄" at bounding box center [307, 112] width 106 height 32
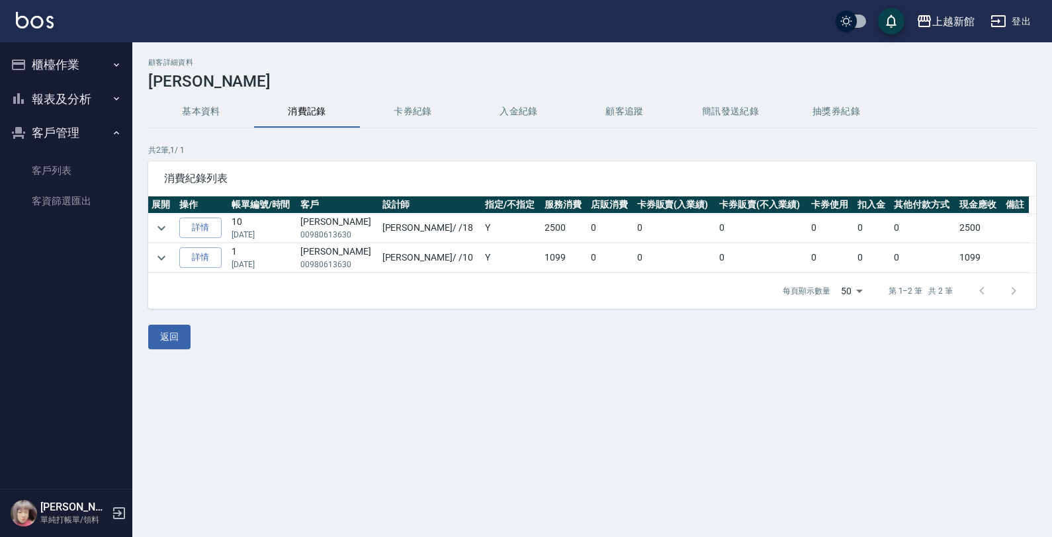
click at [218, 123] on button "基本資料" at bounding box center [201, 112] width 106 height 32
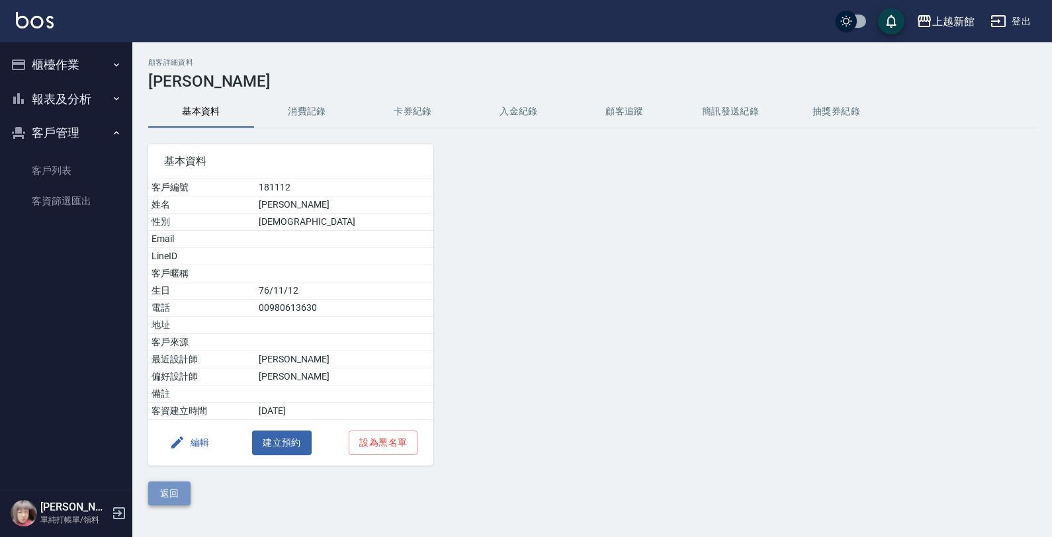
click at [159, 486] on button "返回" at bounding box center [169, 494] width 42 height 24
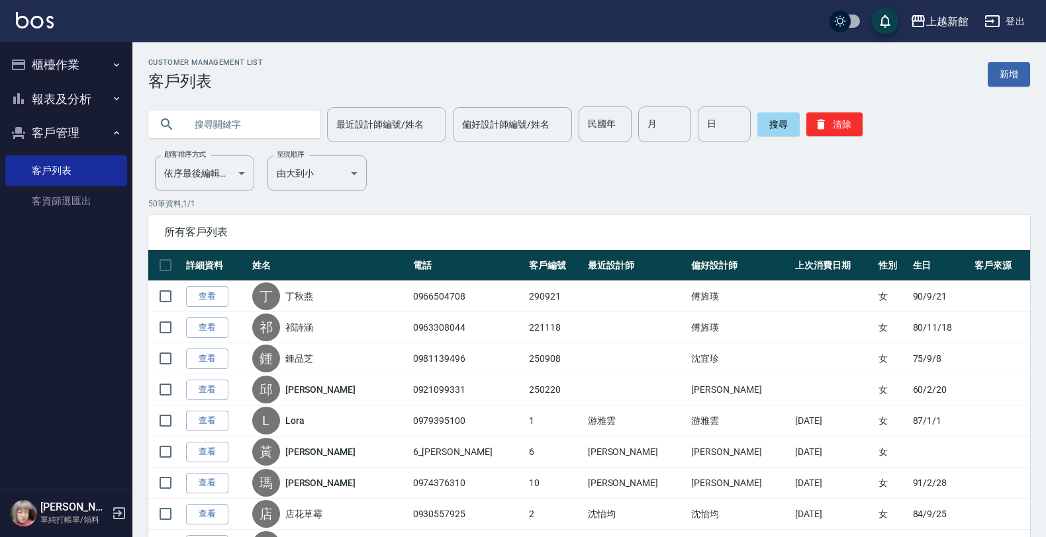
click at [204, 122] on input "text" at bounding box center [247, 125] width 124 height 36
type input "0980613630"
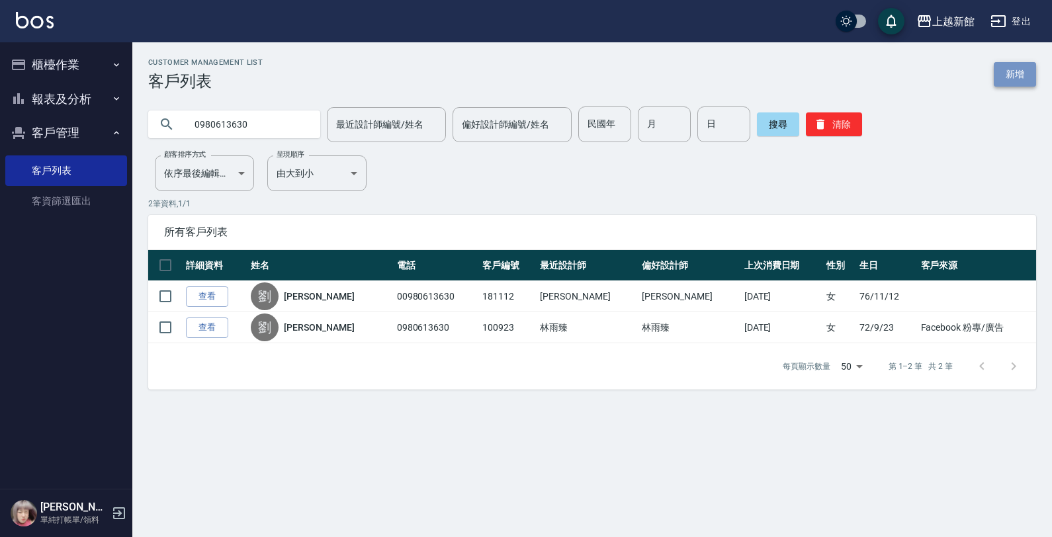
click at [1017, 65] on link "新增" at bounding box center [1015, 74] width 42 height 24
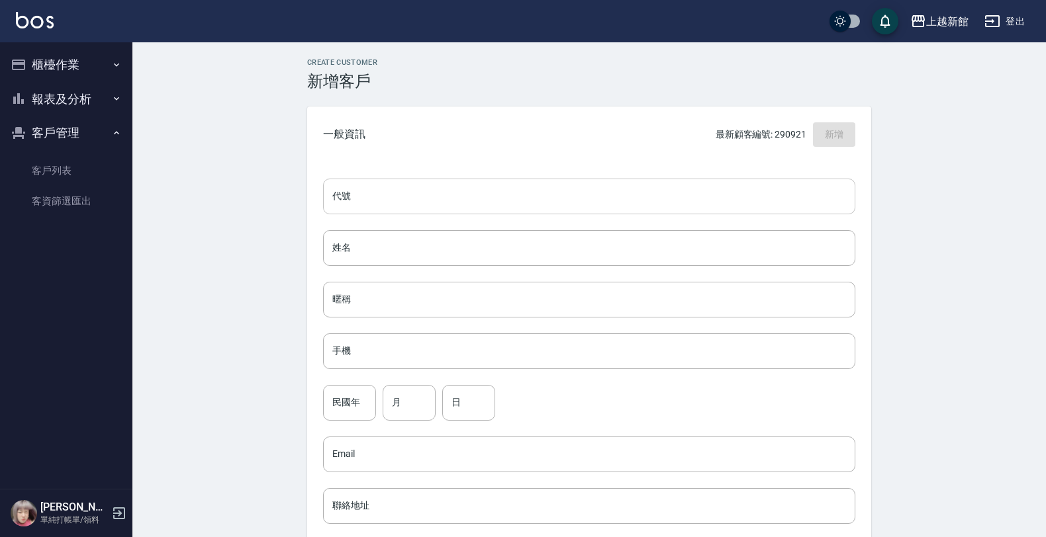
click at [809, 196] on input "代號" at bounding box center [589, 197] width 532 height 36
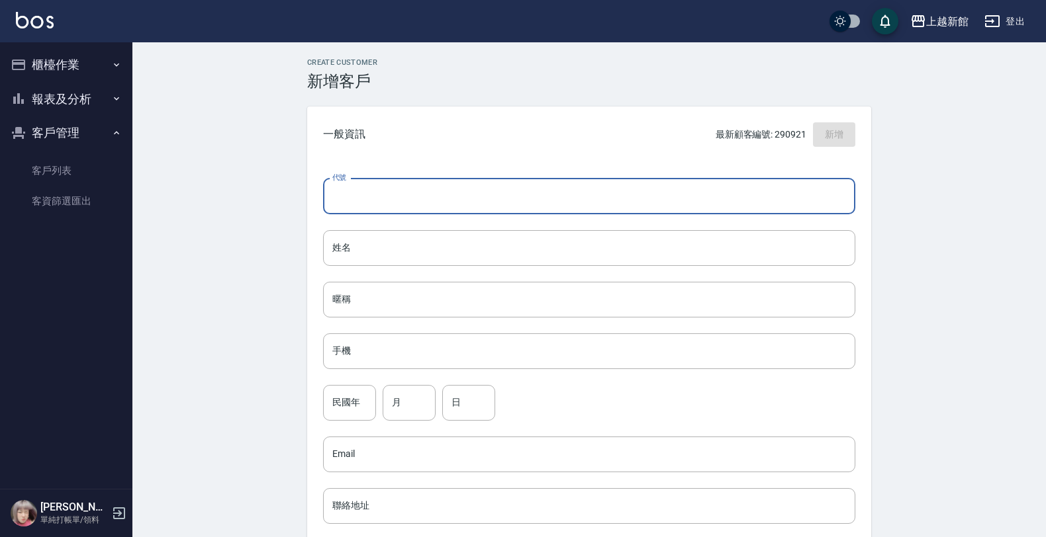
type input "2"
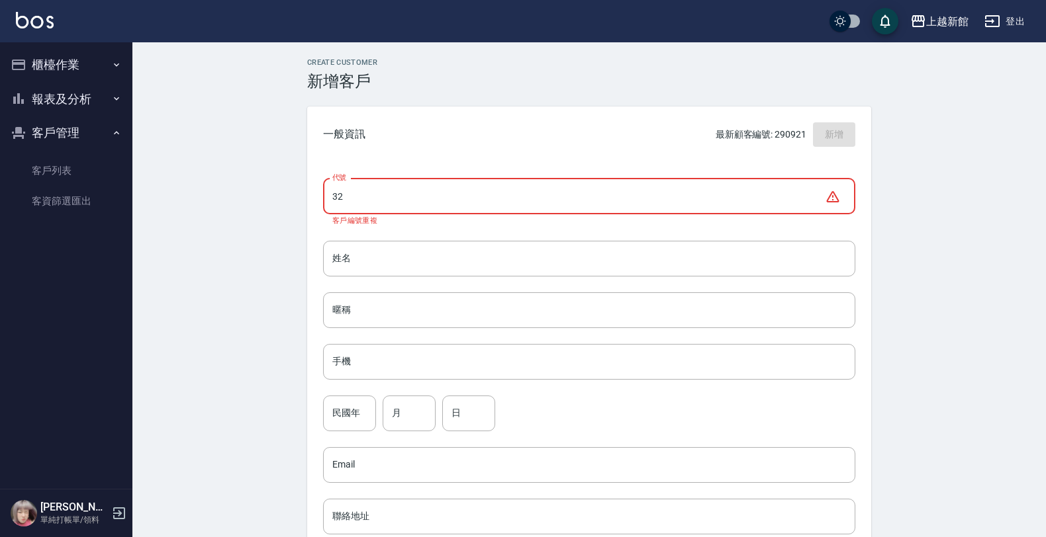
type input "3"
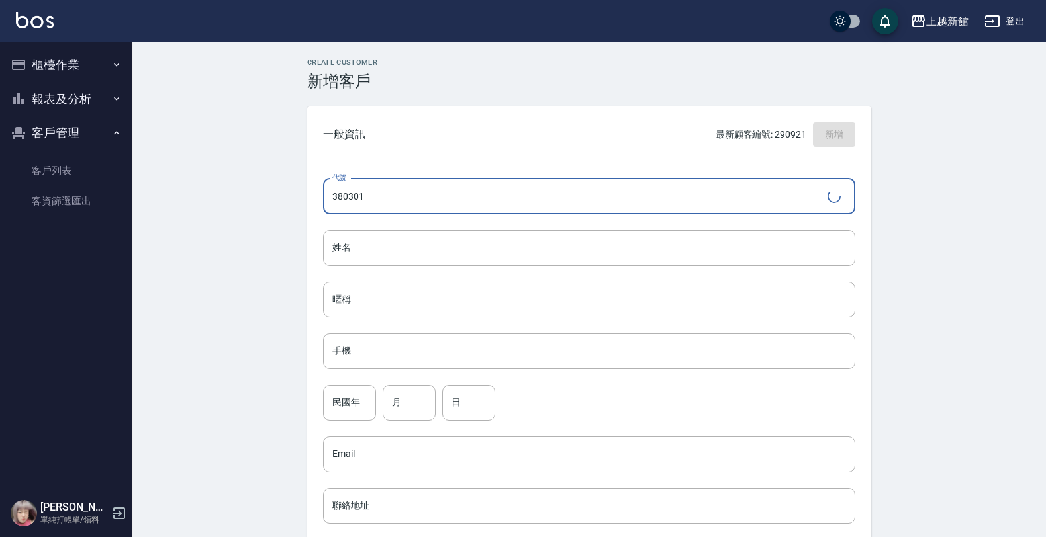
type input "380301"
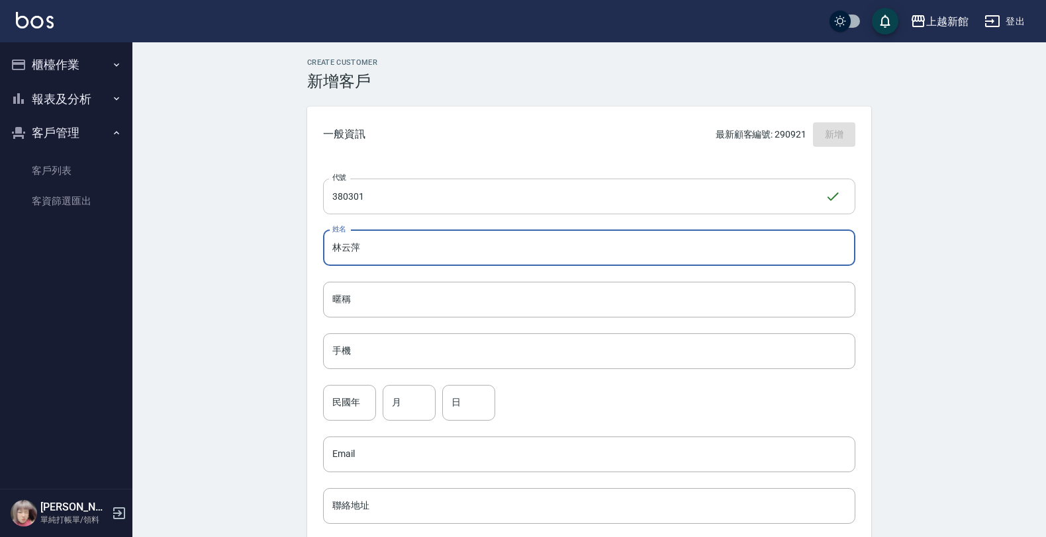
type input "林云萍"
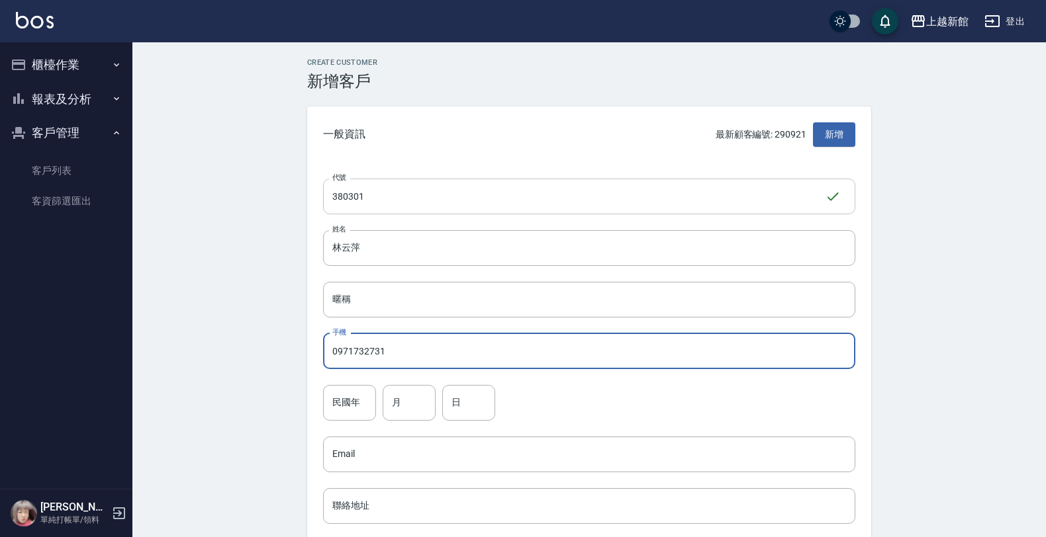
type input "0971732731"
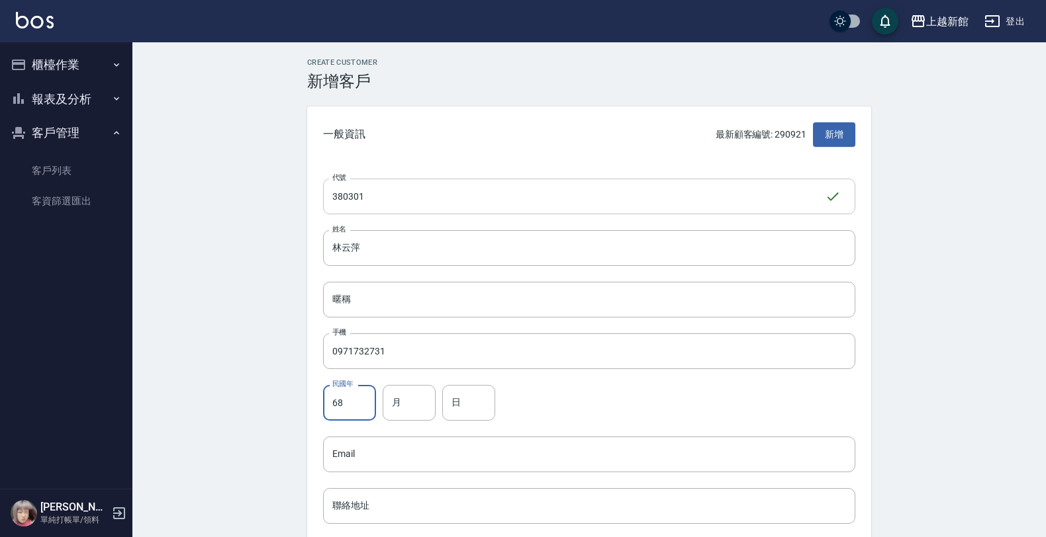
type input "68"
type input "3"
type input "1"
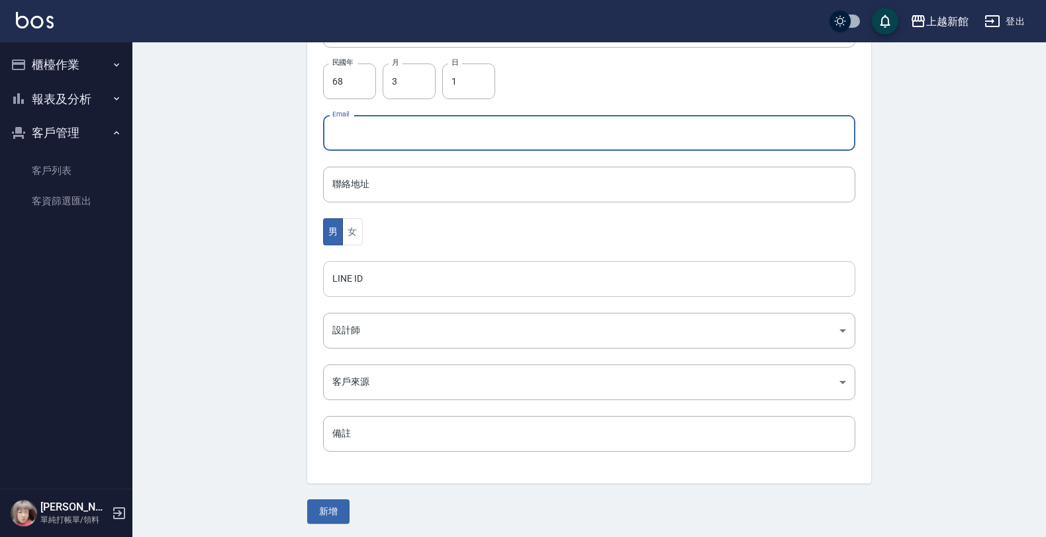
scroll to position [323, 0]
click at [345, 226] on button "女" at bounding box center [352, 230] width 20 height 27
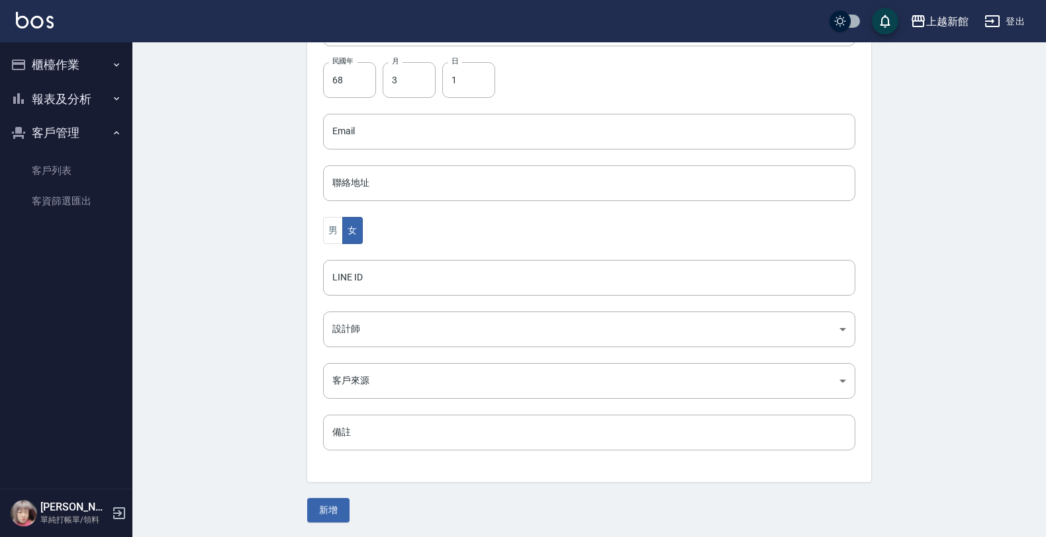
click at [385, 306] on div "代號 380301 ​ 代號 姓名 林云萍 姓名 暱稱 暱稱 手機 0971732731 手機 民國年 68 民國年 月 3 月 日 1 日 Email Em…" at bounding box center [589, 161] width 564 height 643
click at [388, 325] on body "上越新館 登出 櫃檯作業 打帳單 帳單列表 掛單列表 現金收支登錄 高階收支登錄 材料自購登錄 每日結帳 排班表 現場電腦打卡 報表及分析 報表目錄 店家日報…" at bounding box center [523, 108] width 1046 height 862
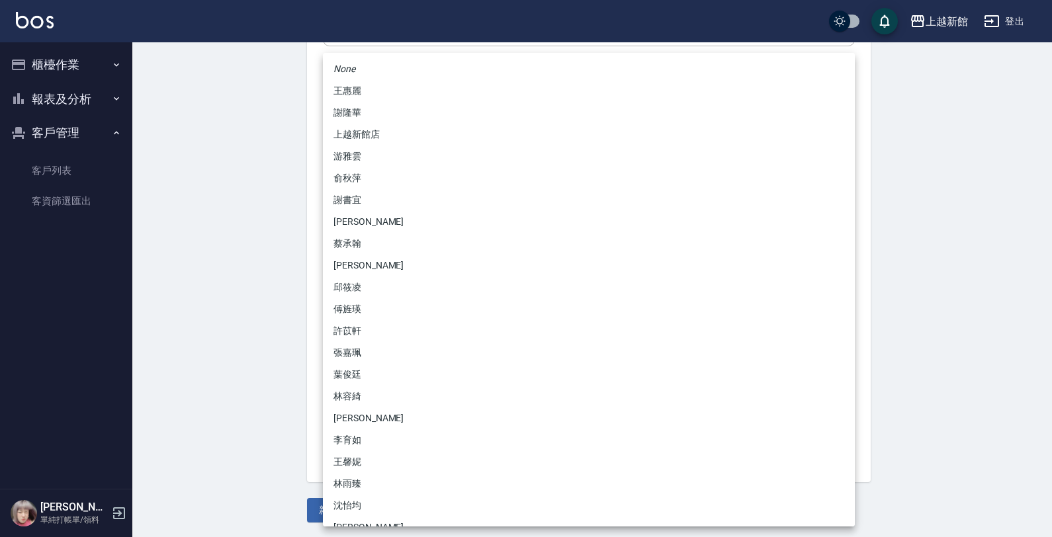
click at [341, 171] on li "俞秋萍" at bounding box center [589, 178] width 532 height 22
type input "1cdd4ba2-88dd-4d28-926f-a961d94b46e0"
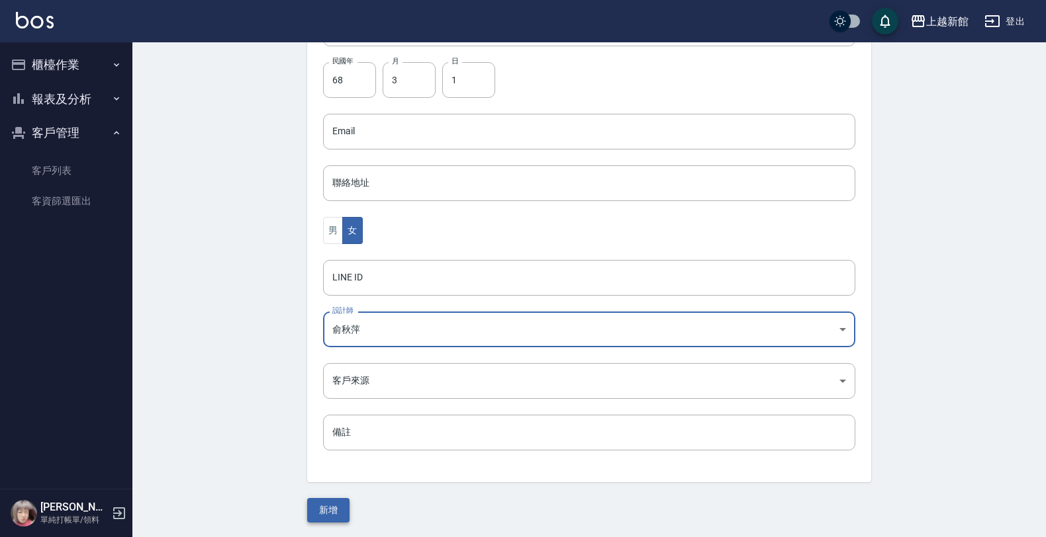
click at [343, 514] on button "新增" at bounding box center [328, 510] width 42 height 24
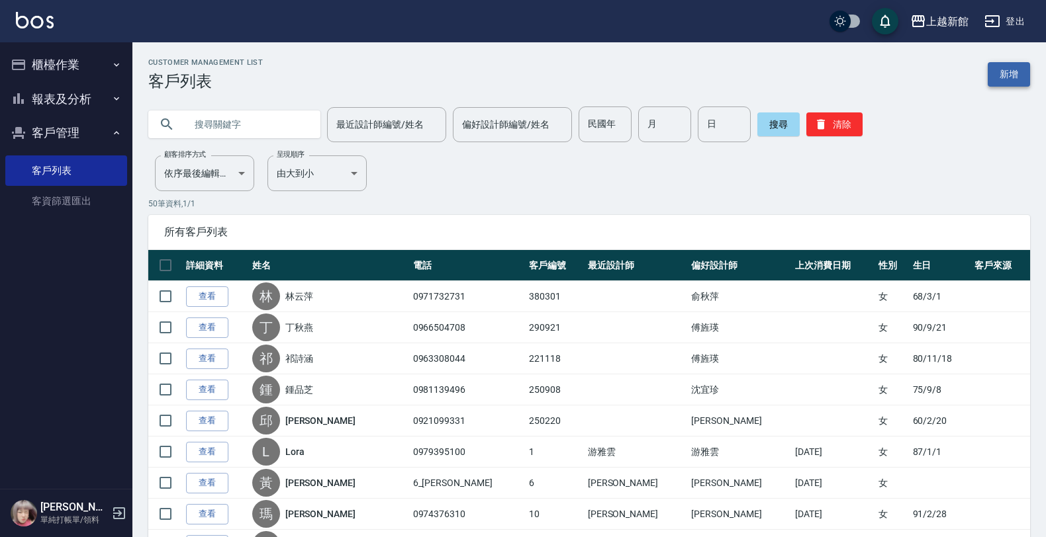
click at [1019, 80] on link "新增" at bounding box center [1008, 74] width 42 height 24
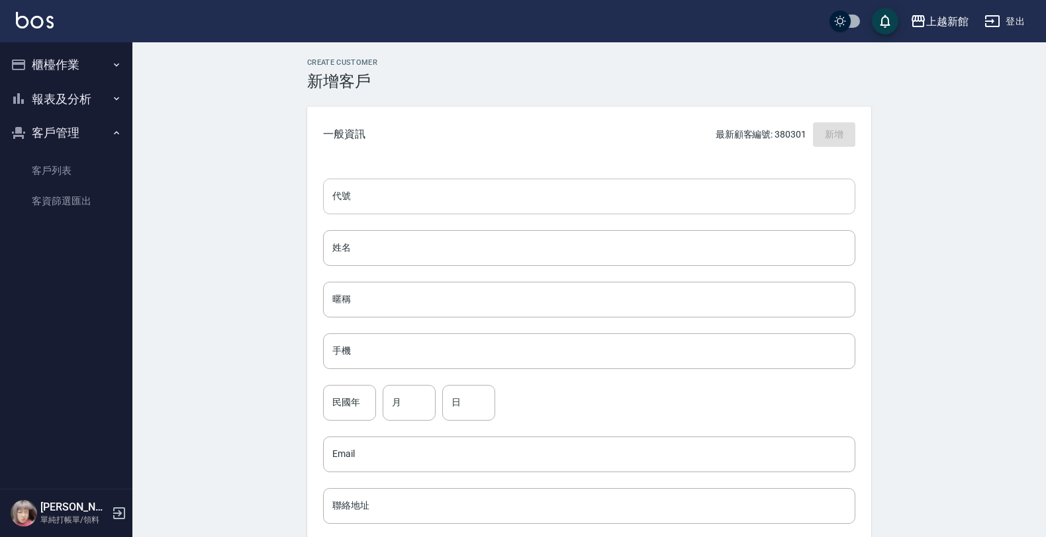
drag, startPoint x: 861, startPoint y: 181, endPoint x: 833, endPoint y: 193, distance: 30.9
click at [849, 187] on div "代號 代號 姓名 姓名 暱稱 暱稱 手機 手機 民國年 民國年 月 月 日 日 Email Email 聯絡地址 聯絡地址 男 女 LINE ID LINE …" at bounding box center [589, 484] width 564 height 643
click at [833, 193] on input "代號" at bounding box center [589, 197] width 532 height 36
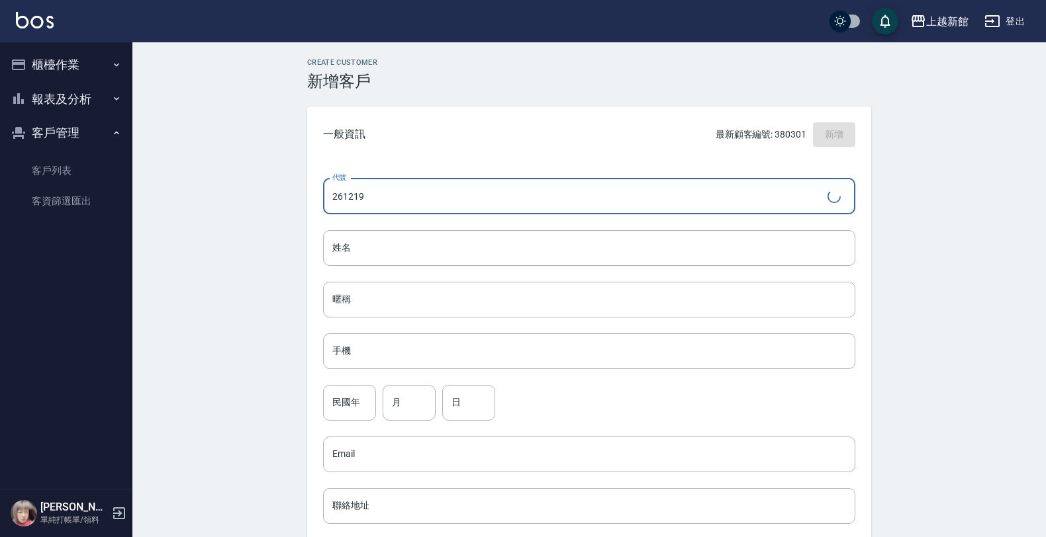
type input "261219"
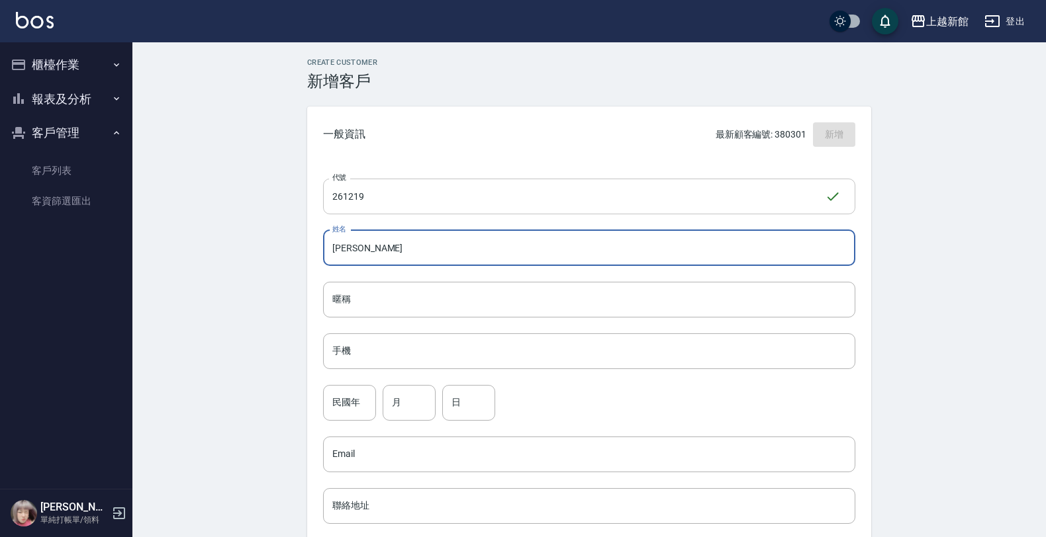
type input "[PERSON_NAME]"
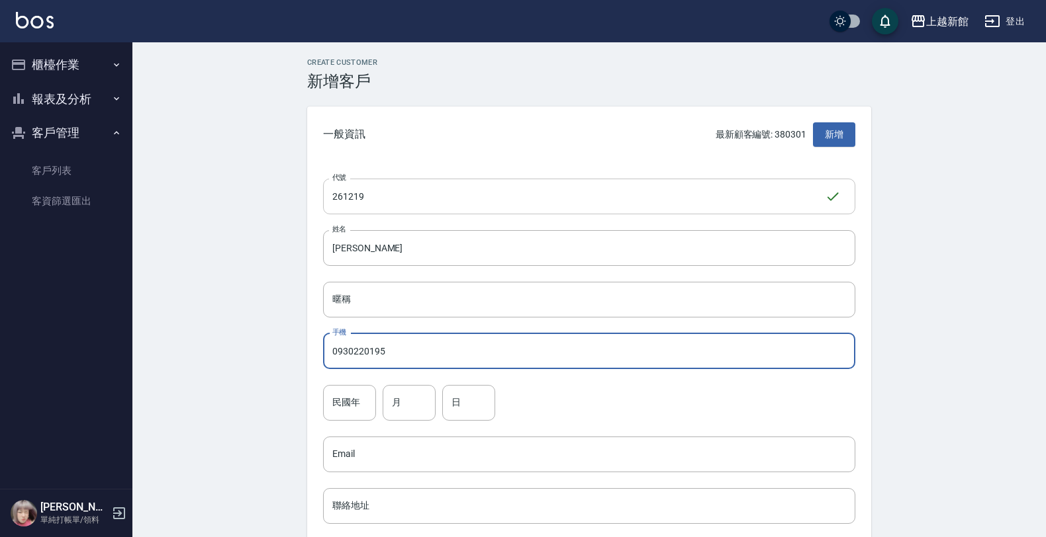
type input "0930220195"
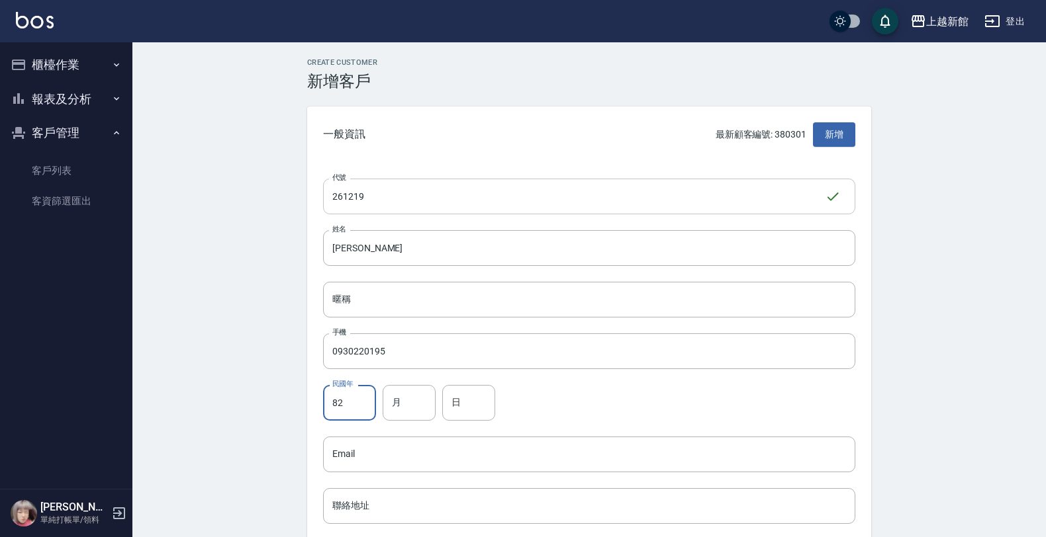
type input "82"
type input "12"
type input "19"
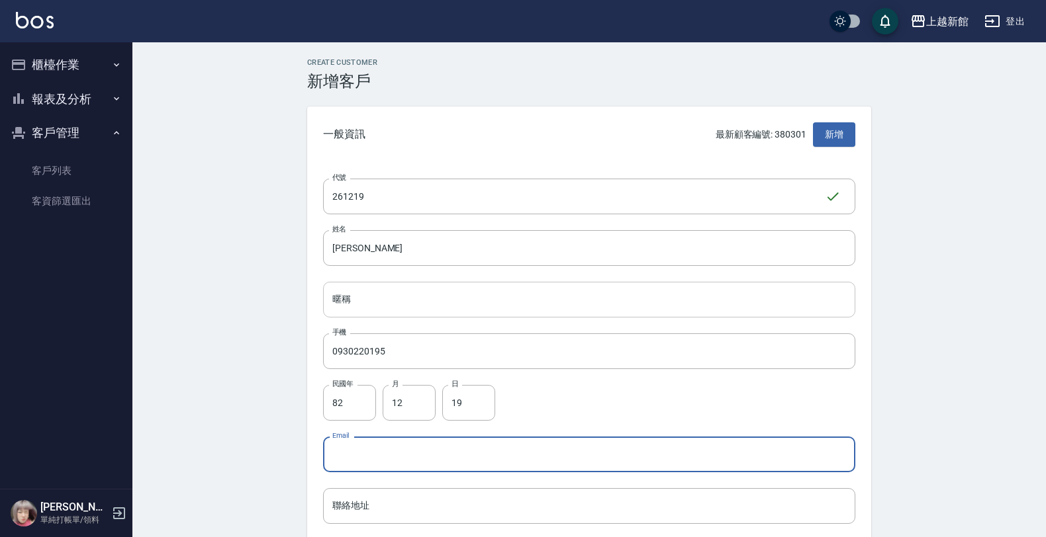
scroll to position [323, 0]
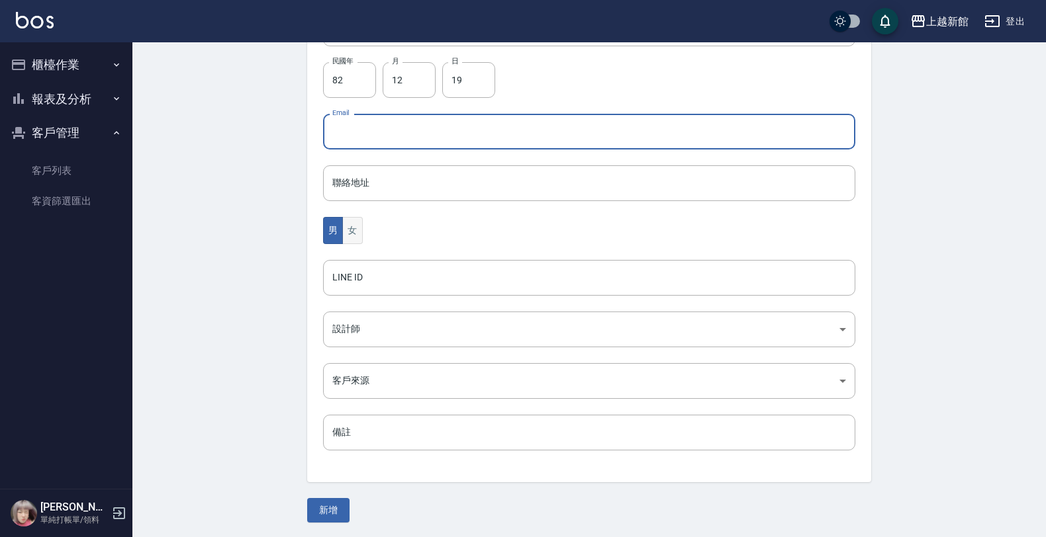
click at [349, 242] on button "女" at bounding box center [352, 230] width 20 height 27
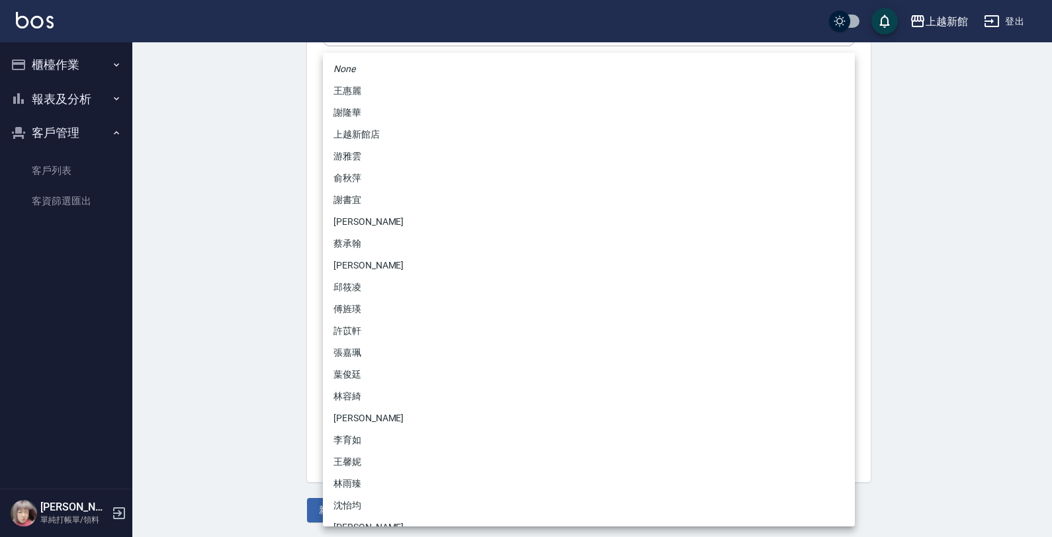
click at [361, 320] on body "上越新館 登出 櫃檯作業 打帳單 帳單列表 掛單列表 現金收支登錄 高階收支登錄 材料自購登錄 每日結帳 排班表 現場電腦打卡 報表及分析 報表目錄 店家日報…" at bounding box center [526, 108] width 1052 height 862
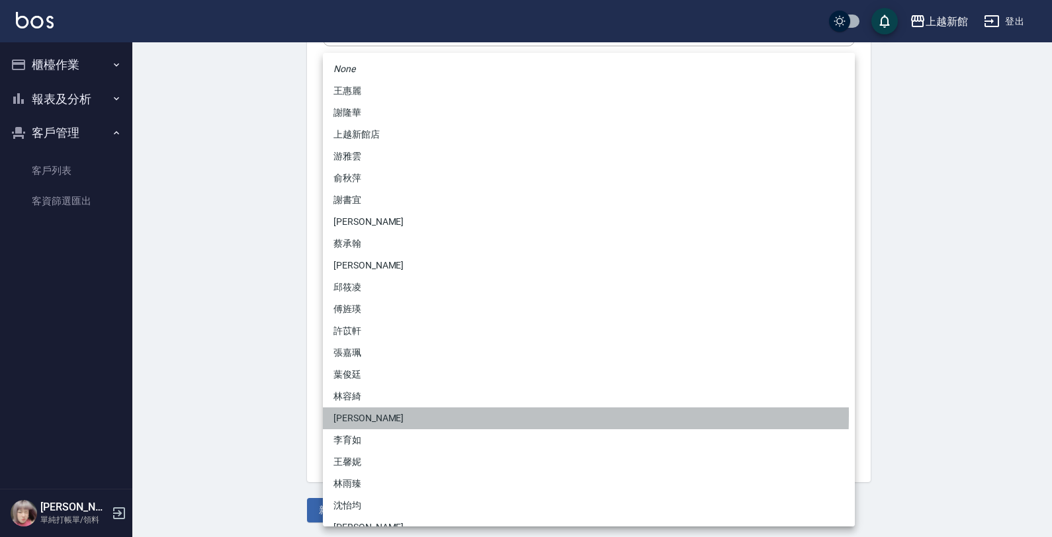
click at [357, 416] on li "[PERSON_NAME]" at bounding box center [589, 419] width 532 height 22
type input "e93110ab-62fc-4023-bad0-8eaa73071419"
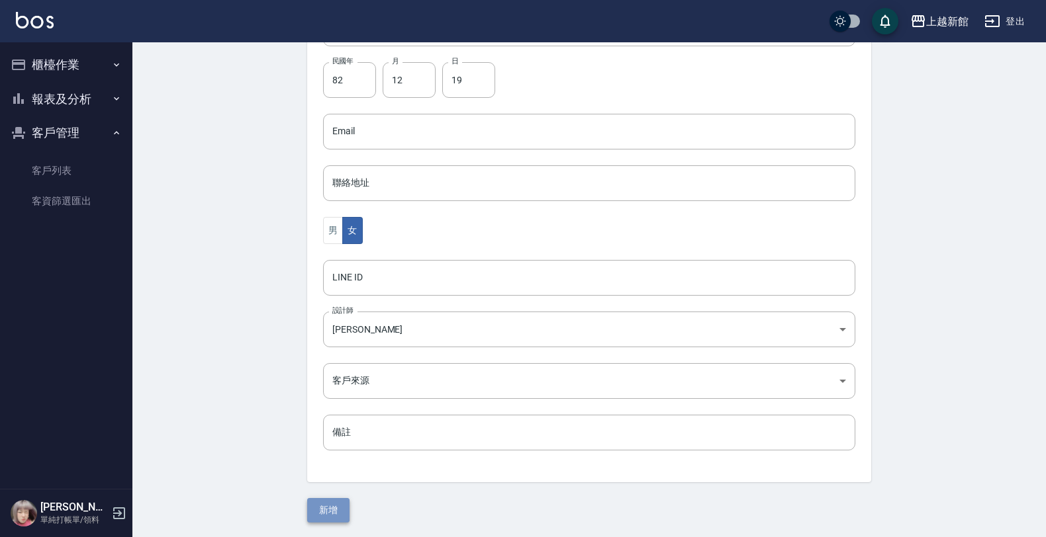
click at [319, 505] on button "新增" at bounding box center [328, 510] width 42 height 24
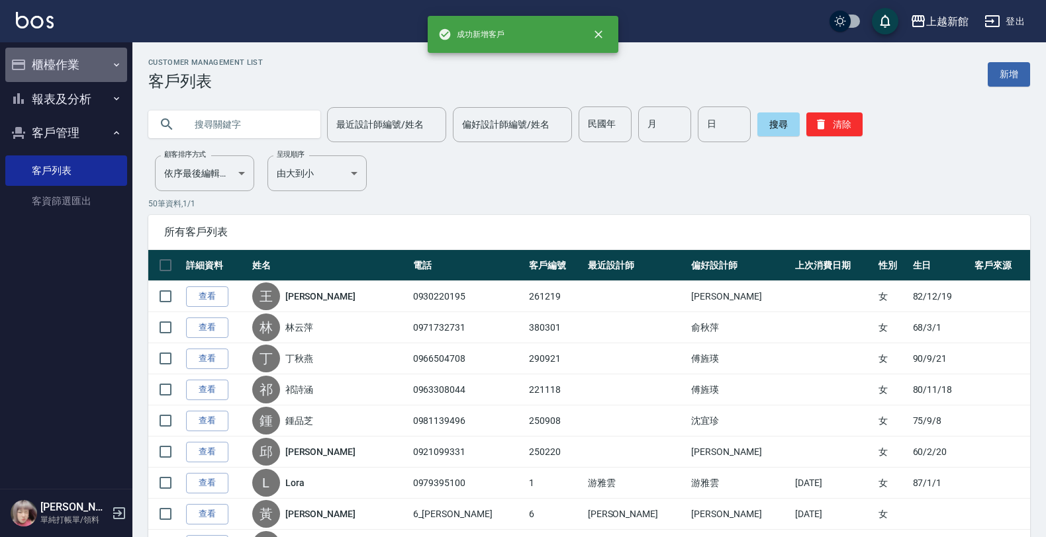
drag, startPoint x: 104, startPoint y: 58, endPoint x: 80, endPoint y: 124, distance: 70.3
click at [103, 58] on button "櫃檯作業" at bounding box center [66, 65] width 122 height 34
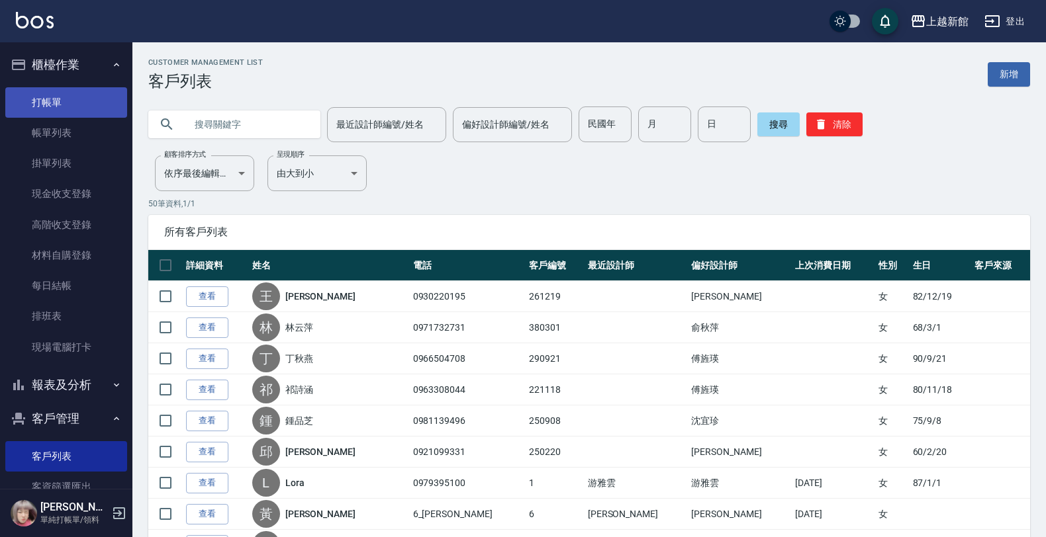
click at [88, 106] on link "打帳單" at bounding box center [66, 102] width 122 height 30
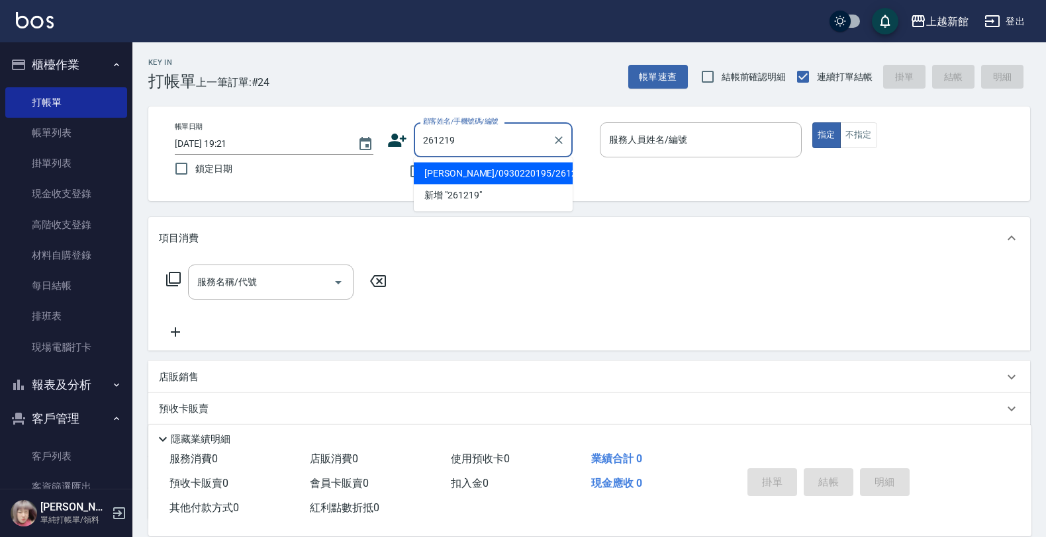
type input "[PERSON_NAME]/0930220195/261219"
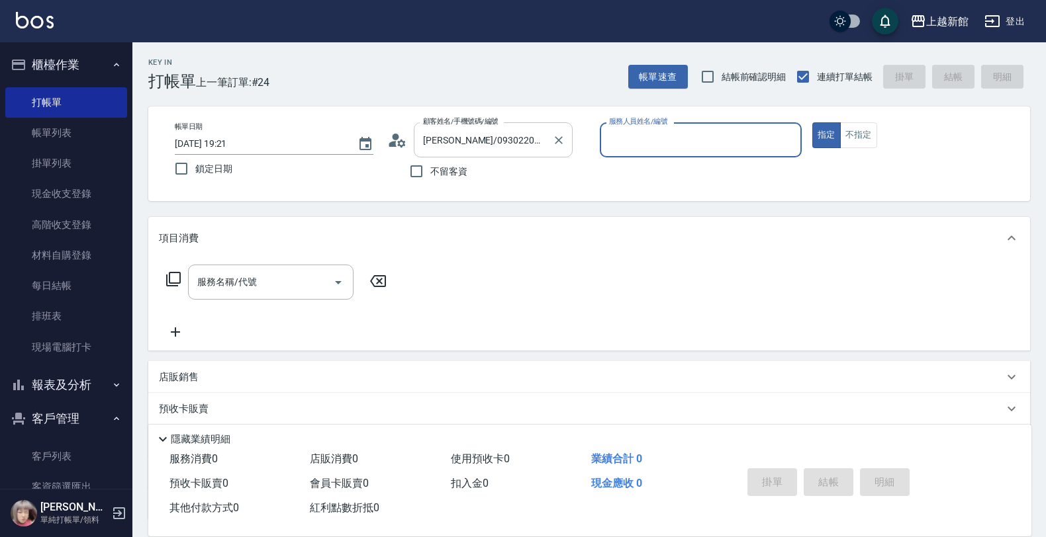
type input "[PERSON_NAME]-18"
click at [812, 122] on button "指定" at bounding box center [826, 135] width 28 height 26
type button "true"
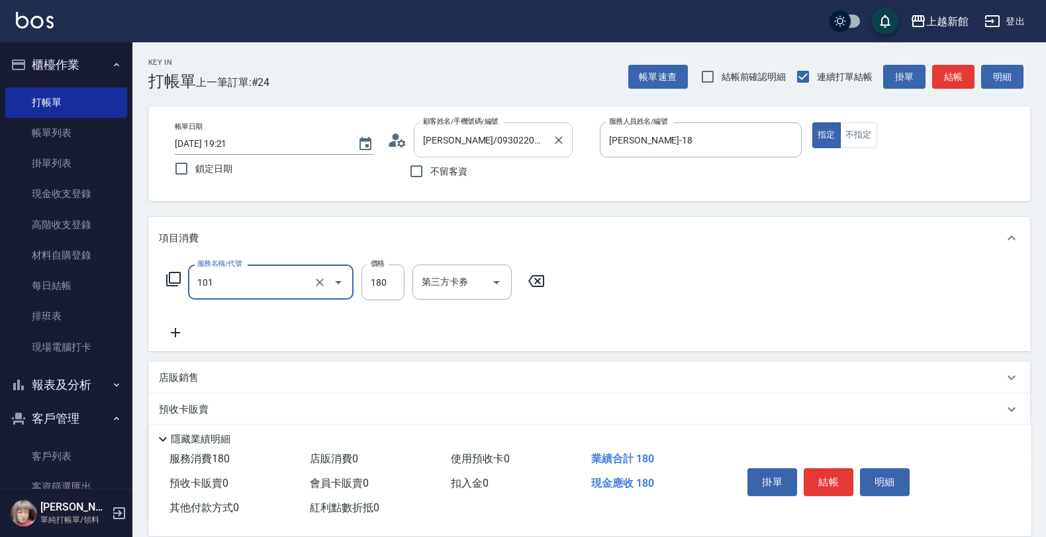
type input "洗髮250(101)"
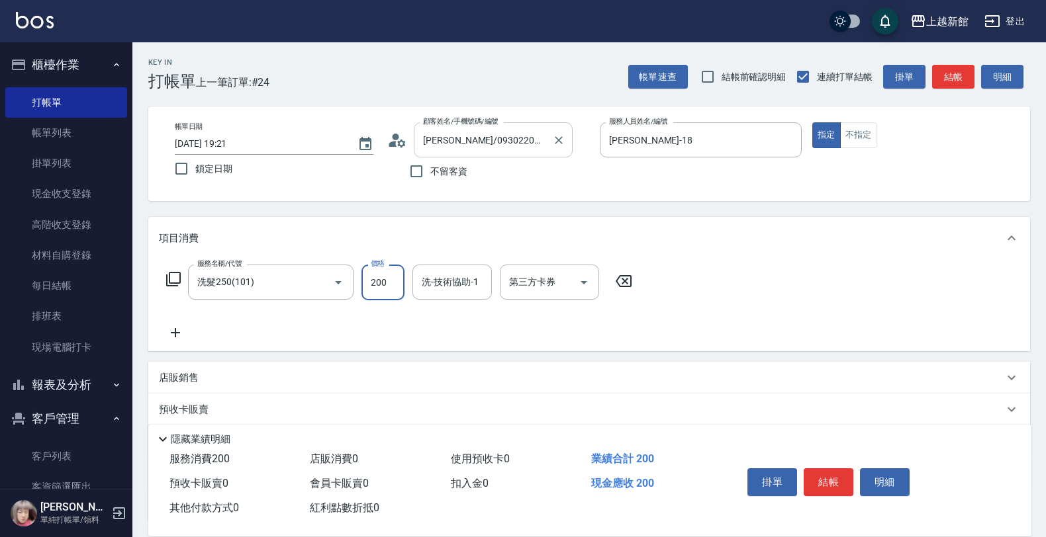
type input "200"
type input "[PERSON_NAME]-25"
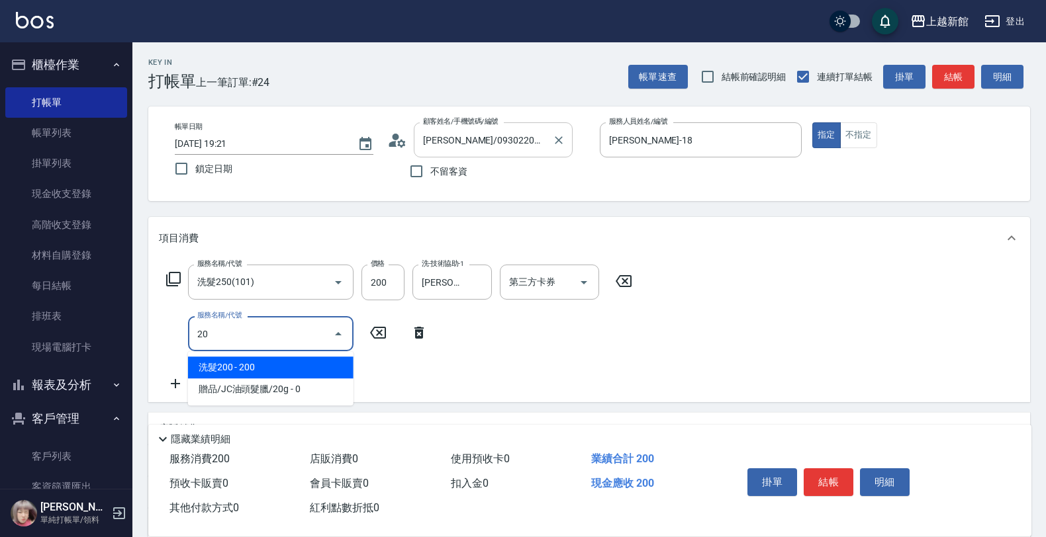
type input "203"
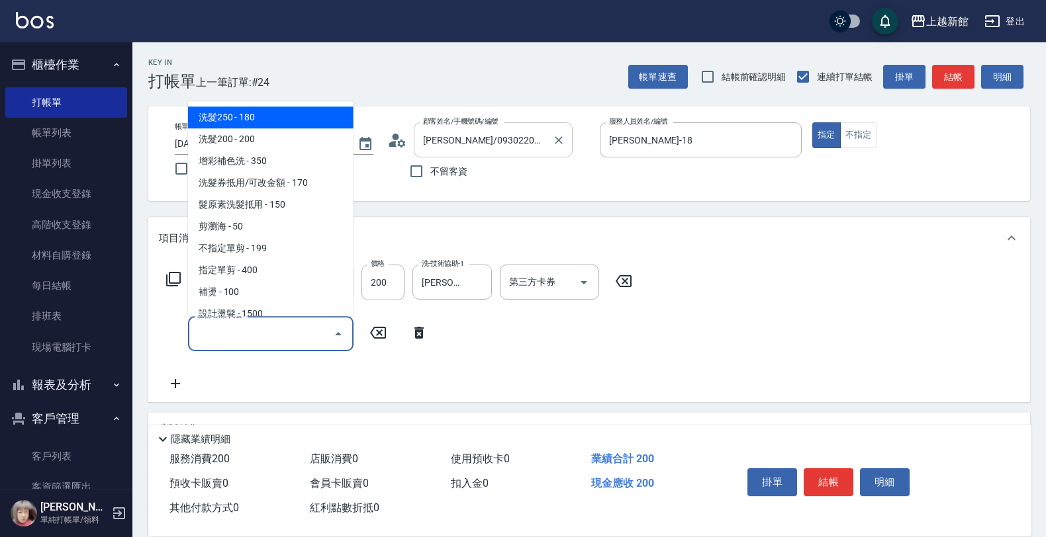
type input "0"
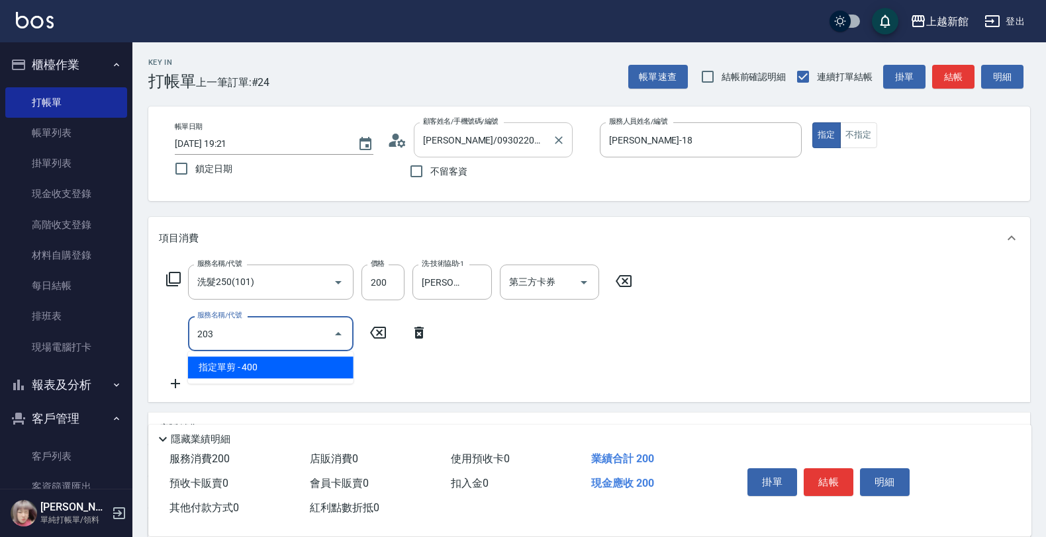
type input "指定單剪(203)"
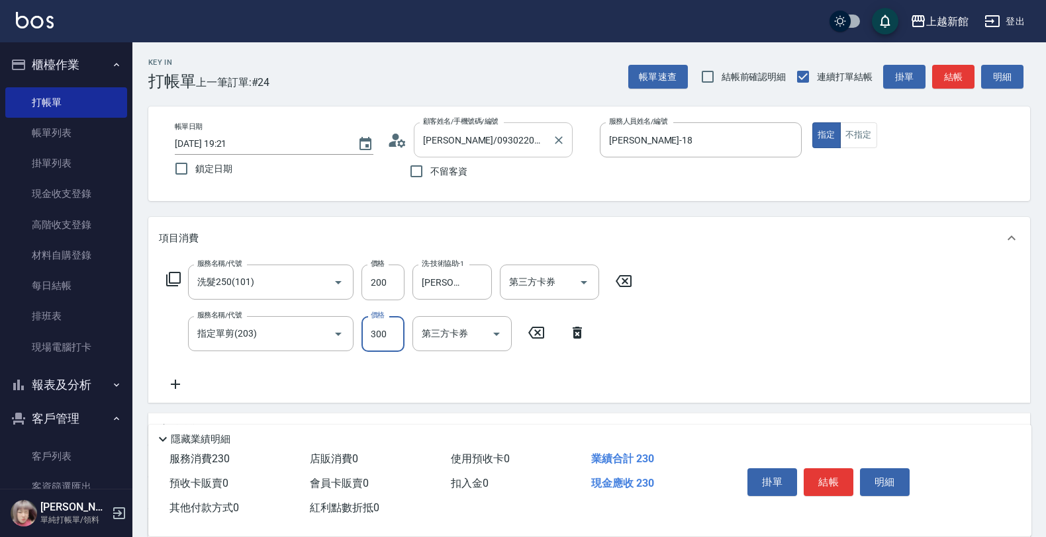
type input "300"
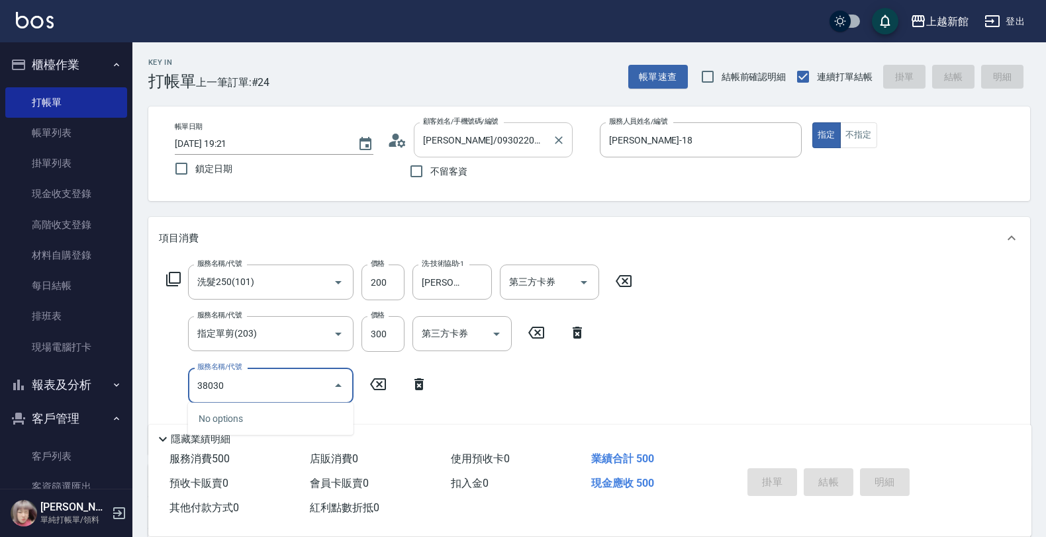
type input "380301"
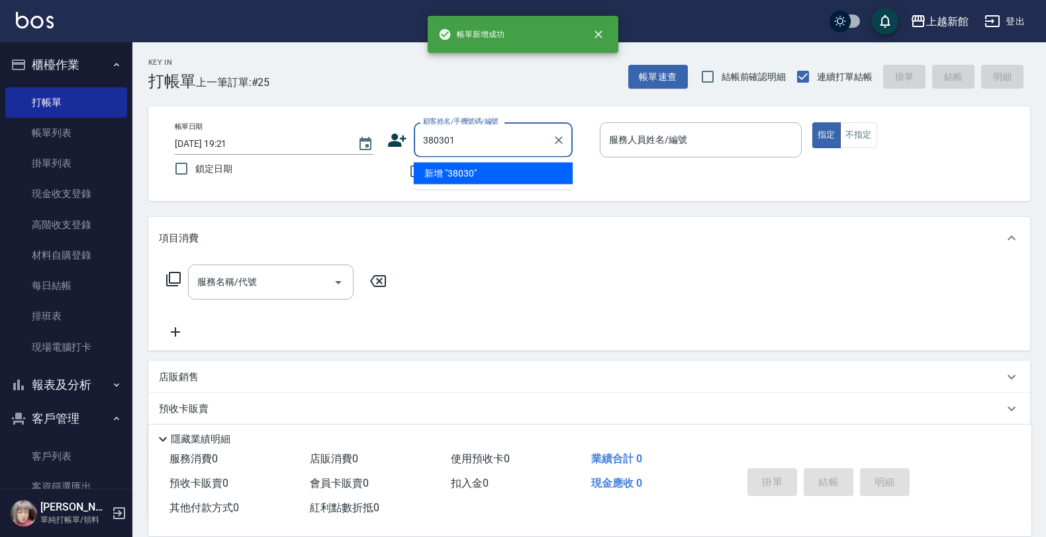
type input "380301"
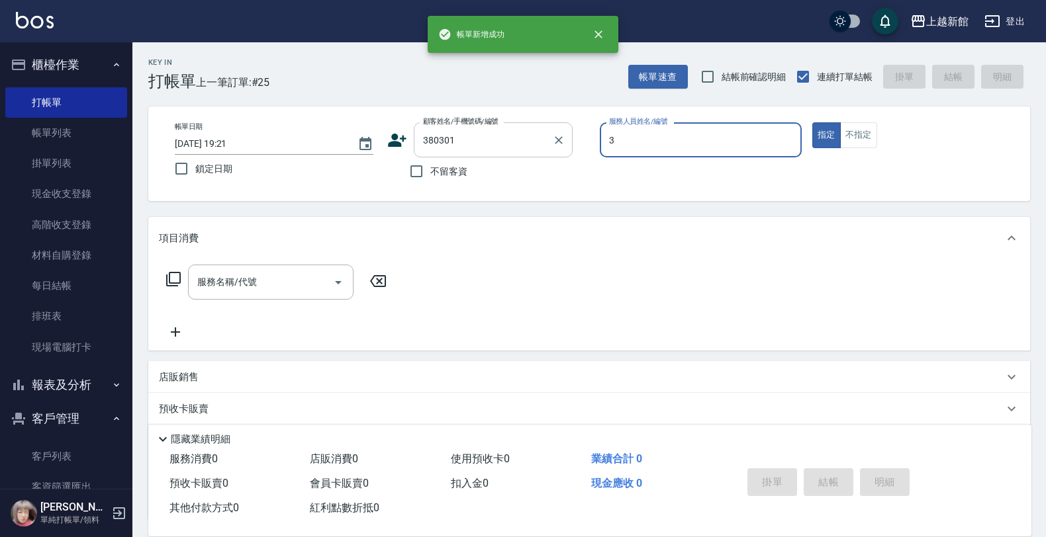
type input "A-Mia -3"
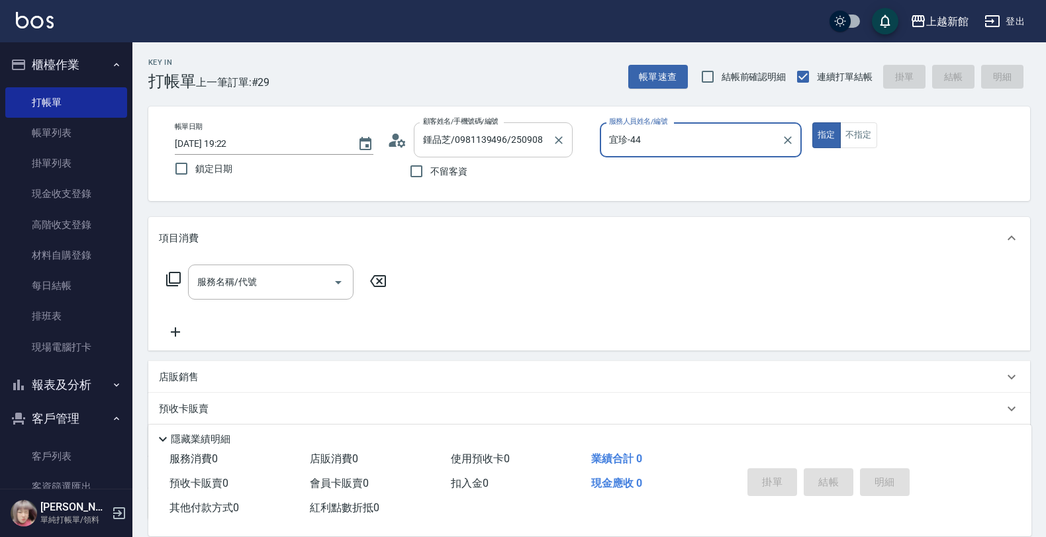
click at [812, 122] on button "指定" at bounding box center [826, 135] width 28 height 26
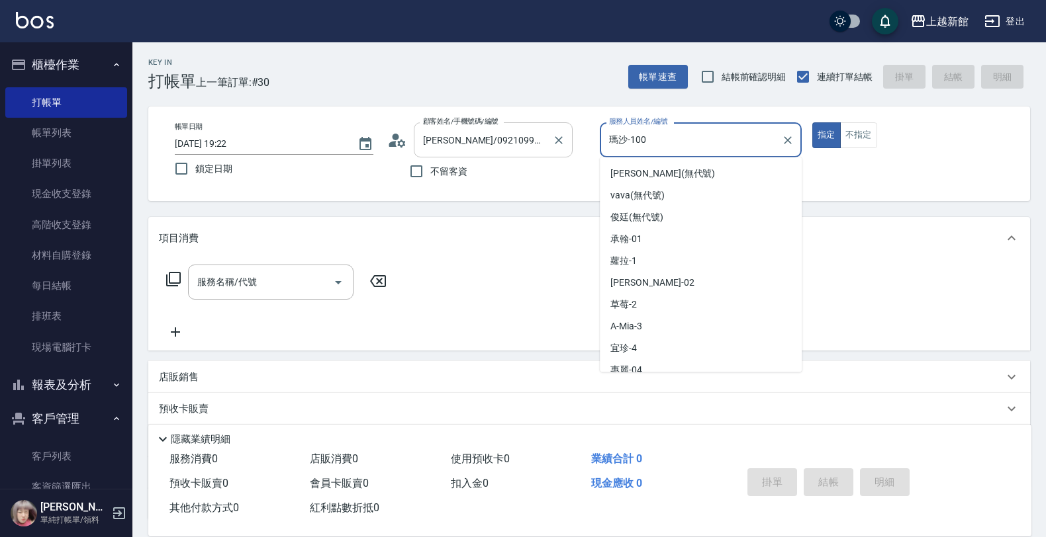
click at [812, 122] on button "指定" at bounding box center [826, 135] width 28 height 26
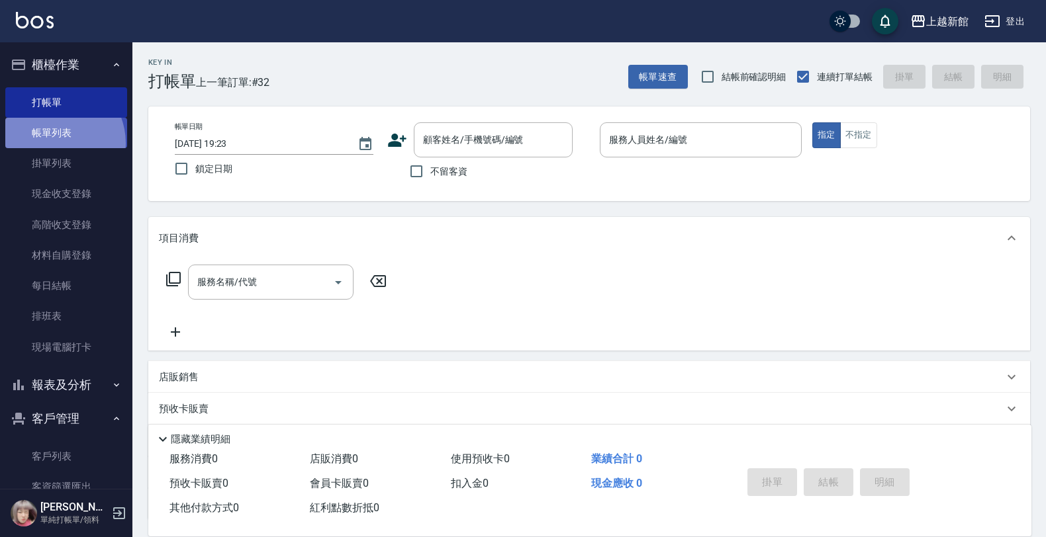
click at [54, 143] on link "帳單列表" at bounding box center [66, 133] width 122 height 30
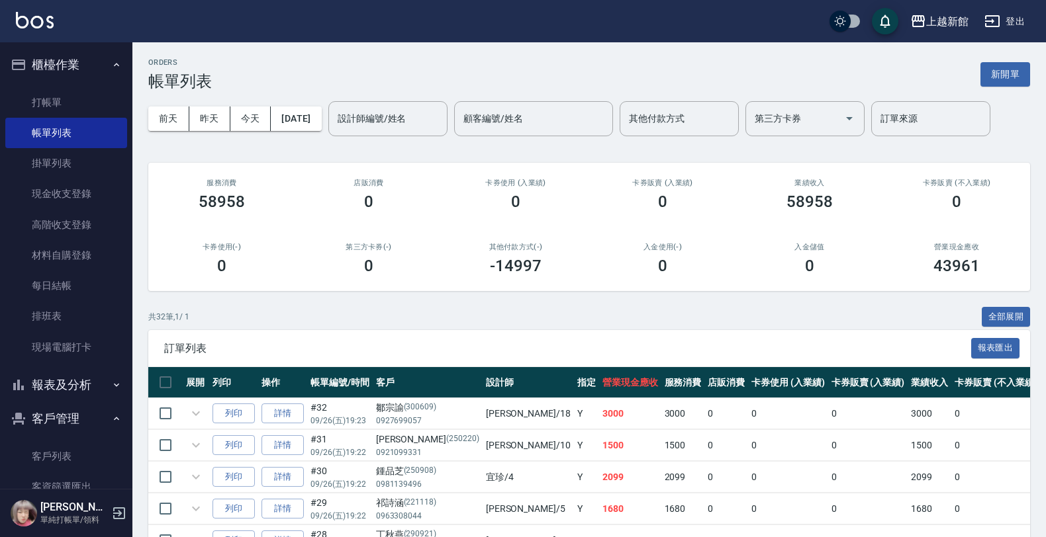
scroll to position [34, 0]
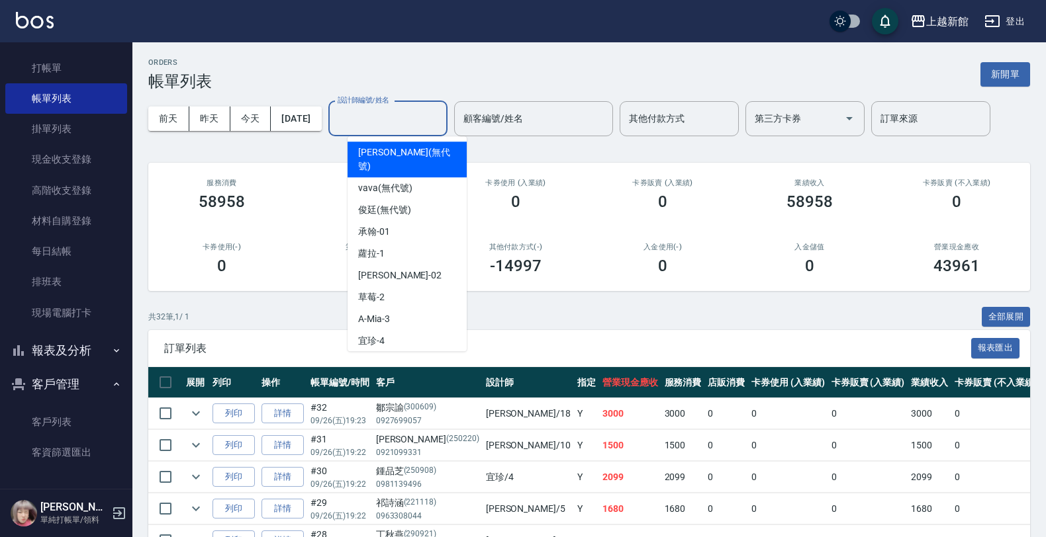
click at [369, 116] on input "設計師編號/姓名" at bounding box center [387, 118] width 107 height 23
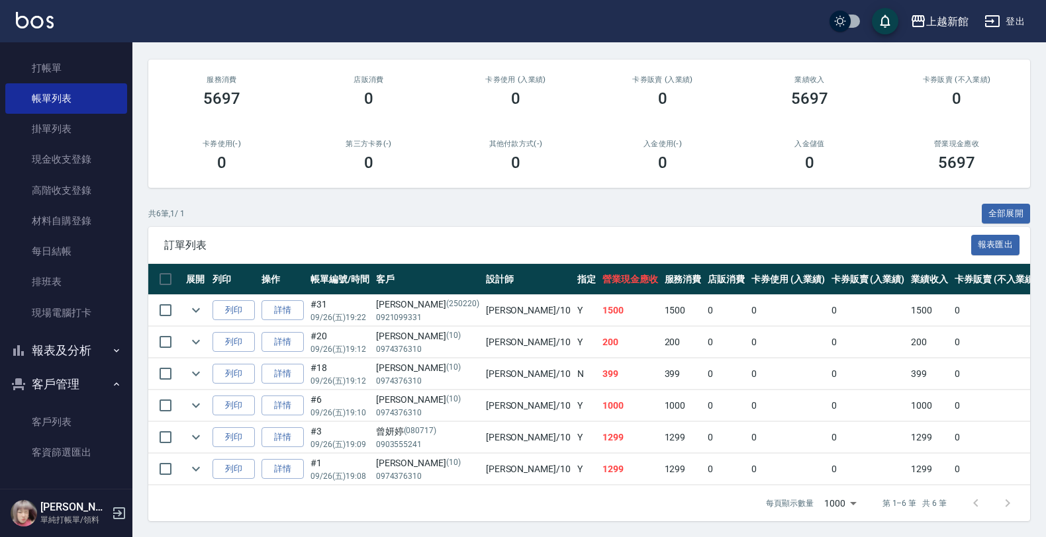
scroll to position [117, 0]
drag, startPoint x: 60, startPoint y: 354, endPoint x: 58, endPoint y: 362, distance: 8.2
click at [60, 355] on button "報表及分析" at bounding box center [66, 351] width 122 height 34
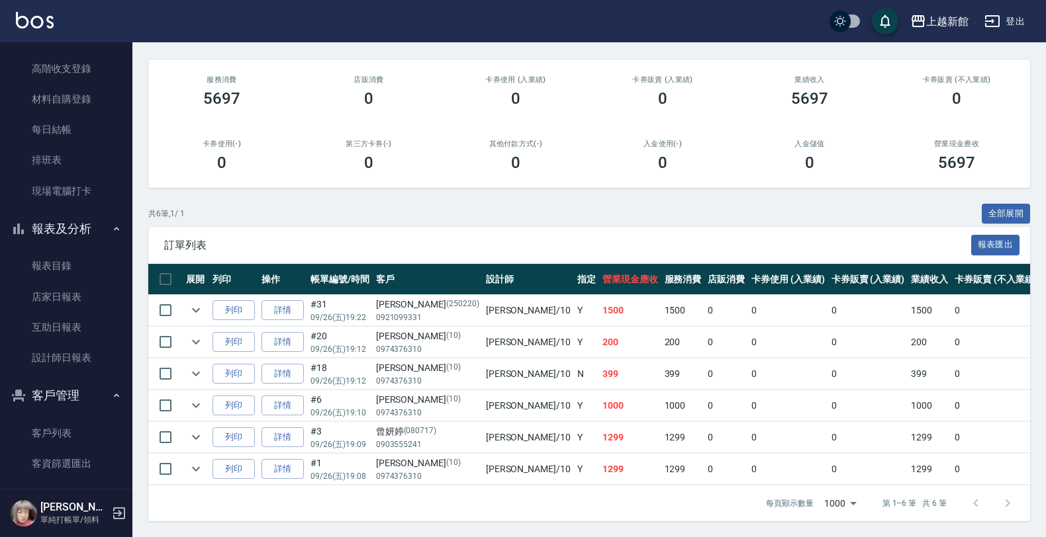
scroll to position [167, 0]
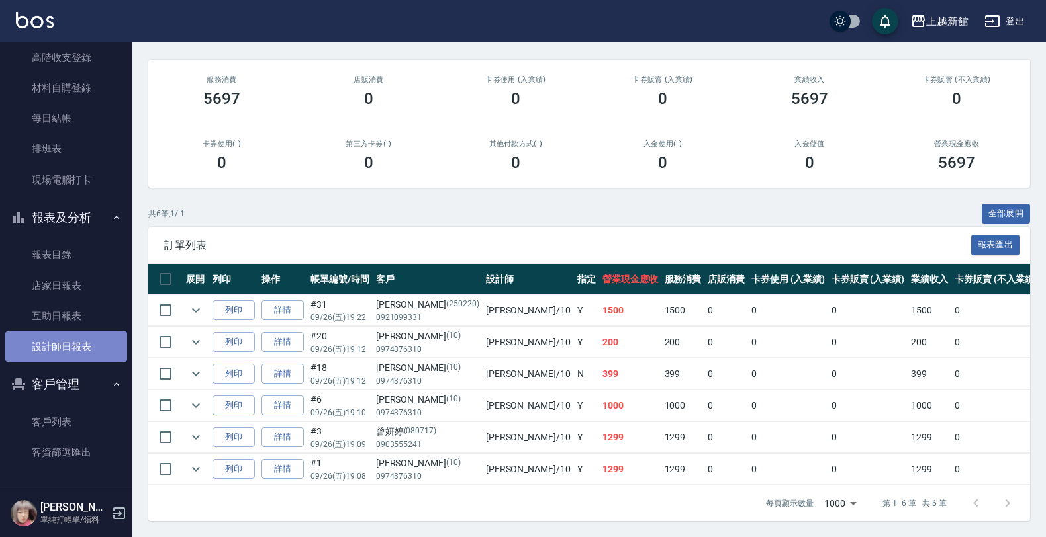
click at [78, 349] on link "設計師日報表" at bounding box center [66, 347] width 122 height 30
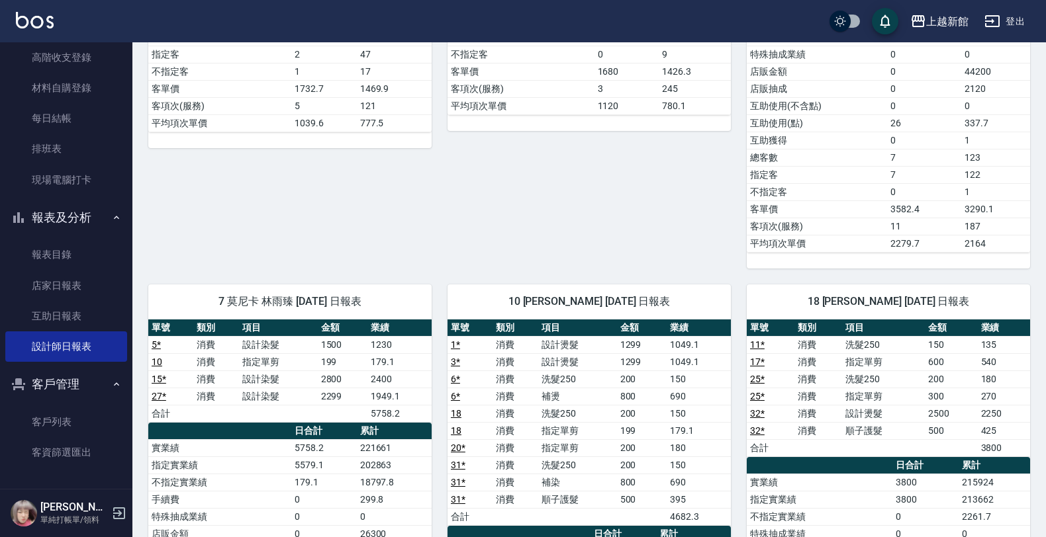
scroll to position [993, 0]
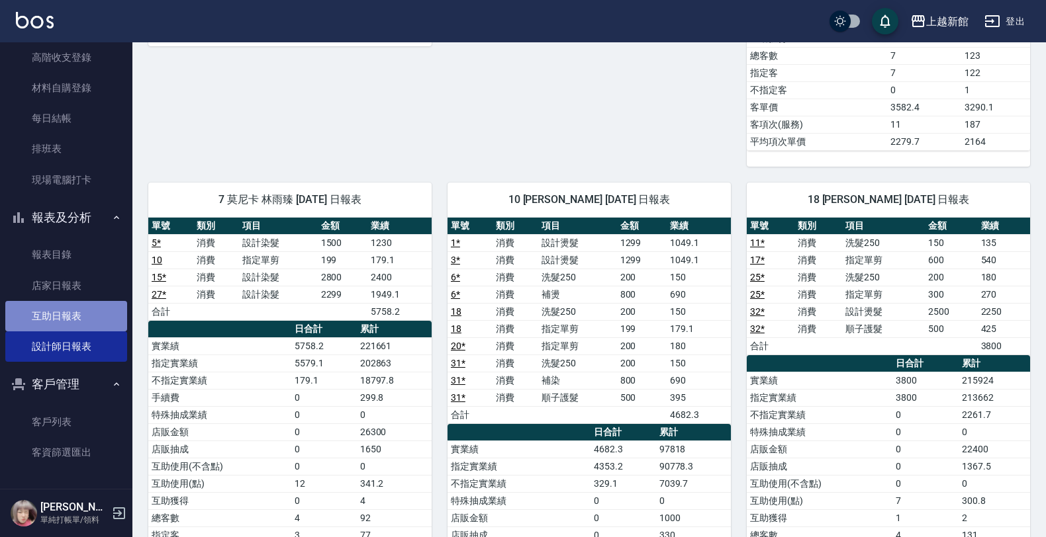
click at [70, 308] on link "互助日報表" at bounding box center [66, 316] width 122 height 30
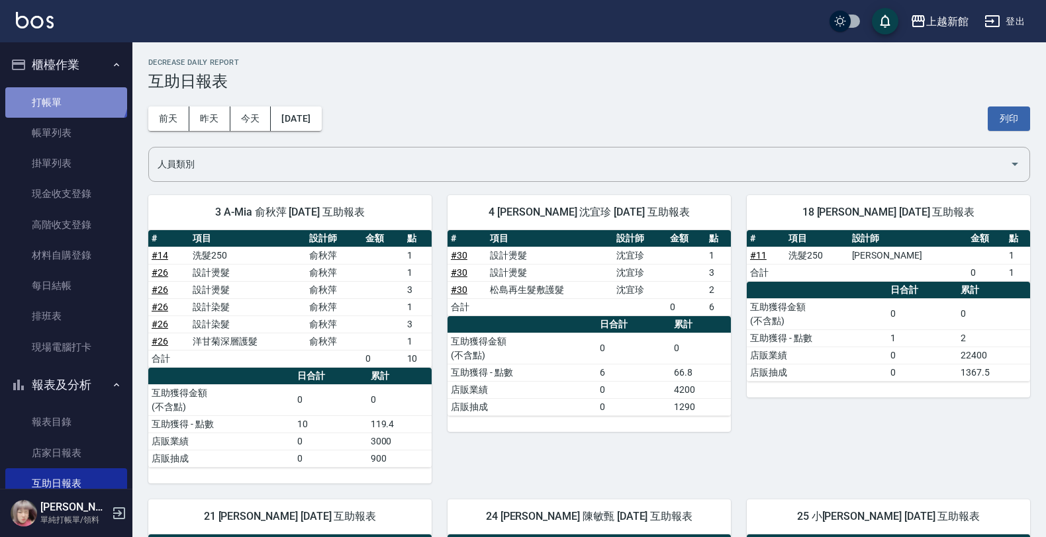
click at [64, 93] on link "打帳單" at bounding box center [66, 102] width 122 height 30
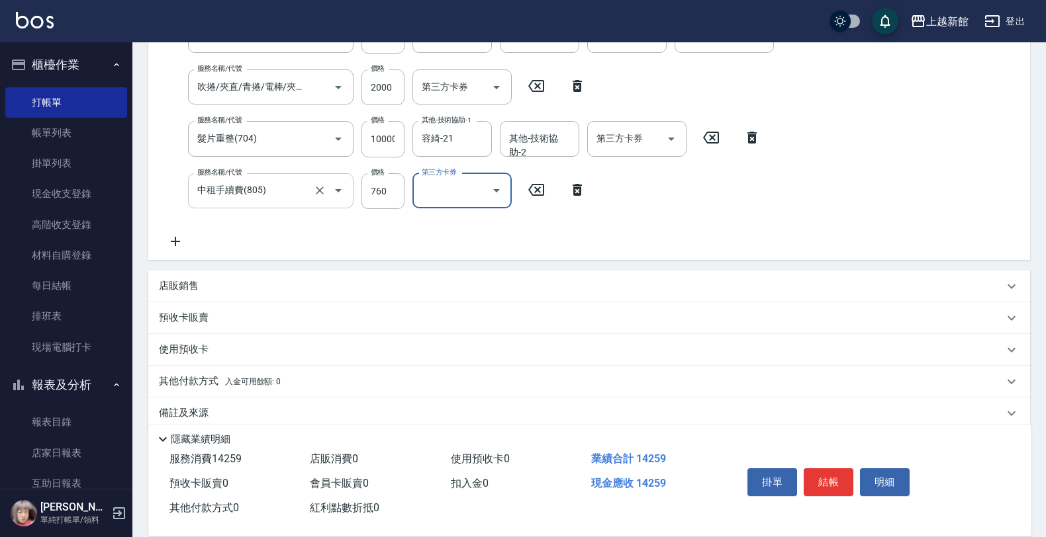
scroll to position [265, 0]
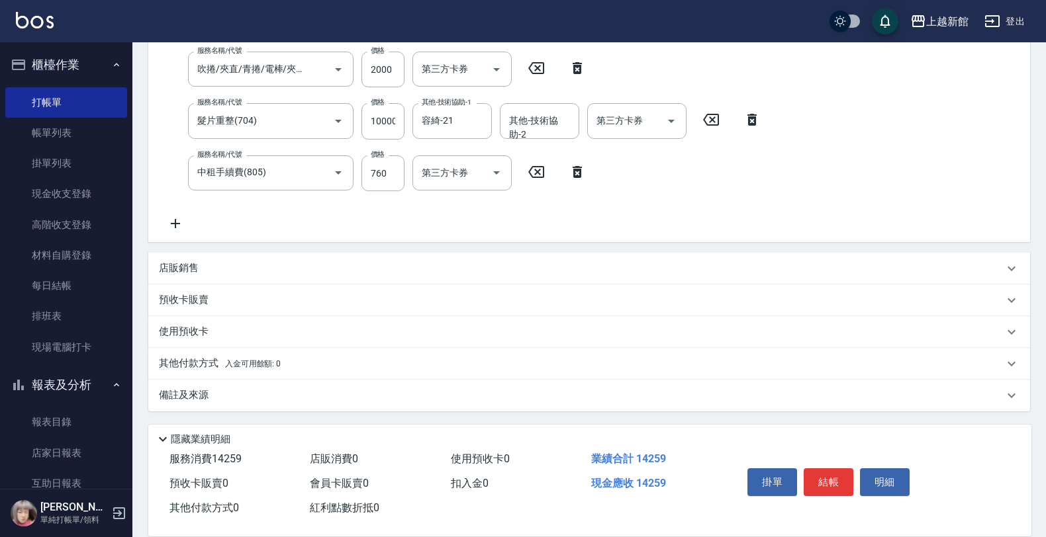
click at [197, 271] on p "店販銷售" at bounding box center [179, 268] width 40 height 14
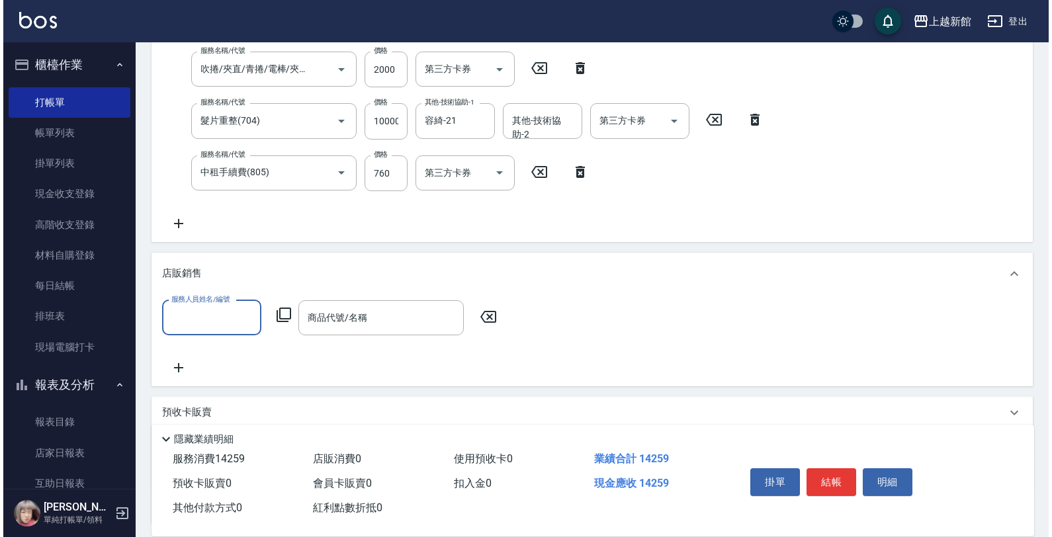
scroll to position [0, 0]
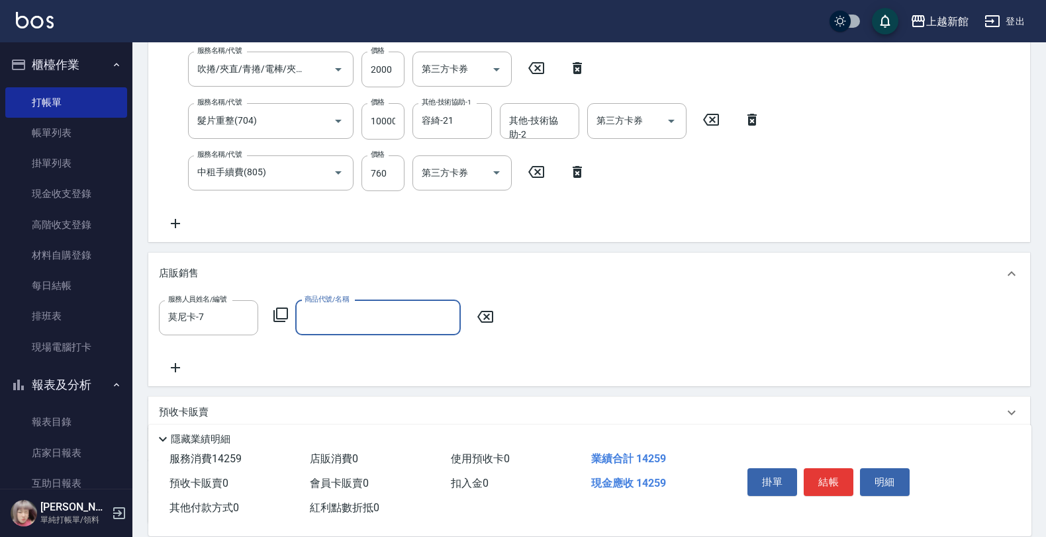
click at [275, 314] on icon at bounding box center [281, 315] width 16 height 16
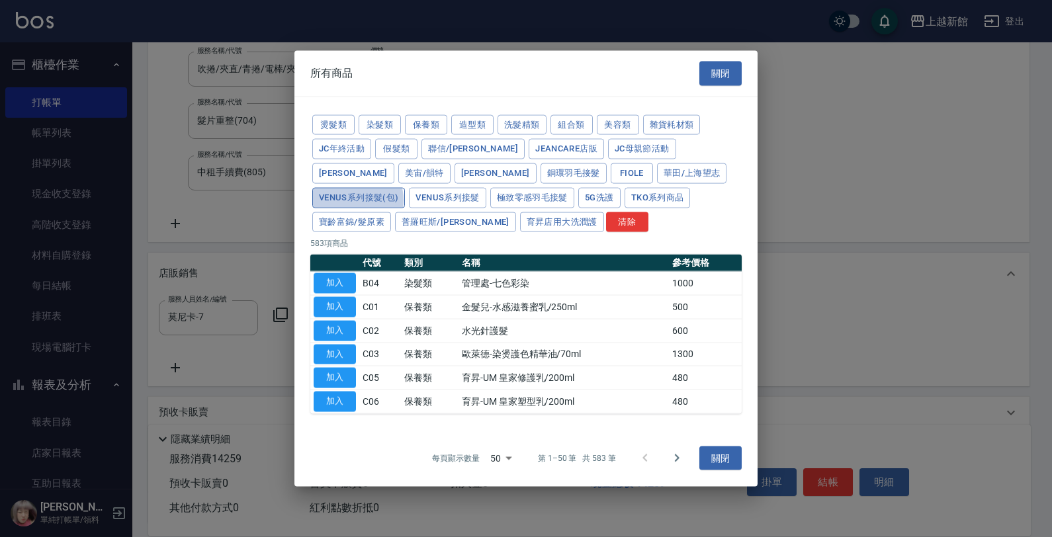
click at [405, 187] on button "Venus系列接髮(包)" at bounding box center [358, 197] width 93 height 21
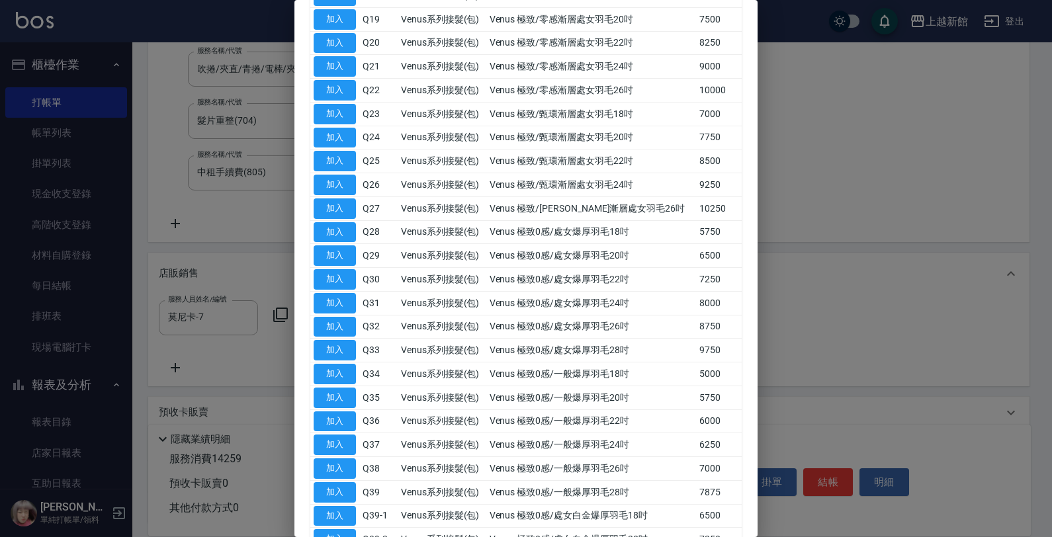
scroll to position [745, 0]
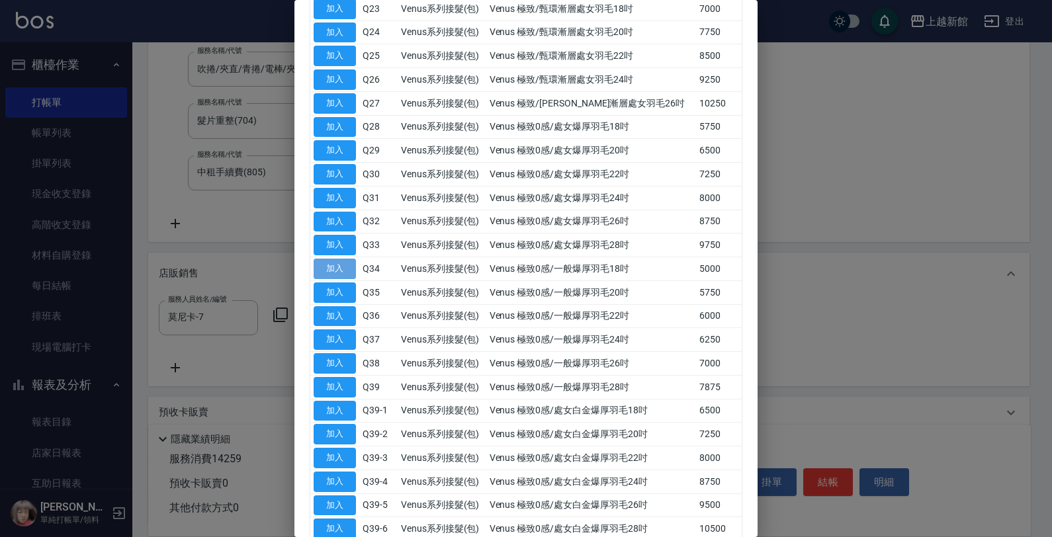
click at [335, 273] on button "加入" at bounding box center [335, 269] width 42 height 21
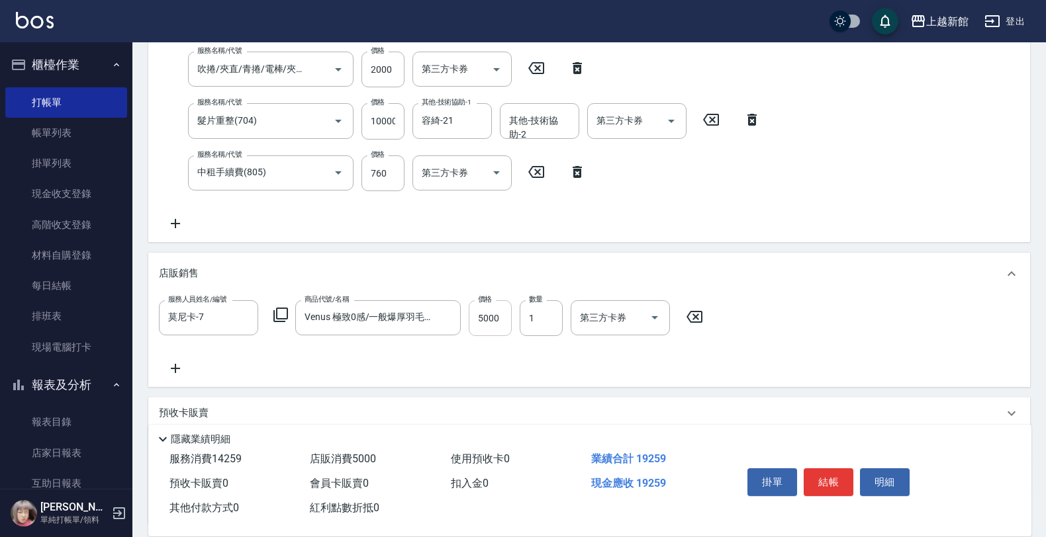
click at [492, 312] on input "5000" at bounding box center [490, 318] width 43 height 36
click at [491, 312] on input "250" at bounding box center [490, 318] width 43 height 36
click at [280, 311] on icon at bounding box center [281, 315] width 16 height 16
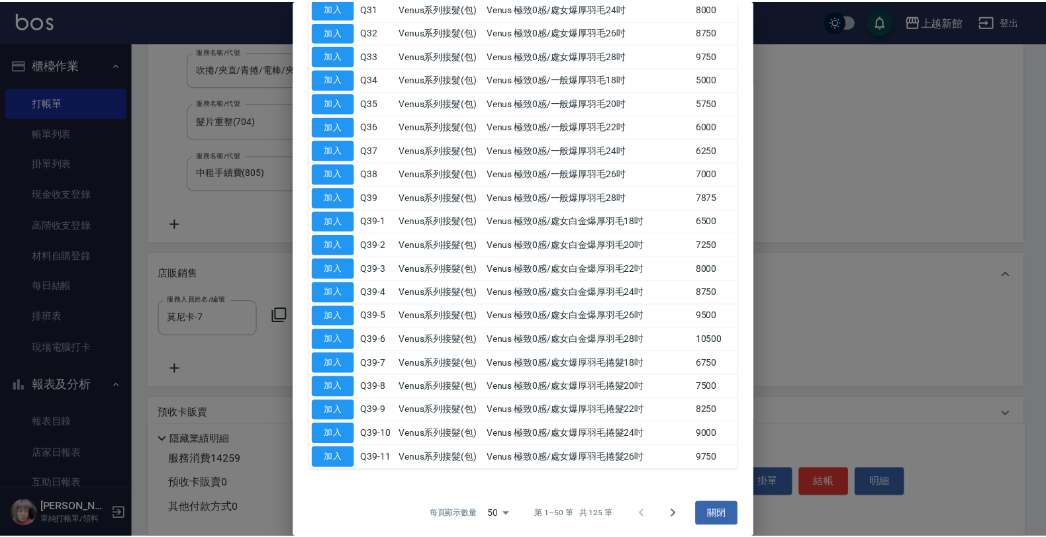
scroll to position [948, 0]
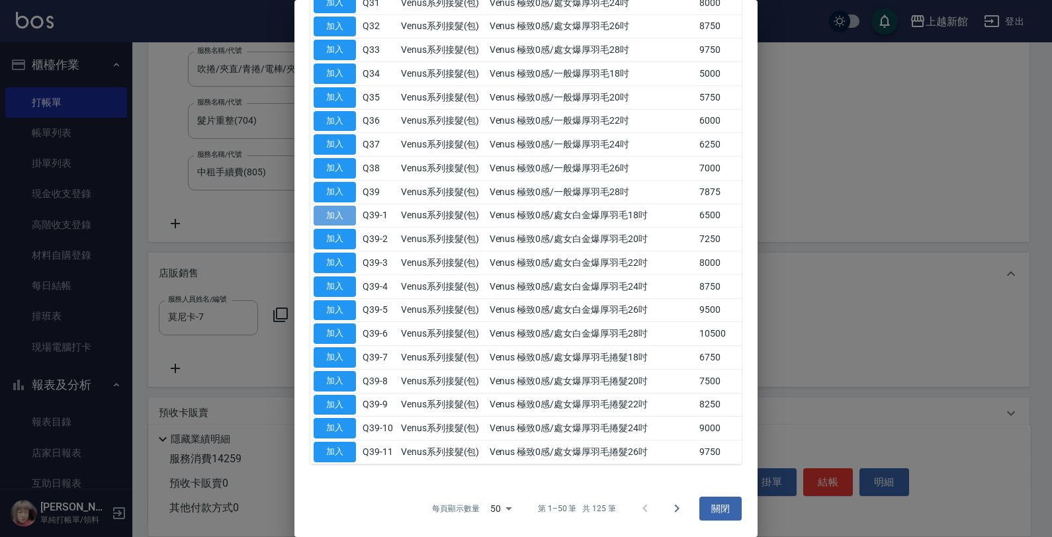
click at [342, 213] on button "加入" at bounding box center [335, 216] width 42 height 21
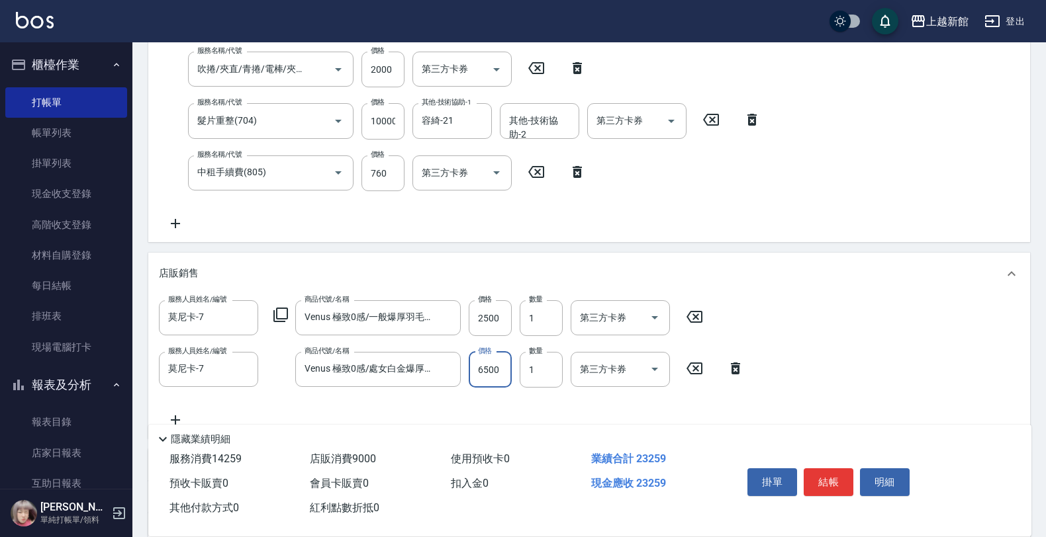
click at [490, 367] on input "6500" at bounding box center [490, 370] width 43 height 36
click at [167, 220] on icon at bounding box center [175, 224] width 33 height 16
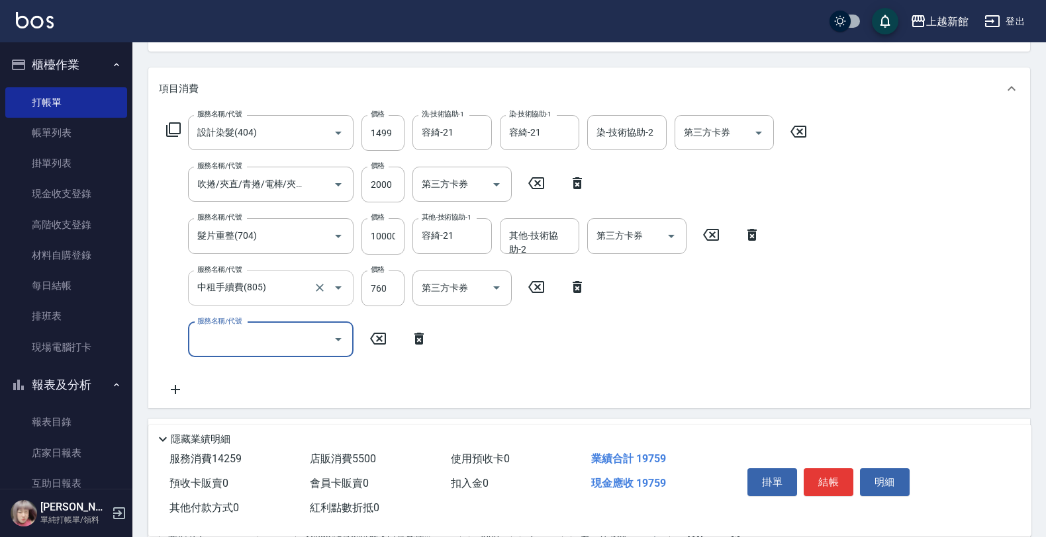
scroll to position [232, 0]
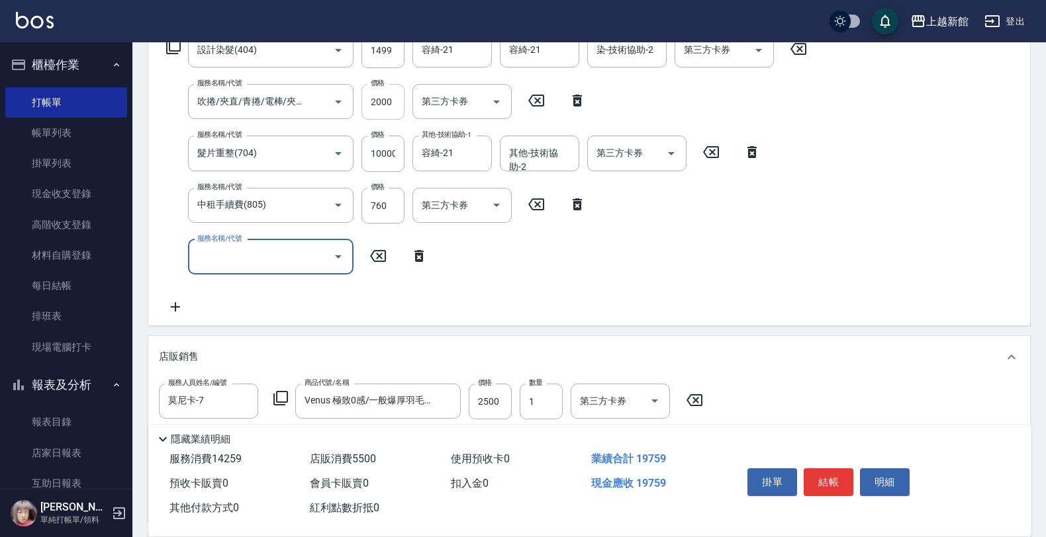
click at [389, 105] on input "2000" at bounding box center [382, 102] width 43 height 36
click at [392, 100] on input "2000" at bounding box center [382, 102] width 43 height 36
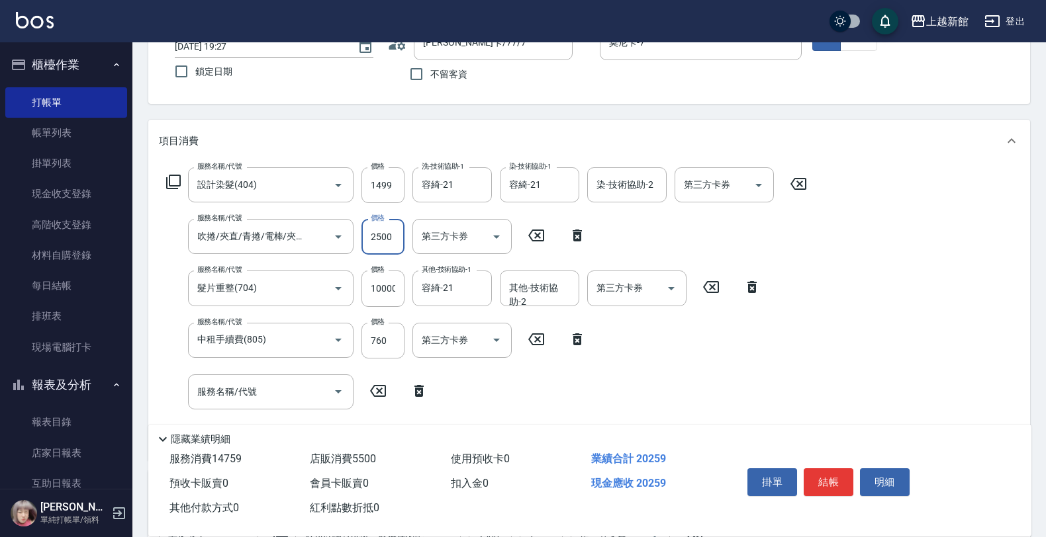
scroll to position [67, 0]
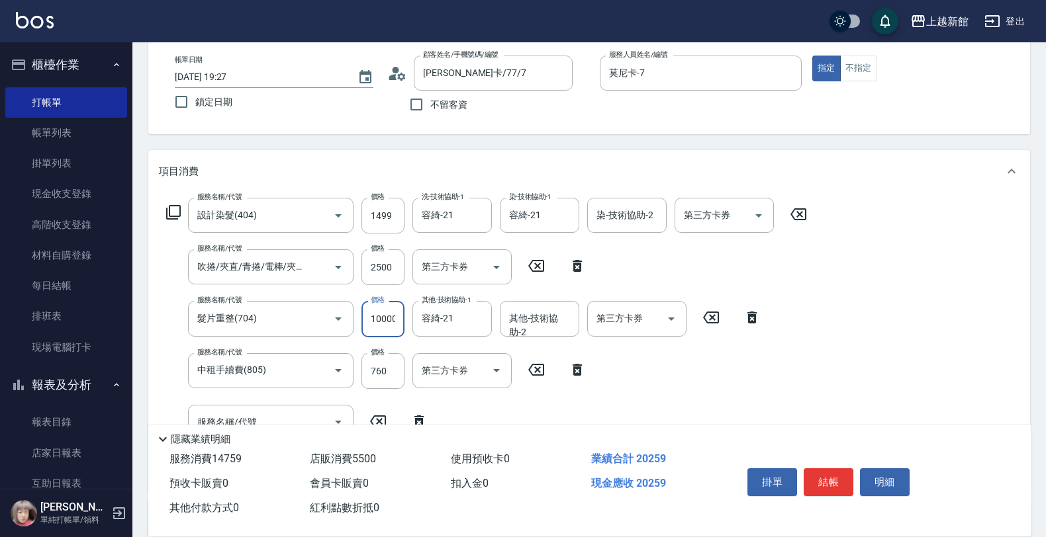
click at [385, 312] on input "10000" at bounding box center [382, 319] width 43 height 36
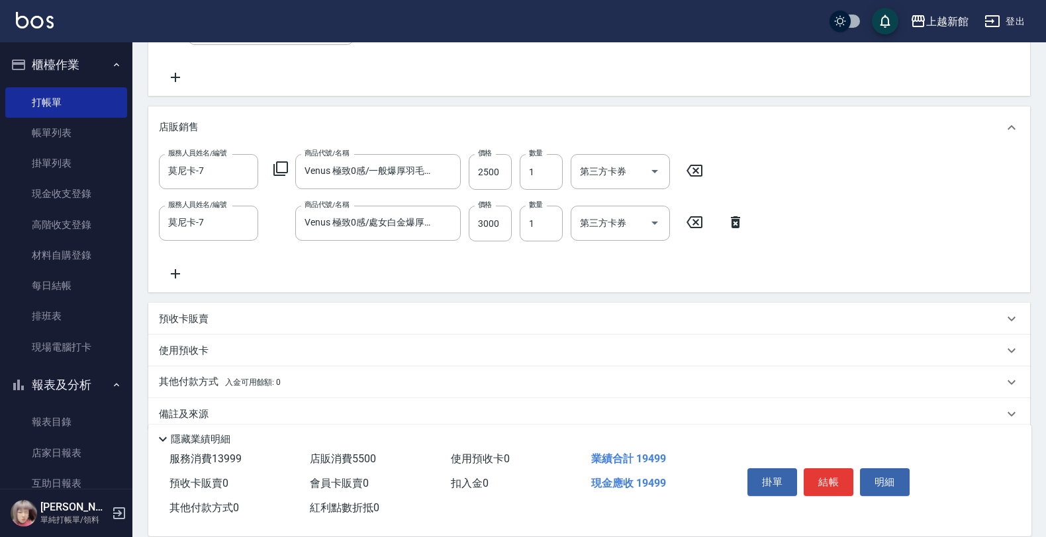
scroll to position [481, 0]
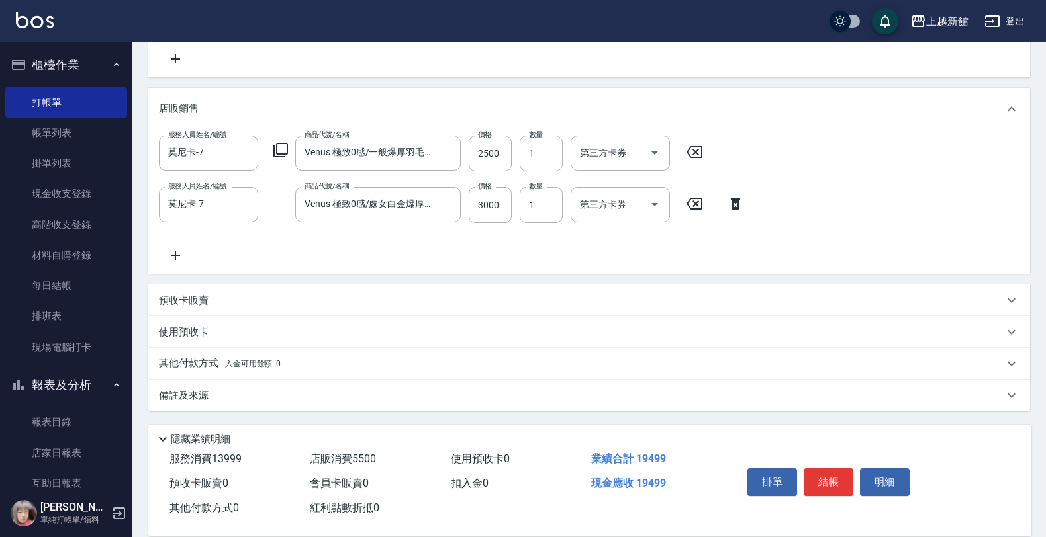
click at [222, 359] on p "其他付款方式 入金可用餘額: 0" at bounding box center [220, 364] width 122 height 15
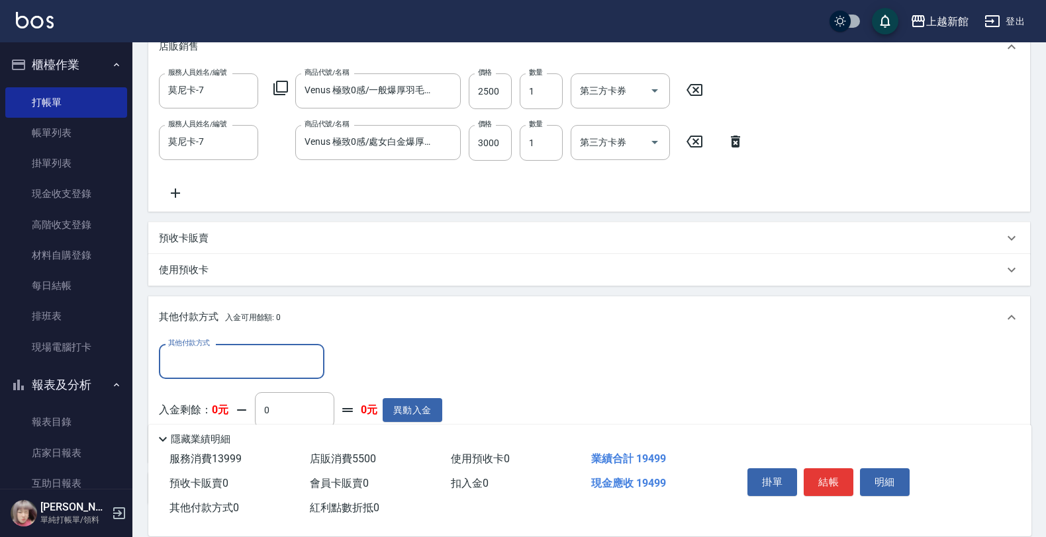
scroll to position [636, 0]
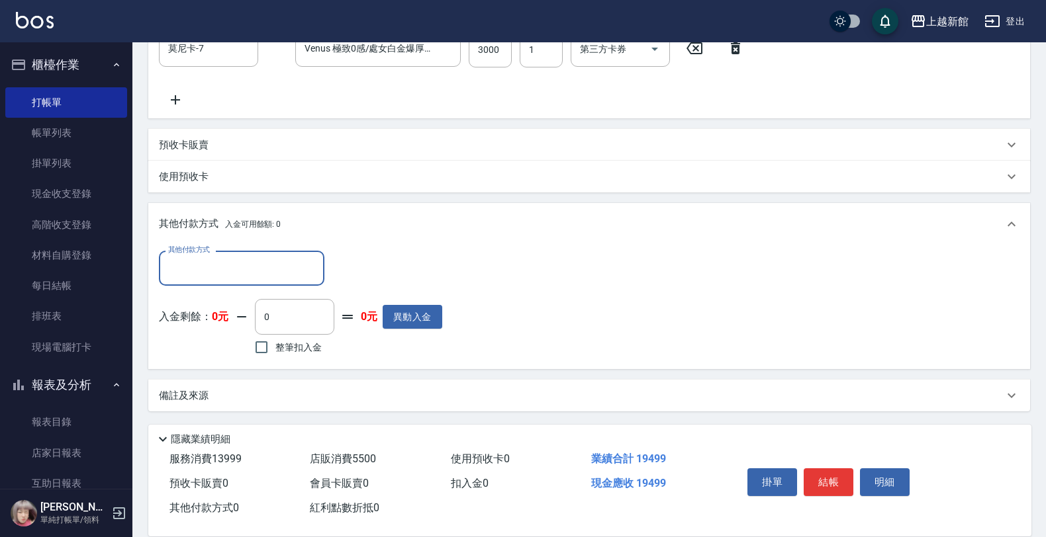
click at [216, 269] on input "其他付款方式" at bounding box center [242, 268] width 154 height 23
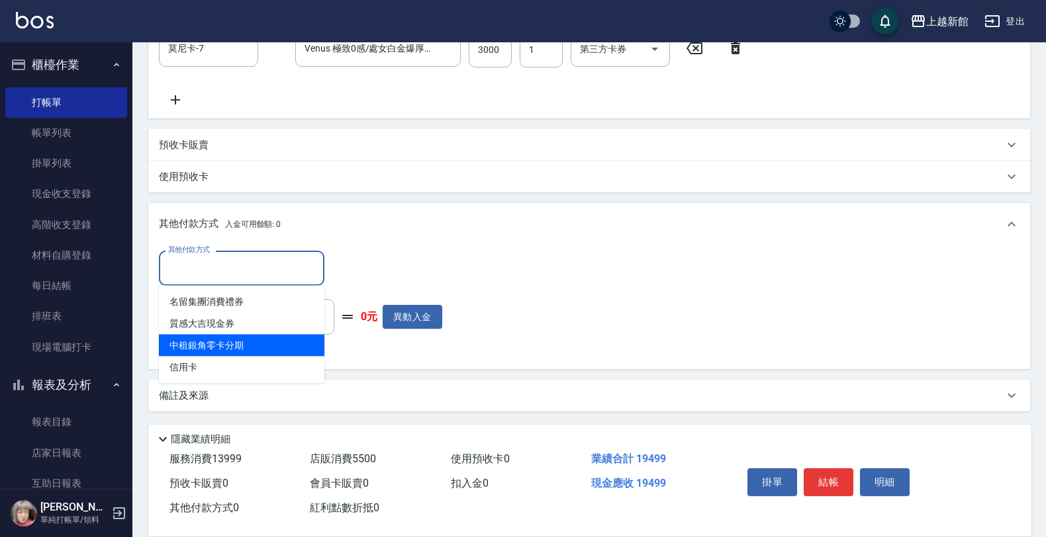
click at [236, 339] on span "中租銀角零卡分期" at bounding box center [241, 346] width 165 height 22
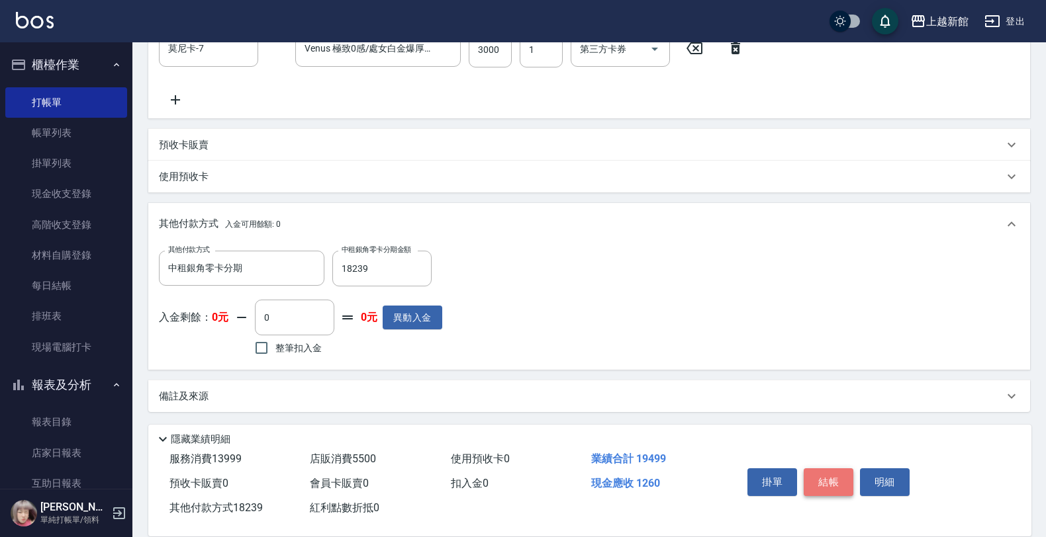
click at [835, 478] on button "結帳" at bounding box center [828, 483] width 50 height 28
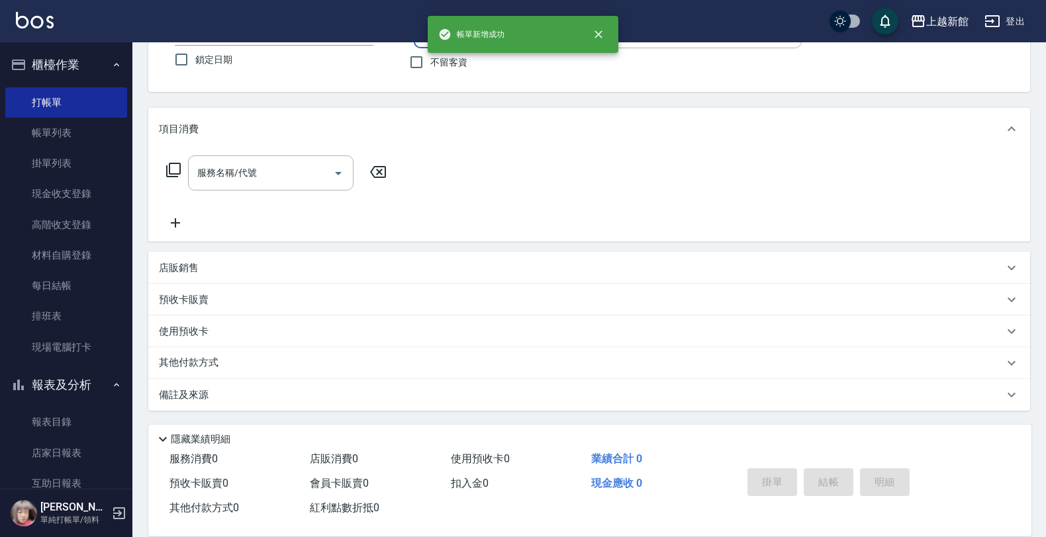
scroll to position [0, 0]
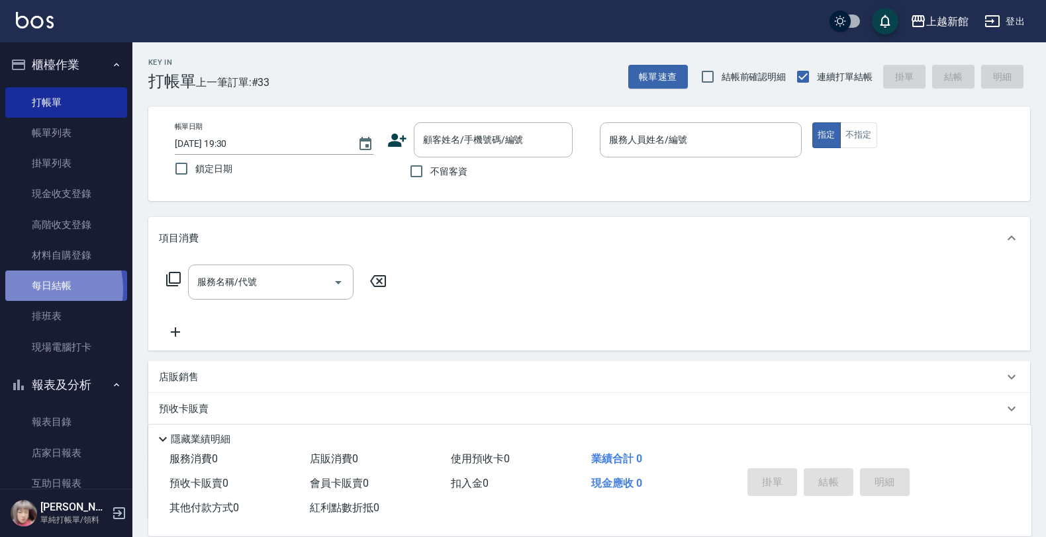
click at [34, 289] on link "每日結帳" at bounding box center [66, 286] width 122 height 30
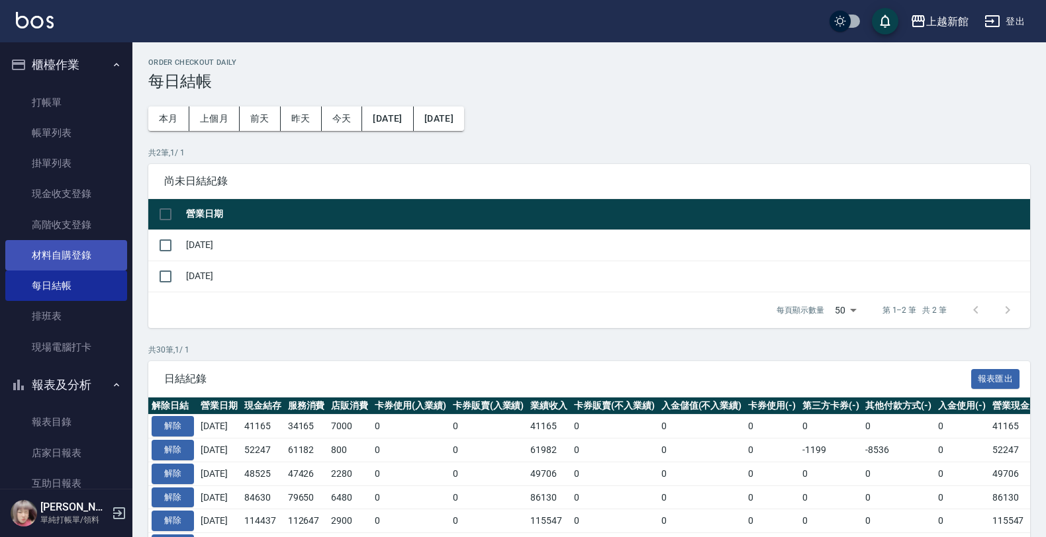
click at [80, 245] on link "材料自購登錄" at bounding box center [66, 255] width 122 height 30
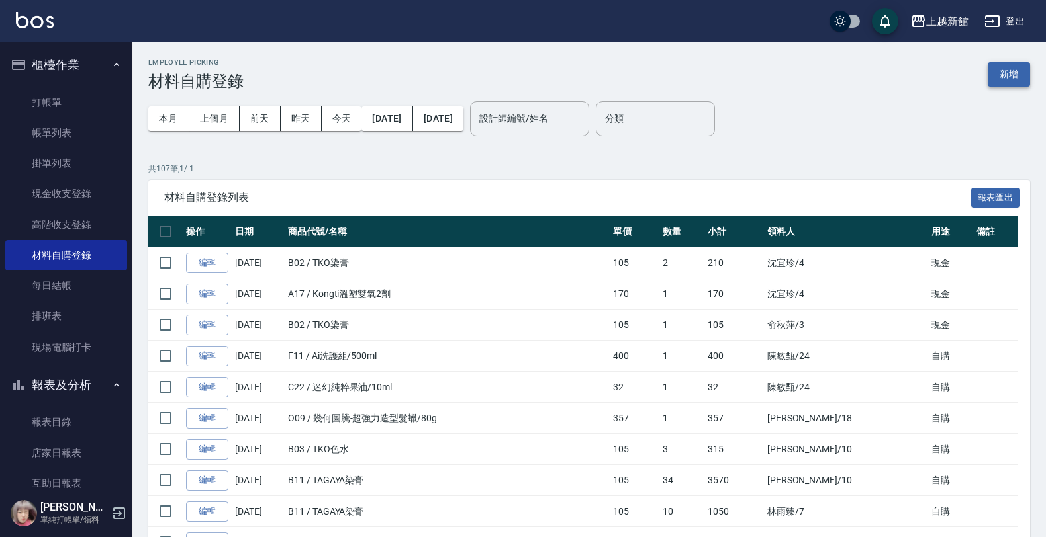
click at [1013, 77] on button "新增" at bounding box center [1008, 74] width 42 height 24
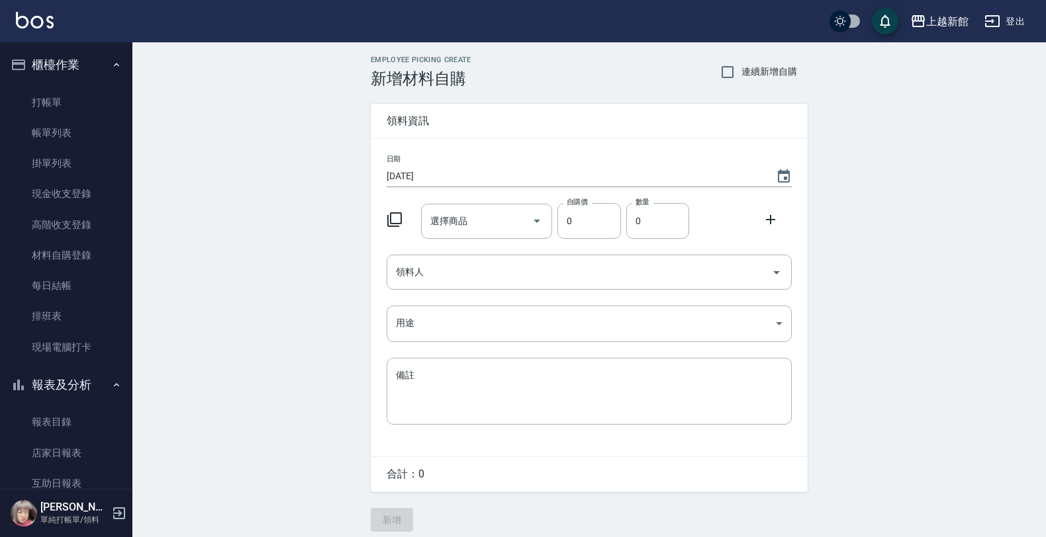
click at [394, 216] on icon at bounding box center [395, 220] width 16 height 16
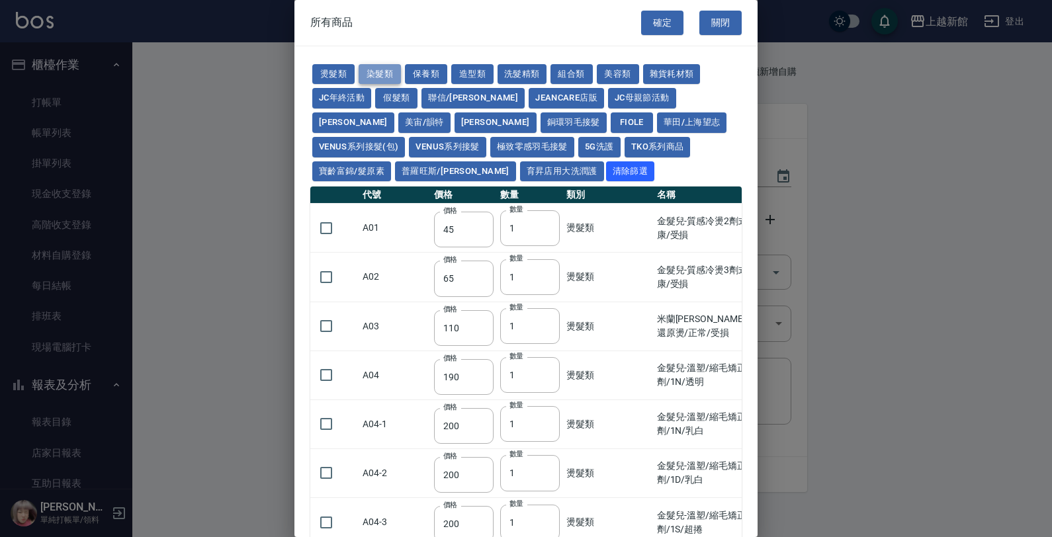
click at [390, 78] on button "染髮類" at bounding box center [380, 74] width 42 height 21
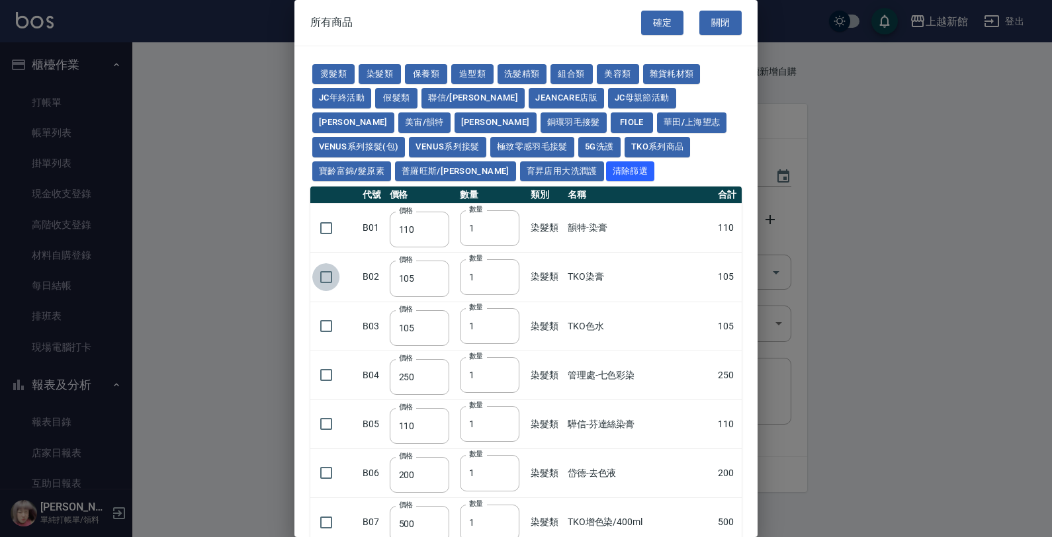
click at [326, 276] on input "checkbox" at bounding box center [326, 277] width 28 height 28
click at [650, 21] on button "確定" at bounding box center [662, 23] width 42 height 24
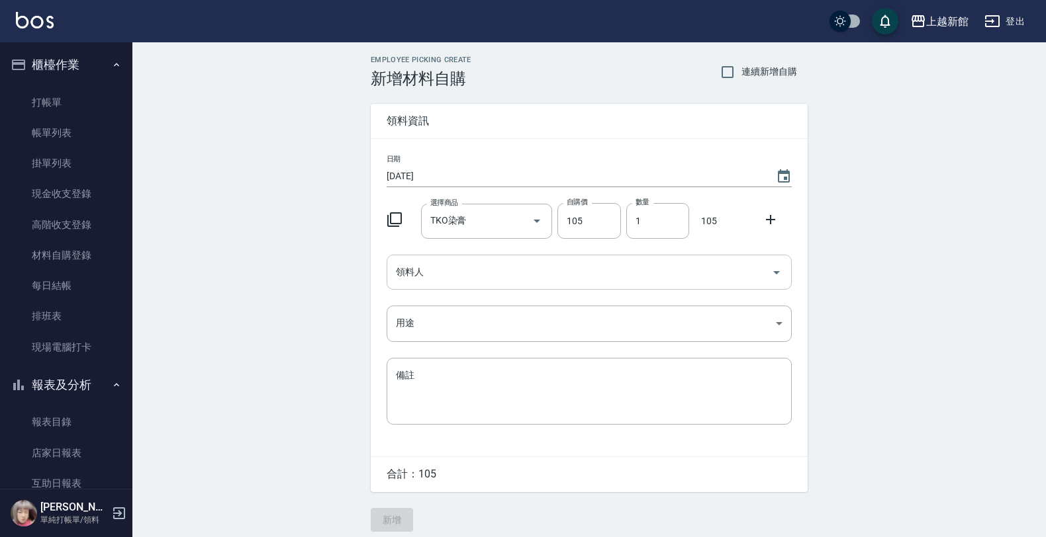
click at [406, 276] on input "領料人" at bounding box center [578, 272] width 373 height 23
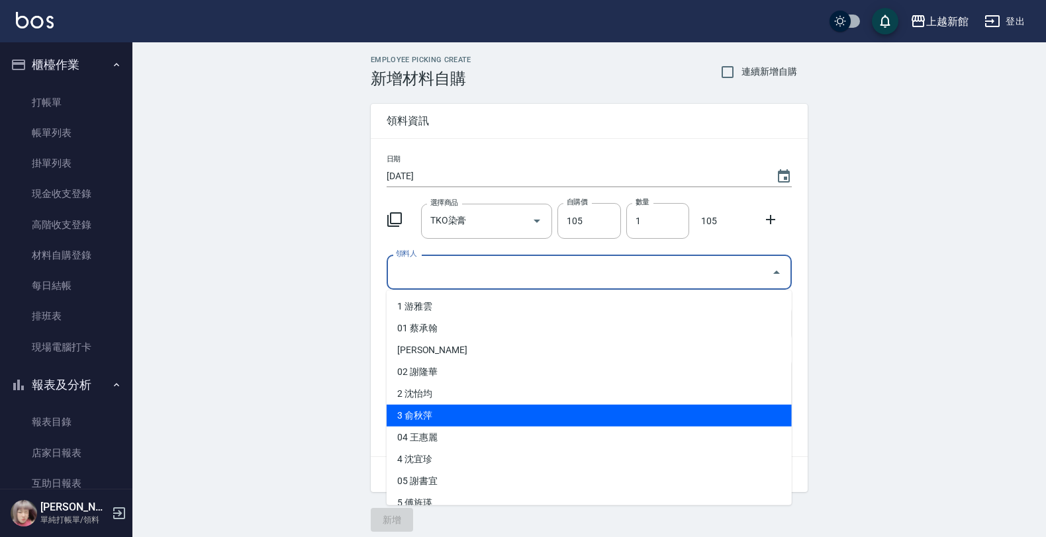
click at [414, 418] on li "3 俞秋萍" at bounding box center [589, 416] width 405 height 22
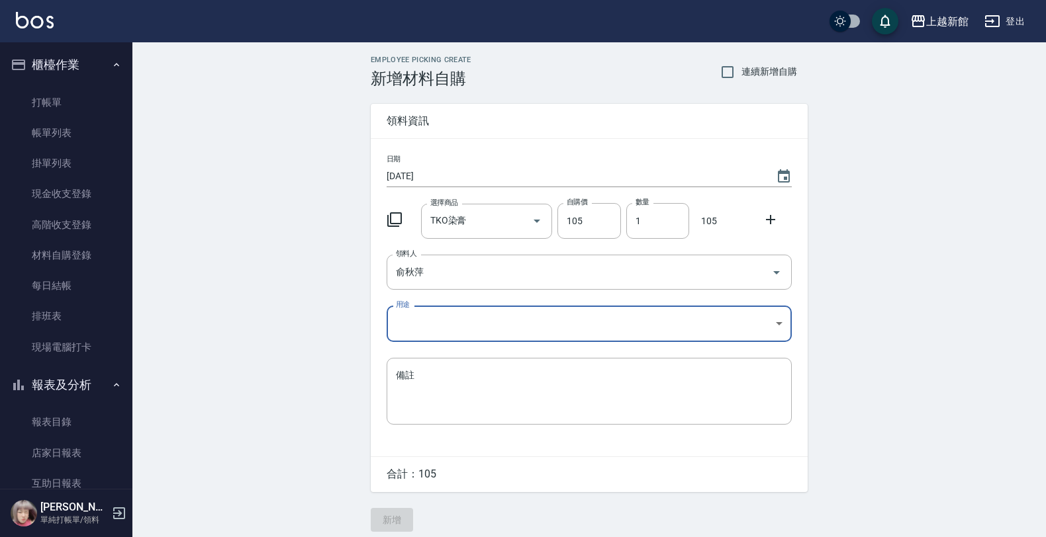
click at [418, 319] on body "上越新館 登出 櫃檯作業 打帳單 帳單列表 掛單列表 現金收支登錄 高階收支登錄 材料自購登錄 每日結帳 排班表 現場電腦打卡 報表及分析 報表目錄 店家日報…" at bounding box center [523, 272] width 1046 height 545
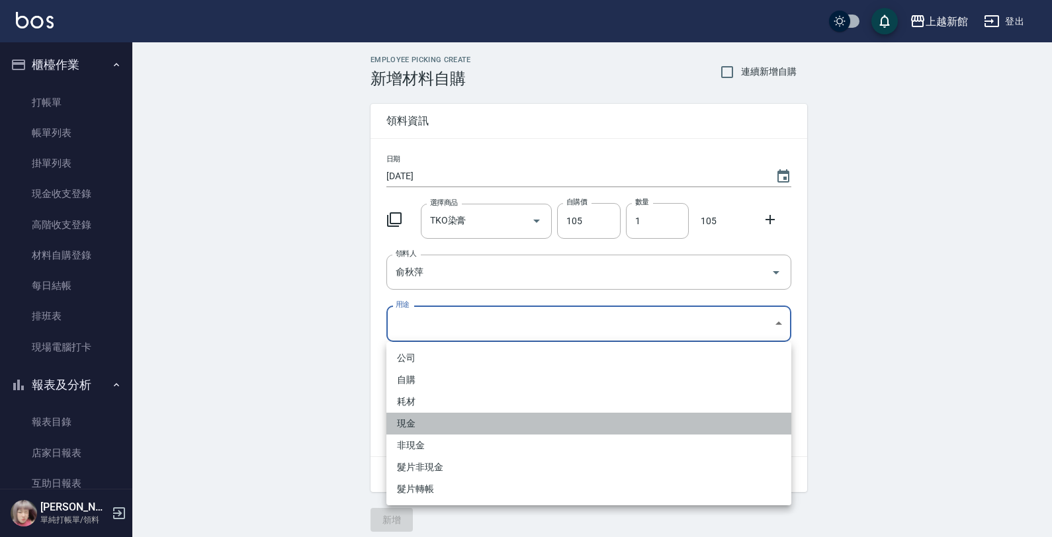
click at [418, 420] on li "現金" at bounding box center [589, 424] width 405 height 22
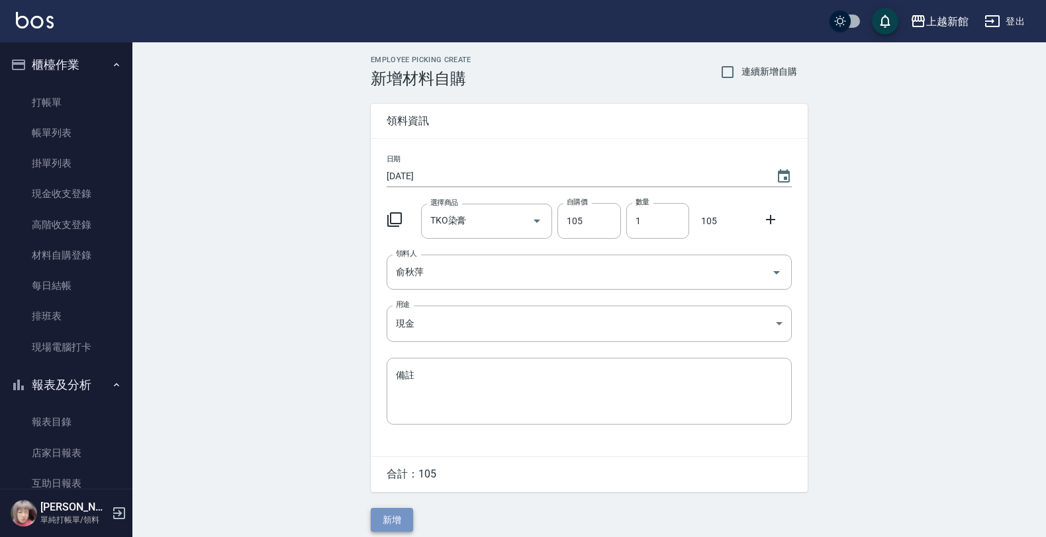
click at [401, 520] on button "新增" at bounding box center [392, 520] width 42 height 24
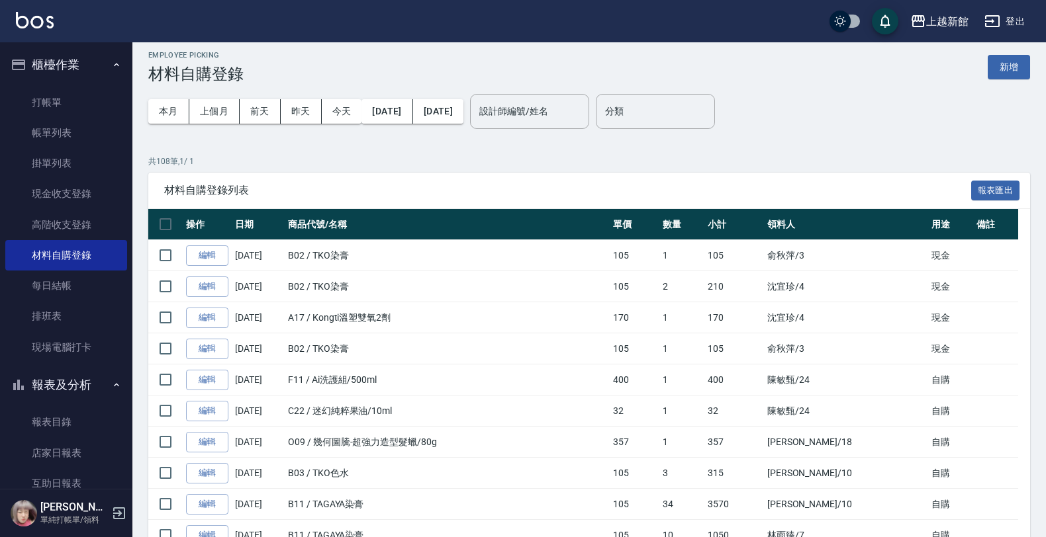
scroll to position [83, 0]
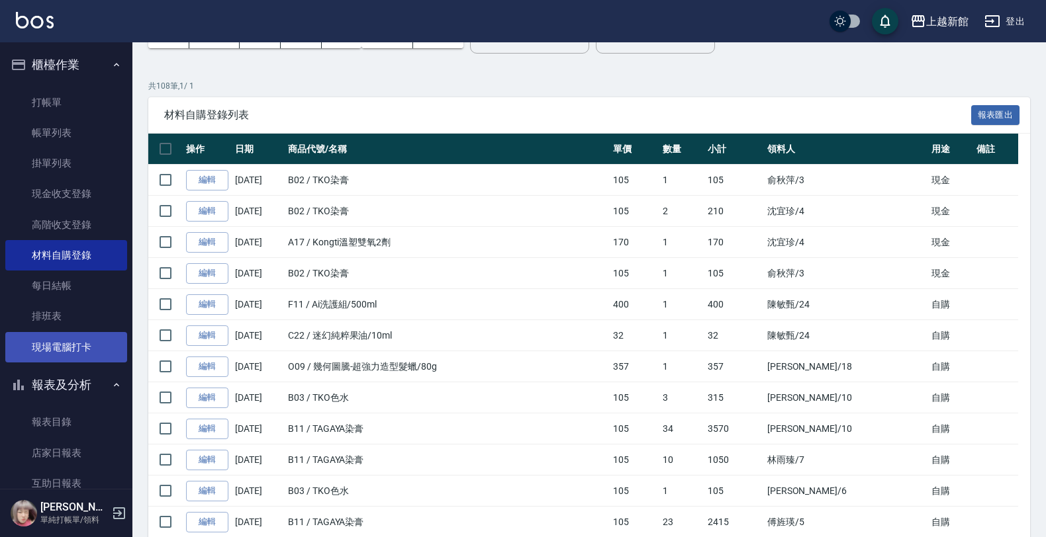
click at [47, 349] on link "現場電腦打卡" at bounding box center [66, 347] width 122 height 30
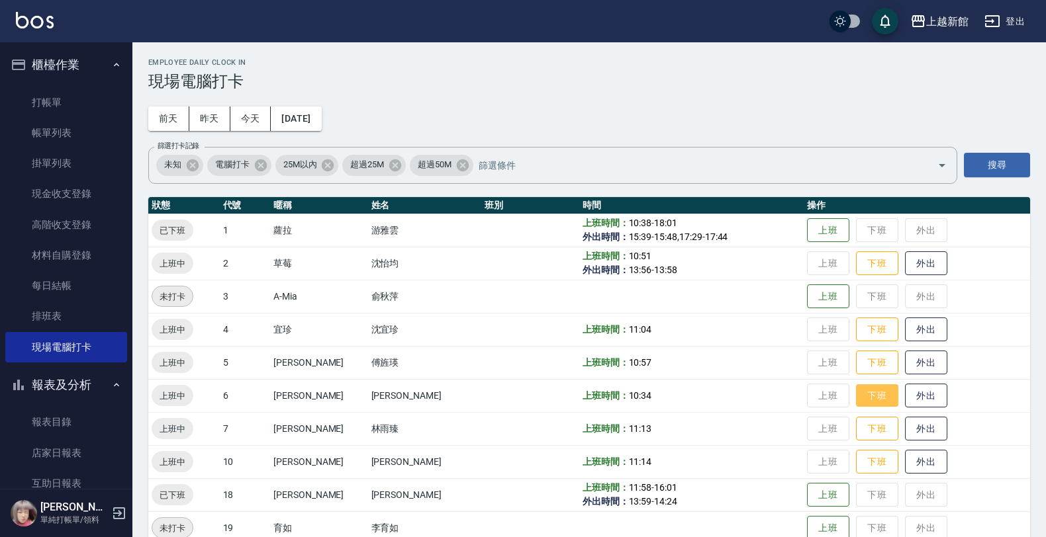
click at [871, 389] on button "下班" at bounding box center [877, 396] width 42 height 23
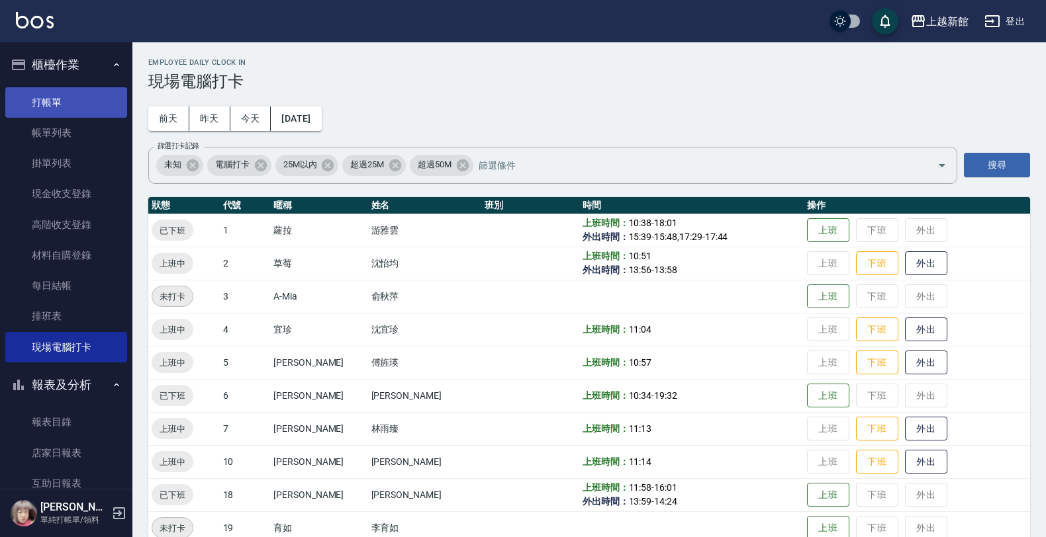
click at [33, 101] on link "打帳單" at bounding box center [66, 102] width 122 height 30
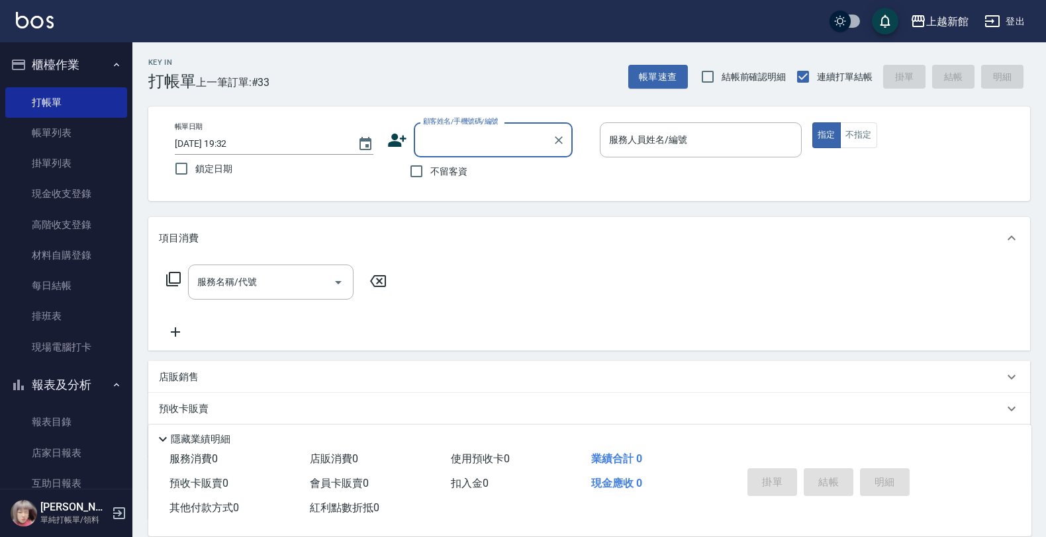
scroll to position [83, 0]
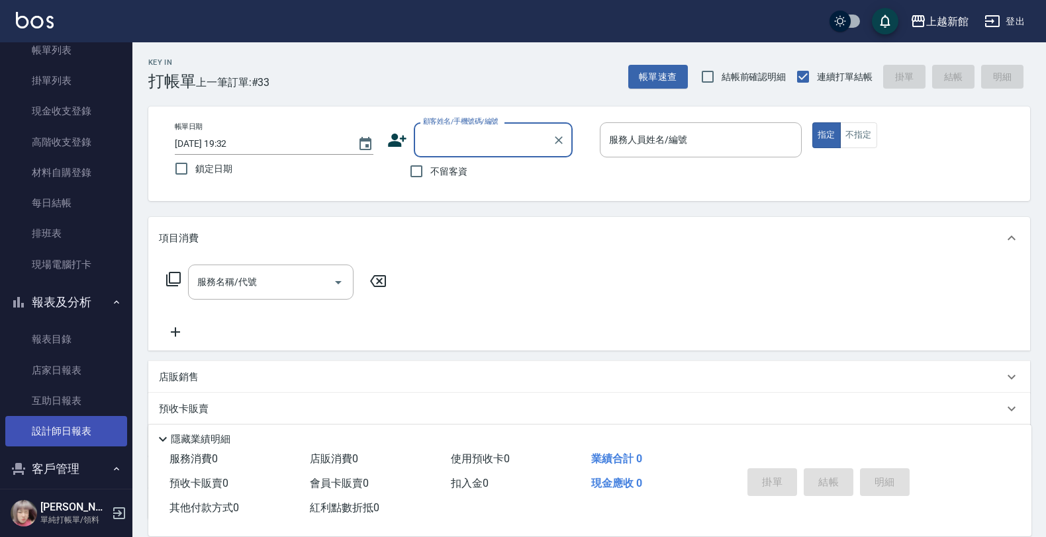
click at [66, 432] on link "設計師日報表" at bounding box center [66, 431] width 122 height 30
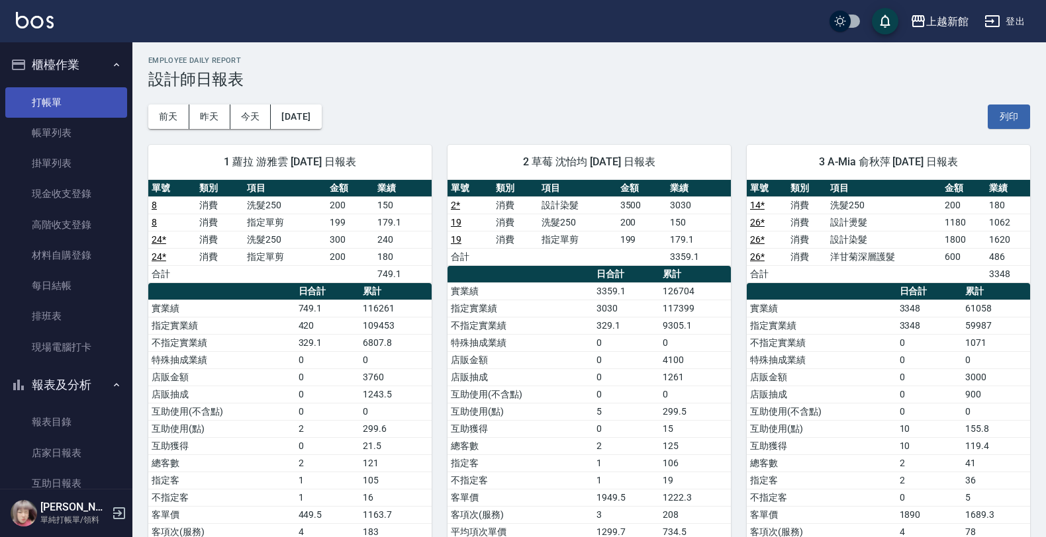
drag, startPoint x: 54, startPoint y: 130, endPoint x: 77, endPoint y: 98, distance: 39.9
click at [54, 131] on link "帳單列表" at bounding box center [66, 133] width 122 height 30
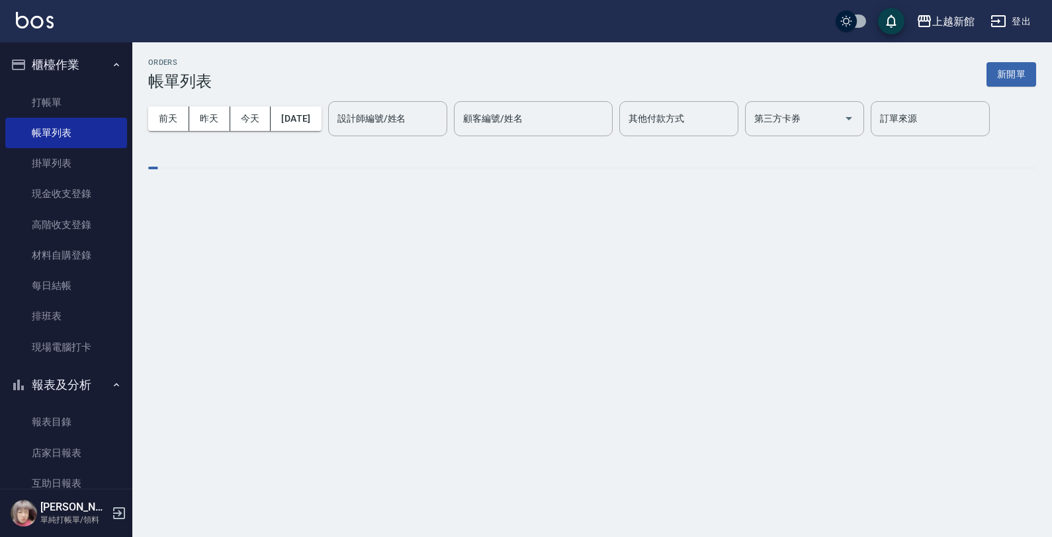
click at [377, 114] on div "設計師編號/姓名 設計師編號/姓名" at bounding box center [387, 118] width 119 height 35
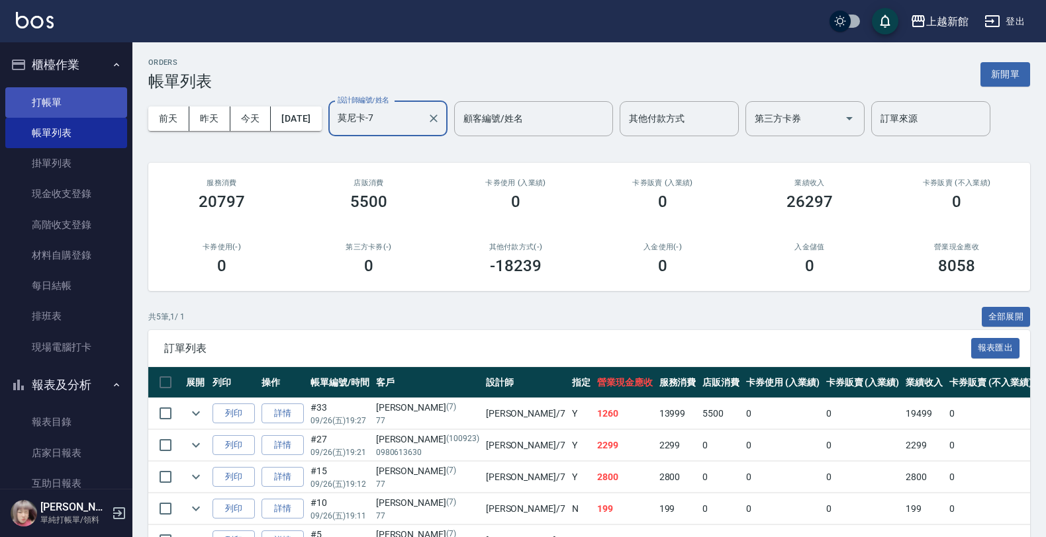
click at [88, 107] on link "打帳單" at bounding box center [66, 102] width 122 height 30
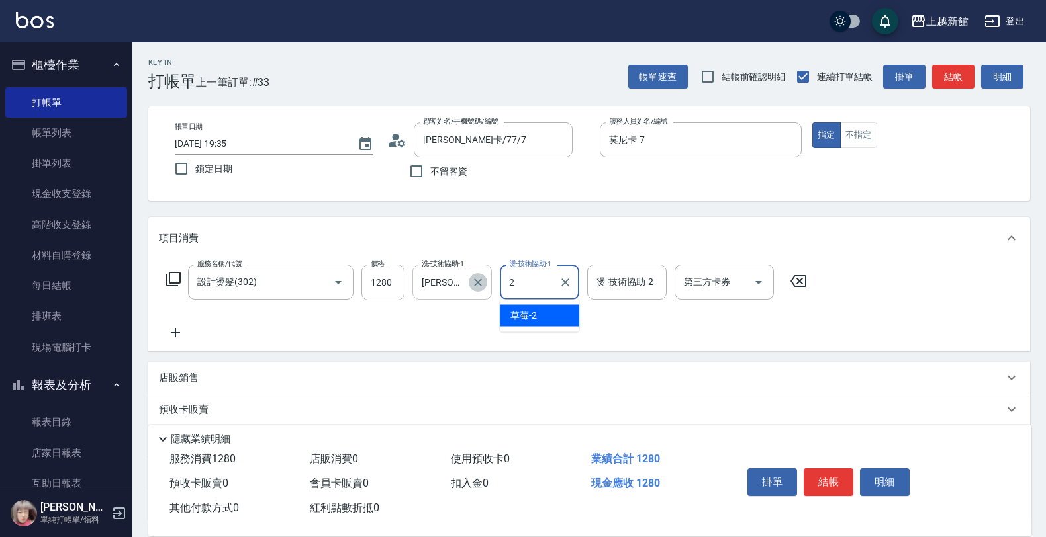
click at [478, 281] on icon "Clear" at bounding box center [478, 283] width 8 height 8
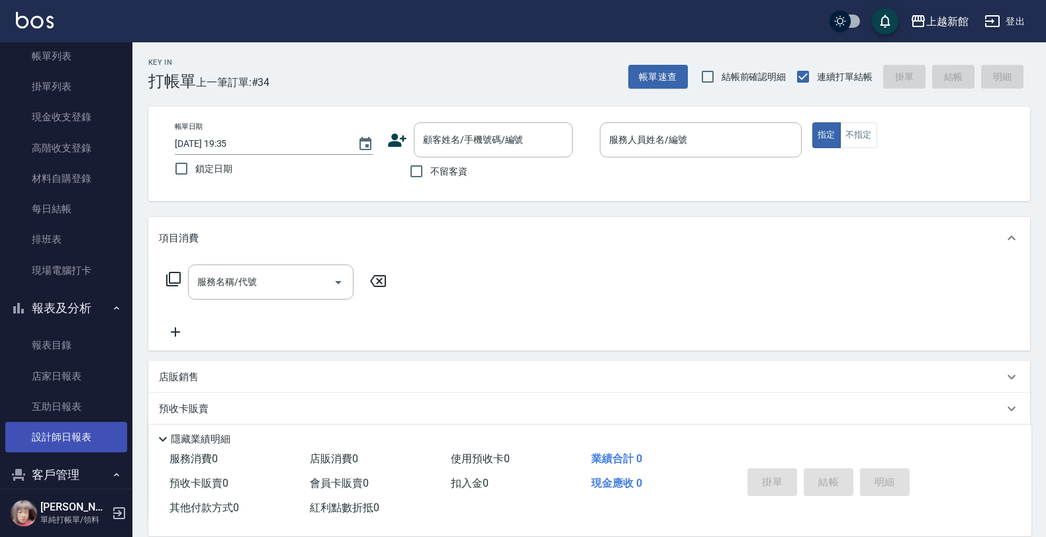
scroll to position [167, 0]
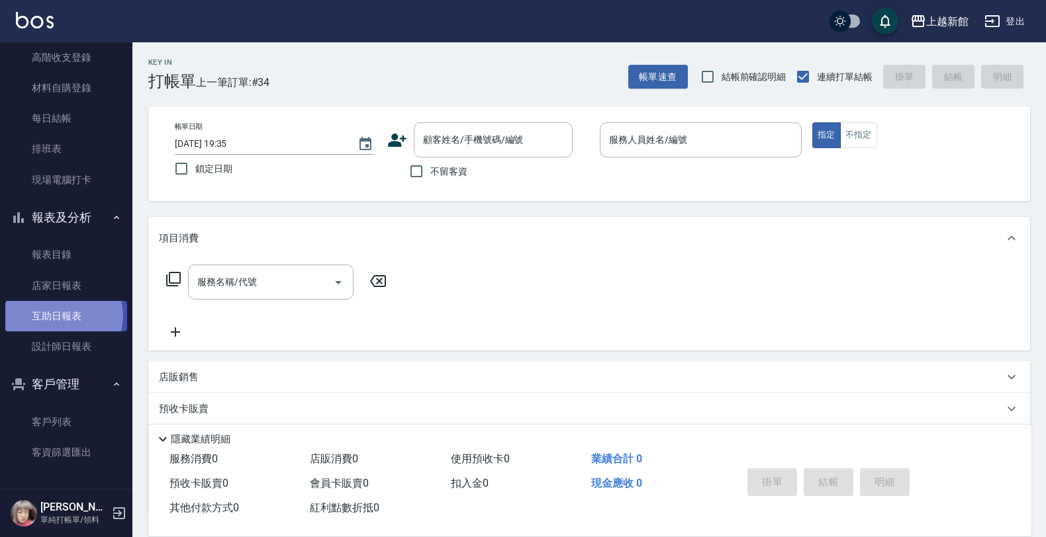
click at [58, 315] on link "互助日報表" at bounding box center [66, 316] width 122 height 30
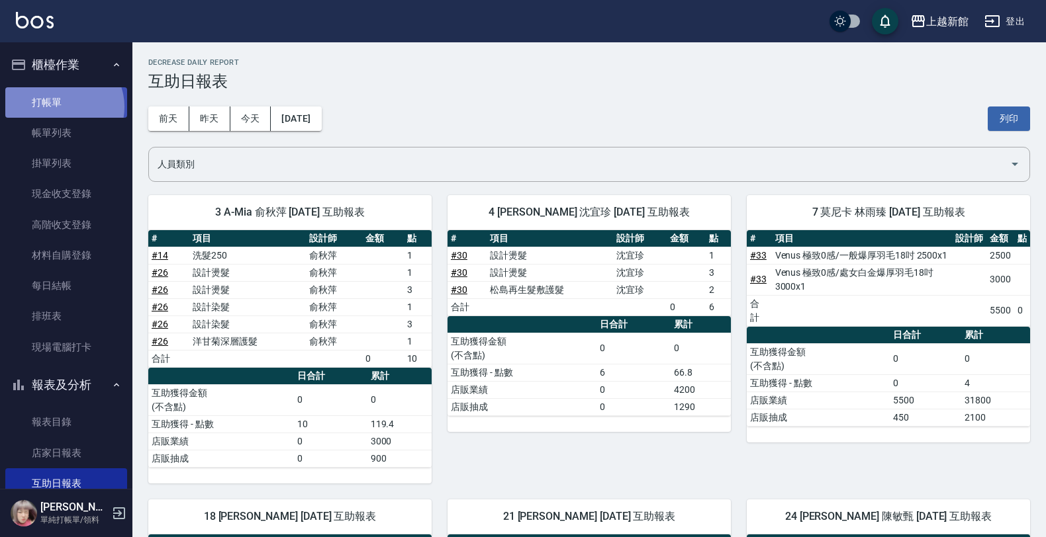
click at [60, 109] on link "打帳單" at bounding box center [66, 102] width 122 height 30
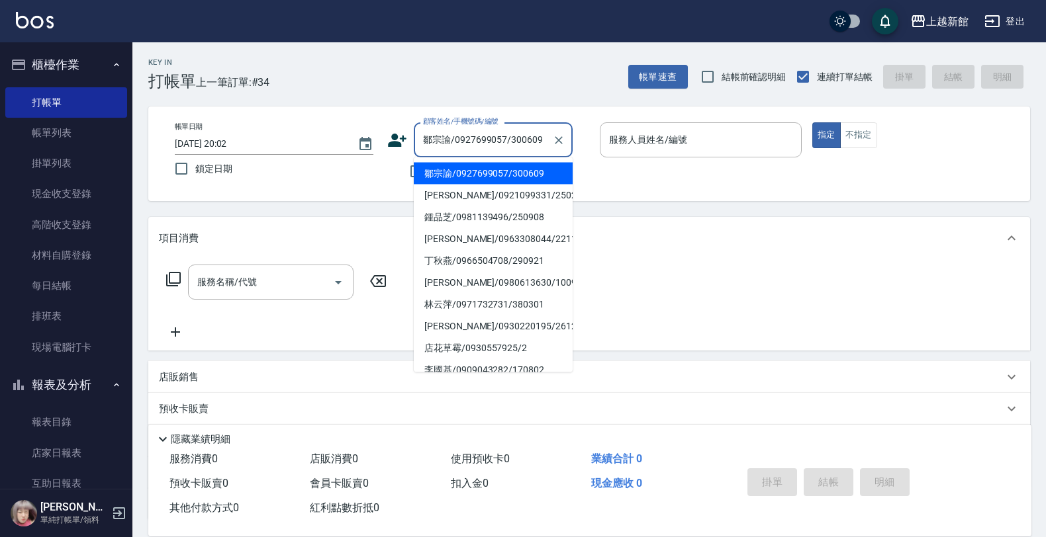
click at [812, 122] on button "指定" at bounding box center [826, 135] width 28 height 26
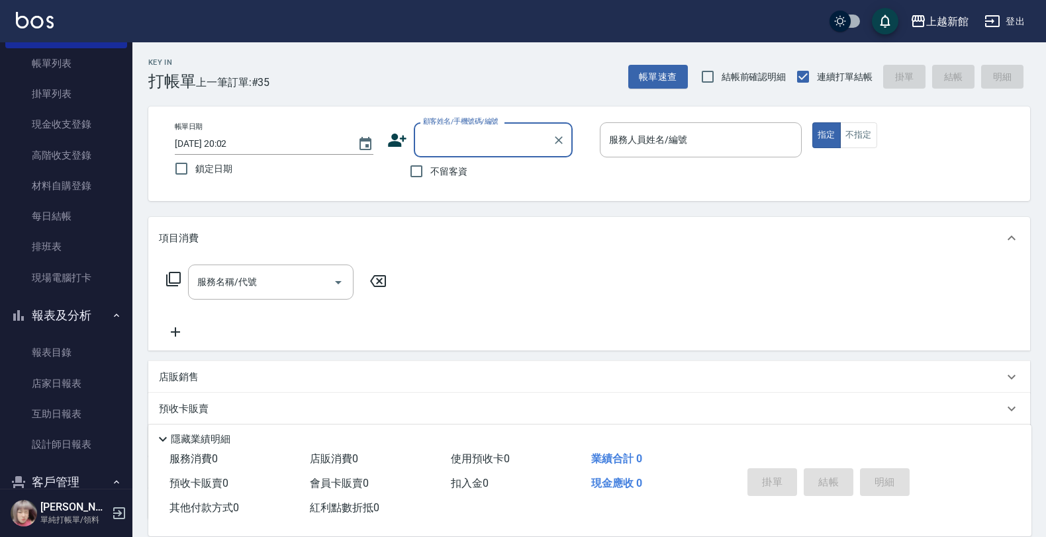
scroll to position [167, 0]
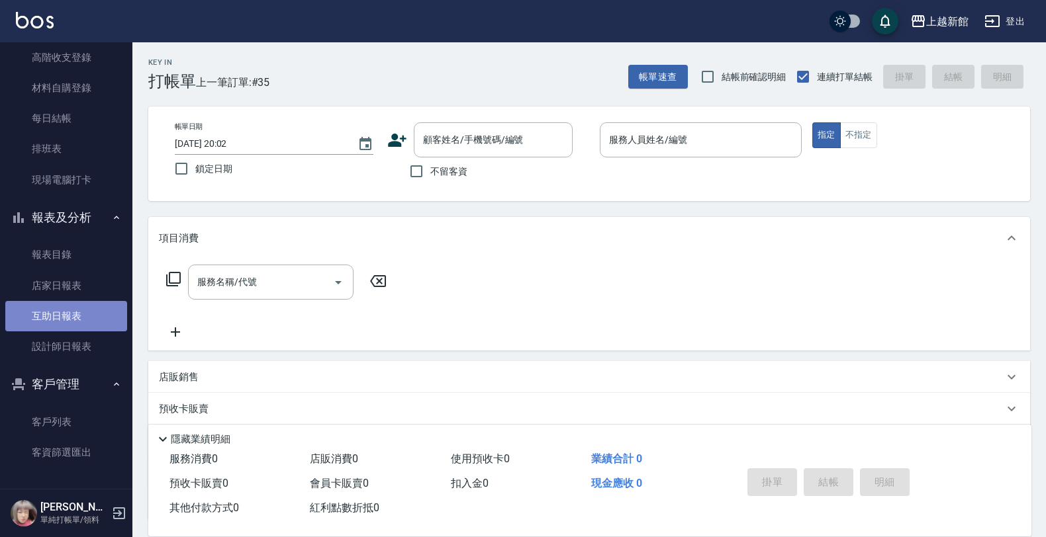
click at [80, 306] on link "互助日報表" at bounding box center [66, 316] width 122 height 30
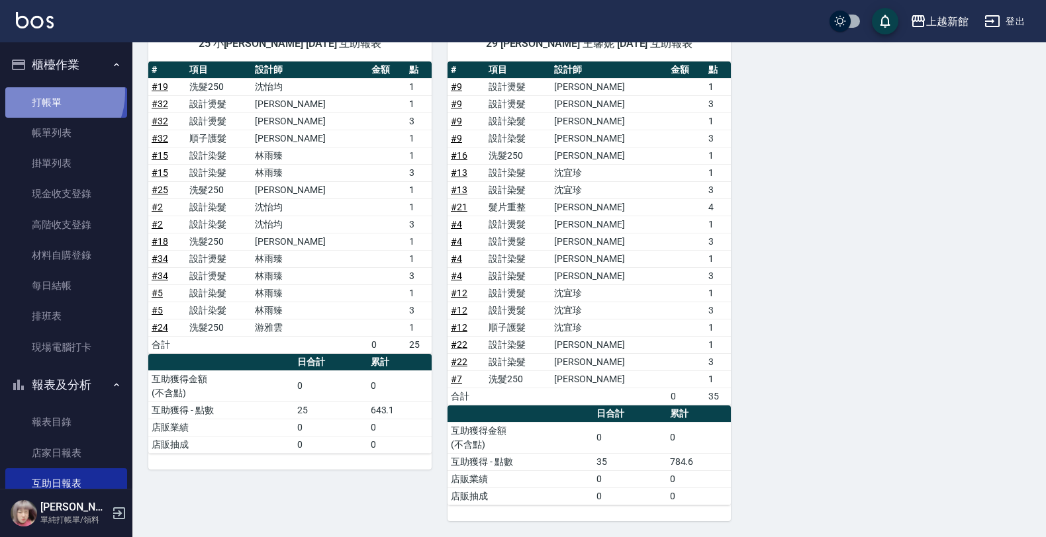
click at [50, 93] on link "打帳單" at bounding box center [66, 102] width 122 height 30
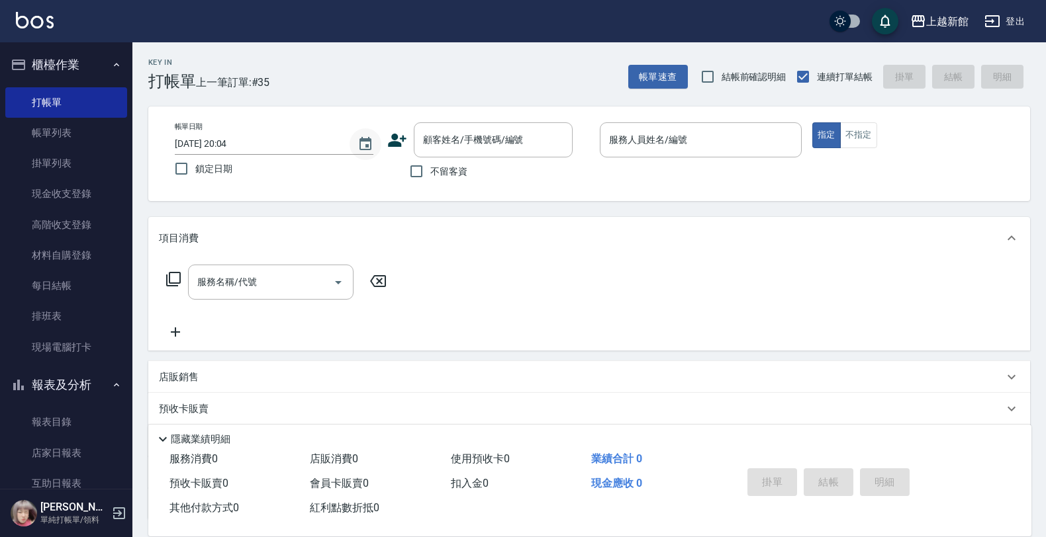
drag, startPoint x: 394, startPoint y: 138, endPoint x: 373, endPoint y: 136, distance: 21.2
click at [382, 136] on div "帳單日期 [DATE] 20:04 鎖定日期 顧客姓名/手機號碼/編號 顧客姓名/手機號碼/編號 不留客資 服務人員姓名/編號 服務人員姓名/編號 指定 不指定" at bounding box center [589, 153] width 850 height 63
click at [391, 131] on icon at bounding box center [397, 140] width 20 height 20
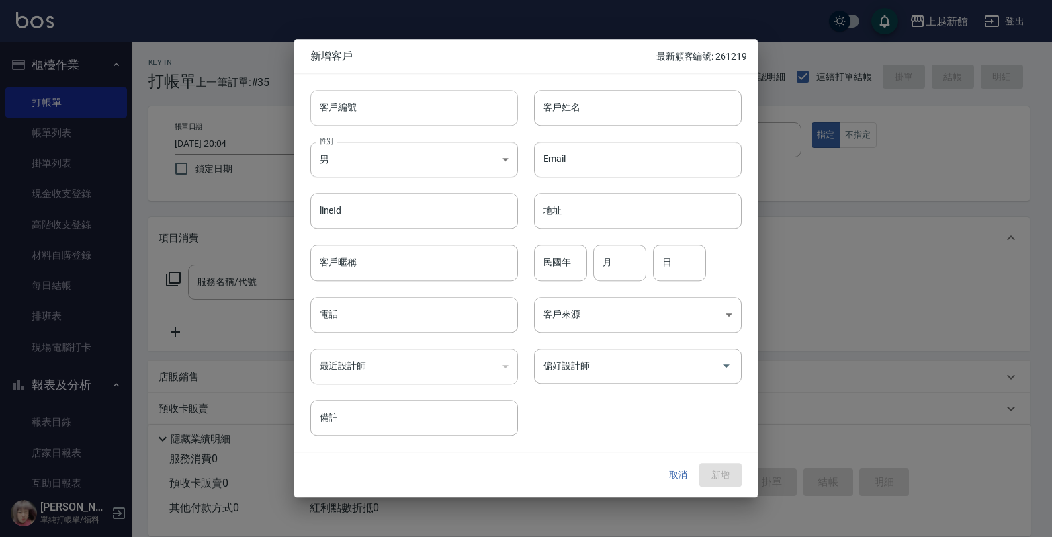
click at [447, 101] on input "客戶編號" at bounding box center [414, 108] width 208 height 36
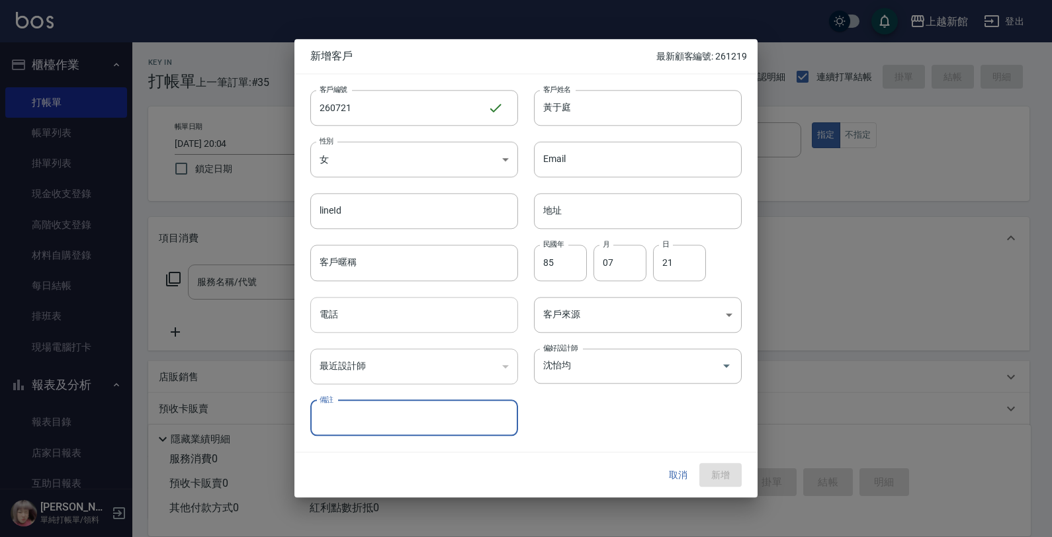
click at [471, 311] on input "電話" at bounding box center [414, 315] width 208 height 36
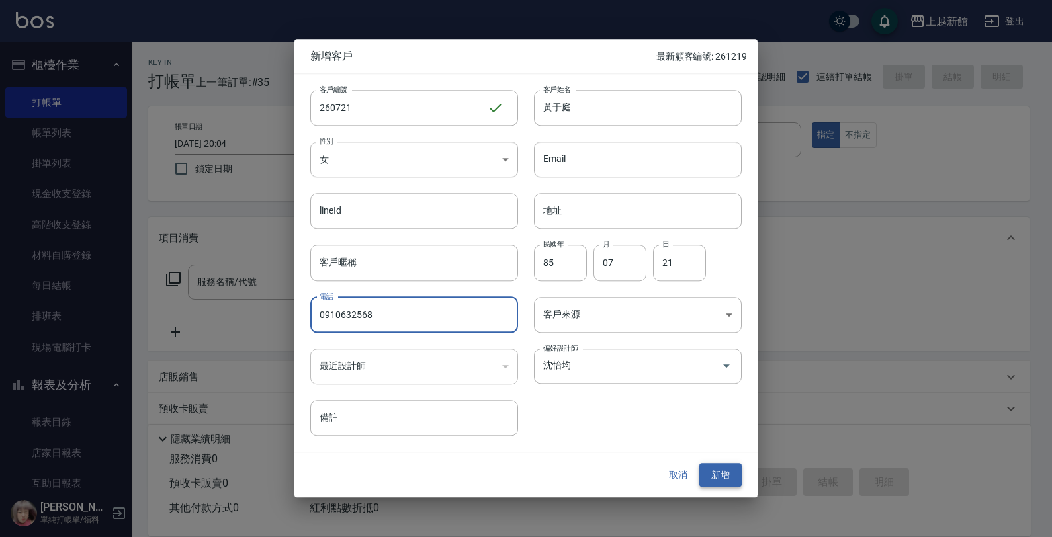
click at [710, 481] on button "新增" at bounding box center [721, 475] width 42 height 24
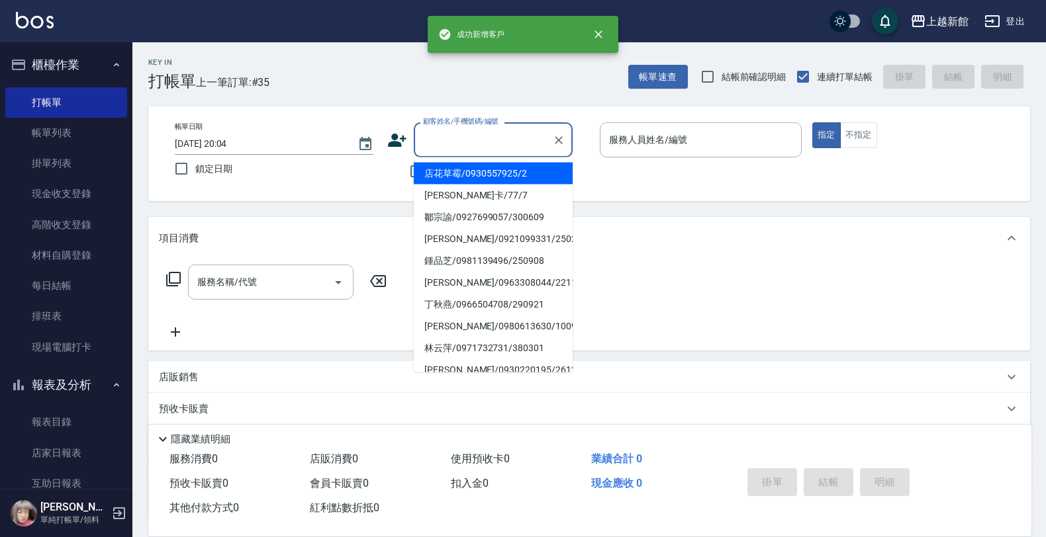
click at [481, 137] on input "顧客姓名/手機號碼/編號" at bounding box center [483, 139] width 127 height 23
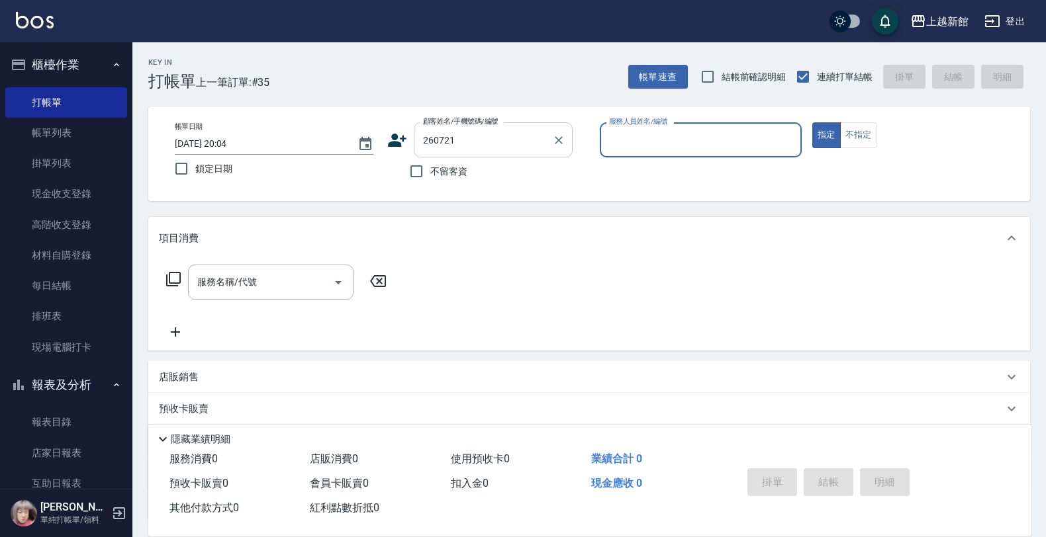
click at [812, 122] on button "指定" at bounding box center [826, 135] width 28 height 26
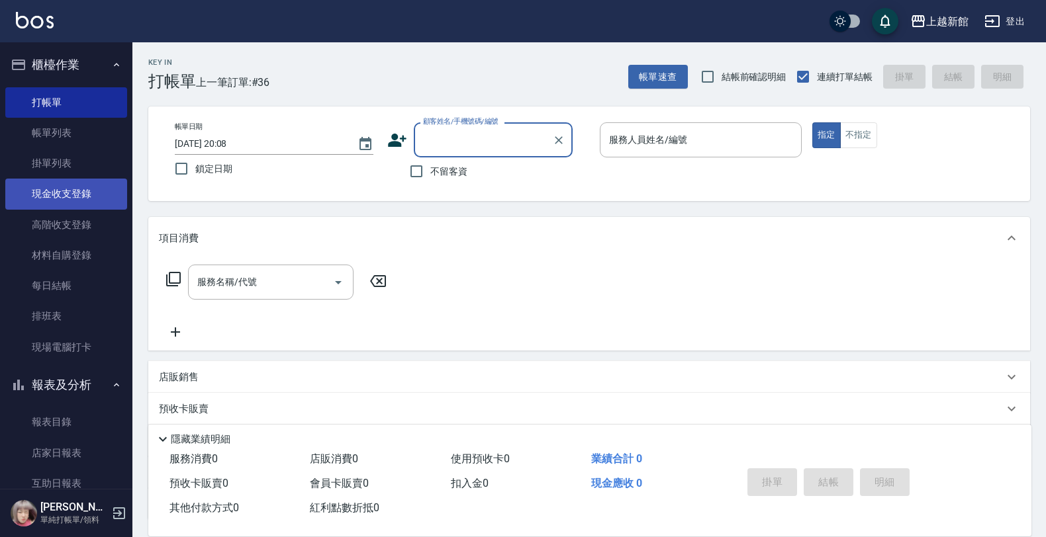
click at [36, 193] on link "現金收支登錄" at bounding box center [66, 194] width 122 height 30
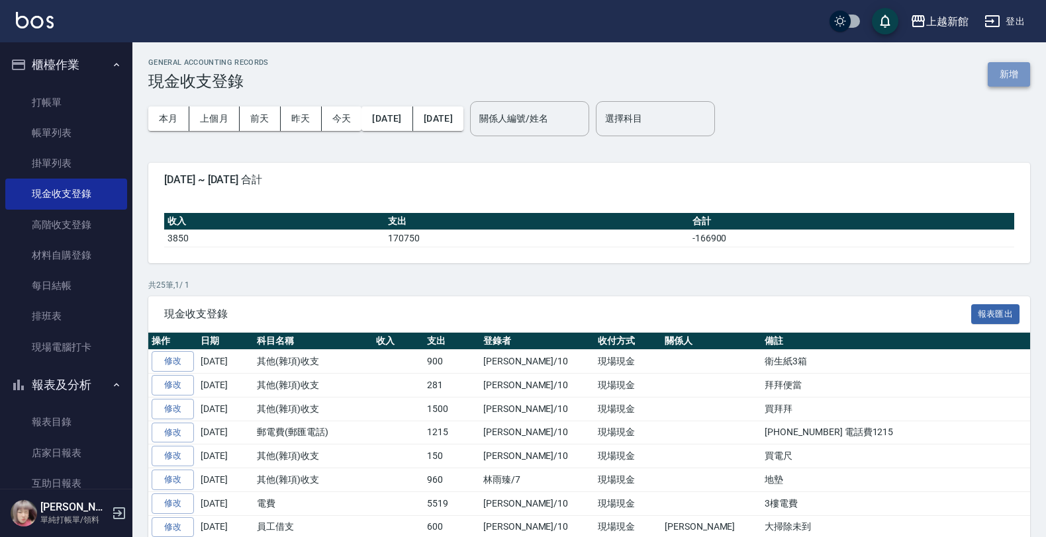
click at [1016, 69] on button "新增" at bounding box center [1008, 74] width 42 height 24
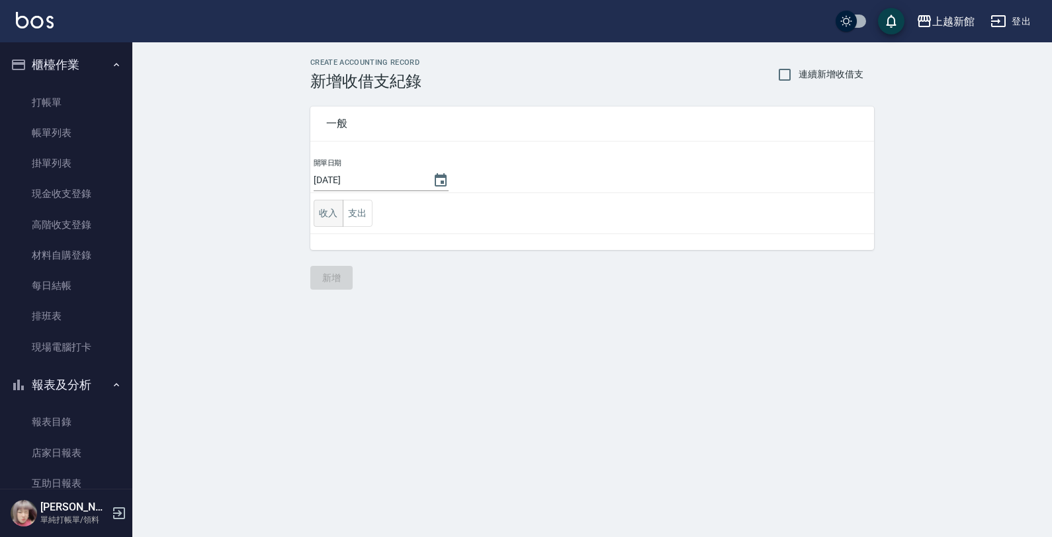
click at [331, 216] on button "收入" at bounding box center [329, 213] width 30 height 27
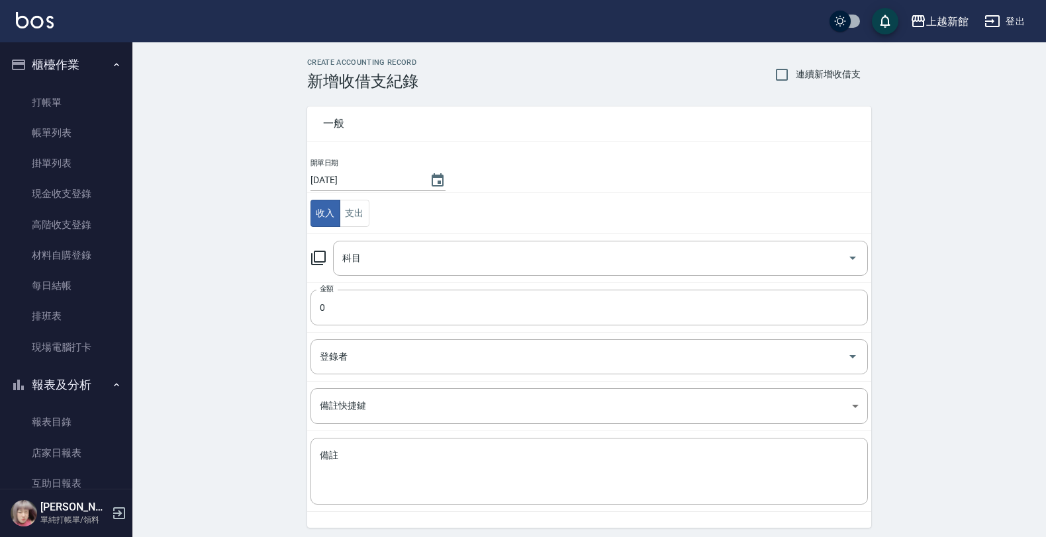
click at [312, 257] on icon at bounding box center [318, 258] width 16 height 16
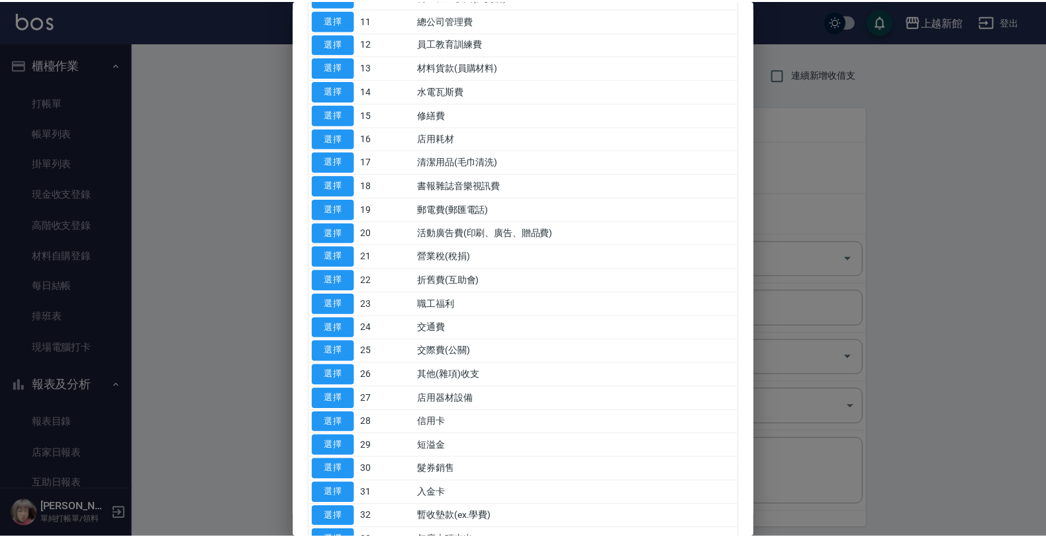
scroll to position [248, 0]
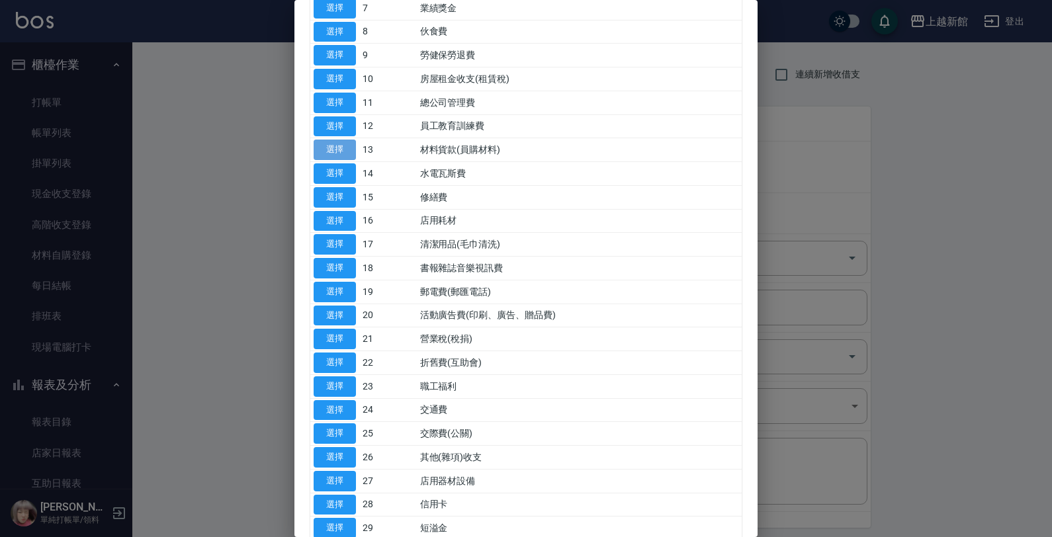
click at [332, 148] on button "選擇" at bounding box center [335, 150] width 42 height 21
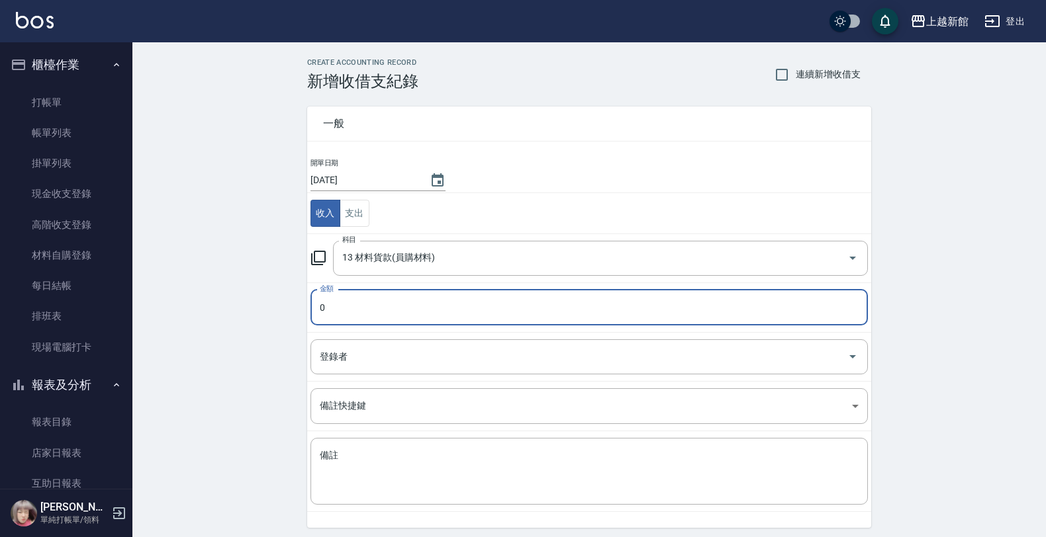
click at [400, 305] on input "0" at bounding box center [588, 308] width 557 height 36
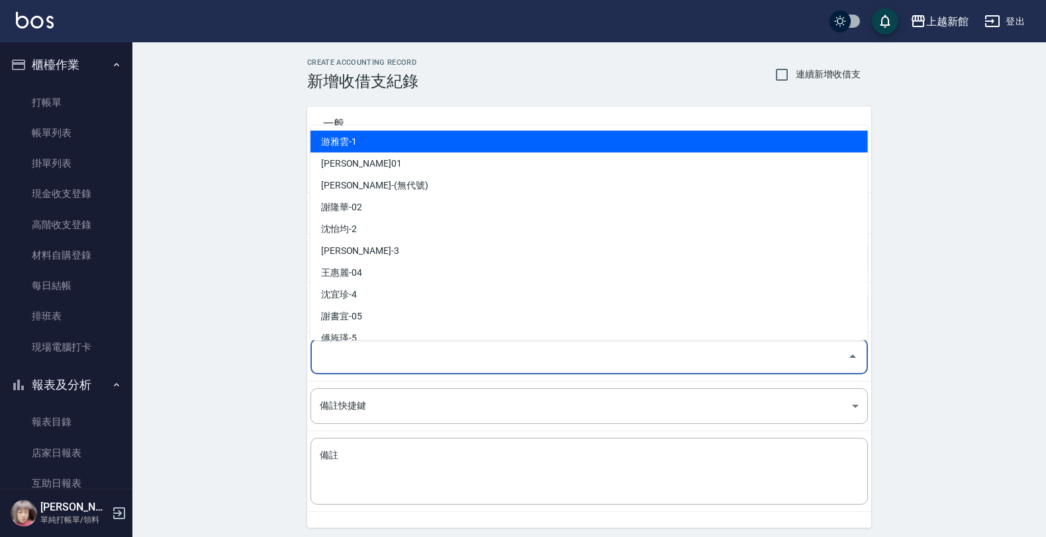
click at [455, 359] on input "登錄者" at bounding box center [579, 356] width 526 height 23
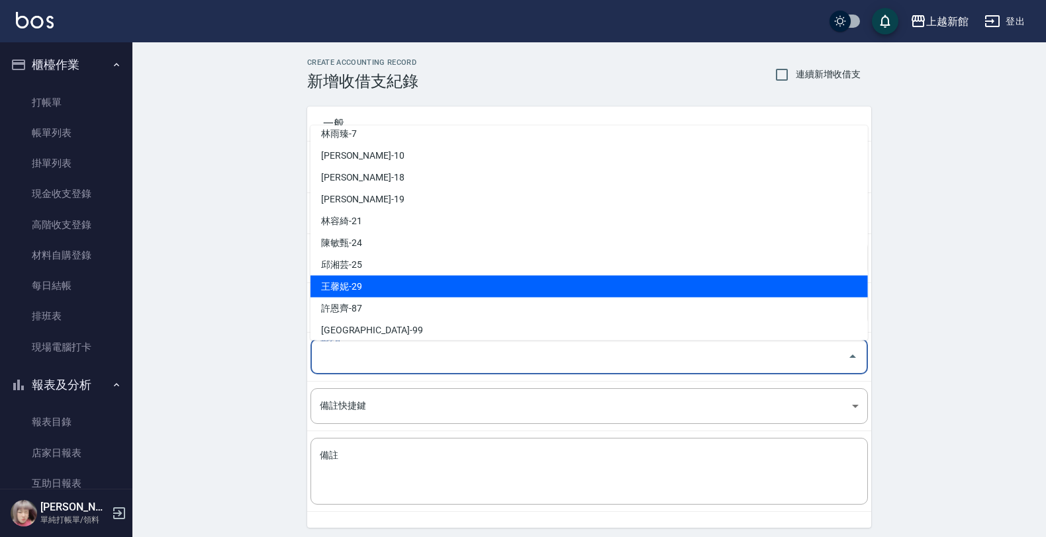
click at [404, 289] on li "王馨妮-29" at bounding box center [588, 287] width 557 height 22
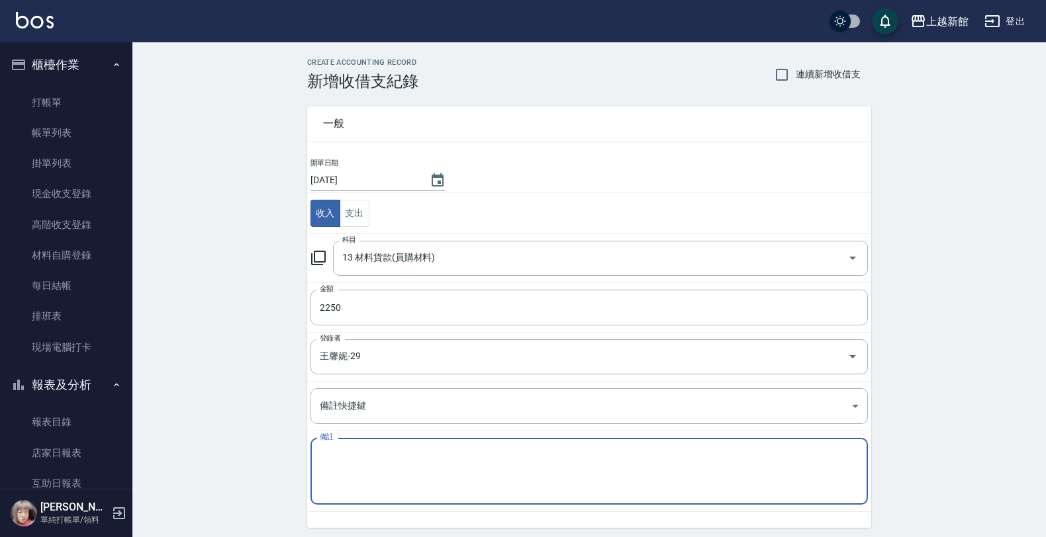
click at [386, 459] on textarea "備註" at bounding box center [589, 471] width 539 height 45
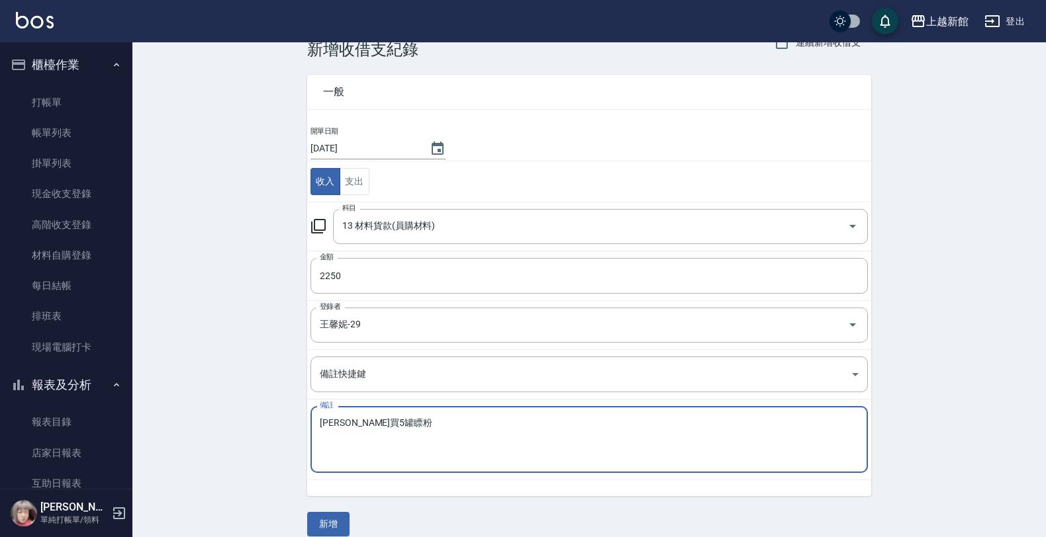
scroll to position [48, 0]
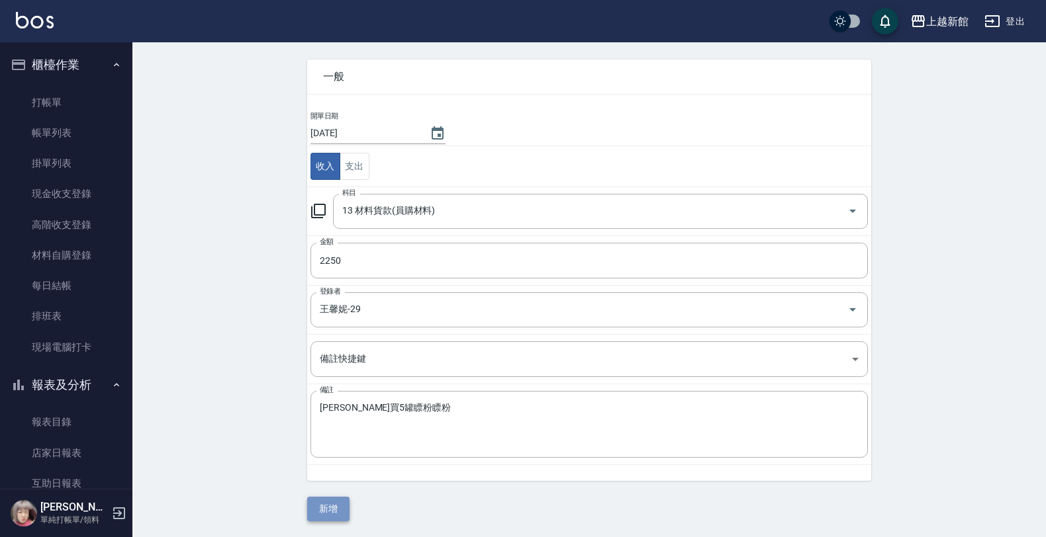
click at [318, 517] on button "新增" at bounding box center [328, 509] width 42 height 24
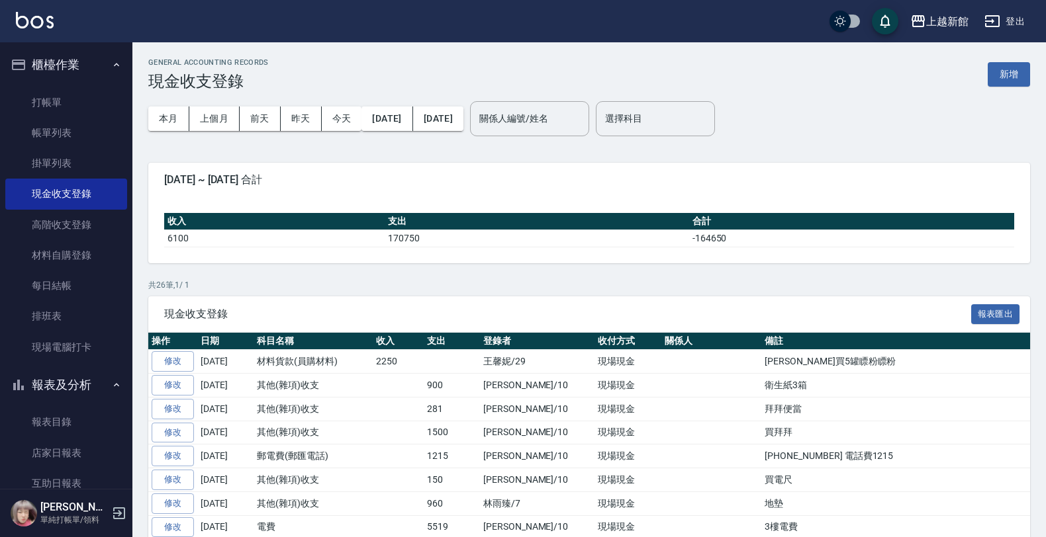
click at [48, 363] on ul "打帳單 帳單列表 掛單列表 現金收支登錄 高階收支登錄 材料自購登錄 每日結帳 排班表 現場電腦打卡" at bounding box center [66, 225] width 122 height 286
click at [48, 356] on link "現場電腦打卡" at bounding box center [66, 347] width 122 height 30
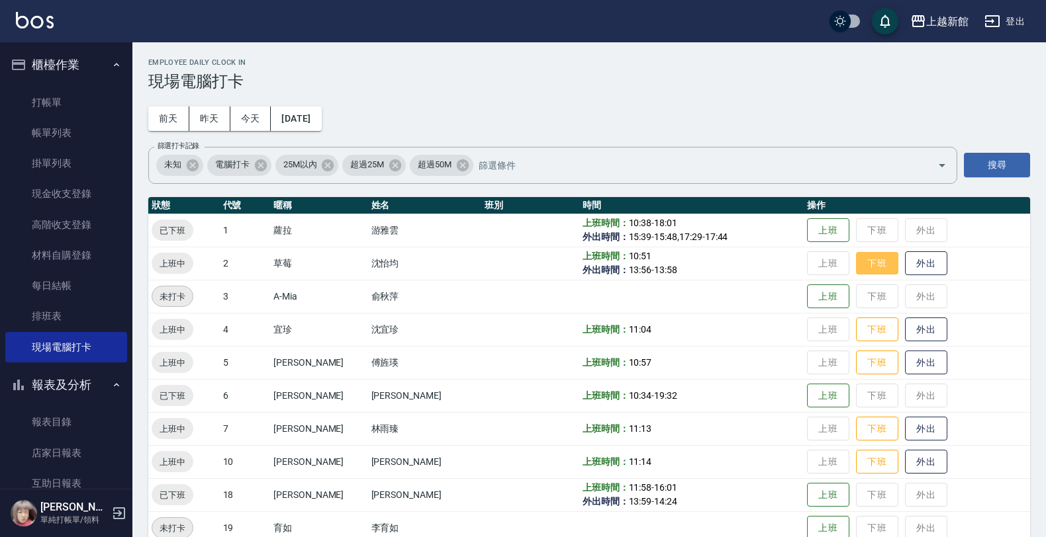
click at [856, 267] on button "下班" at bounding box center [877, 263] width 42 height 23
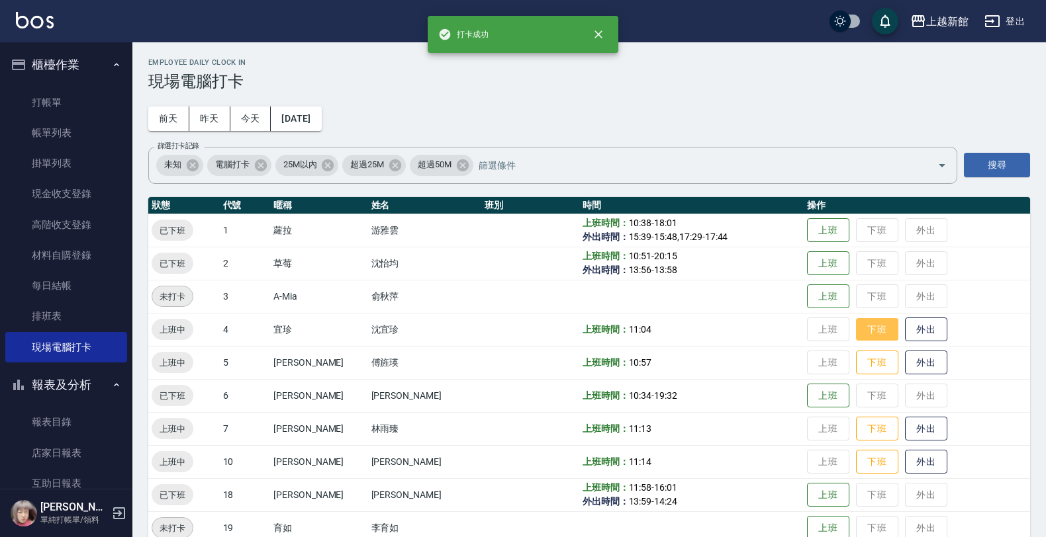
click at [862, 328] on button "下班" at bounding box center [877, 329] width 42 height 23
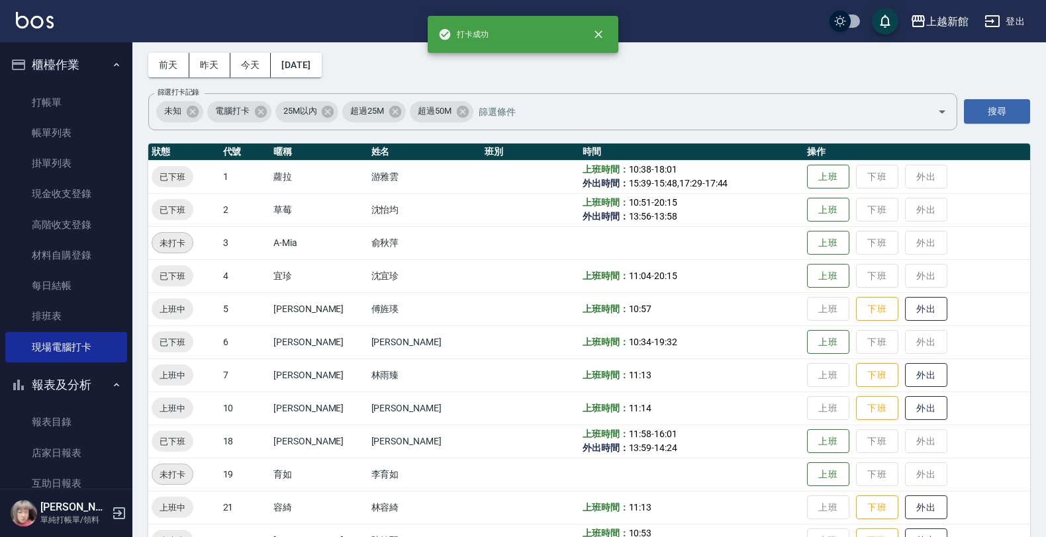
scroll to position [83, 0]
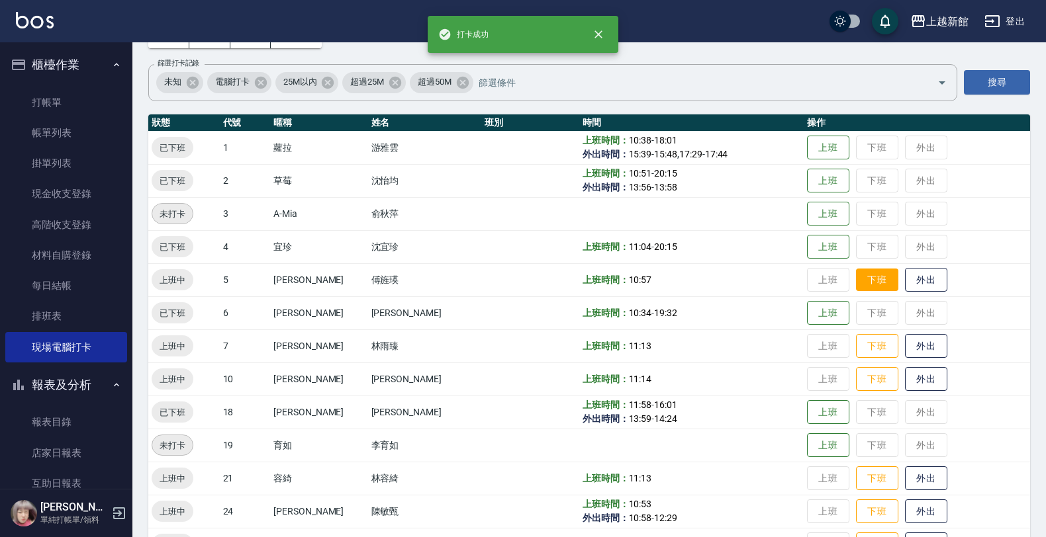
click at [869, 276] on button "下班" at bounding box center [877, 280] width 42 height 23
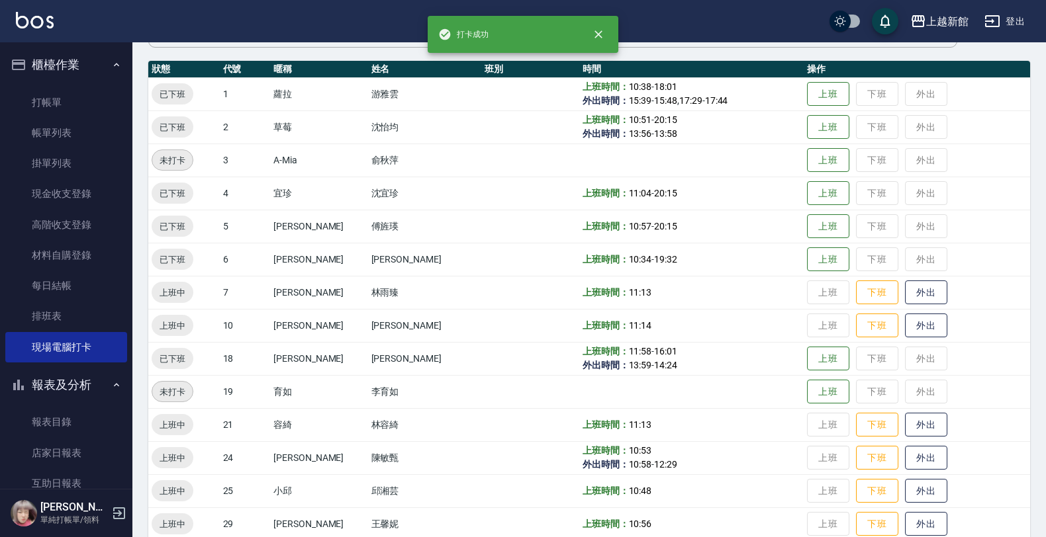
scroll to position [165, 0]
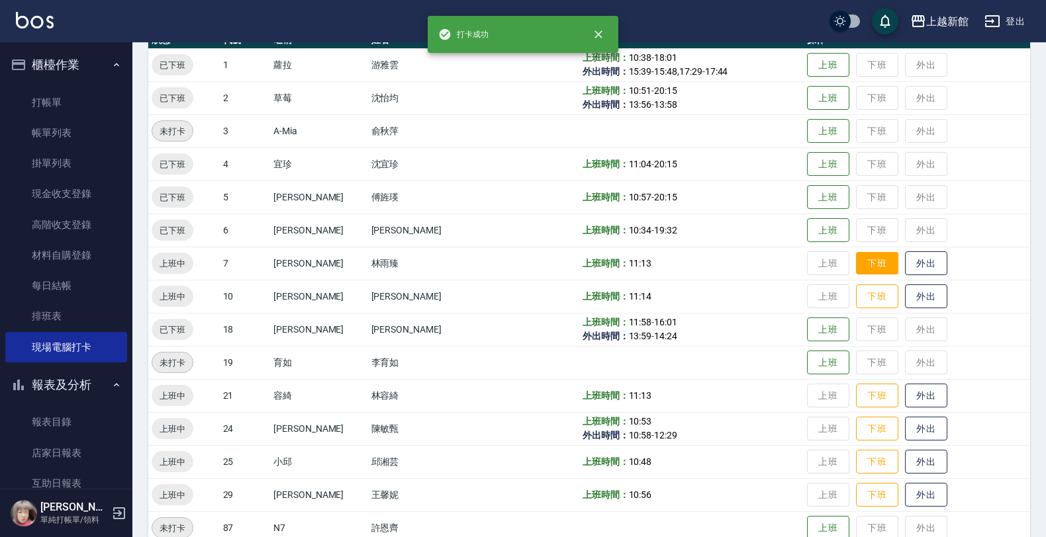
click at [871, 261] on button "下班" at bounding box center [877, 263] width 42 height 23
click at [870, 289] on button "下班" at bounding box center [877, 296] width 42 height 23
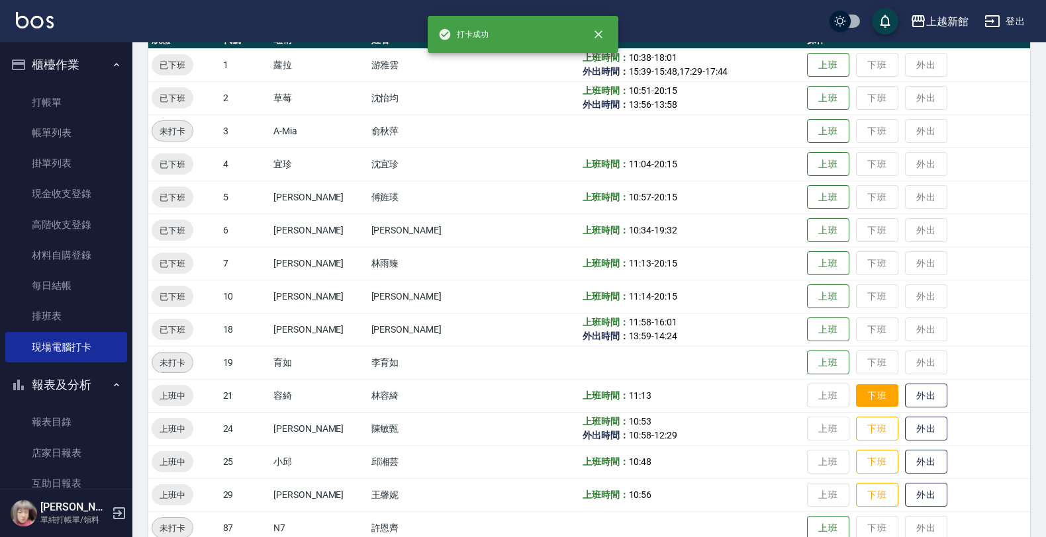
click at [862, 383] on td "上班 下班 外出" at bounding box center [916, 395] width 226 height 33
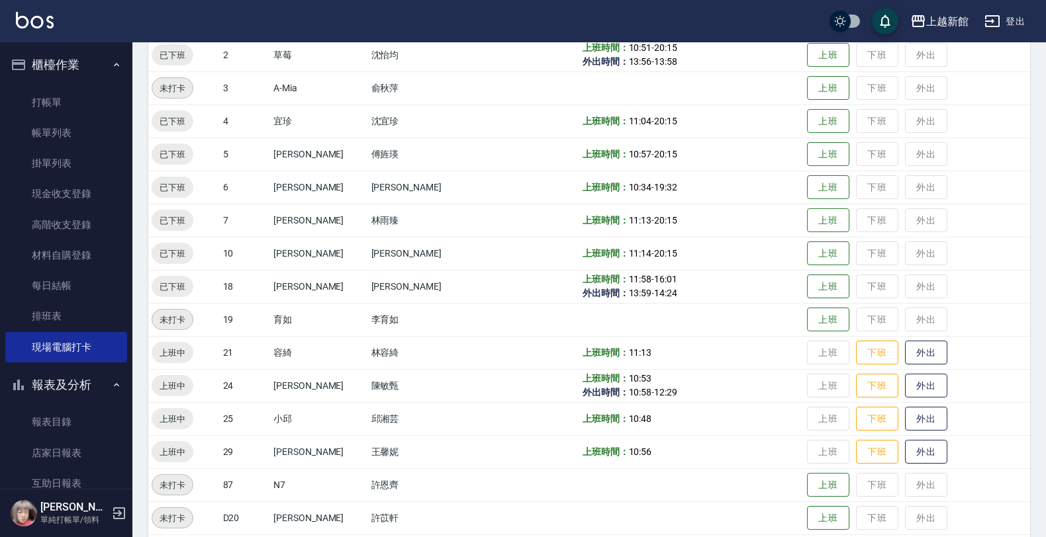
scroll to position [248, 0]
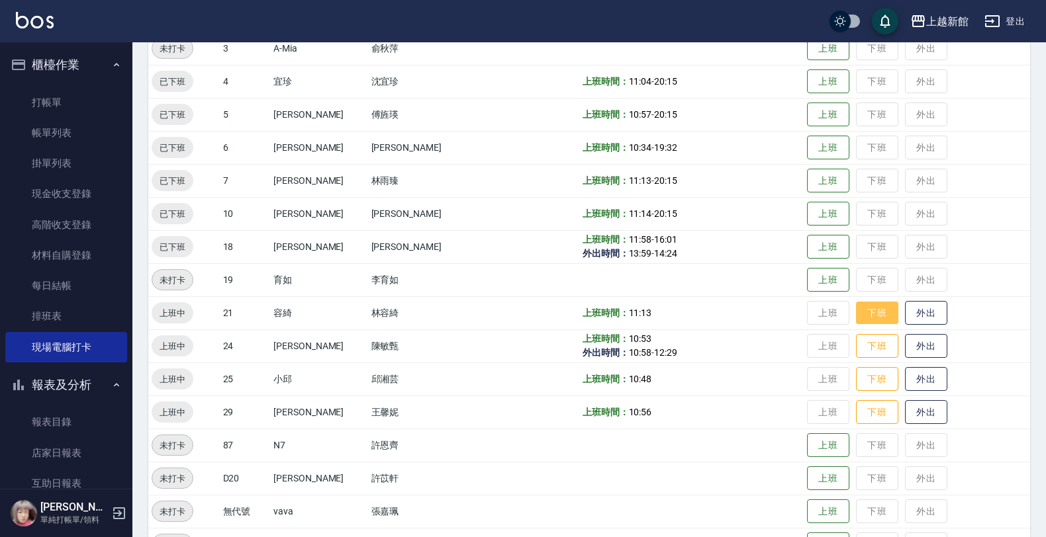
click at [856, 312] on button "下班" at bounding box center [877, 313] width 42 height 23
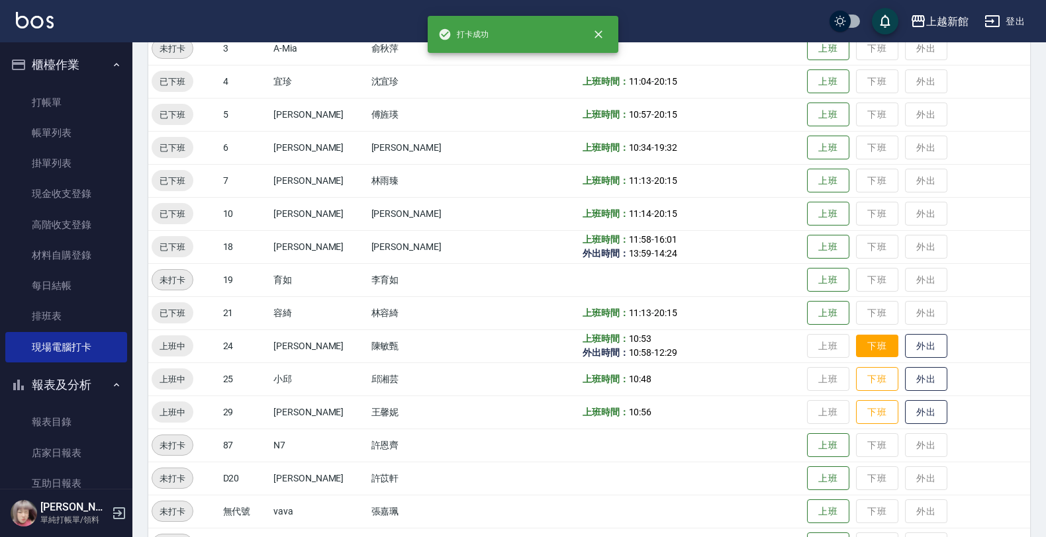
click at [862, 347] on button "下班" at bounding box center [877, 346] width 42 height 23
click at [868, 387] on button "下班" at bounding box center [877, 379] width 42 height 23
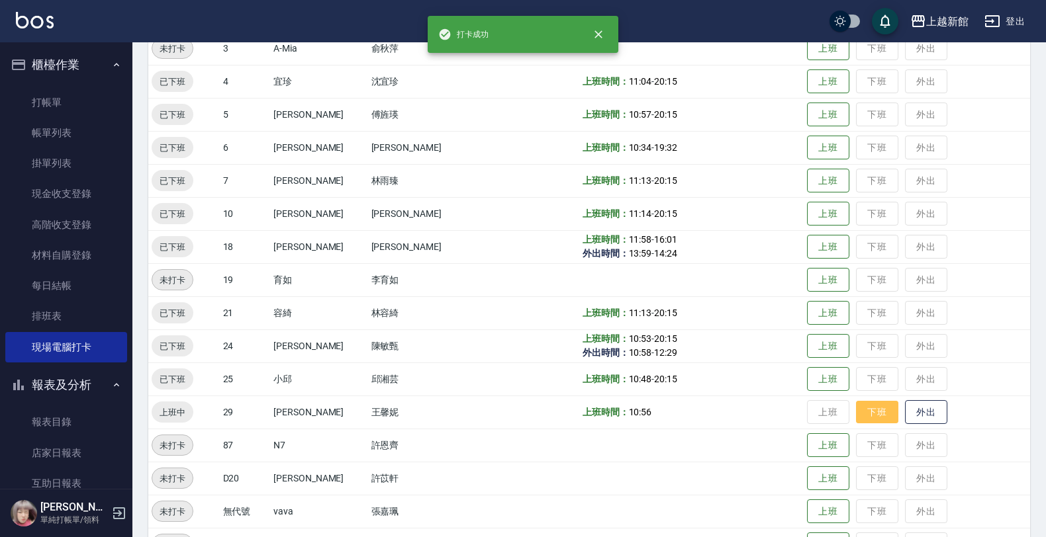
click at [875, 411] on button "下班" at bounding box center [877, 412] width 42 height 23
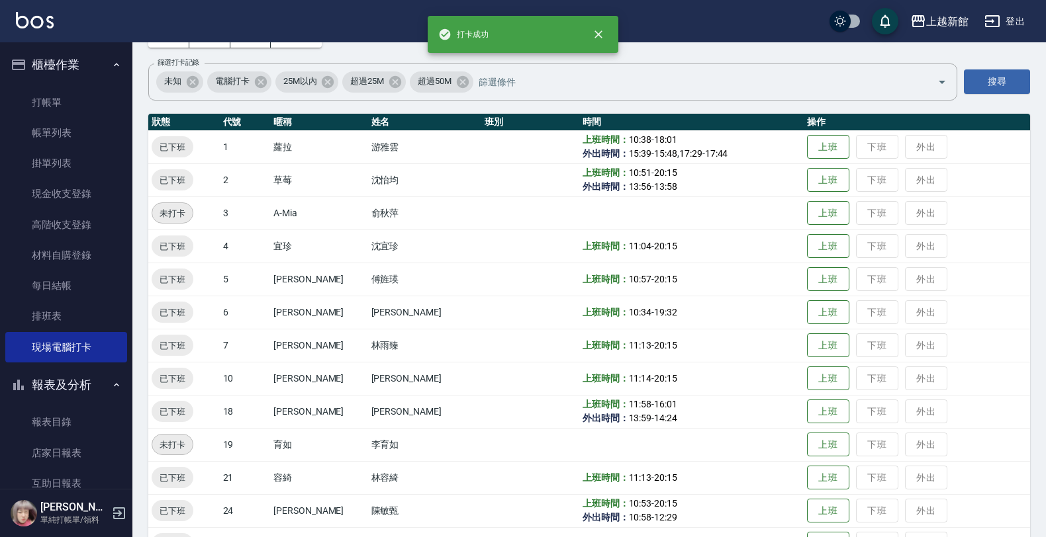
scroll to position [0, 0]
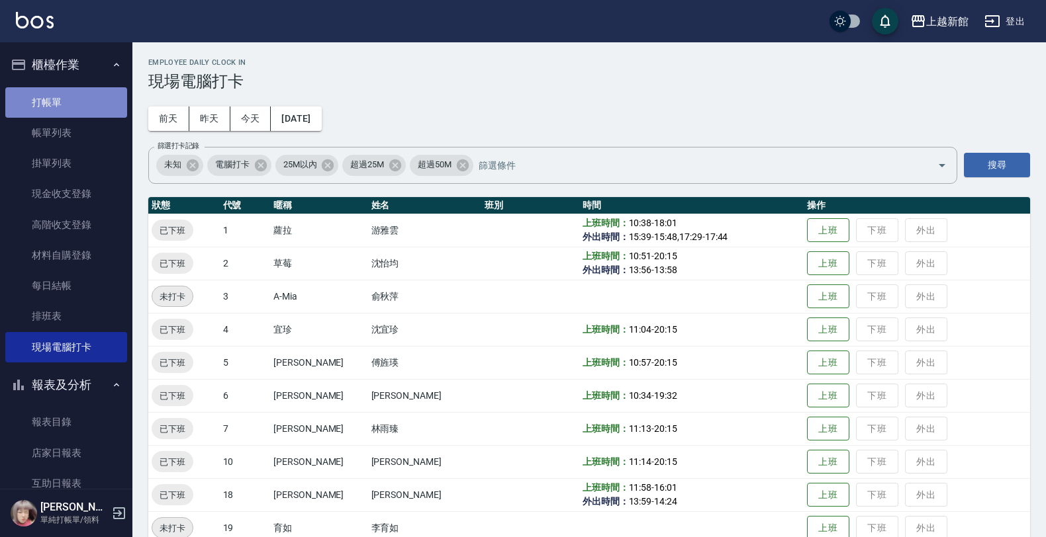
click at [69, 104] on link "打帳單" at bounding box center [66, 102] width 122 height 30
